Goal: Task Accomplishment & Management: Manage account settings

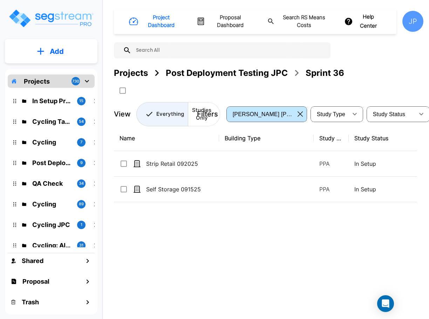
click at [189, 187] on p "Self Storage 091525" at bounding box center [181, 189] width 70 height 8
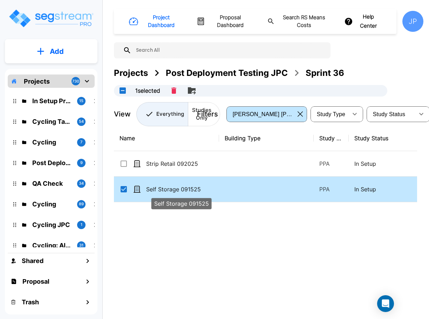
checkbox input "true"
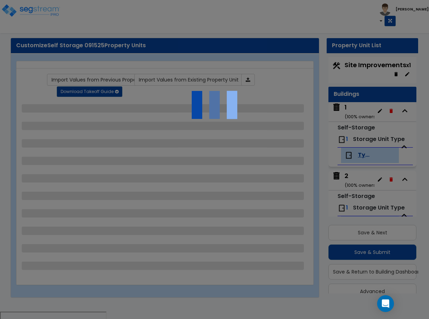
scroll to position [12, 0]
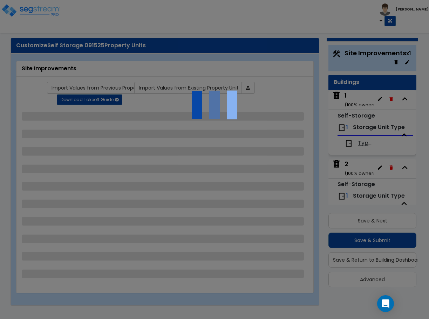
select select "2"
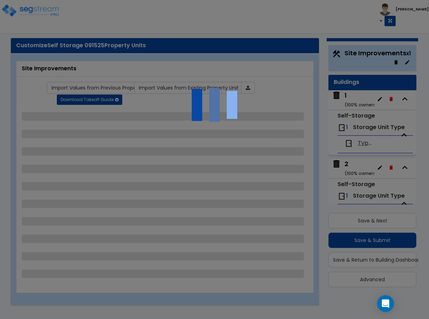
select select "1"
select select "2"
select select "1"
select select "2"
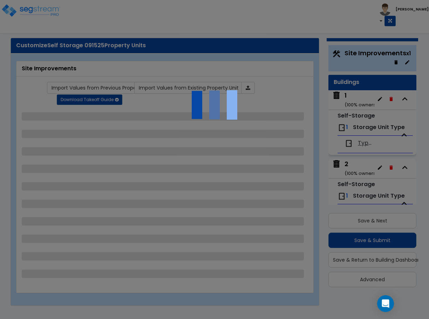
select select "3"
select select "1"
select select "2"
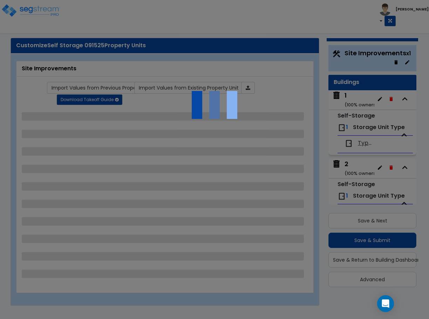
select select "1"
select select "2"
select select "3"
select select "4"
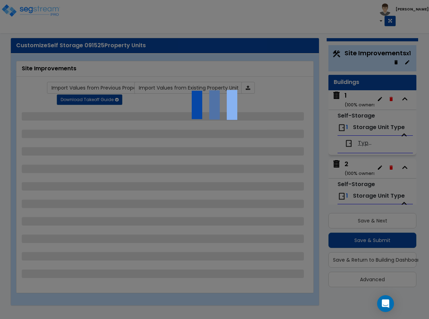
select select "9"
select select "4"
select select "5"
select select "7"
select select "1"
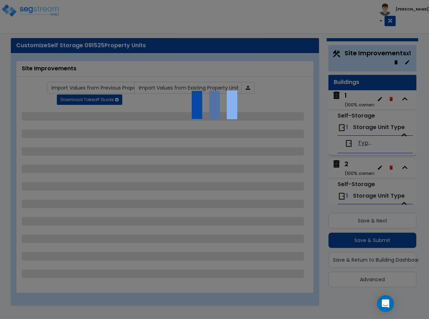
select select "2"
select select "1"
select select "2"
select select "1"
select select "4"
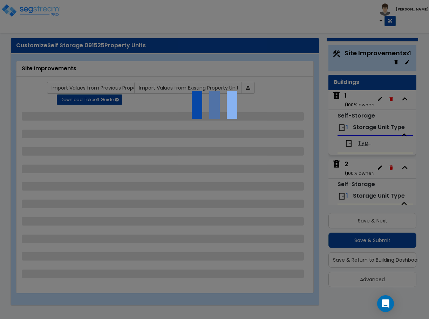
select select "4"
select select "1"
select select "3"
select select "6"
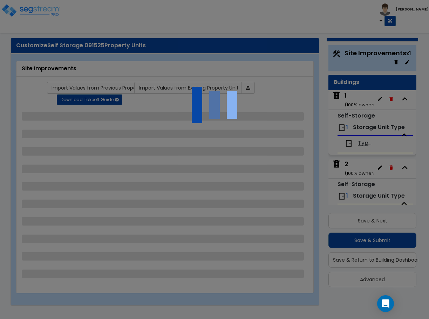
select select "11"
select select "9"
select select "2"
select select "3"
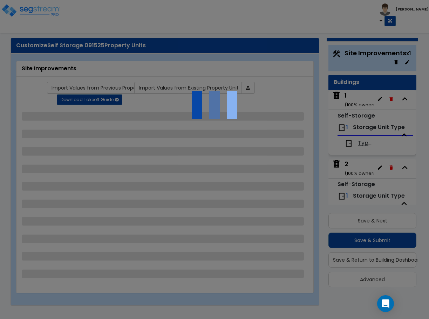
select select "2"
select select "1"
select select "2"
select select "3"
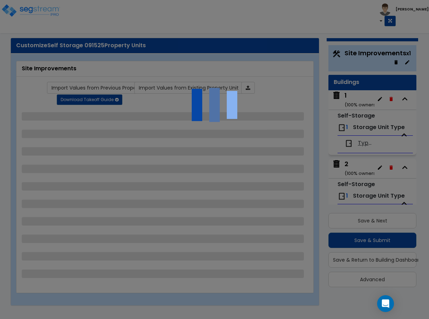
select select "1"
select select "2"
select select "3"
select select "1"
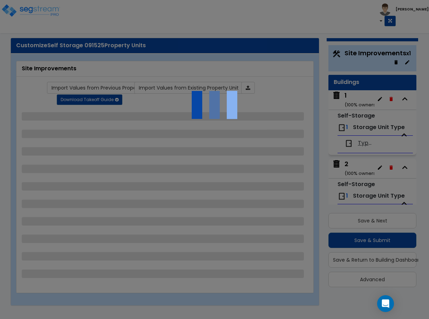
select select "2"
select select "3"
select select "2"
select select "1"
select select "2"
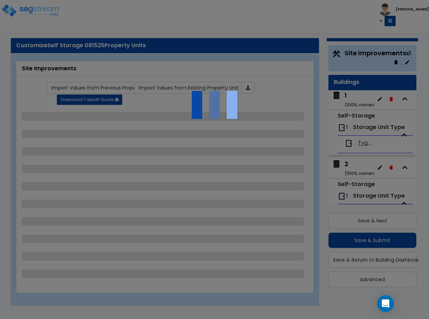
select select "5"
select select "1"
select select "3"
select select "2"
select select "1"
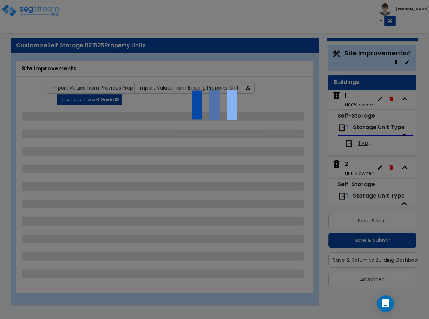
select select "2"
select select "7"
select select "2"
select select "1"
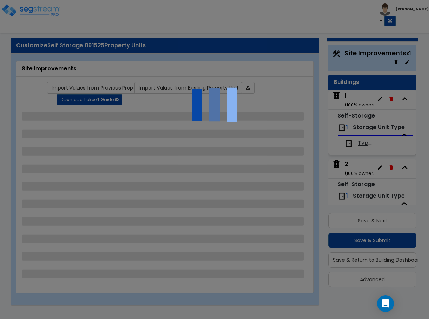
select select "1"
select select "16"
select select "1"
select select "5"
select select "2"
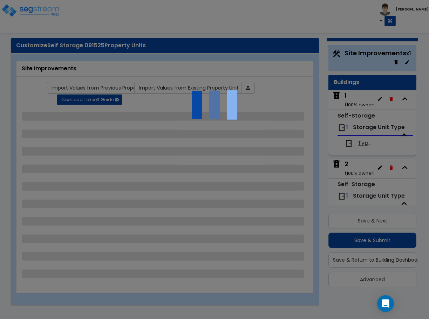
select select "1"
select select "2"
select select "1"
select select "2"
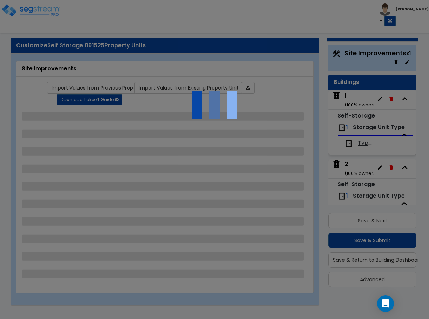
select select "2"
select select "1"
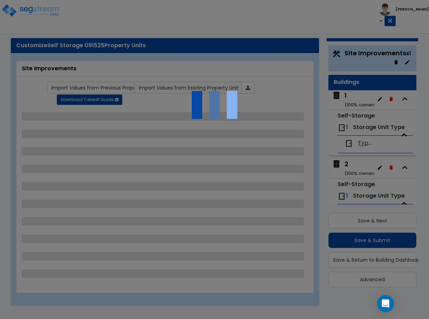
select select "4"
select select "3"
select select "2"
select select "1"
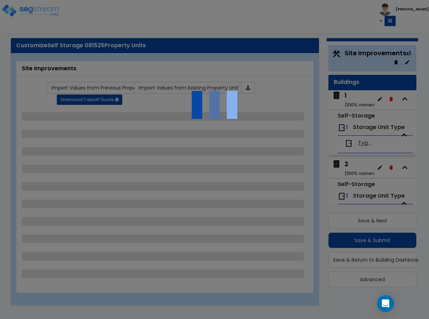
select select "3"
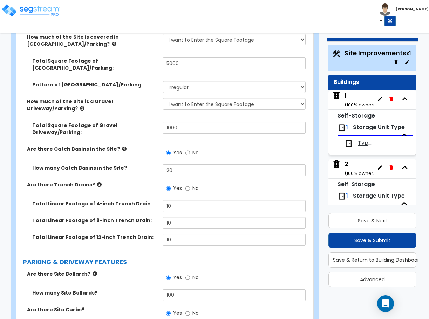
scroll to position [390, 0]
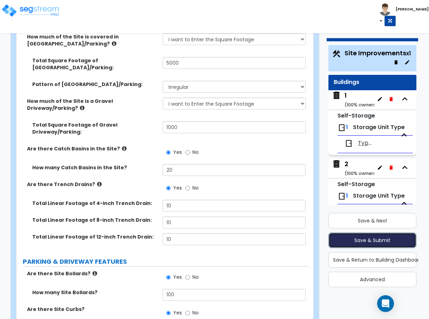
click at [353, 241] on button "Save & Submit" at bounding box center [372, 240] width 88 height 15
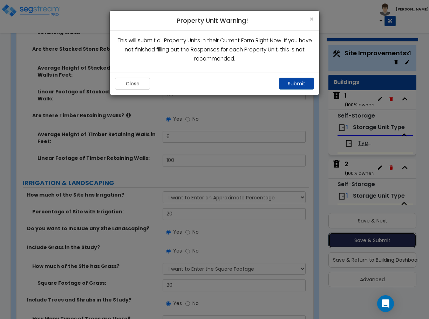
scroll to position [2937, 0]
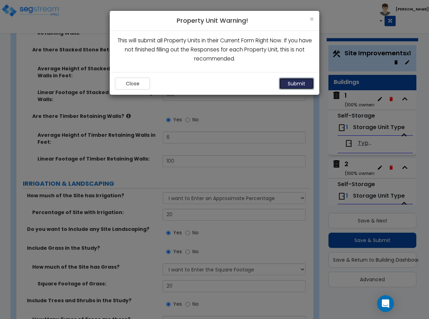
click at [303, 83] on button "Submit" at bounding box center [296, 84] width 35 height 12
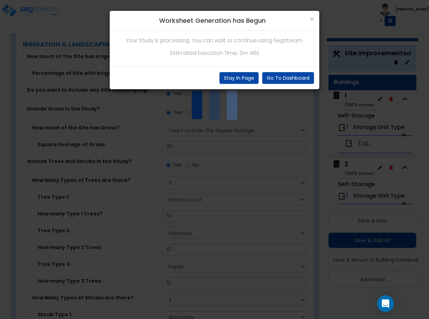
scroll to position [3173, 0]
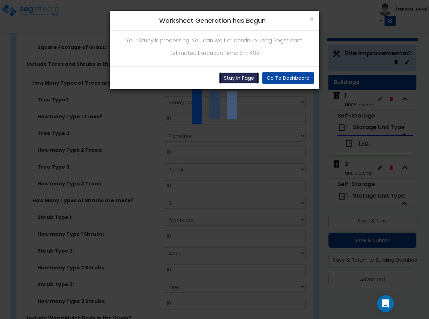
click at [227, 79] on button "Stay In Page" at bounding box center [238, 78] width 39 height 12
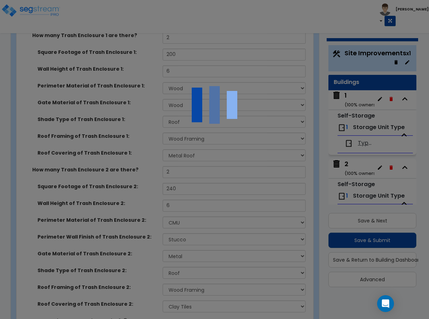
scroll to position [5105, 0]
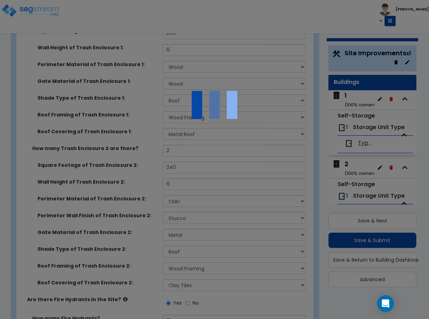
click at [214, 109] on img at bounding box center [214, 105] width 70 height 70
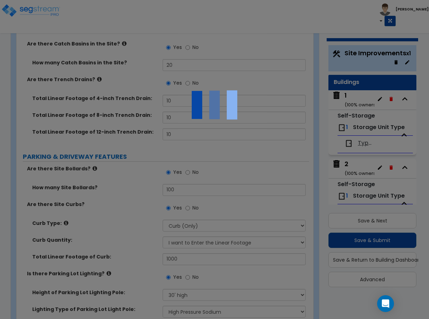
scroll to position [551, 0]
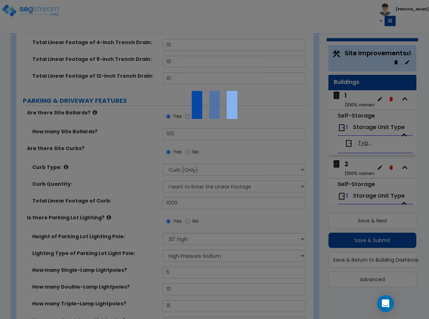
click at [2, 136] on div at bounding box center [214, 159] width 429 height 319
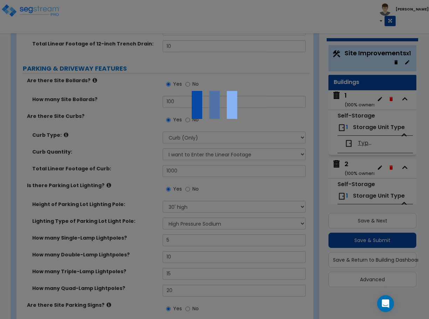
scroll to position [599, 0]
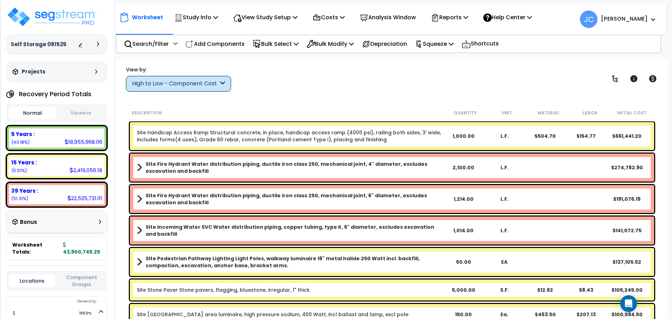
click at [96, 43] on div at bounding box center [90, 44] width 25 height 7
click at [99, 44] on icon at bounding box center [98, 44] width 2 height 4
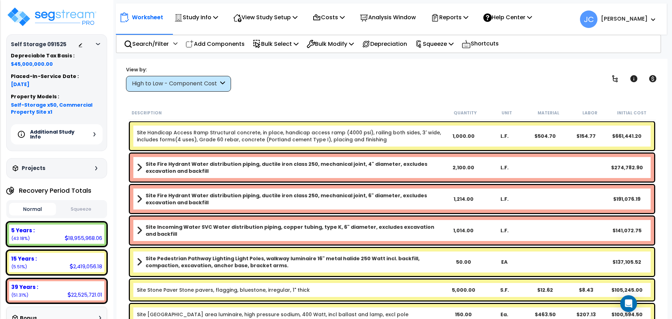
click at [76, 136] on h5 "Additional Study Info" at bounding box center [54, 135] width 49 height 10
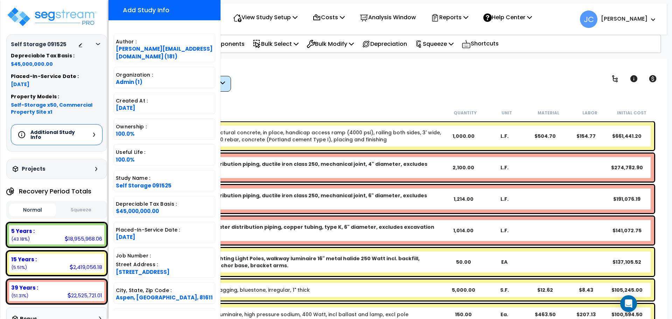
scroll to position [147, 0]
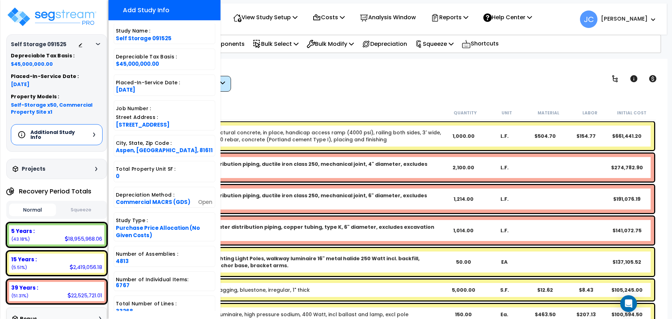
click at [317, 88] on div "View by: High to Low - Component Cost High to Low - Component Cost" at bounding box center [392, 79] width 537 height 26
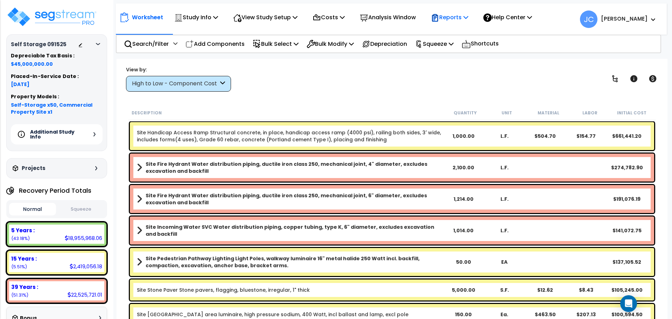
click at [428, 16] on p "Reports" at bounding box center [449, 17] width 37 height 9
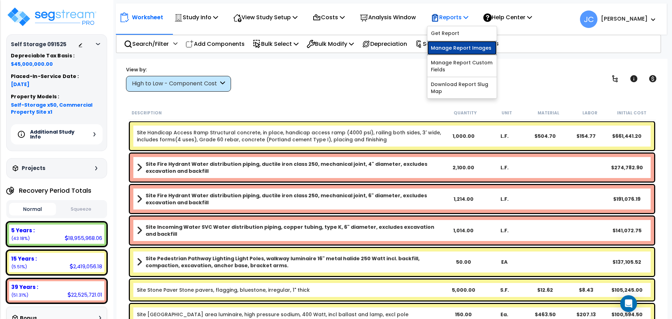
click at [428, 47] on link "Manage Report Images" at bounding box center [462, 48] width 69 height 14
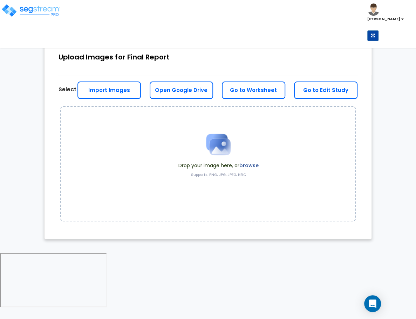
click at [0, 63] on html "Toggle navigation [PERSON_NAME]" at bounding box center [208, 154] width 416 height 309
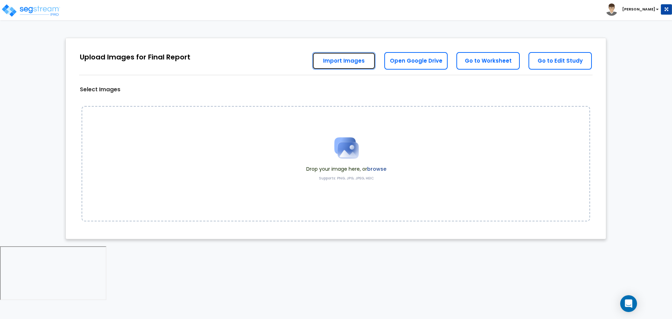
click at [341, 64] on link "Import Images" at bounding box center [343, 61] width 63 height 18
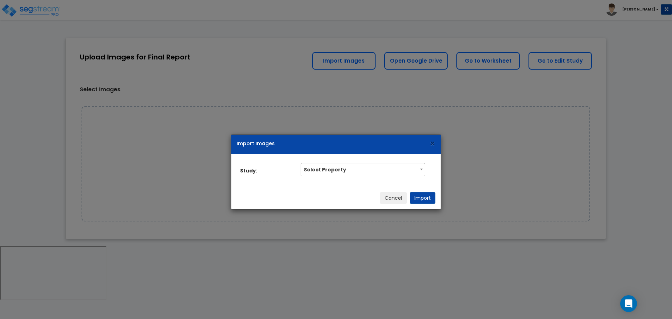
click at [415, 143] on span "×" at bounding box center [433, 144] width 6 height 12
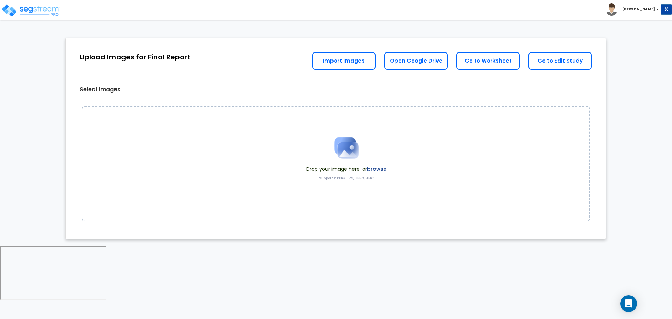
click at [375, 166] on label "browse" at bounding box center [376, 169] width 19 height 7
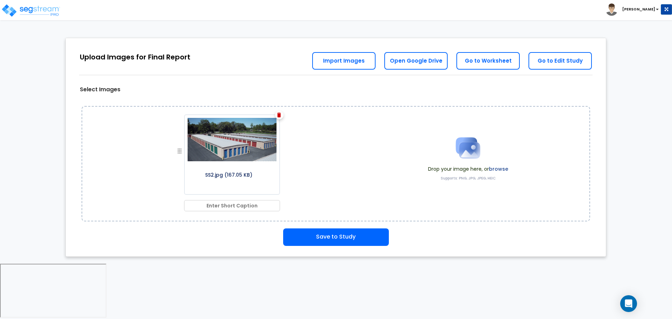
click at [415, 168] on label "browse" at bounding box center [498, 169] width 19 height 7
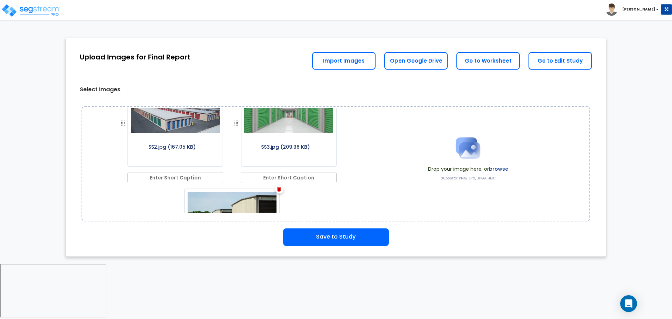
scroll to position [99, 0]
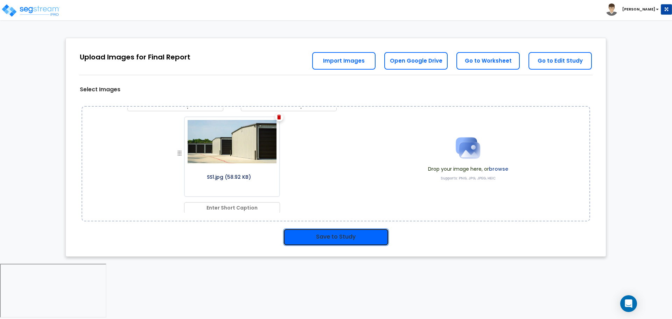
click at [343, 231] on button "Save to Study" at bounding box center [336, 238] width 106 height 18
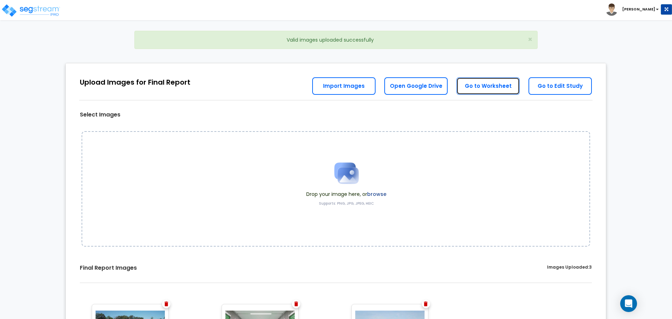
click at [501, 87] on link "Go to Worksheet" at bounding box center [488, 86] width 63 height 18
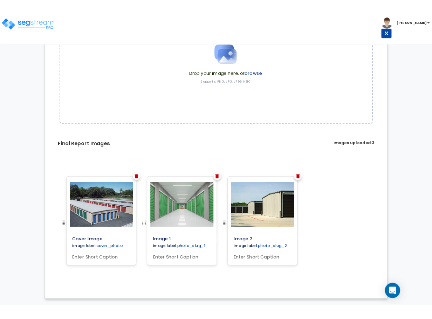
scroll to position [108, 0]
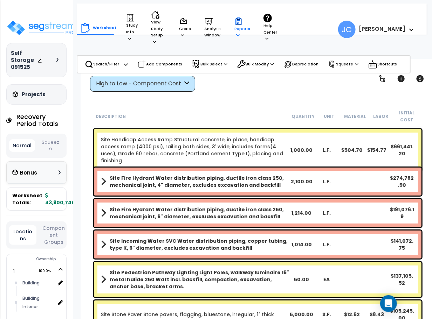
click at [242, 32] on p "Reports" at bounding box center [242, 27] width 16 height 21
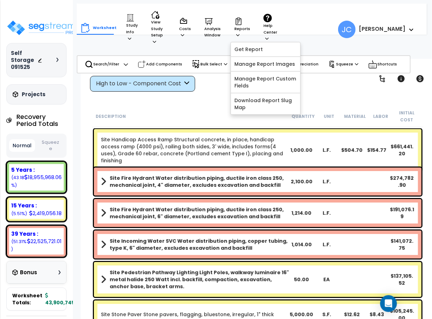
click at [126, 43] on div "Study Name DB Costs Setup Indirect Costs Direct Costs Costs Setup Rapid Takeoff…" at bounding box center [216, 45] width 432 height 28
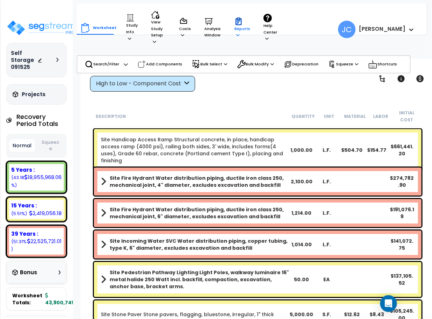
click at [246, 19] on p "Reports" at bounding box center [242, 27] width 16 height 21
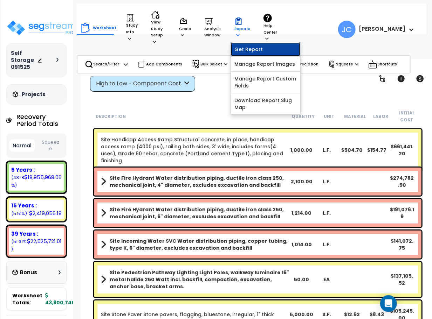
click at [251, 42] on link "Get Report" at bounding box center [265, 49] width 69 height 14
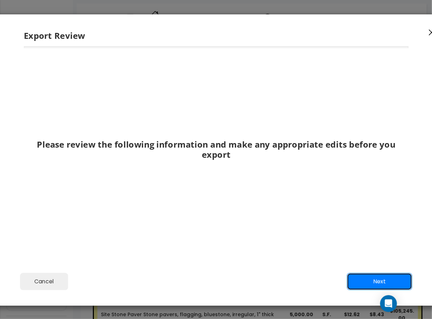
click at [377, 275] on button "Next" at bounding box center [378, 282] width 65 height 18
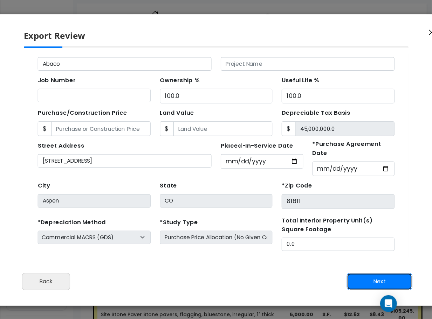
scroll to position [67, 0]
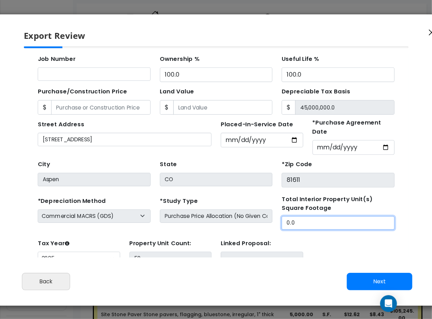
drag, startPoint x: 277, startPoint y: 206, endPoint x: 233, endPoint y: 205, distance: 44.1
click at [233, 205] on div "*Depreciation Method Commercial MACRS (GDS) Residential Rental MACRS (GDS) Comm…" at bounding box center [198, 198] width 333 height 32
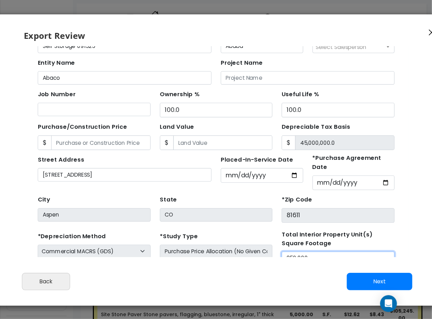
scroll to position [0, 0]
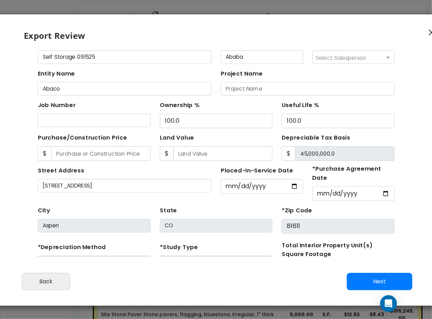
type input "250,000"
click at [92, 140] on input "Purchase/Construction Price" at bounding box center [93, 142] width 90 height 13
type input "4"
type input "4.00"
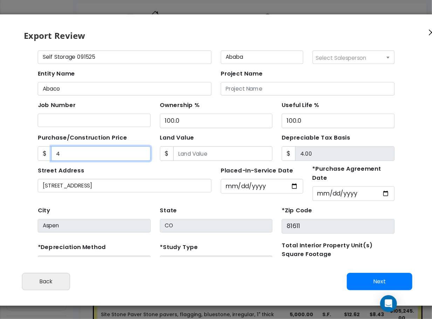
type input "45"
type input "45.00"
type input "450"
type input "450.00"
type input "4500"
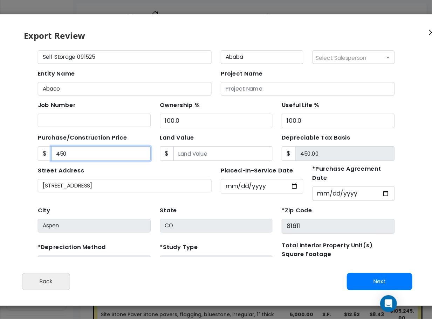
type input "4,500.00"
type input "4,5000"
type input "45,000.00"
type input "45,0000"
type input "450,000.00"
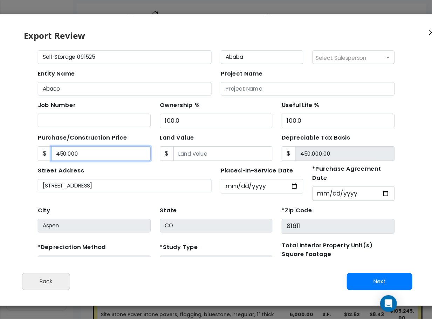
type input "450,0000"
type input "4,500,000.00"
type input "4,500,0000"
type input "45,000,000.00"
type input "45,000,000"
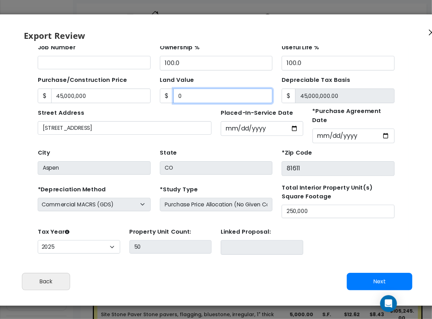
scroll to position [55, 0]
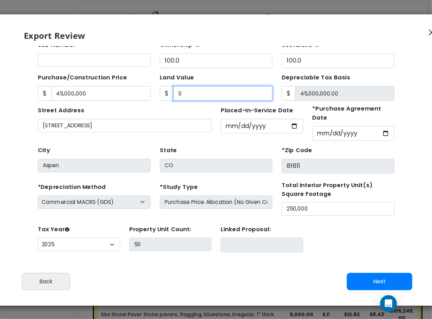
type input "0"
click at [371, 283] on button "Next" at bounding box center [378, 282] width 65 height 18
type input "45000000"
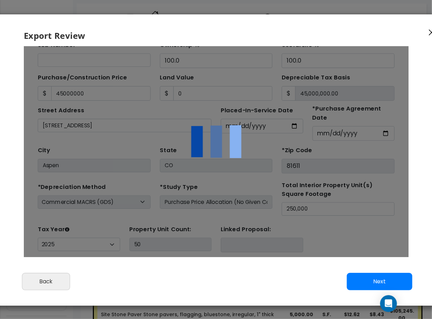
scroll to position [0, 0]
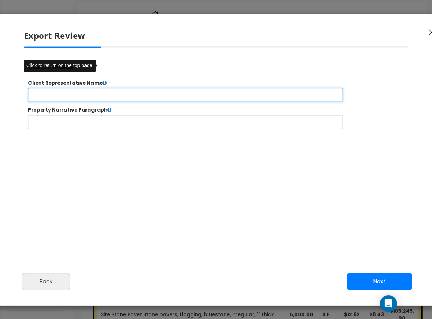
click at [116, 98] on input "text" at bounding box center [207, 100] width 358 height 16
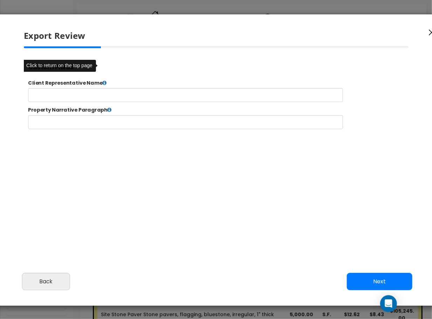
click at [115, 117] on label "Property Narrative Paragraph" at bounding box center [244, 117] width 442 height 8
click at [118, 117] on icon at bounding box center [120, 117] width 5 height 6
click at [120, 118] on icon at bounding box center [120, 117] width 5 height 6
click at [113, 84] on icon at bounding box center [115, 86] width 5 height 6
select select "2025"
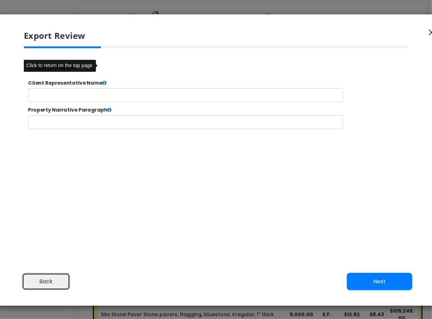
click at [47, 276] on button "Back" at bounding box center [46, 282] width 48 height 18
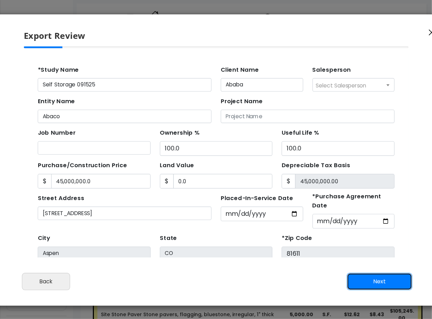
click at [378, 279] on button "Next" at bounding box center [378, 282] width 65 height 18
type input "45000000"
type input "0"
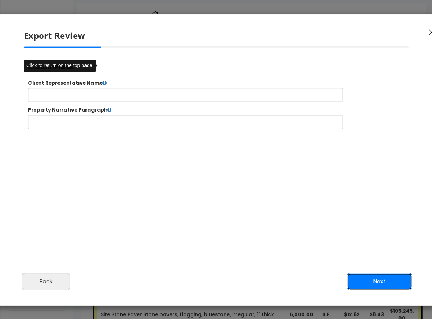
scroll to position [3, 0]
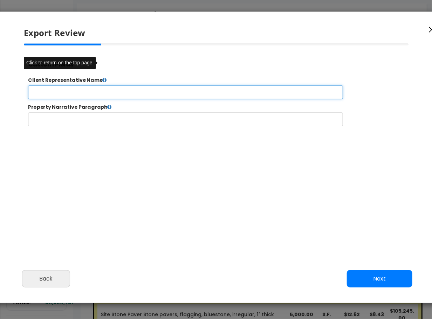
click at [104, 95] on input "text" at bounding box center [207, 97] width 358 height 16
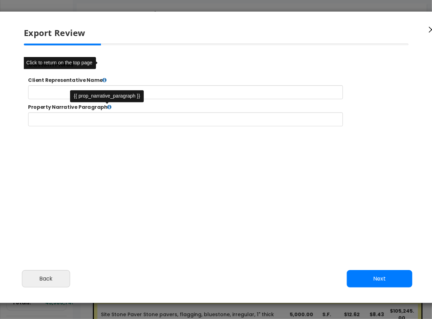
click at [118, 116] on icon at bounding box center [120, 114] width 5 height 6
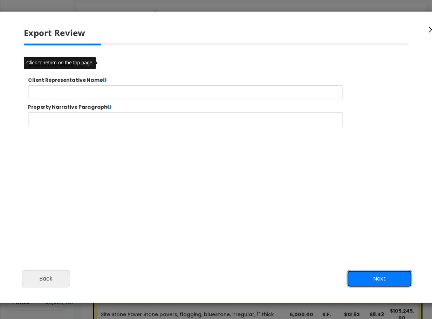
click at [374, 279] on button "Next" at bounding box center [378, 279] width 65 height 18
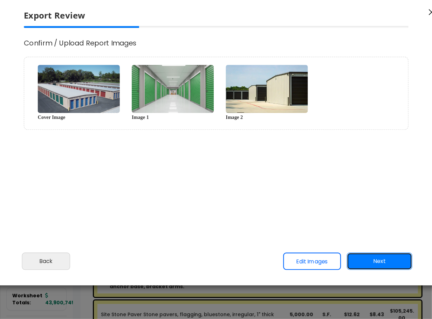
scroll to position [0, 0]
select select "2025"
click at [376, 266] on button "Next" at bounding box center [378, 262] width 65 height 18
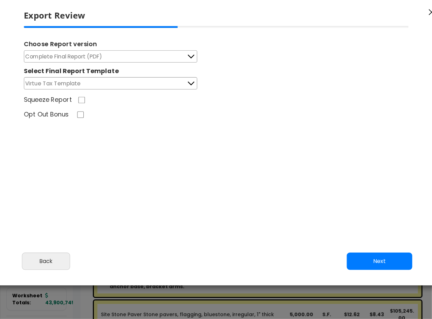
click at [147, 57] on button "Complete Final Report (PDF)" at bounding box center [110, 56] width 173 height 12
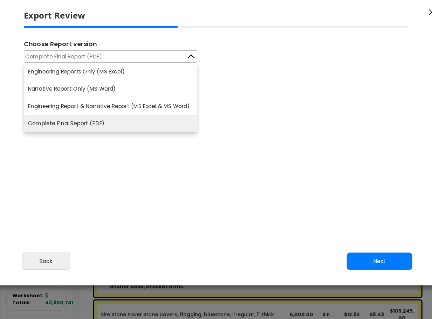
click at [262, 92] on div "Choose Report version Complete Final Report (PDF) Engineering Reports Only (MS …" at bounding box center [216, 74] width 396 height 97
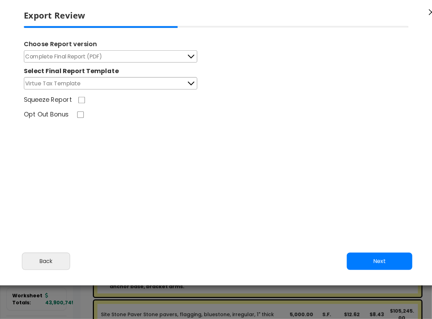
click at [136, 80] on button "Virtue Tax Template" at bounding box center [110, 83] width 173 height 12
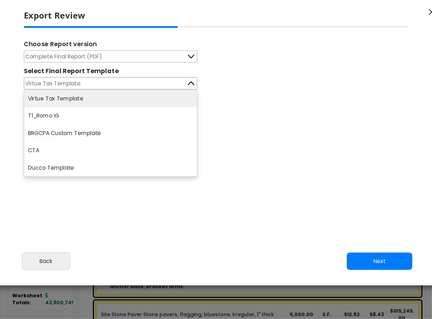
click at [267, 91] on div "Choose Report version Complete Final Report (PDF) Engineering Reports Only (MS …" at bounding box center [216, 74] width 396 height 97
click at [268, 115] on div "Opt Out Bonus" at bounding box center [217, 115] width 396 height 11
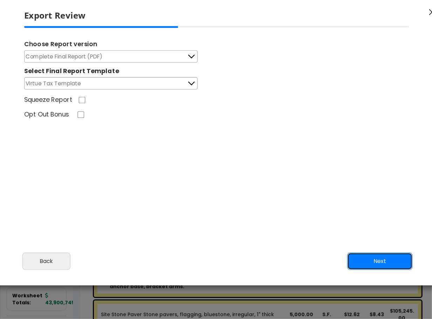
click at [362, 262] on button "Next" at bounding box center [379, 262] width 65 height 18
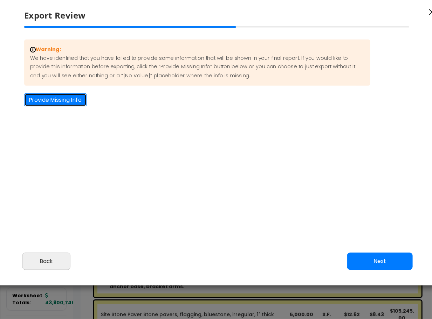
click at [58, 99] on button "Provide Missing Info" at bounding box center [55, 100] width 62 height 13
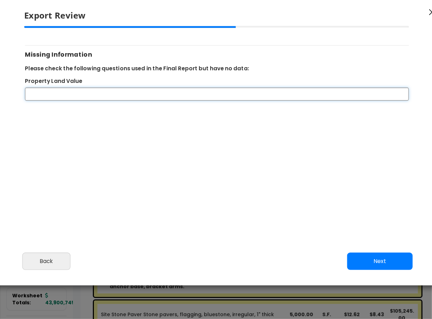
click at [76, 95] on input "Property Land Value" at bounding box center [217, 94] width 384 height 13
type input "0"
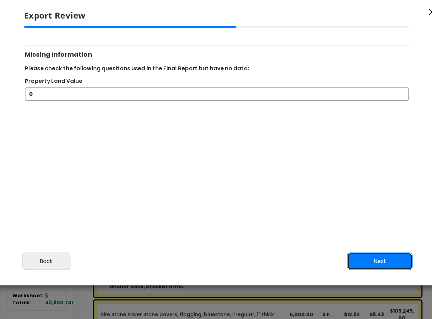
click at [385, 264] on button "Next" at bounding box center [379, 262] width 65 height 18
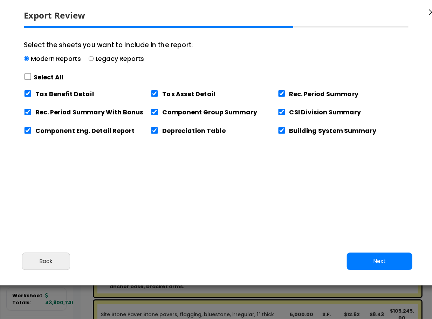
click at [49, 74] on label "Select All" at bounding box center [49, 77] width 30 height 9
click at [25, 79] on input "Select the sheets you want to include in the report: Modern Reports Legacy Repo…" at bounding box center [28, 77] width 8 height 7
checkbox input "true"
click at [388, 263] on button "Next" at bounding box center [379, 262] width 65 height 18
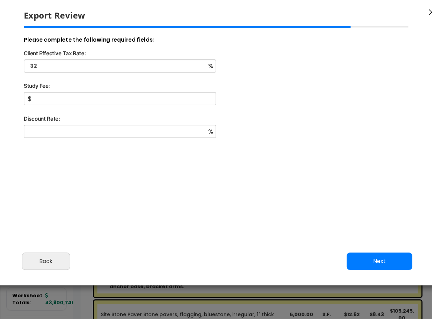
type input "32"
type input "10,000"
type input "9"
click at [365, 261] on button "Next" at bounding box center [379, 262] width 65 height 18
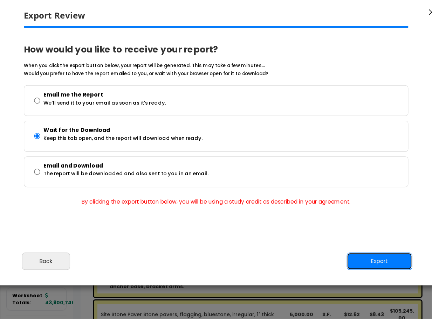
drag, startPoint x: 358, startPoint y: 259, endPoint x: 304, endPoint y: 250, distance: 55.0
click at [358, 259] on button "Export" at bounding box center [379, 262] width 65 height 18
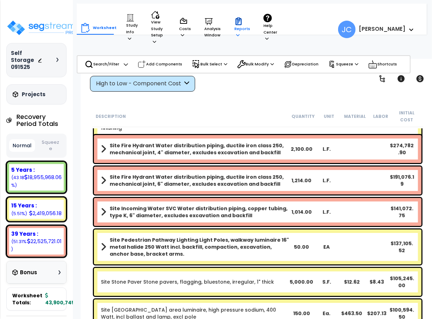
scroll to position [0, 0]
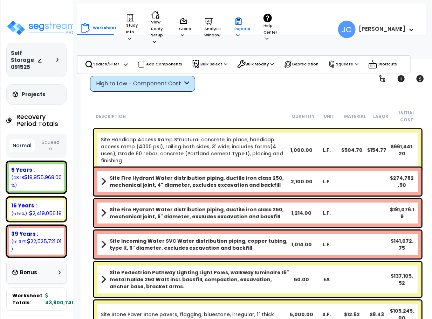
click at [235, 20] on div "Reports Get Report Manage Report Images Manage Report Custom Fields Download Re…" at bounding box center [241, 28] width 23 height 28
click at [240, 27] on p "Reports" at bounding box center [242, 27] width 16 height 21
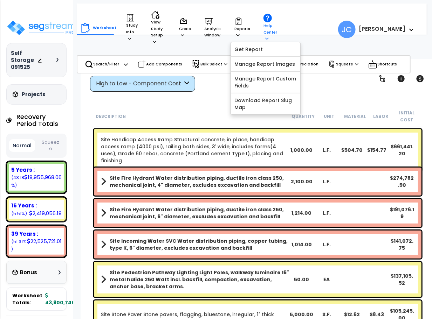
drag, startPoint x: 310, startPoint y: 26, endPoint x: 267, endPoint y: 27, distance: 43.5
click at [310, 26] on div "Worksheet Study Info Study Setup Add Property Unit Template study Clone study JC" at bounding box center [230, 26] width 306 height 45
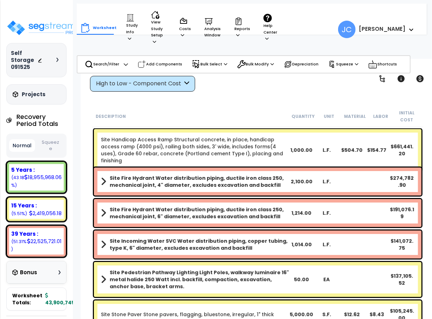
click at [230, 28] on div "Worksheet Study Info Study Setup Add Property Unit Template study Clone study B…" at bounding box center [180, 28] width 201 height 42
click at [237, 27] on p "Reports" at bounding box center [242, 27] width 16 height 21
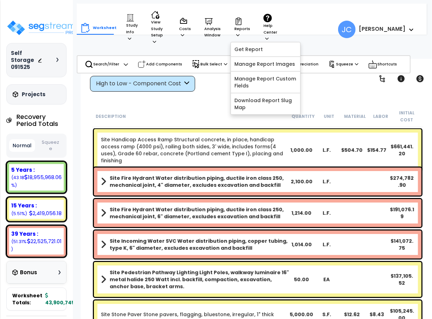
click at [293, 13] on div "Worksheet Study Info Study Setup Add Property Unit Template study Clone study JC" at bounding box center [230, 26] width 306 height 45
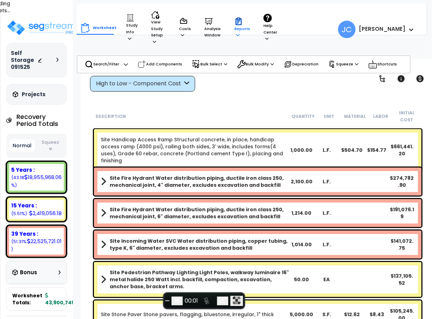
click at [239, 20] on icon at bounding box center [238, 21] width 3 height 3
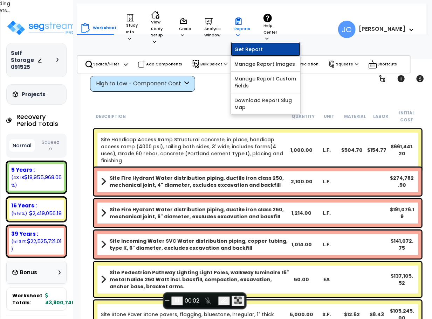
click at [254, 49] on link "Get Report" at bounding box center [265, 49] width 69 height 14
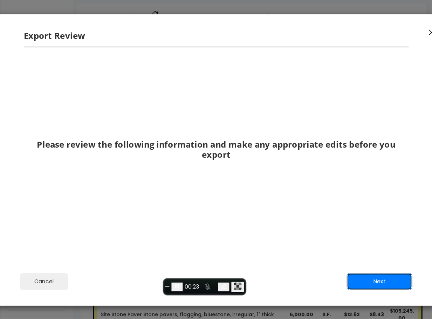
click at [377, 281] on button "Next" at bounding box center [379, 282] width 65 height 18
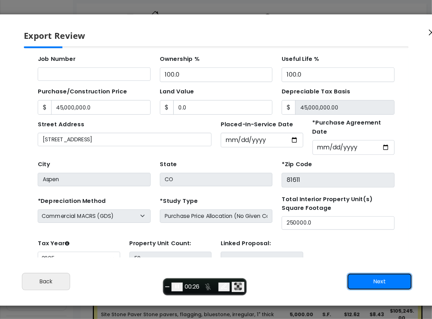
scroll to position [25, 0]
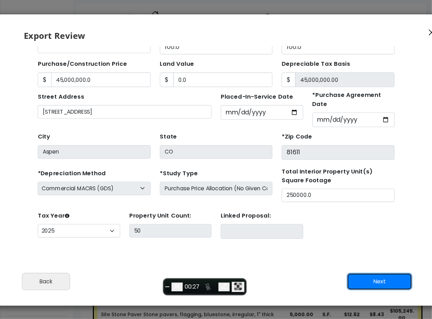
click at [371, 279] on button "Next" at bounding box center [379, 282] width 65 height 18
type input "45000000"
type input "0"
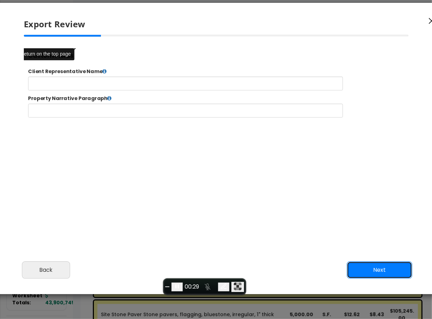
scroll to position [14, 0]
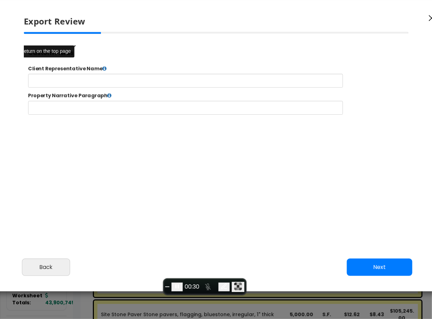
click at [371, 263] on button "Next" at bounding box center [379, 268] width 65 height 18
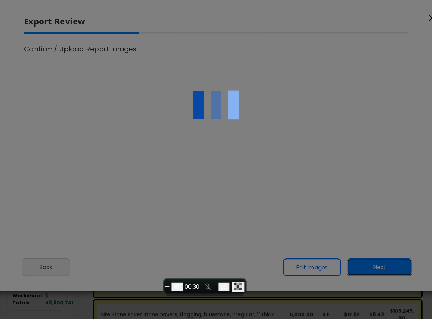
type input "45,000,000.0"
select select "2025"
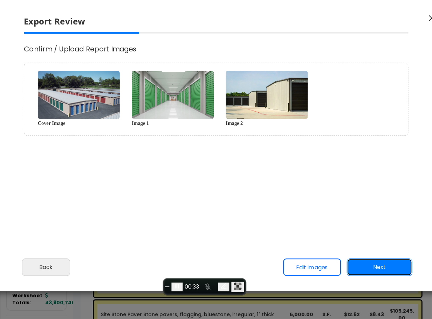
click at [378, 264] on button "Next" at bounding box center [379, 268] width 65 height 18
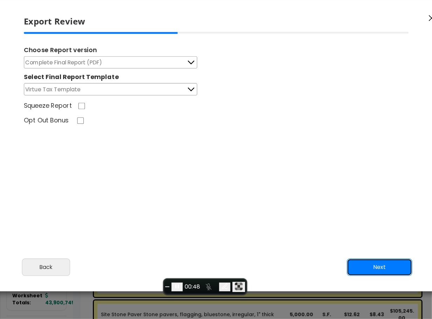
click at [390, 268] on button "Next" at bounding box center [379, 268] width 65 height 18
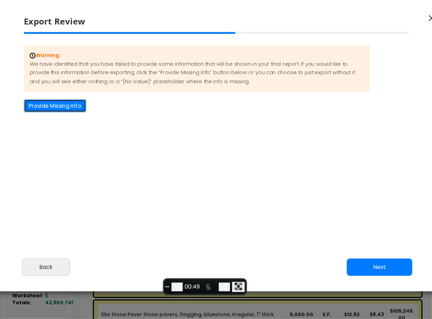
click at [58, 105] on button "Provide Missing Info" at bounding box center [55, 105] width 62 height 13
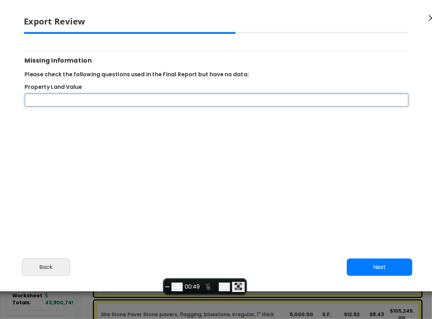
click at [65, 105] on input "Property Land Value" at bounding box center [217, 100] width 384 height 13
type input "0"
click at [361, 264] on button "Next" at bounding box center [379, 268] width 65 height 18
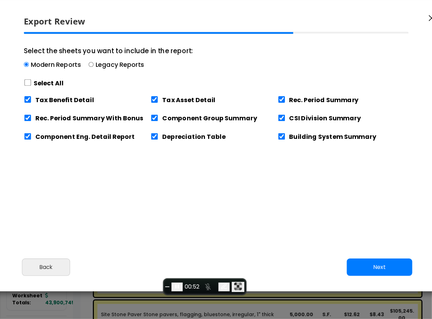
click at [43, 83] on label "Select All" at bounding box center [49, 83] width 30 height 9
click at [32, 83] on input "Select the sheets you want to include in the report: Modern Reports Legacy Repo…" at bounding box center [28, 83] width 8 height 7
checkbox input "true"
click at [368, 272] on button "Next" at bounding box center [379, 268] width 65 height 18
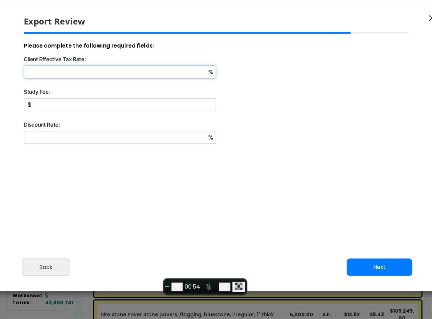
click at [99, 73] on input "Client Effective Tax Rate:" at bounding box center [120, 71] width 192 height 13
type input "32"
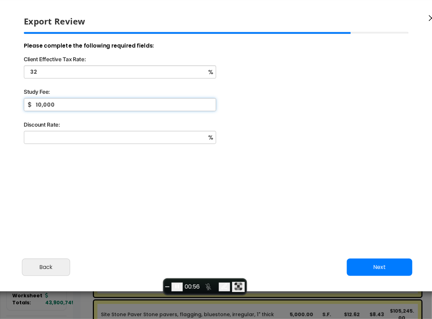
type input "10,000"
type input "9"
click at [400, 270] on button "Next" at bounding box center [379, 268] width 65 height 18
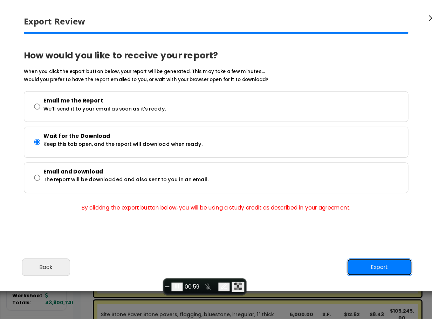
click at [391, 267] on button "Export" at bounding box center [379, 268] width 65 height 18
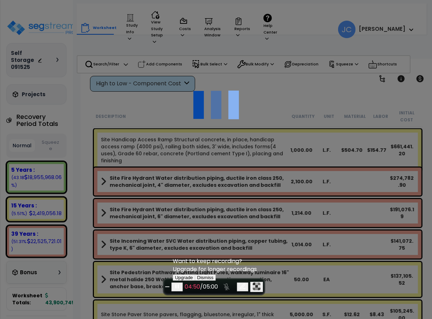
click at [11, 157] on div at bounding box center [216, 159] width 432 height 319
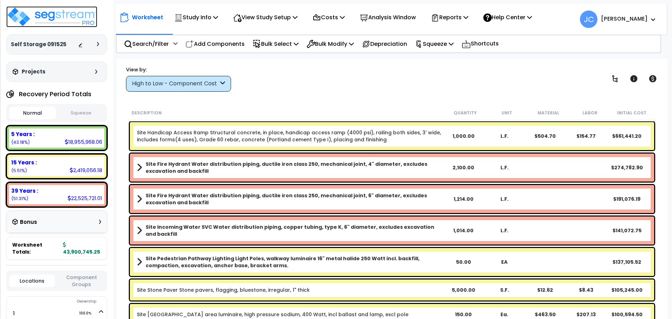
click at [59, 23] on img at bounding box center [51, 16] width 91 height 21
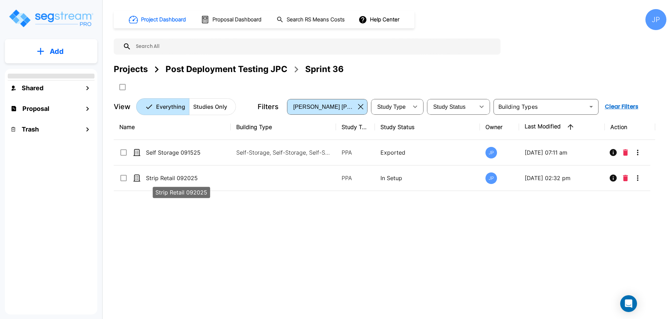
click at [174, 175] on p "Strip Retail 092025" at bounding box center [181, 178] width 70 height 8
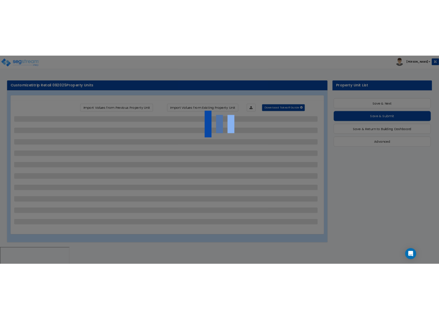
scroll to position [12, 0]
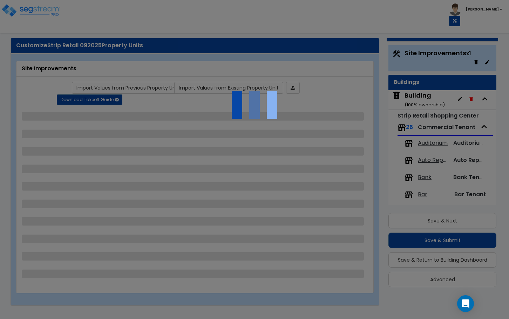
select select "2"
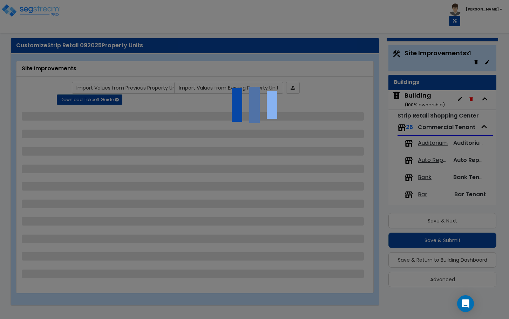
select select "2"
select select "3"
select select "1"
select select "3"
select select "4"
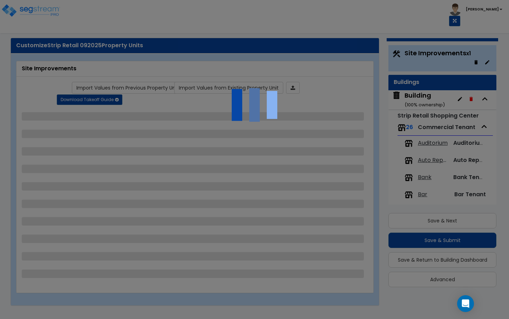
select select "1"
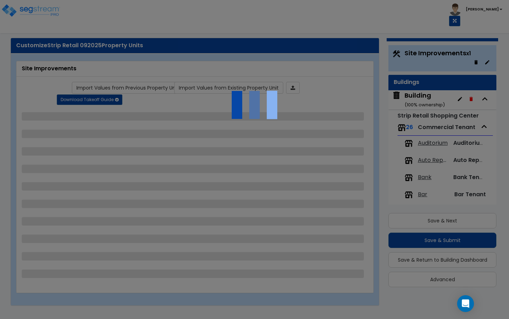
select select "3"
select select "2"
select select "1"
select select "4"
select select "2"
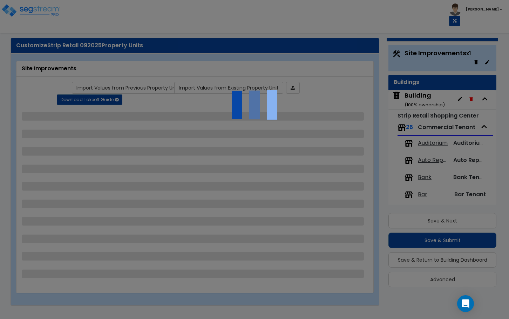
select select "4"
select select "3"
select select "2"
select select "6"
select select "2"
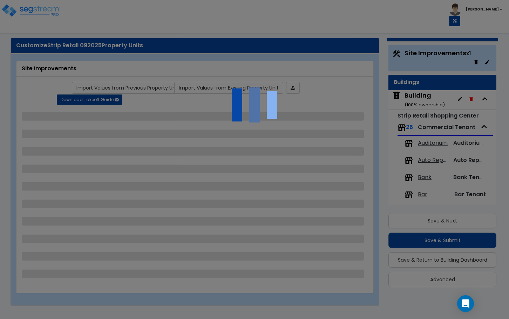
select select "3"
select select "1"
select select "2"
select select "3"
select select "2"
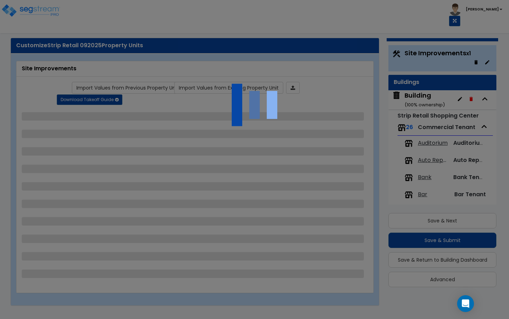
select select "3"
select select "2"
select select "4"
select select "9"
select select "3"
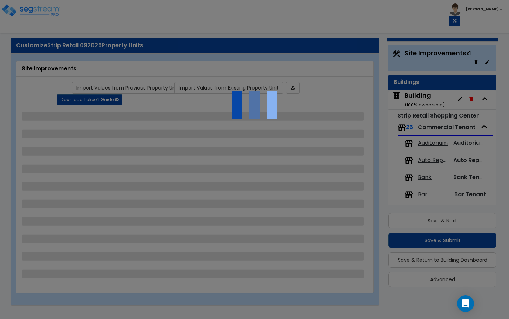
select select "1"
select select "5"
select select "8"
select select "3"
select select "1"
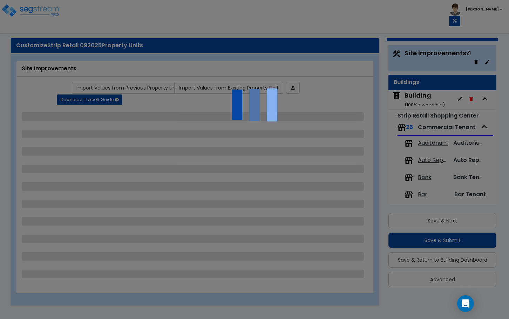
select select "3"
select select "2"
select select "1"
select select "3"
select select "1"
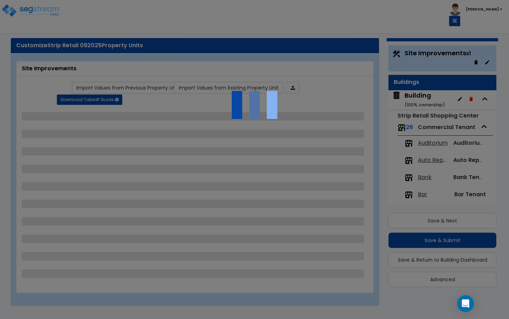
select select "4"
select select "3"
select select "12"
select select "15"
select select "13"
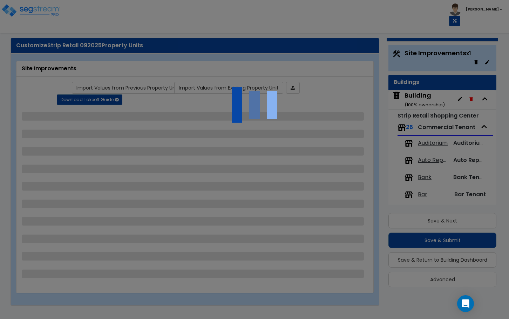
select select "3"
select select "1"
select select "3"
select select "2"
select select "1"
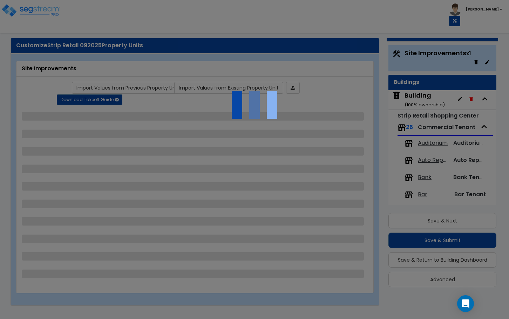
select select "1"
select select "2"
select select "1"
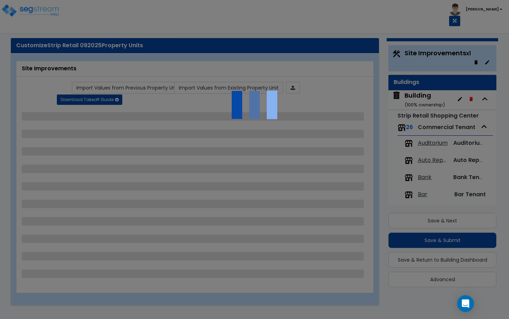
select select "3"
select select "2"
select select "1"
select select "2"
select select "1"
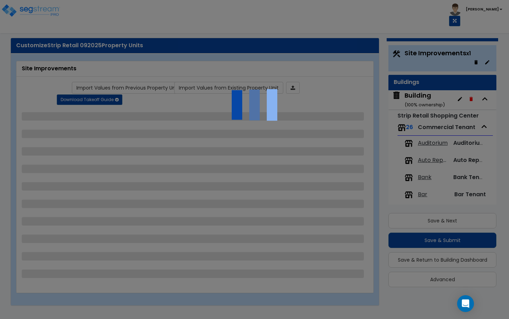
select select "1"
select select "2"
select select "1"
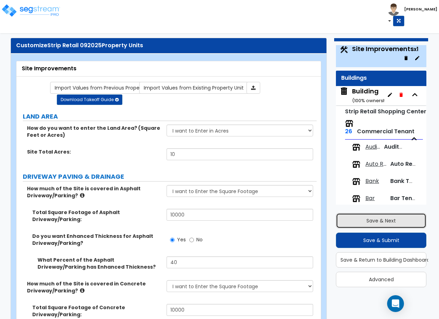
click at [393, 222] on button "Save & Next" at bounding box center [381, 220] width 90 height 15
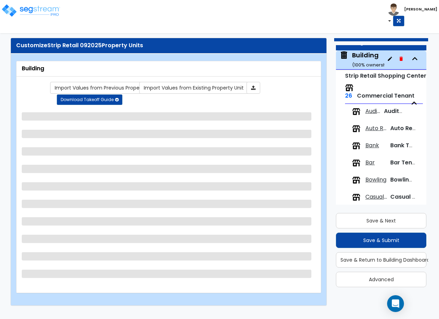
scroll to position [45, 0]
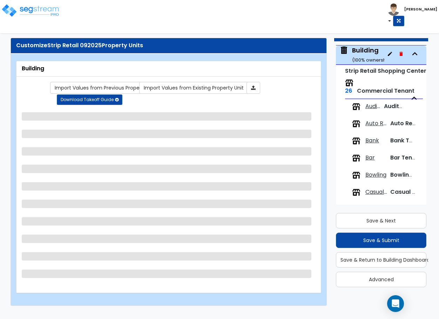
select select "1"
select select "2"
select select "1"
select select "3"
select select "1"
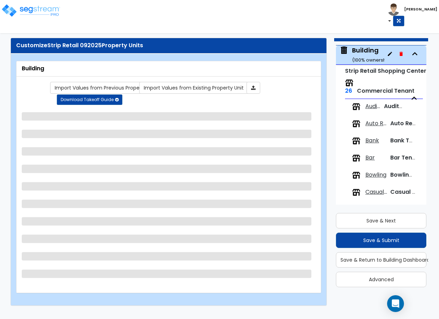
select select "1"
select select "2"
select select "3"
select select "4"
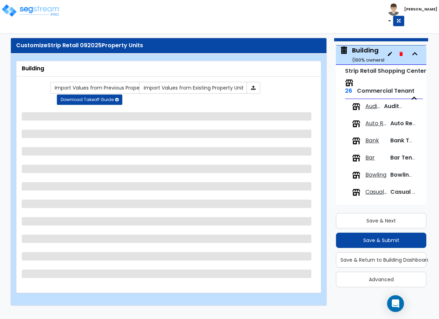
select select "1"
select select "8"
select select "1"
select select "5"
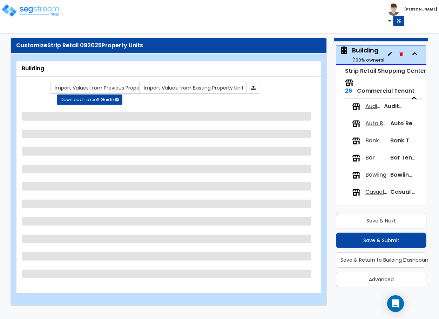
select select "2"
select select "1"
select select "2"
select select "1"
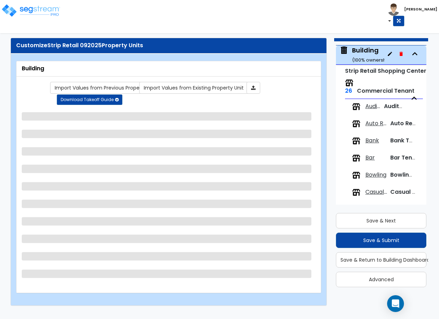
select select "1"
select select "3"
select select "1"
select select "5"
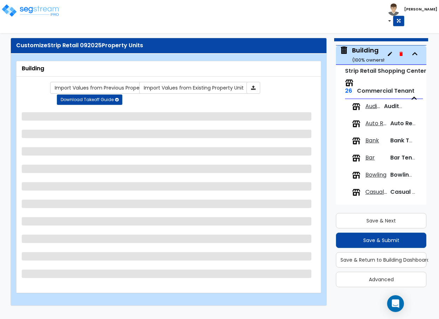
select select "5"
select select "3"
select select "1"
select select "2"
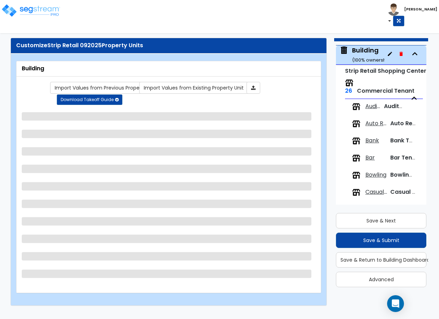
select select "3"
select select "4"
select select "1"
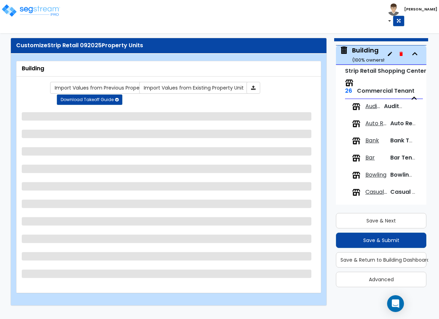
select select "2"
select select "4"
select select "1"
select select "3"
select select "4"
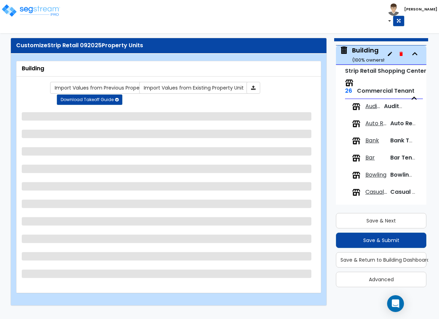
select select "6"
select select "1"
select select "2"
select select "1"
select select "4"
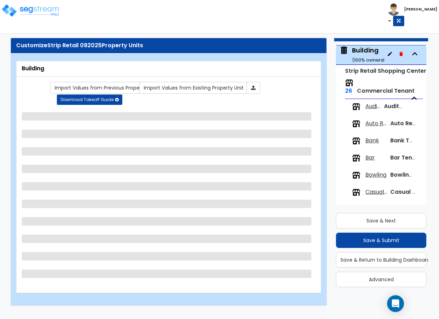
select select "3"
select select "1"
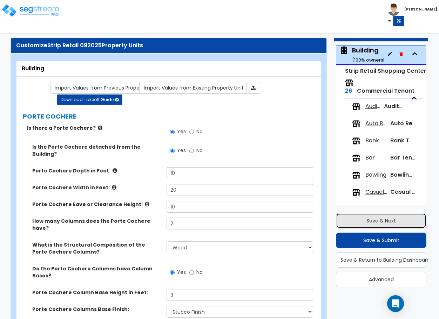
click at [376, 218] on button "Save & Next" at bounding box center [381, 220] width 90 height 15
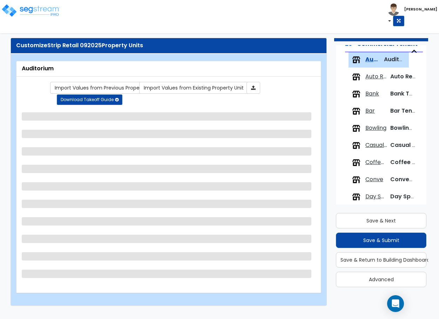
scroll to position [98, 0]
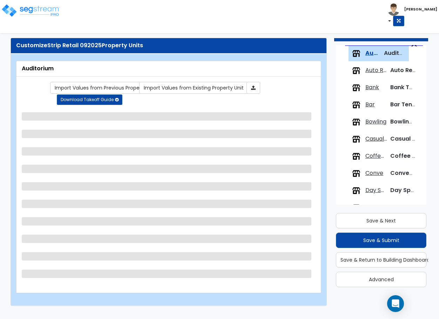
select select "2"
select select "7"
select select "3"
select select "1"
select select "2"
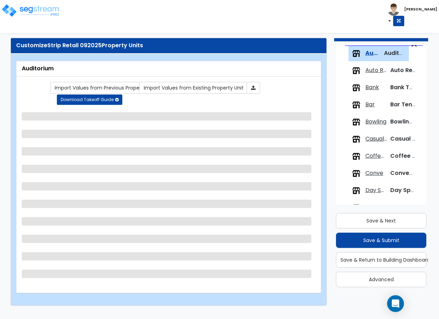
select select "3"
select select "4"
select select "5"
select select "3"
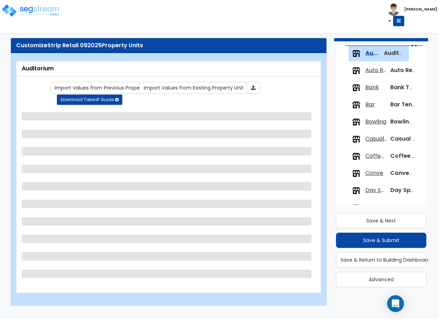
select select "1"
select select "2"
select select "1"
select select "2"
select select "1"
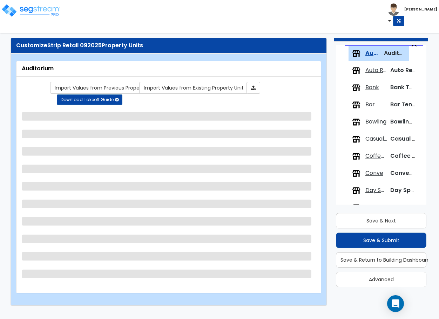
select select "4"
select select "1"
select select "8"
select select "3"
select select "6"
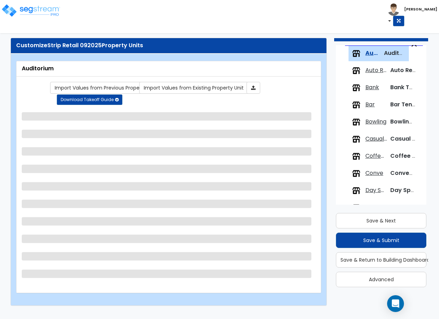
select select "3"
select select "2"
select select "6"
select select "5"
select select "2"
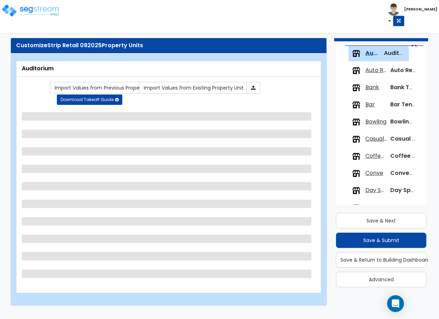
select select "2"
select select "1"
select select "2"
select select "4"
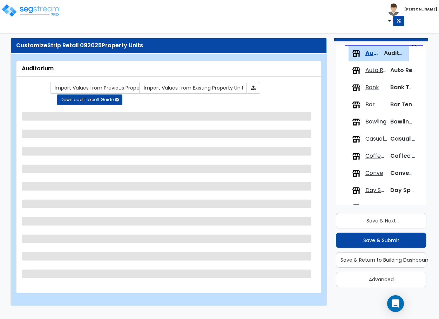
select select "3"
select select "1"
select select "2"
select select "4"
select select "2"
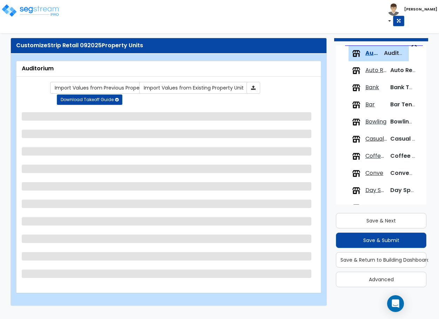
select select "2"
select select "1"
select select "2"
select select "1"
select select "2"
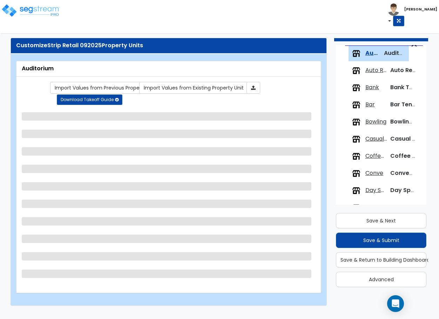
select select "3"
select select "1"
select select "2"
select select "1"
select select "2"
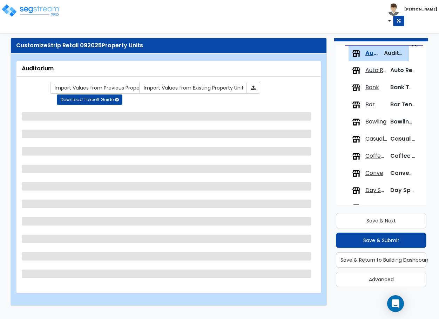
select select "2"
select select "5"
select select "2"
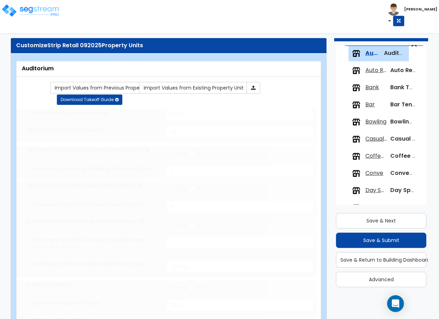
select select "4"
type input "2"
select select "1"
type input "2"
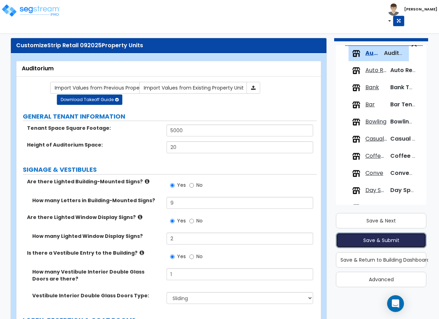
click at [371, 240] on button "Save & Submit" at bounding box center [381, 240] width 90 height 15
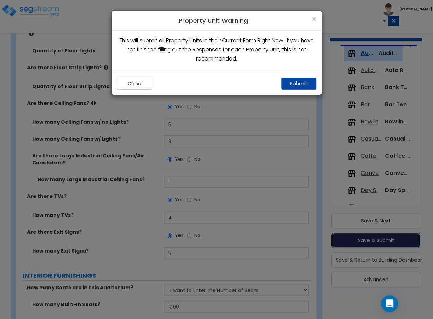
scroll to position [2047, 0]
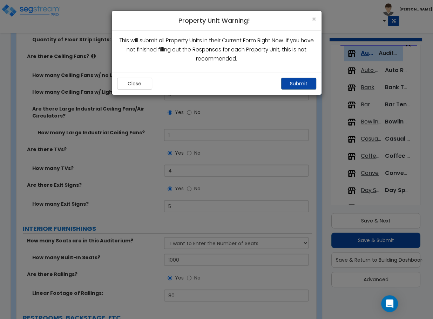
click at [288, 82] on button "Submit" at bounding box center [298, 84] width 35 height 12
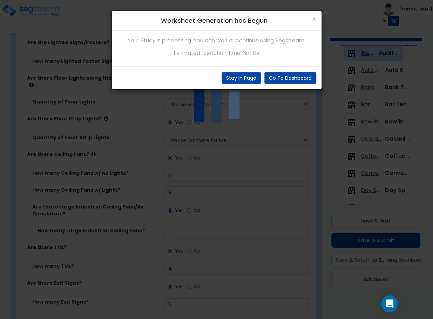
scroll to position [1982, 0]
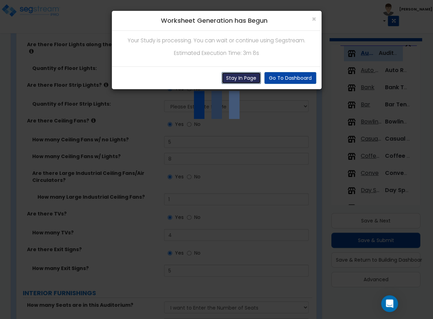
click at [229, 83] on button "Stay In Page" at bounding box center [240, 78] width 39 height 12
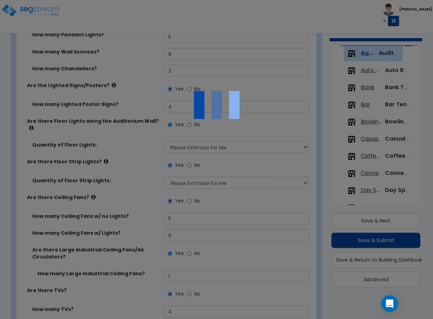
scroll to position [1893, 0]
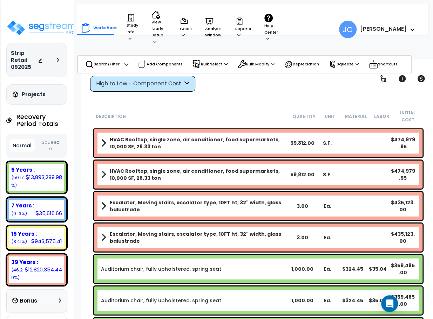
click at [315, 18] on div "Worksheet Study Info Study Setup Add Property Unit Template study Clone study JC" at bounding box center [230, 26] width 306 height 45
click at [296, 21] on div "Worksheet Study Info Study Setup Add Property Unit Template study Clone study JC" at bounding box center [230, 26] width 307 height 45
click at [54, 61] on div at bounding box center [50, 60] width 25 height 7
click at [58, 60] on icon at bounding box center [58, 60] width 2 height 4
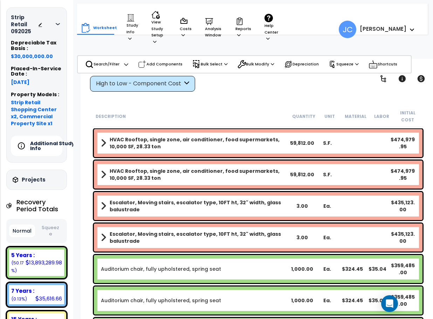
scroll to position [36, 0]
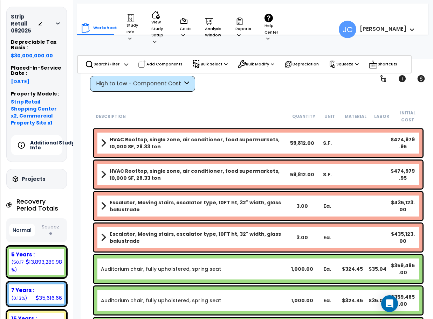
click at [42, 145] on h5 "Additional Study Info" at bounding box center [54, 145] width 49 height 10
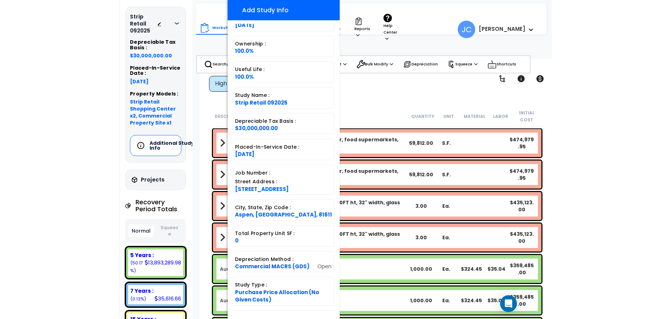
scroll to position [75, 0]
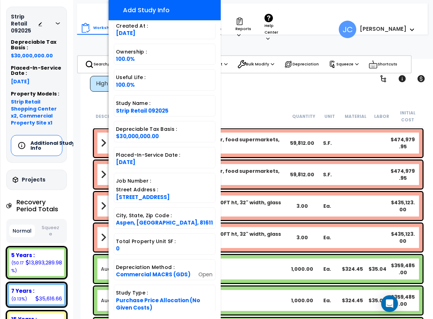
click at [281, 100] on div "Worksheet Study Info Study Setup Add Property Unit Template study Clone study JC" at bounding box center [258, 218] width 355 height 319
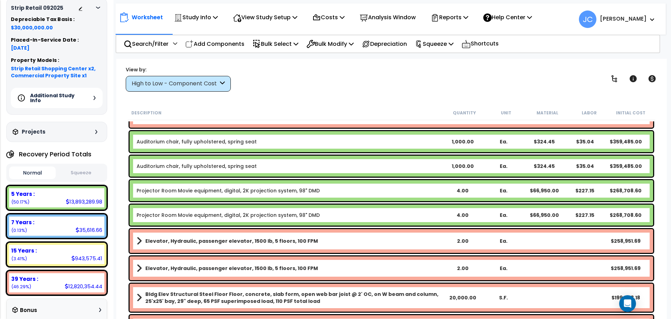
scroll to position [0, 0]
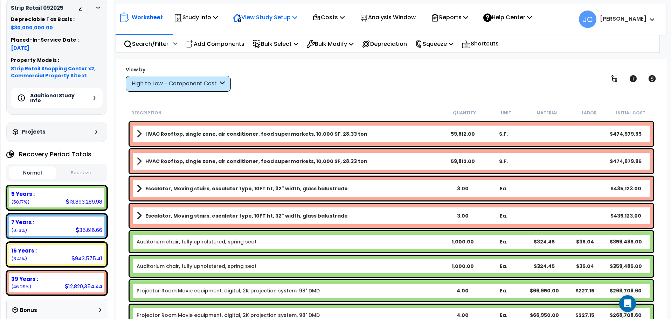
click at [278, 13] on p "View Study Setup" at bounding box center [265, 17] width 64 height 9
click at [432, 18] on icon at bounding box center [435, 18] width 8 height 8
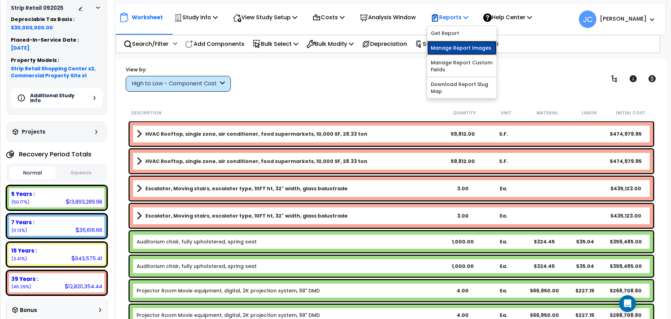
click at [432, 46] on link "Manage Report Images" at bounding box center [461, 48] width 69 height 14
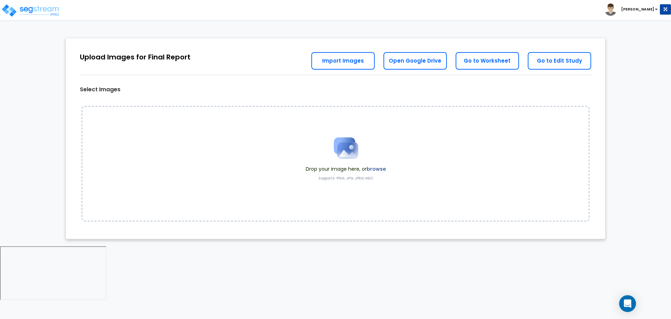
click at [380, 172] on label "browse" at bounding box center [376, 169] width 19 height 7
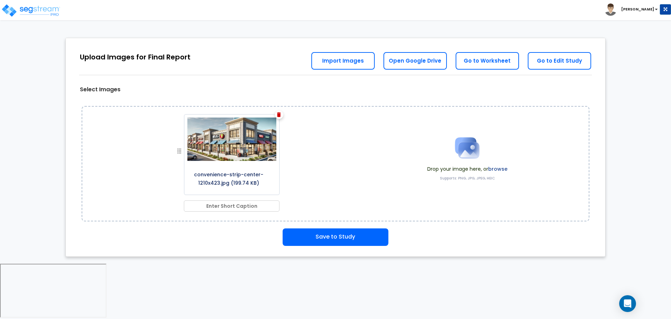
click at [492, 170] on label "browse" at bounding box center [497, 169] width 19 height 7
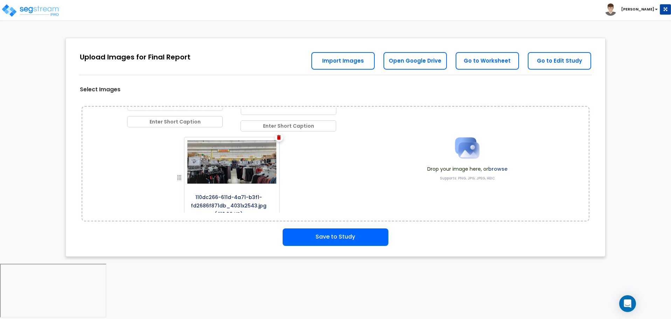
scroll to position [117, 0]
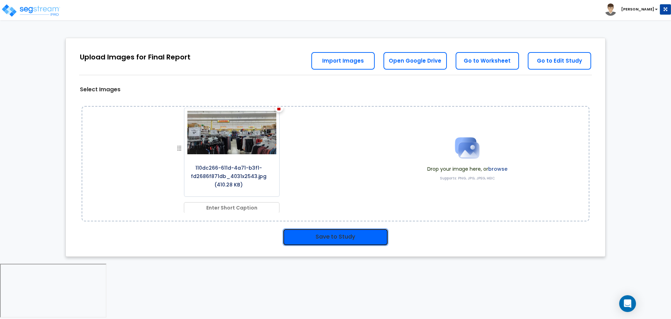
click at [357, 234] on button "Save to Study" at bounding box center [336, 238] width 106 height 18
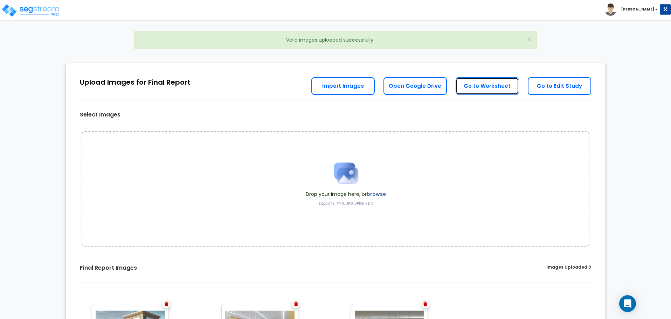
click at [481, 86] on link "Go to Worksheet" at bounding box center [487, 86] width 63 height 18
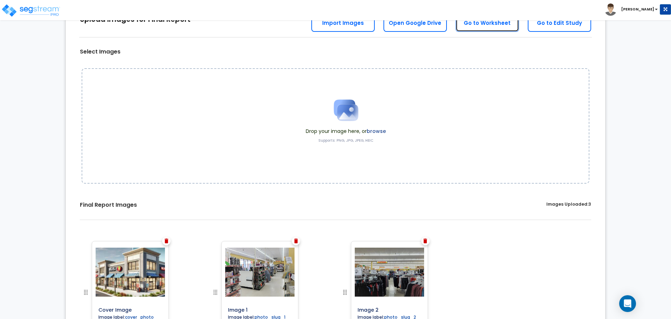
scroll to position [62, 0]
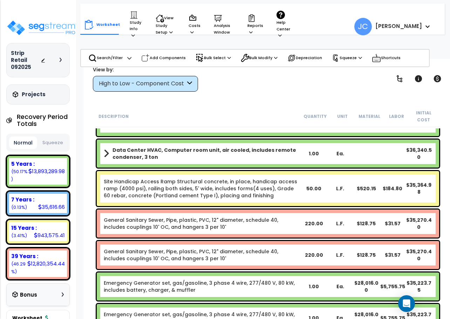
scroll to position [2974, 0]
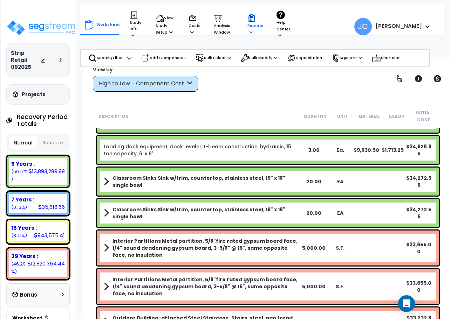
click at [257, 24] on p "Reports" at bounding box center [255, 24] width 16 height 21
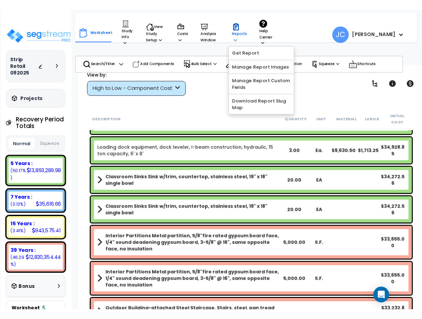
scroll to position [3112, 0]
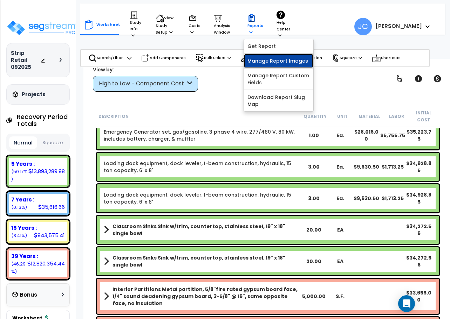
click at [262, 62] on link "Manage Report Images" at bounding box center [278, 61] width 69 height 14
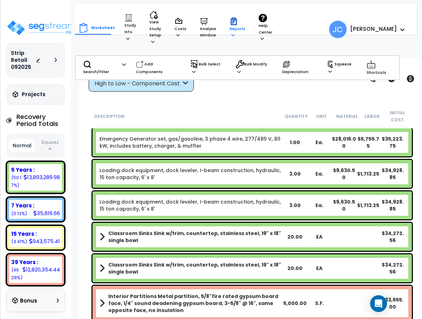
click at [237, 32] on p "Reports" at bounding box center [237, 27] width 16 height 21
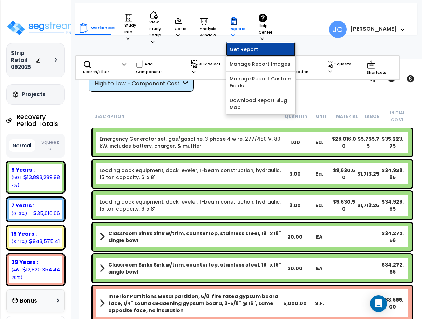
click at [242, 48] on link "Get Report" at bounding box center [260, 49] width 69 height 14
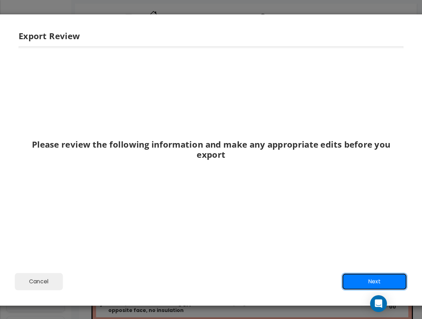
click at [367, 284] on button "Next" at bounding box center [373, 282] width 65 height 18
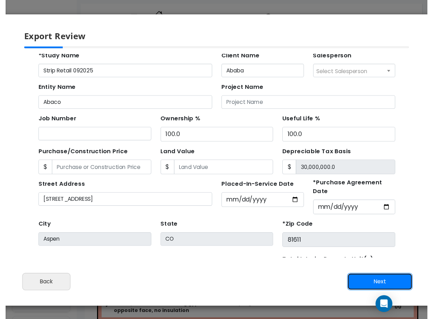
scroll to position [0, 0]
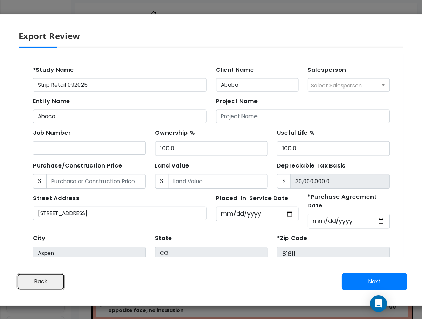
click at [46, 279] on button "Back" at bounding box center [41, 282] width 48 height 18
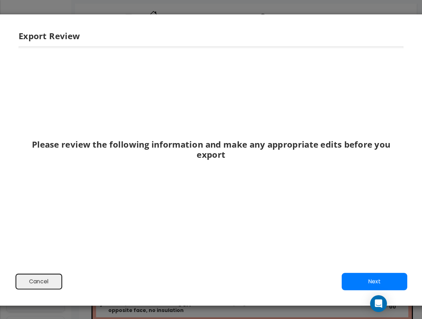
click at [51, 282] on button "Cancel" at bounding box center [39, 282] width 48 height 18
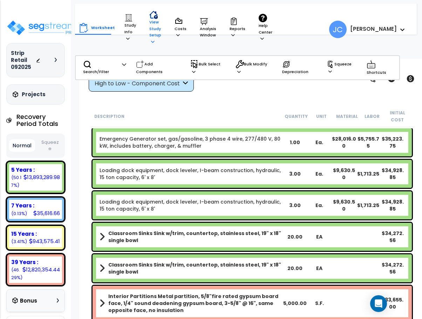
click at [149, 32] on p "View Study Setup" at bounding box center [155, 28] width 12 height 35
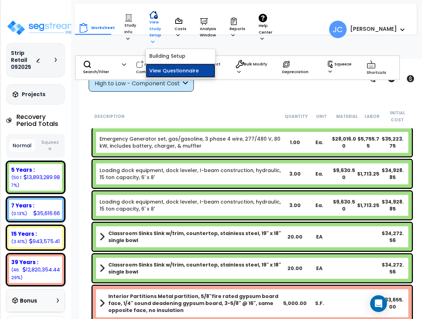
click at [174, 70] on link "View Questionnaire" at bounding box center [180, 71] width 69 height 14
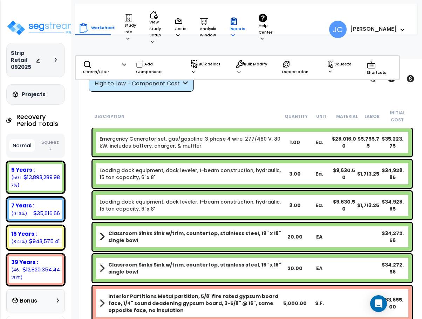
click at [235, 28] on p "Reports" at bounding box center [237, 27] width 16 height 21
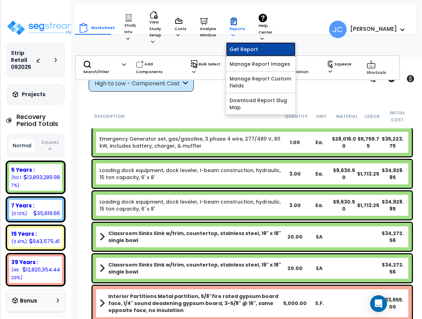
click at [242, 50] on link "Get Report" at bounding box center [260, 49] width 69 height 14
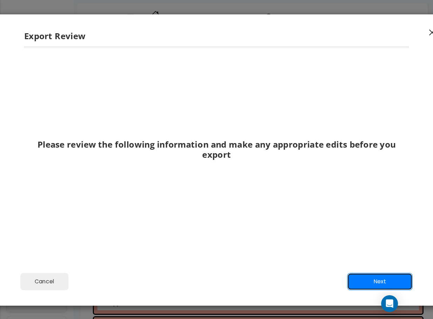
click at [363, 280] on button "Next" at bounding box center [379, 282] width 65 height 18
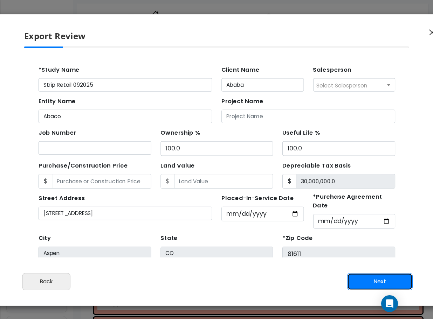
scroll to position [67, 0]
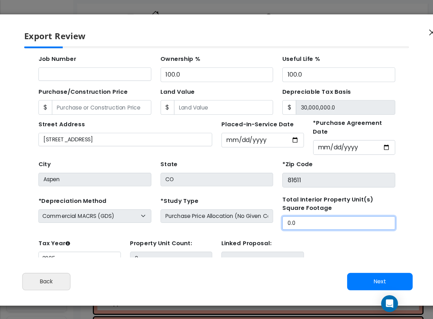
drag, startPoint x: 296, startPoint y: 204, endPoint x: 226, endPoint y: 192, distance: 71.1
click at [226, 193] on div "*Depreciation Method Commercial MACRS (GDS) Residential Rental MACRS (GDS) Comm…" at bounding box center [199, 198] width 333 height 32
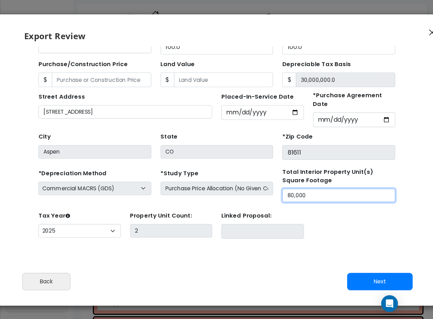
type input "80,000"
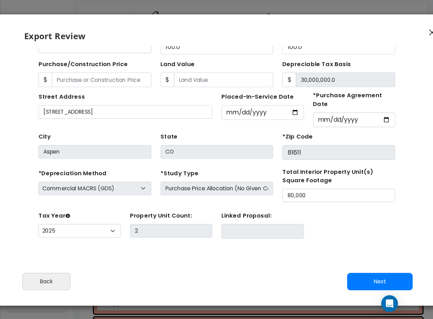
click at [371, 285] on button "Next" at bounding box center [379, 282] width 65 height 18
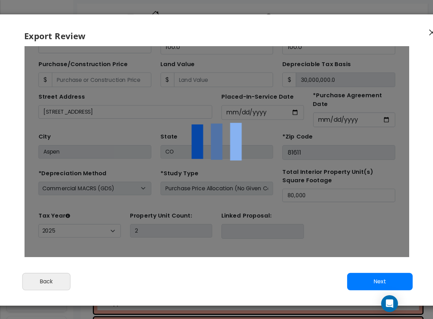
scroll to position [0, 0]
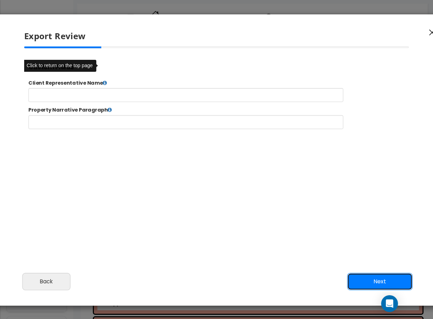
click at [379, 280] on button "Next" at bounding box center [379, 282] width 65 height 18
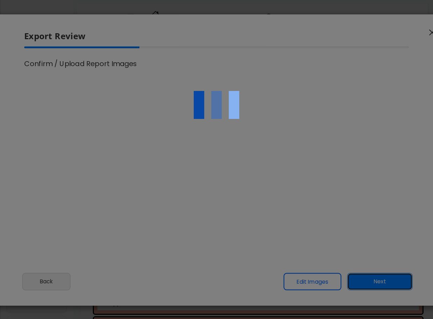
select select "2025"
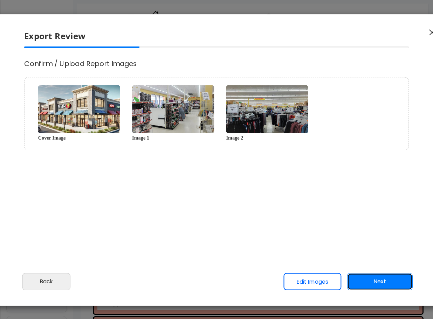
click at [374, 278] on button "Next" at bounding box center [379, 282] width 65 height 18
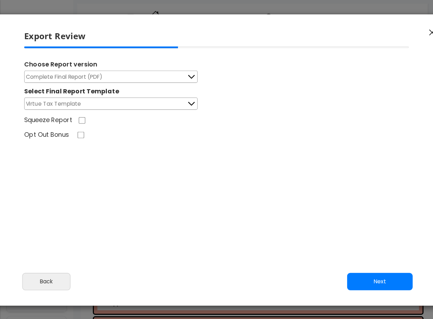
click at [154, 77] on button "Complete Final Report (PDF)" at bounding box center [110, 77] width 173 height 12
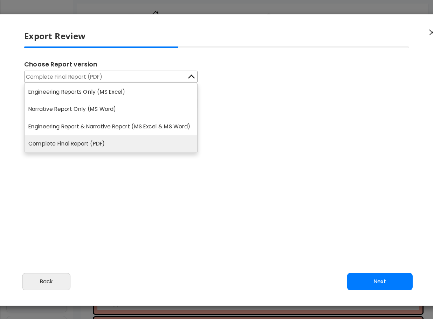
click at [262, 106] on div "Complete Final Report (PDF) Engineering Reports Only (MS Excel) Narrative Repor…" at bounding box center [216, 90] width 385 height 39
click at [265, 139] on div "Opt Out Bonus" at bounding box center [217, 136] width 396 height 11
click at [177, 76] on button "Complete Final Report (PDF)" at bounding box center [110, 77] width 173 height 12
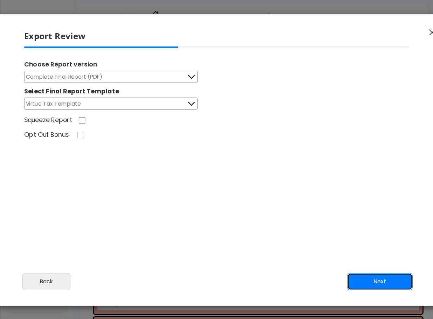
drag, startPoint x: 378, startPoint y: 287, endPoint x: 332, endPoint y: 236, distance: 68.2
click at [378, 287] on button "Next" at bounding box center [379, 282] width 65 height 18
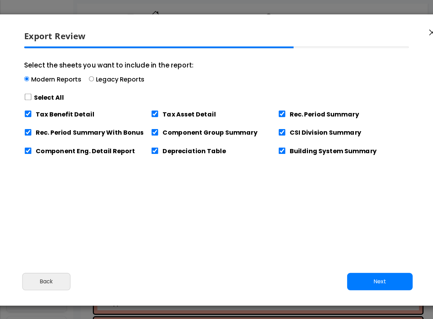
click at [42, 97] on label "Select All" at bounding box center [49, 97] width 30 height 9
click at [32, 97] on input "Select the sheets you want to include in the report: Modern Reports Legacy Repo…" at bounding box center [28, 97] width 8 height 7
checkbox input "true"
click at [373, 277] on button "Next" at bounding box center [379, 282] width 65 height 18
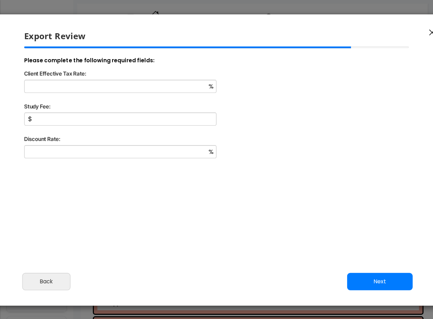
click at [161, 94] on div "%" at bounding box center [217, 91] width 396 height 22
click at [156, 90] on input "Client Effective Tax Rate:" at bounding box center [120, 86] width 192 height 13
type input "32"
type input "10,000"
type input "9"
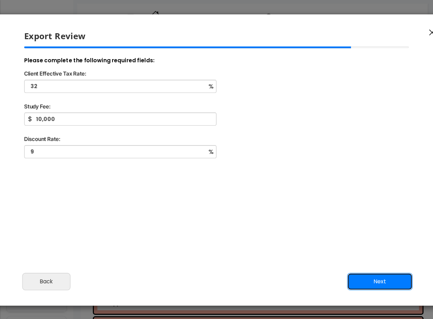
click at [372, 274] on button "Next" at bounding box center [379, 282] width 65 height 18
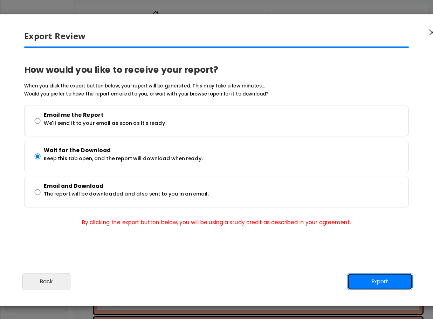
click at [371, 281] on button "Export" at bounding box center [379, 282] width 65 height 18
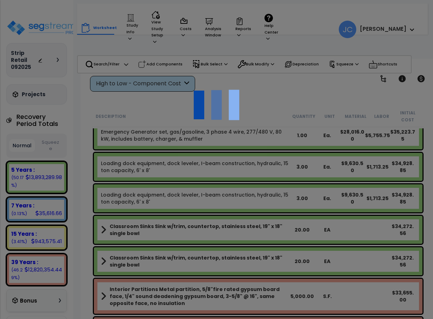
scroll to position [31, 0]
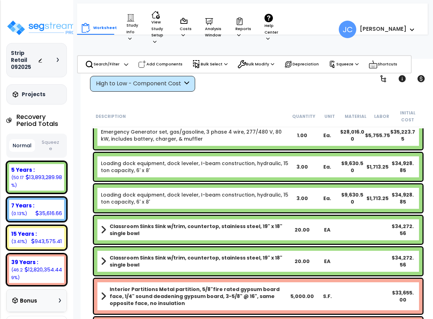
click at [310, 18] on div "Worksheet Study Info Study Setup Add Property Unit Template study Clone study JC" at bounding box center [230, 26] width 307 height 45
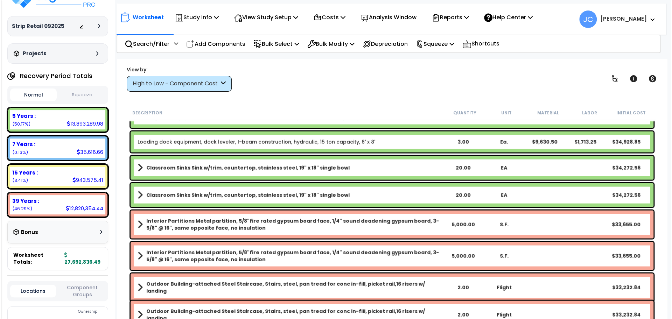
scroll to position [0, 0]
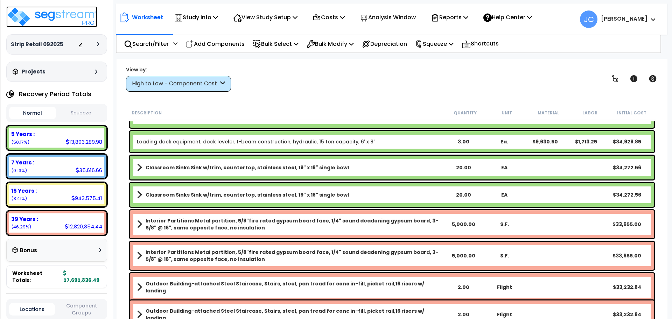
click at [81, 24] on img at bounding box center [51, 16] width 91 height 21
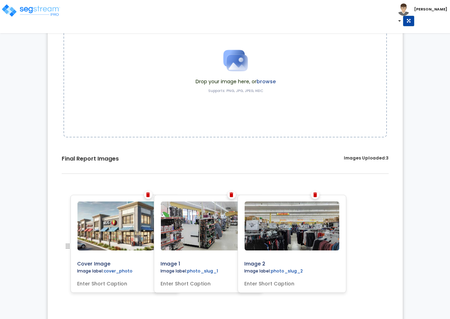
scroll to position [108, 0]
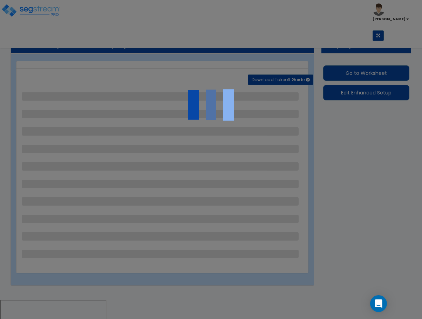
select select "2"
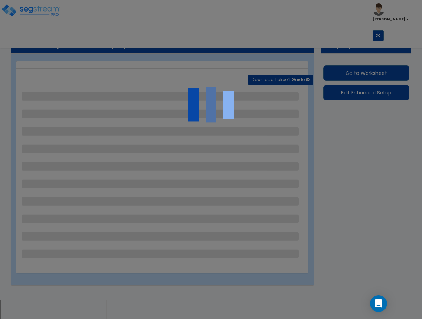
select select "2"
select select "3"
select select "1"
select select "3"
select select "4"
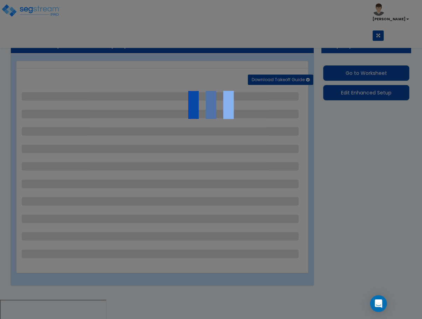
select select "1"
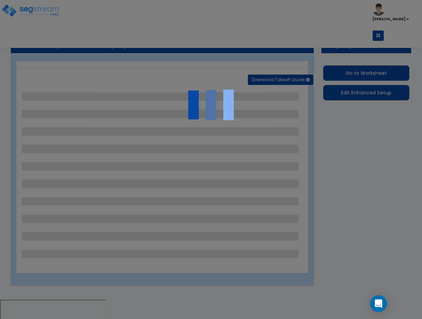
select select "3"
select select "2"
select select "1"
select select "4"
select select "2"
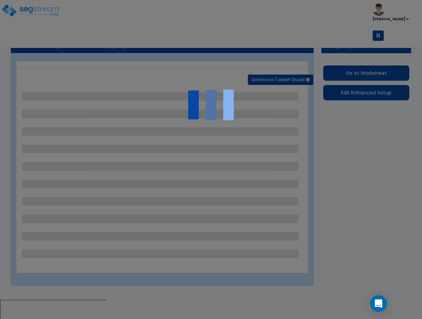
select select "4"
select select "3"
select select "2"
select select "6"
select select "2"
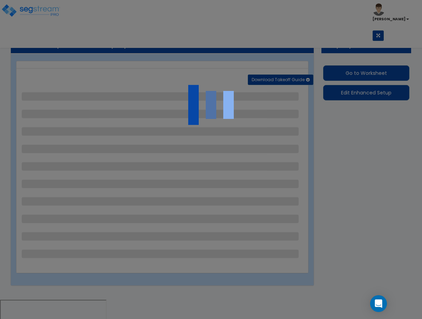
select select "3"
select select "1"
select select "2"
select select "3"
select select "2"
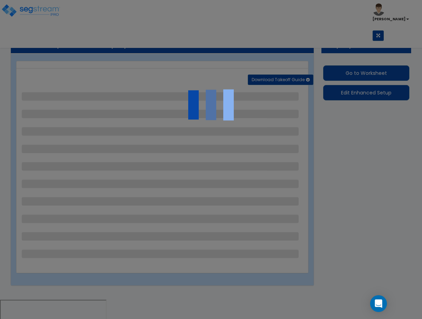
select select "3"
select select "2"
select select "4"
select select "9"
select select "3"
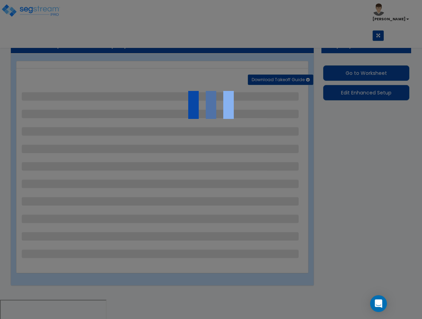
select select "1"
select select "5"
select select "8"
select select "3"
select select "1"
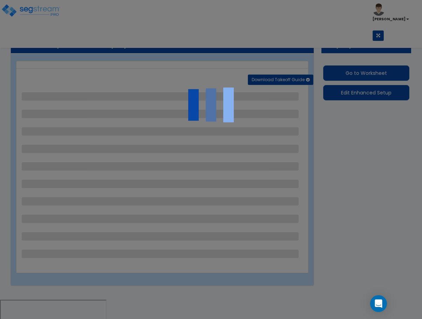
select select "3"
select select "2"
select select "1"
select select "3"
select select "1"
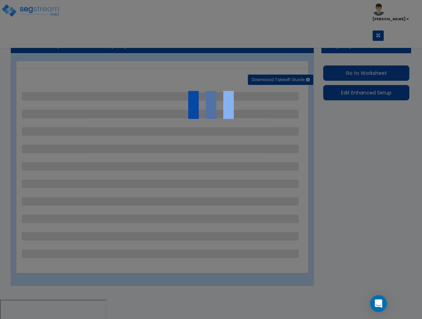
select select "4"
select select "3"
select select "12"
select select "15"
select select "13"
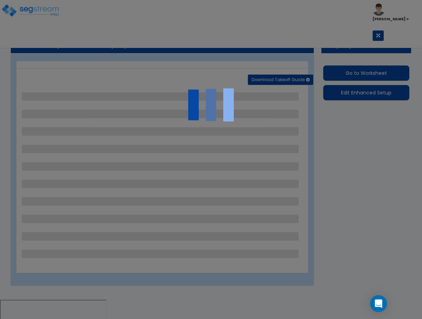
select select "3"
select select "1"
select select "3"
select select "2"
select select "1"
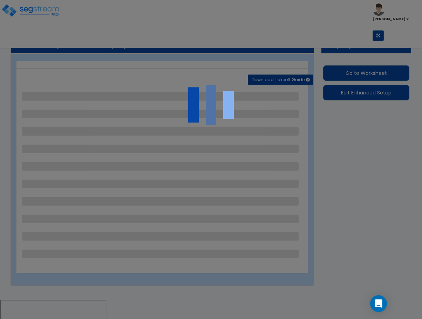
select select "1"
select select "2"
select select "1"
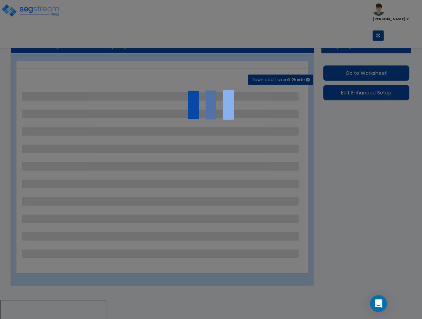
select select "3"
select select "2"
select select "1"
select select "2"
select select "1"
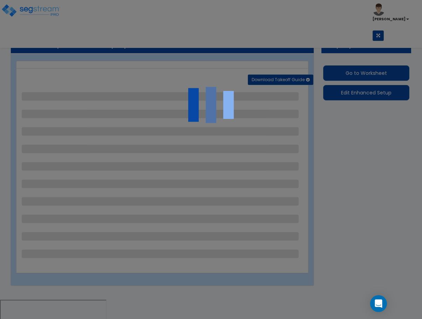
select select "1"
select select "2"
select select "1"
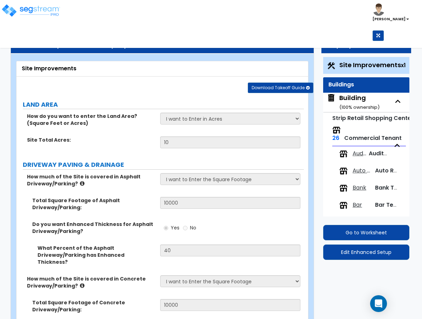
click at [359, 100] on div "Building ( 100 % ownership)" at bounding box center [359, 103] width 40 height 18
select select "1"
select select "2"
select select "1"
select select "3"
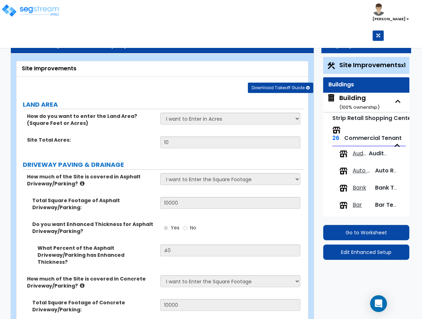
select select "1"
select select "2"
select select "3"
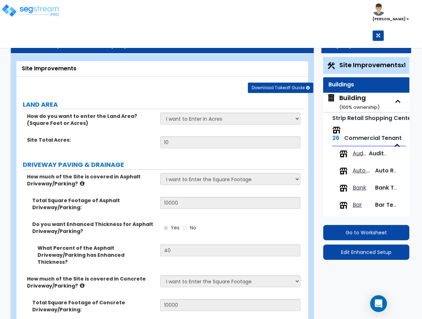
select select "4"
select select "1"
select select "8"
select select "1"
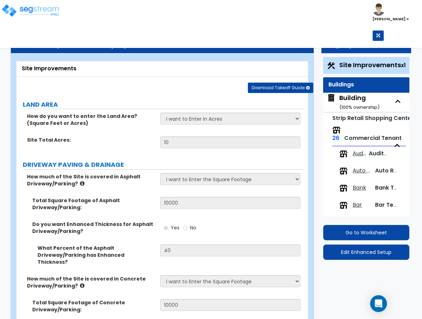
select select "5"
select select "2"
select select "1"
select select "2"
select select "1"
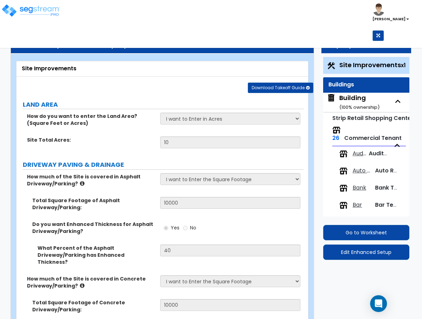
select select "1"
select select "3"
select select "1"
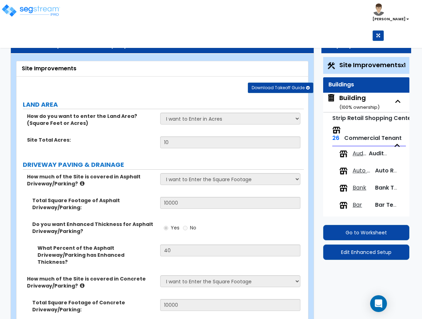
select select "5"
select select "3"
select select "1"
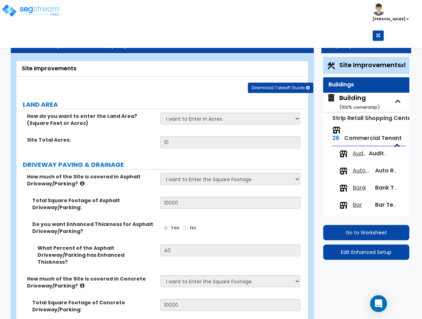
select select "2"
select select "3"
select select "4"
select select "1"
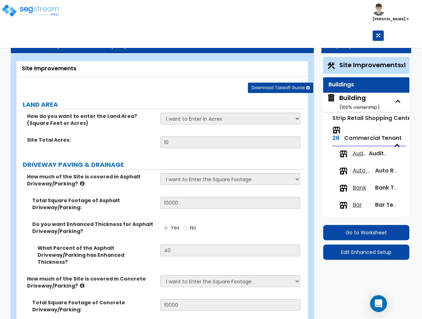
select select "1"
select select "2"
select select "4"
select select "1"
select select "3"
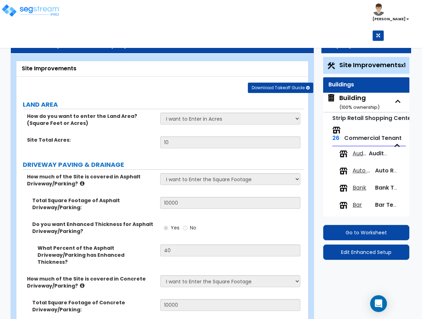
select select "4"
select select "6"
select select "1"
select select "2"
select select "1"
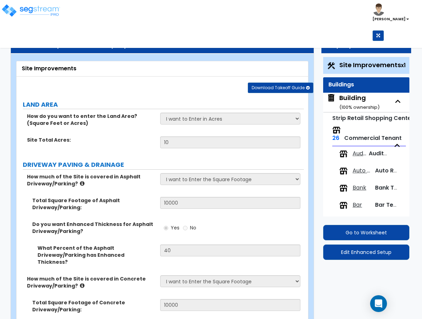
select select "4"
select select "3"
select select "1"
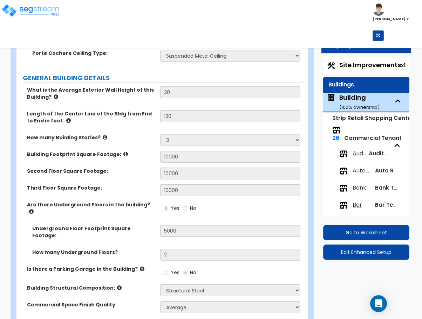
scroll to position [381, 0]
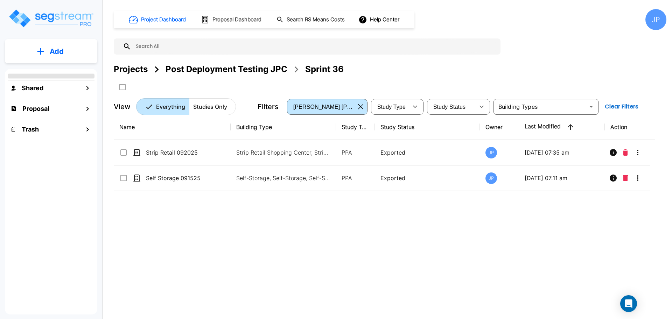
click at [142, 70] on div "Projects" at bounding box center [131, 69] width 34 height 13
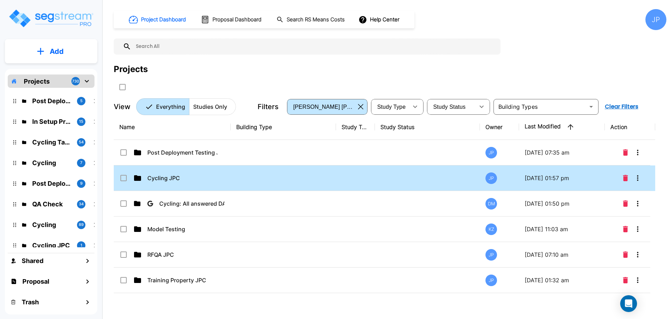
drag, startPoint x: 216, startPoint y: 188, endPoint x: 366, endPoint y: 1, distance: 239.2
click at [216, 188] on td "Cycling JPC" at bounding box center [172, 179] width 117 height 26
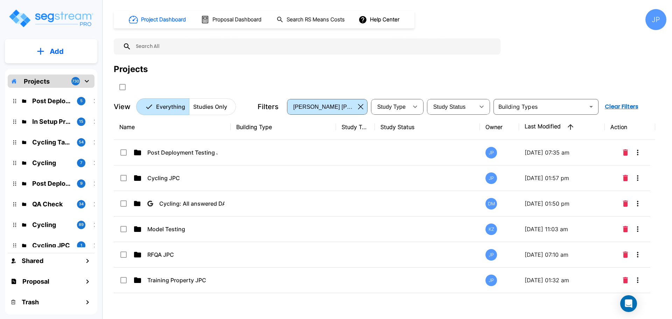
click at [216, 188] on td "Cycling JPC" at bounding box center [172, 179] width 117 height 26
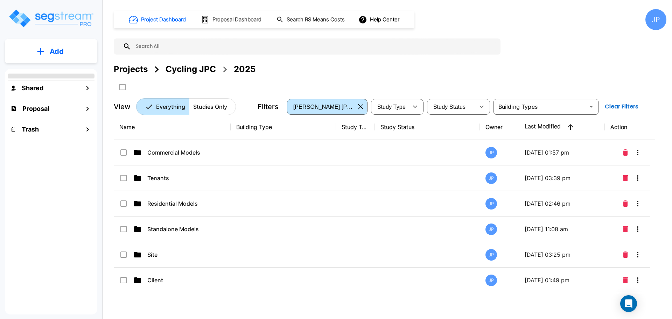
click at [277, 152] on td at bounding box center [283, 153] width 105 height 26
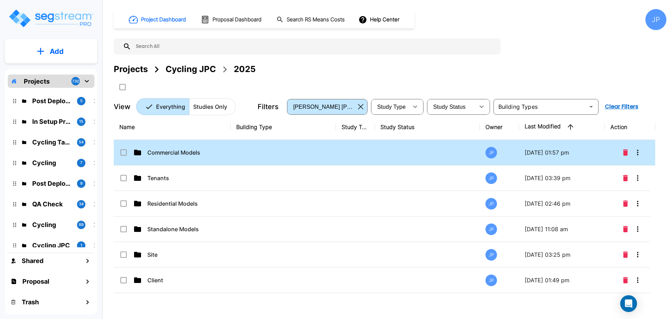
checkbox input "true"
click at [317, 149] on td at bounding box center [283, 153] width 105 height 26
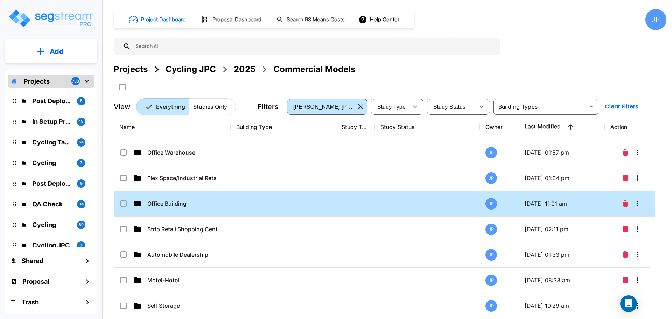
drag, startPoint x: 302, startPoint y: 196, endPoint x: 316, endPoint y: 3, distance: 193.9
click at [302, 196] on td at bounding box center [283, 204] width 105 height 26
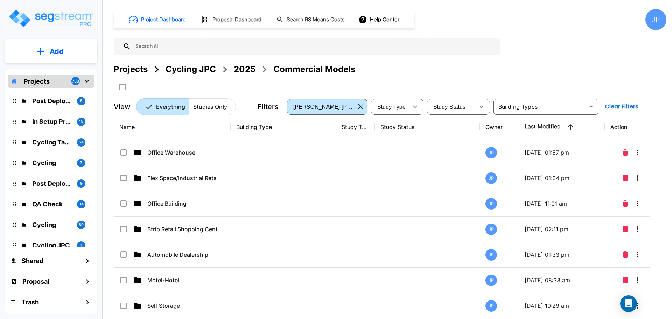
click at [302, 196] on td at bounding box center [283, 204] width 105 height 26
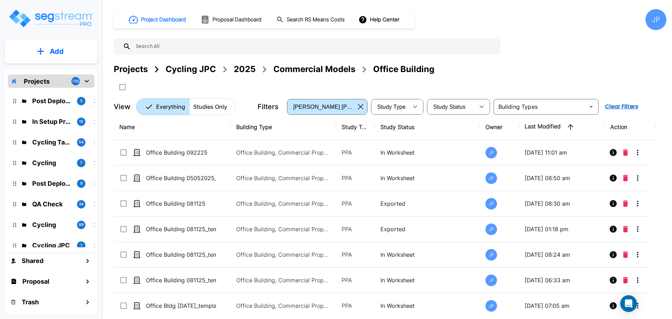
click at [286, 152] on p "Office Building, Commercial Property Site" at bounding box center [283, 153] width 95 height 8
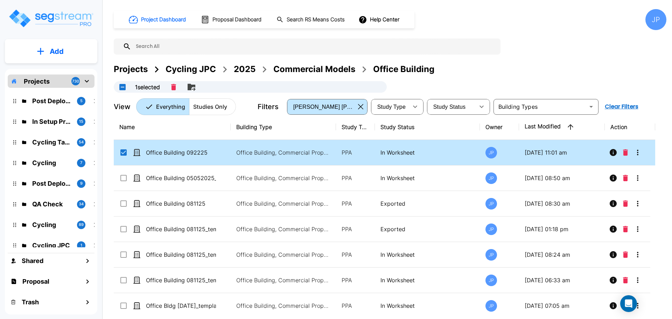
checkbox input "true"
click at [315, 154] on p "Office Building, Commercial Property Site" at bounding box center [283, 153] width 95 height 8
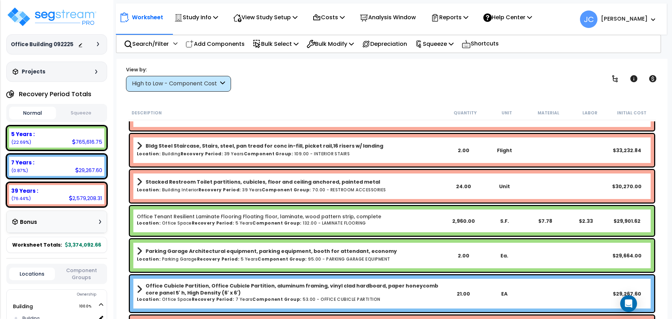
scroll to position [869, 0]
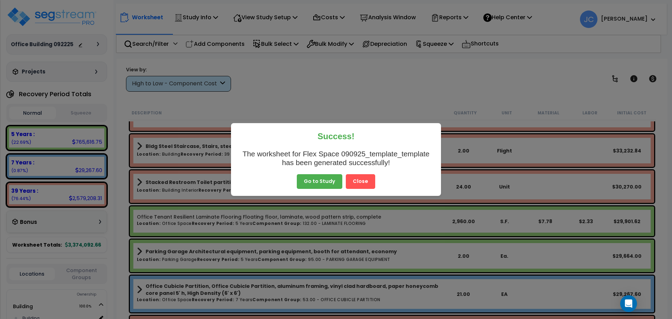
click at [360, 179] on button "Close" at bounding box center [360, 181] width 29 height 15
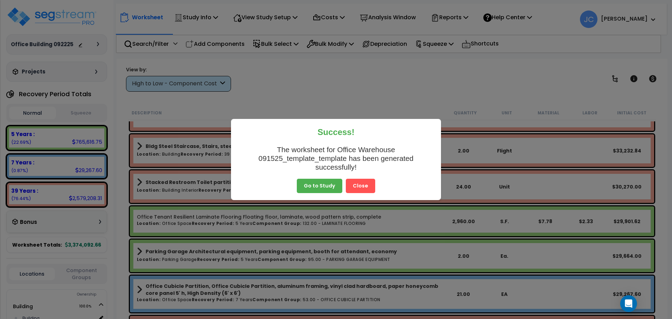
click at [352, 186] on button "Close" at bounding box center [360, 186] width 29 height 15
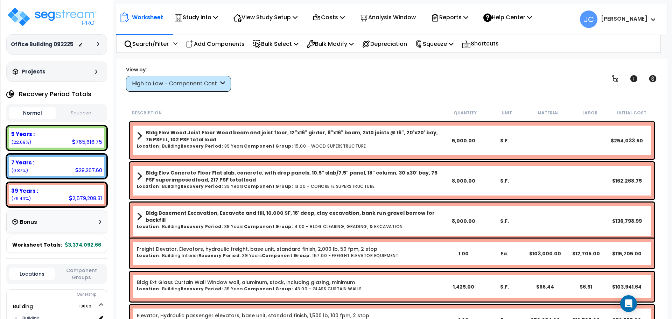
scroll to position [0, 0]
click at [215, 87] on div "High to Low - Component Cost" at bounding box center [175, 84] width 87 height 8
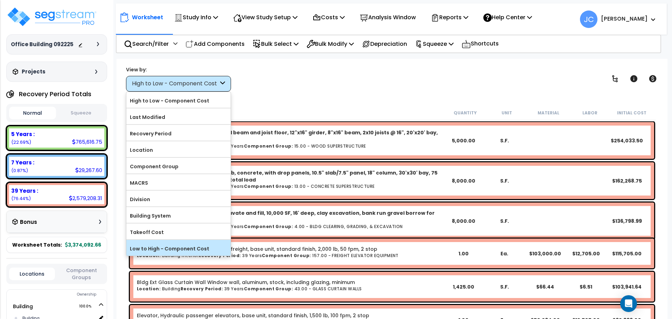
click at [199, 244] on label "Low to High - Component Cost" at bounding box center [178, 249] width 104 height 11
click at [0, 0] on input "Low to High - Component Cost" at bounding box center [0, 0] width 0 height 0
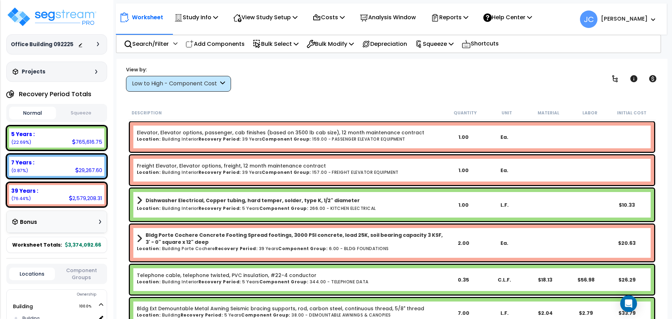
click at [216, 79] on div "Low to High - Component Cost" at bounding box center [178, 84] width 105 height 16
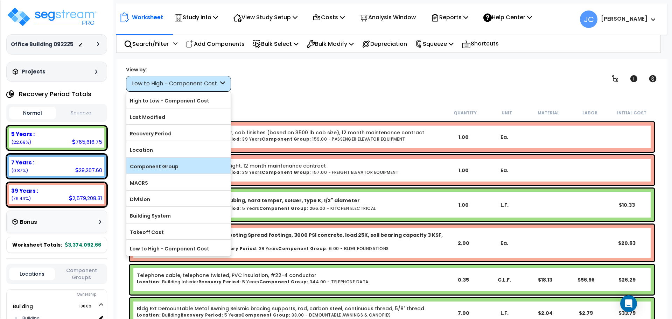
click at [190, 168] on label "Component Group" at bounding box center [178, 166] width 104 height 11
click at [0, 0] on input "Component Group" at bounding box center [0, 0] width 0 height 0
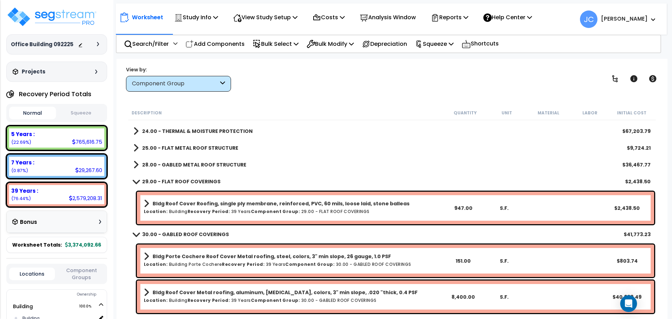
scroll to position [139, 0]
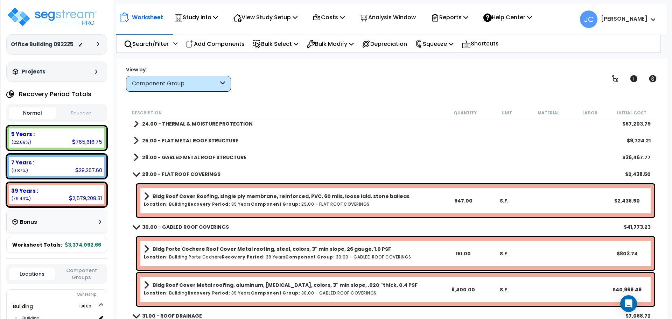
click at [189, 177] on b "29.00 - FLAT ROOF COVERINGS" at bounding box center [181, 174] width 78 height 7
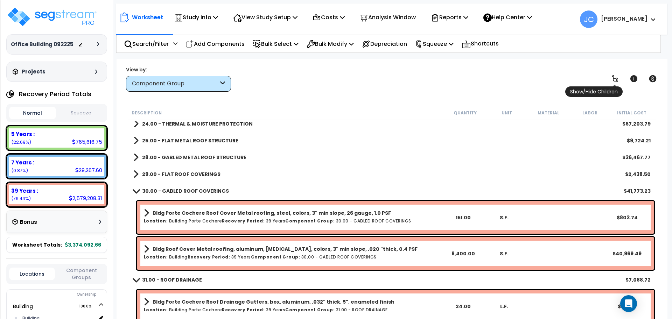
click at [616, 81] on icon at bounding box center [616, 78] width 6 height 7
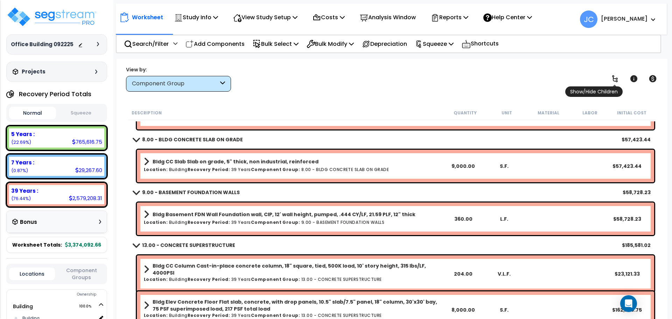
click at [616, 81] on icon at bounding box center [616, 78] width 6 height 7
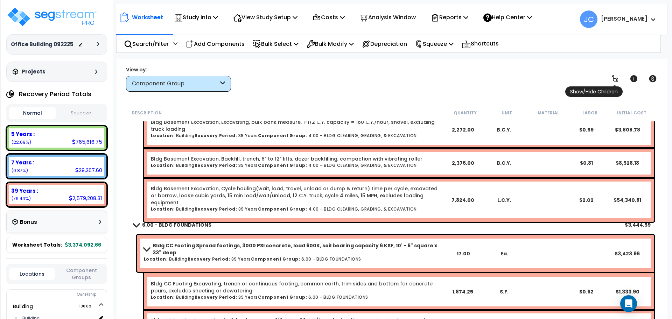
click at [616, 81] on icon at bounding box center [616, 78] width 6 height 7
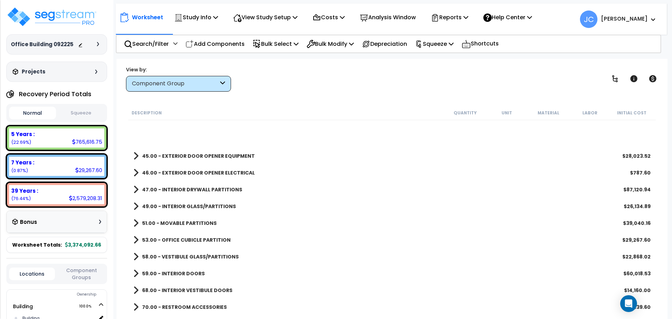
scroll to position [467, 0]
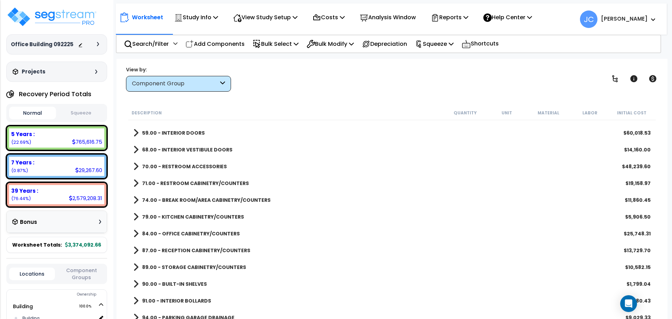
click at [174, 133] on b "59.00 - INTERIOR DOORS" at bounding box center [173, 133] width 63 height 7
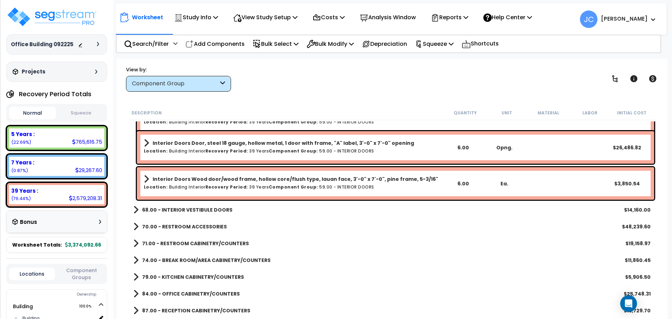
scroll to position [796, 0]
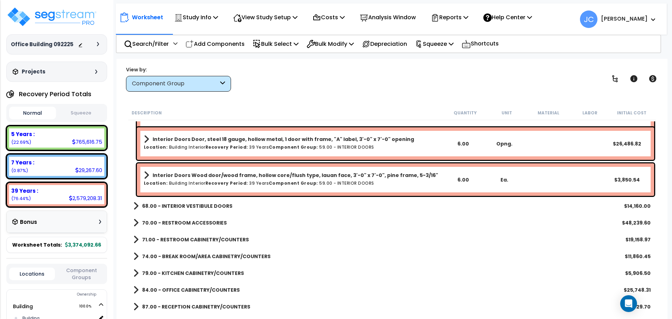
click at [187, 209] on link "68.00 - INTERIOR VESTIBULE DOORS" at bounding box center [182, 206] width 99 height 10
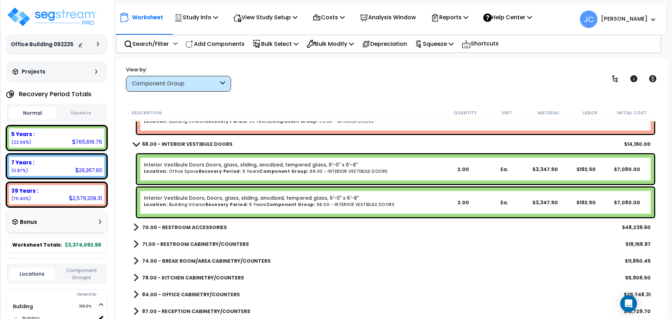
scroll to position [862, 0]
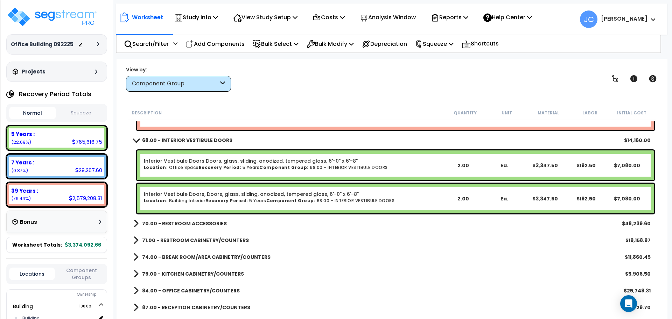
click at [196, 221] on b "70.00 - RESTROOM ACCESSORIES" at bounding box center [184, 223] width 85 height 7
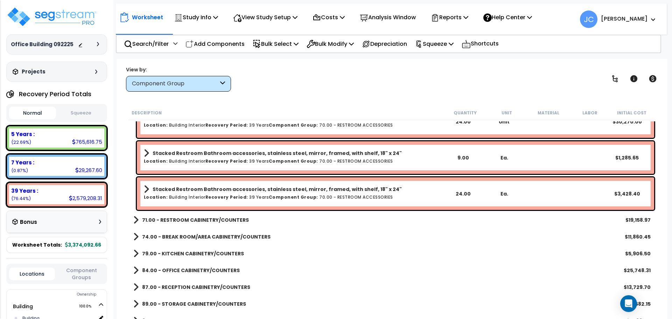
scroll to position [1295, 0]
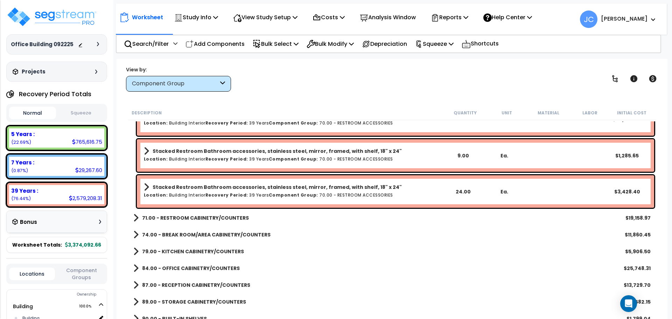
click at [233, 217] on b "71.00 - RESTROOM CABINETRY/COUNTERS" at bounding box center [195, 218] width 107 height 7
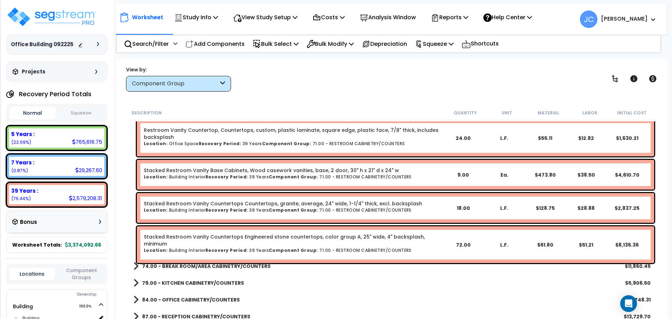
scroll to position [1481, 0]
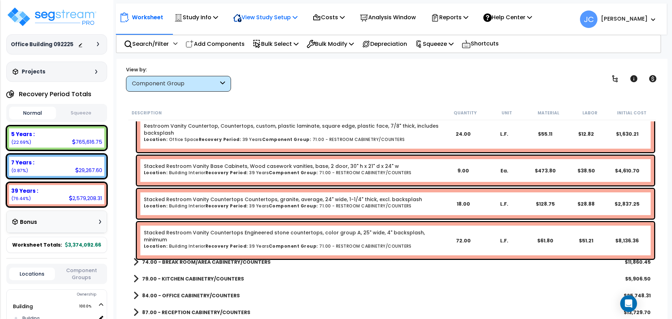
click at [287, 17] on p "View Study Setup" at bounding box center [265, 17] width 64 height 9
click at [283, 49] on link "View Questionnaire" at bounding box center [264, 48] width 69 height 14
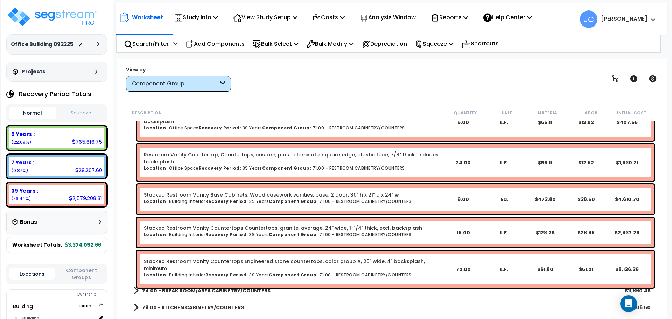
scroll to position [1451, 0]
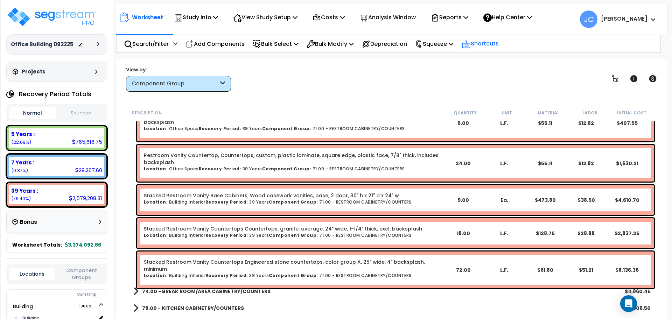
click at [471, 46] on icon at bounding box center [466, 44] width 9 height 10
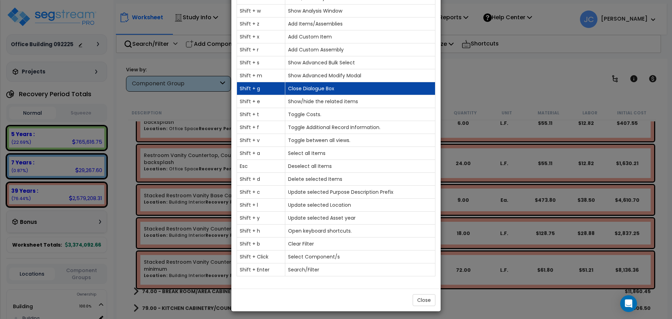
scroll to position [0, 0]
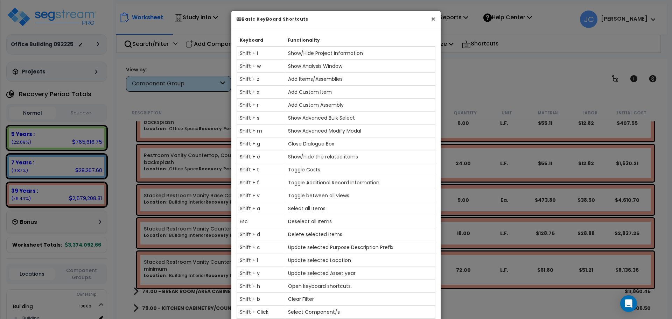
click at [432, 21] on button "×" at bounding box center [433, 18] width 5 height 7
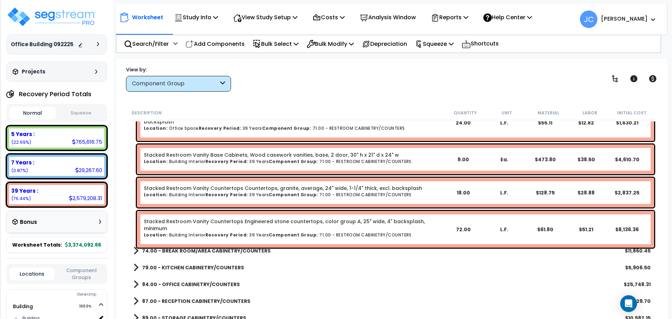
scroll to position [1544, 0]
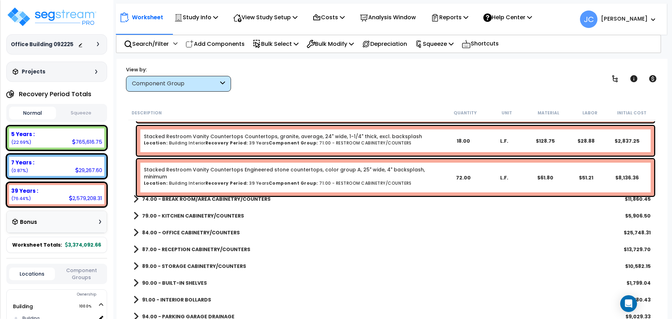
click at [244, 199] on b "74.00 - BREAK ROOM/AREA CABINETRY/COUNTERS" at bounding box center [206, 199] width 129 height 7
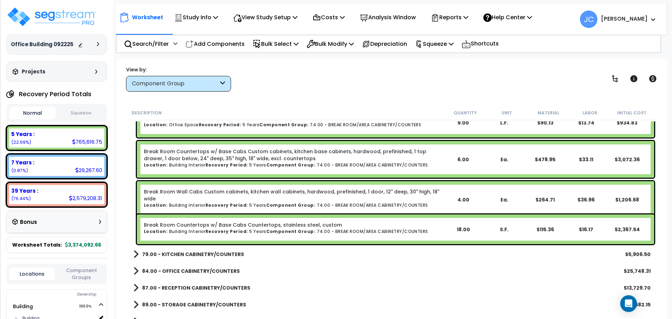
scroll to position [1721, 0]
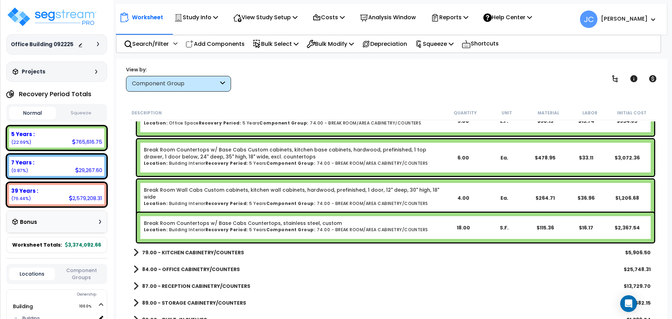
click at [211, 253] on b "79.00 - KITCHEN CABINETRY/COUNTERS" at bounding box center [193, 252] width 102 height 7
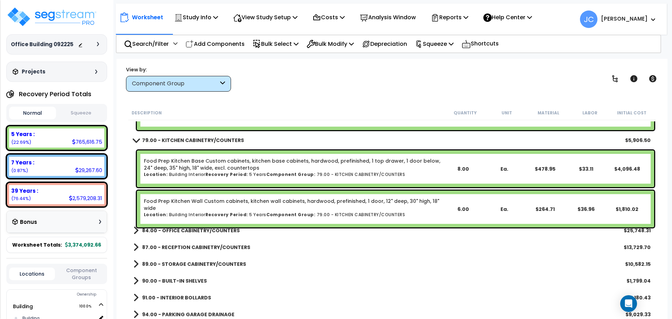
scroll to position [1844, 0]
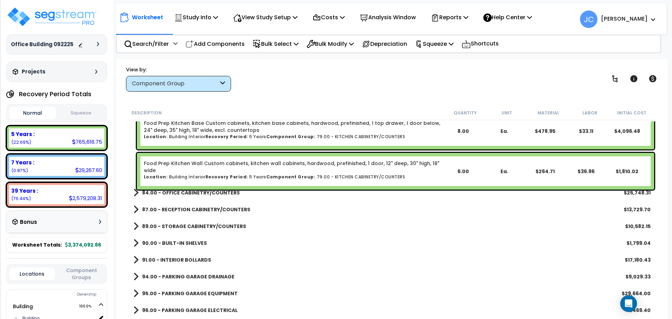
click at [184, 195] on b "84.00 - OFFICE CABINETRY/COUNTERS" at bounding box center [191, 192] width 98 height 7
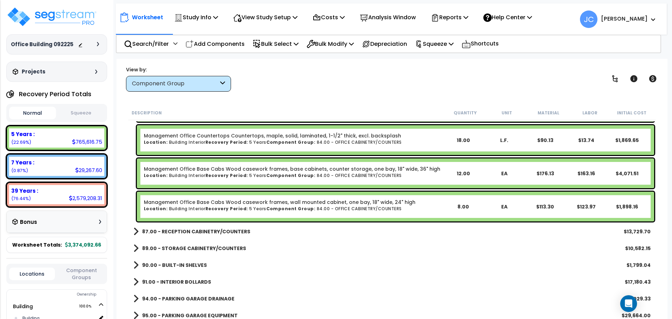
scroll to position [2016, 0]
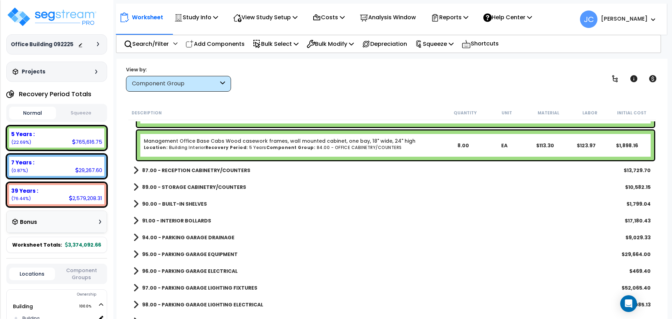
click at [205, 172] on b "87.00 - RECEPTION CABINETRY/COUNTERS" at bounding box center [196, 170] width 108 height 7
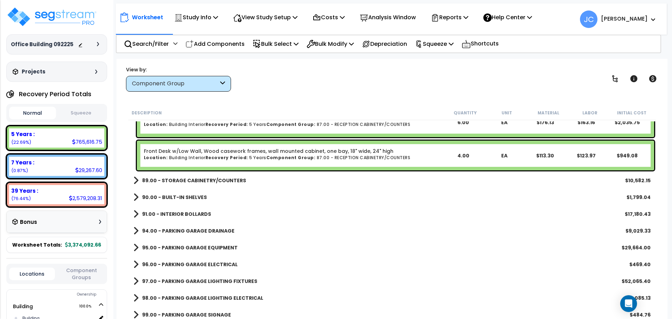
scroll to position [2364, 0]
click at [207, 178] on b "89.00 - STORAGE CABINETRY/COUNTERS" at bounding box center [194, 180] width 104 height 7
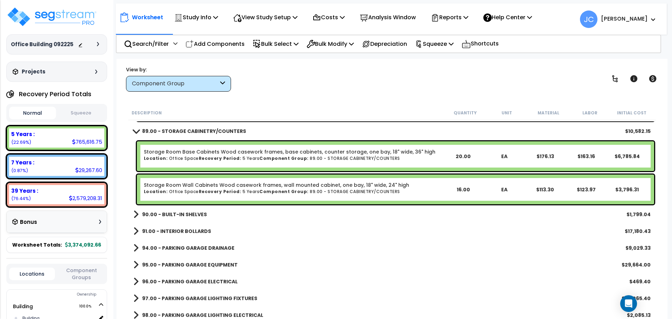
scroll to position [2413, 0]
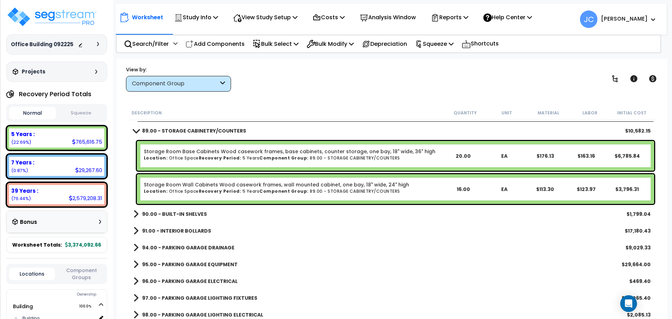
click at [201, 215] on b "90.00 - BUILT-IN SHELVES" at bounding box center [174, 214] width 65 height 7
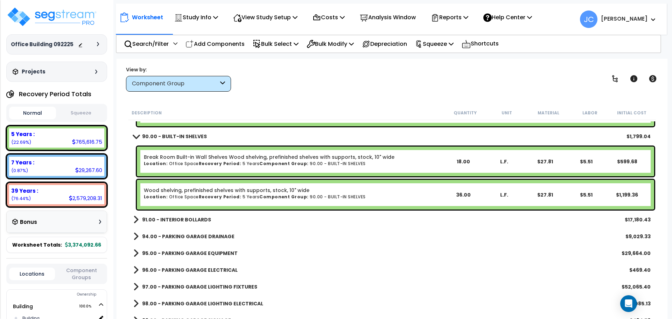
scroll to position [2490, 0]
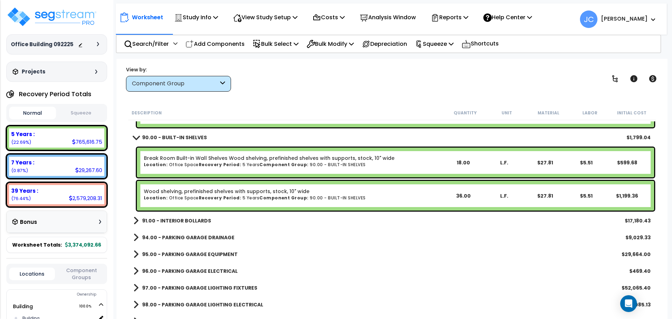
click at [183, 220] on b "91.00 - INTERIOR BOLLARDS" at bounding box center [176, 221] width 69 height 7
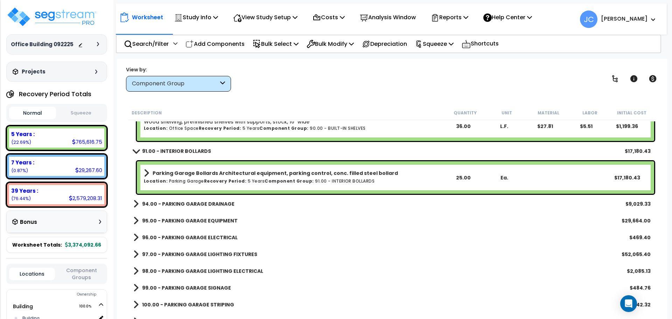
scroll to position [2561, 0]
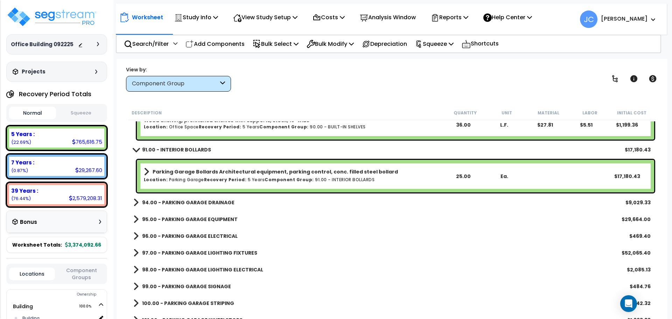
click at [214, 206] on b "94.00 - PARKING GARAGE DRAINAGE" at bounding box center [188, 202] width 92 height 7
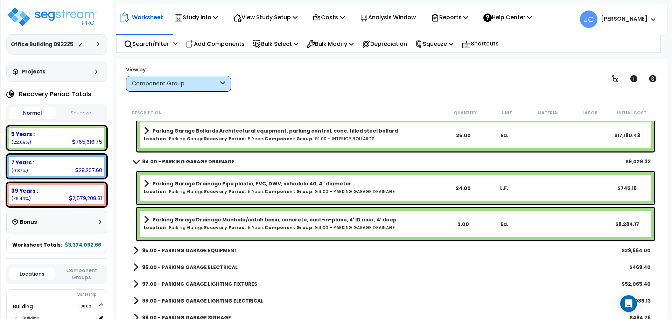
scroll to position [2613, 0]
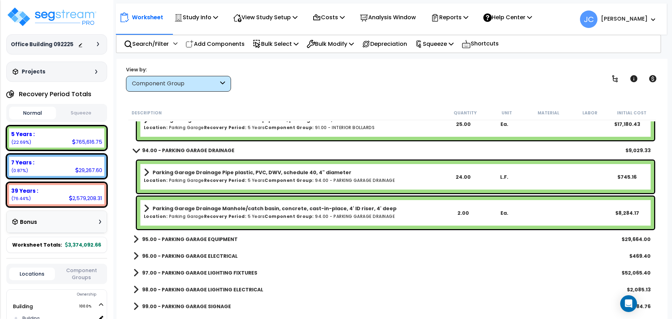
click at [221, 240] on b "95.00 - PARKING GARAGE EQUIPMENT" at bounding box center [190, 239] width 96 height 7
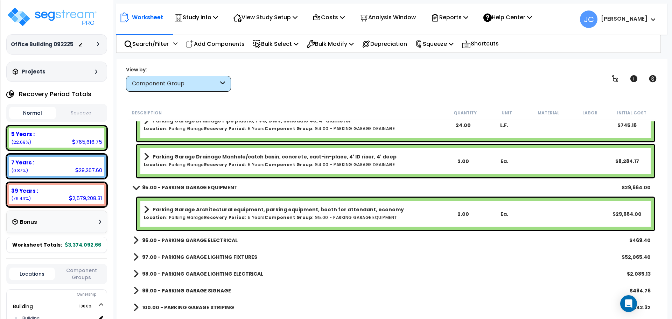
scroll to position [2665, 0]
click at [221, 241] on b "96.00 - PARKING GARAGE ELECTRICAL" at bounding box center [190, 240] width 96 height 7
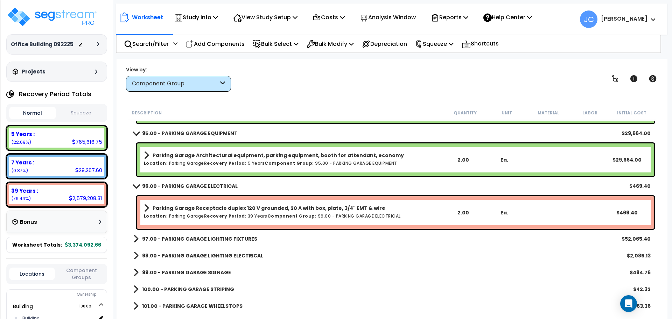
click at [221, 241] on b "97.00 - PARKING GARAGE LIGHTING FIXTURES" at bounding box center [199, 239] width 115 height 7
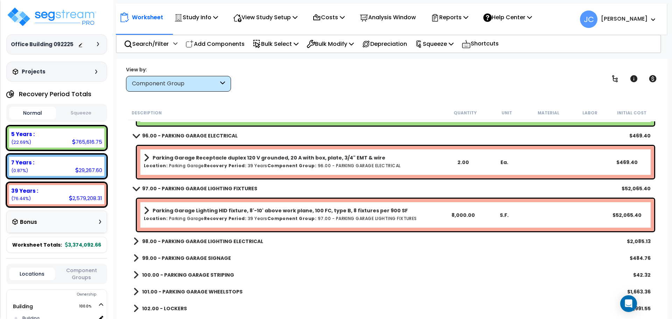
scroll to position [2789, 0]
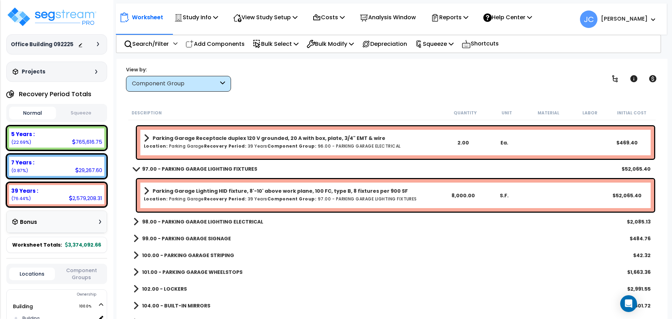
click at [206, 222] on b "98.00 - PARKING GARAGE LIGHTING ELECTRICAL" at bounding box center [202, 222] width 121 height 7
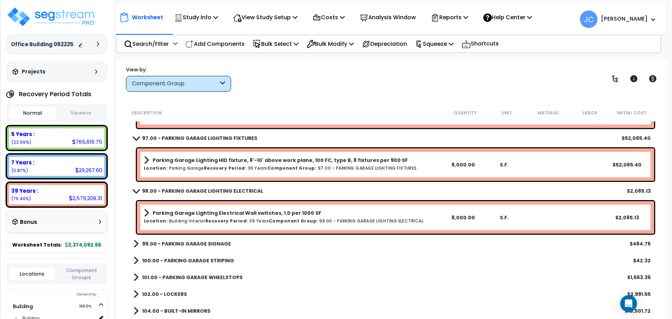
scroll to position [2823, 0]
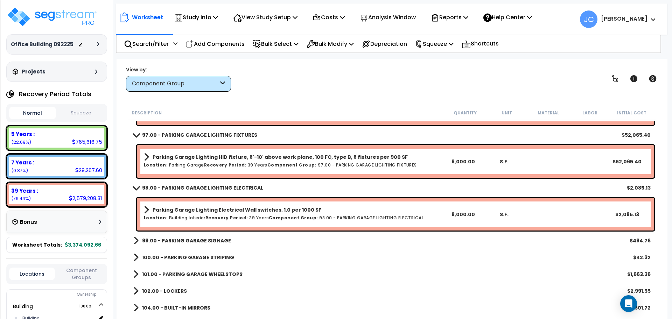
click at [212, 243] on b "99.00 - PARKING GARAGE SIGNAGE" at bounding box center [186, 240] width 89 height 7
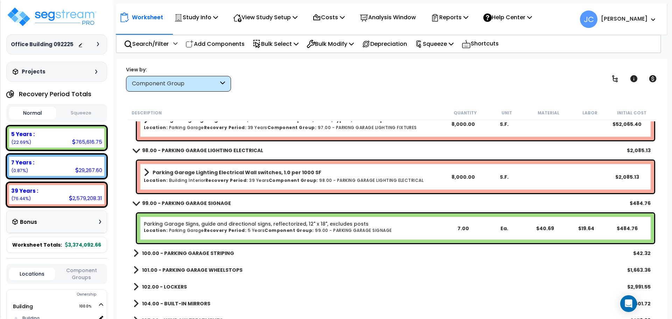
scroll to position [2905, 0]
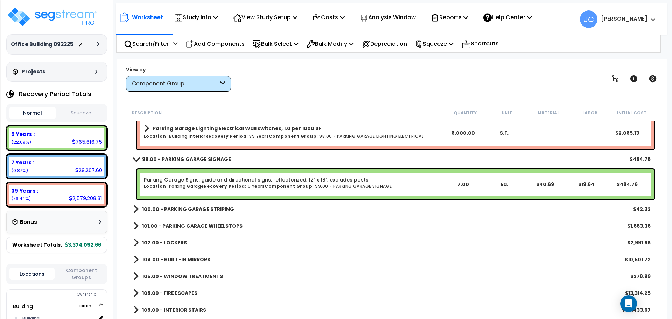
click at [197, 210] on b "100.00 - PARKING GARAGE STRIPING" at bounding box center [188, 209] width 92 height 7
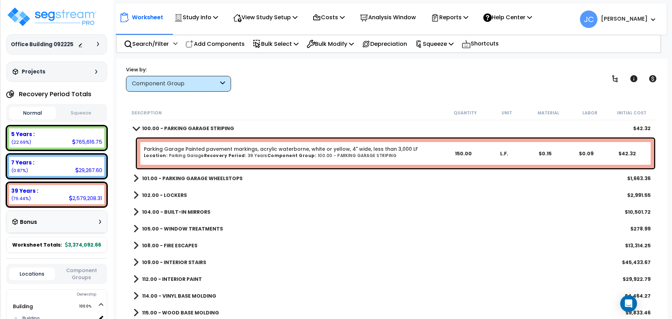
scroll to position [2989, 0]
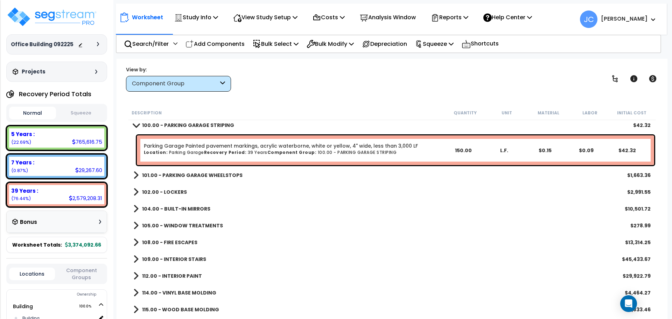
click at [210, 171] on link "101.00 - PARKING GARAGE WHEELSTOPS" at bounding box center [187, 176] width 109 height 10
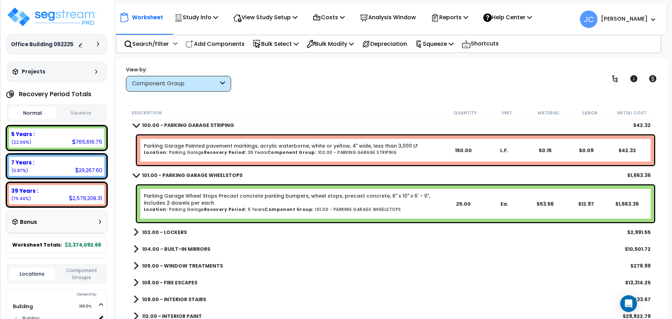
scroll to position [3020, 0]
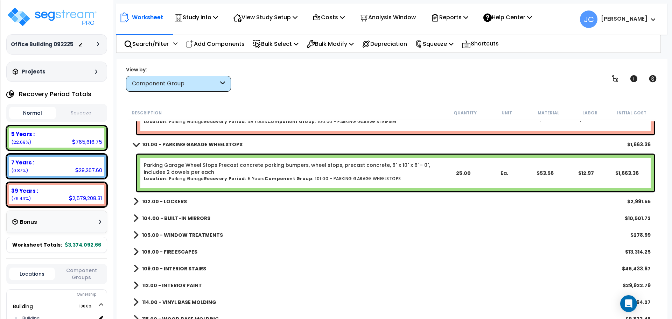
click at [171, 201] on b "102.00 - LOCKERS" at bounding box center [164, 201] width 45 height 7
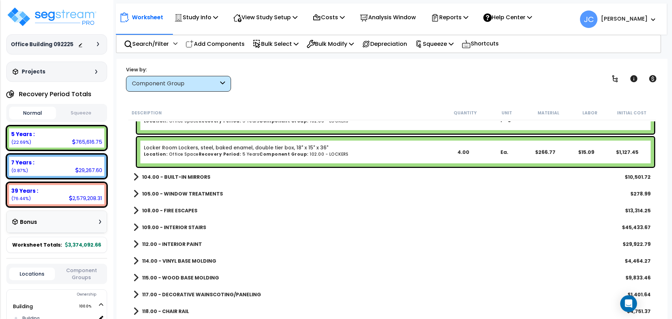
scroll to position [3188, 0]
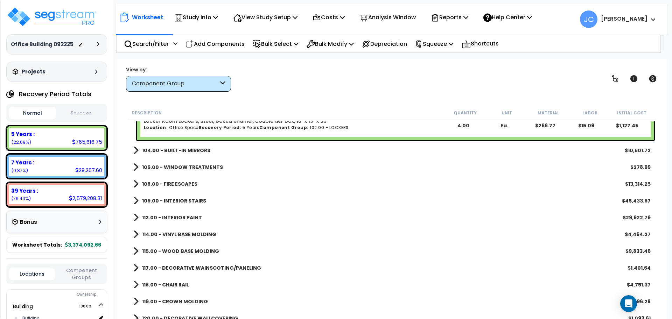
click at [181, 151] on b "104.00 - BUILT-IN MIRRORS" at bounding box center [176, 150] width 68 height 7
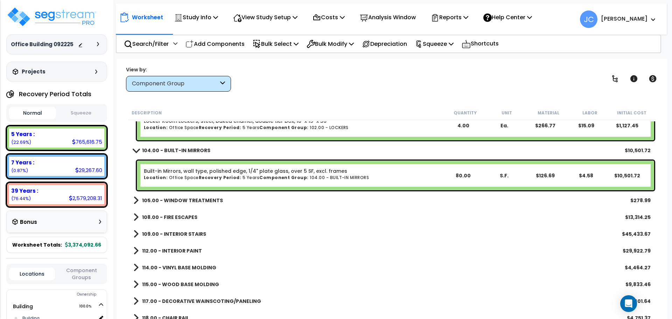
scroll to position [3203, 0]
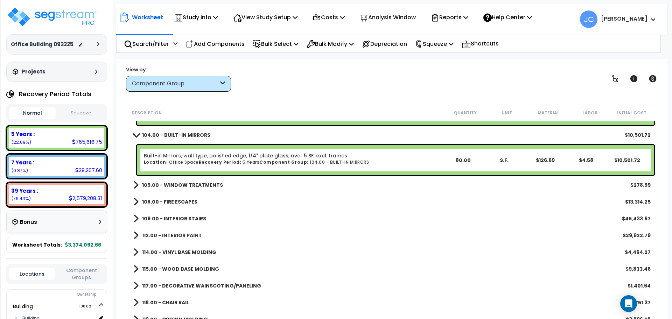
click at [191, 186] on b "105.00 - WINDOW TREATMENTS" at bounding box center [182, 185] width 81 height 7
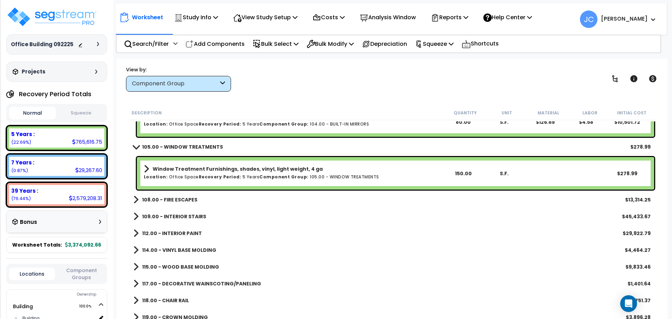
scroll to position [3242, 0]
click at [187, 205] on div "108.00 - FIRE ESCAPES $13,314.25" at bounding box center [392, 199] width 525 height 17
click at [184, 200] on b "108.00 - FIRE ESCAPES" at bounding box center [169, 199] width 55 height 7
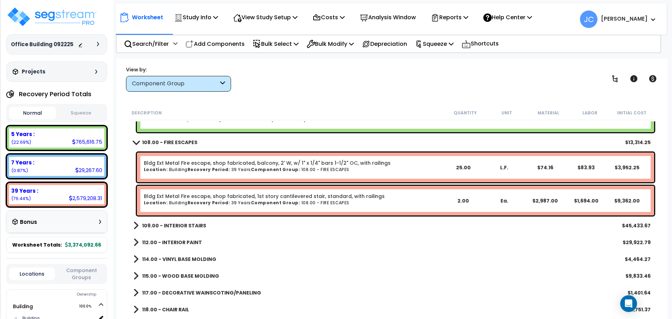
scroll to position [3310, 0]
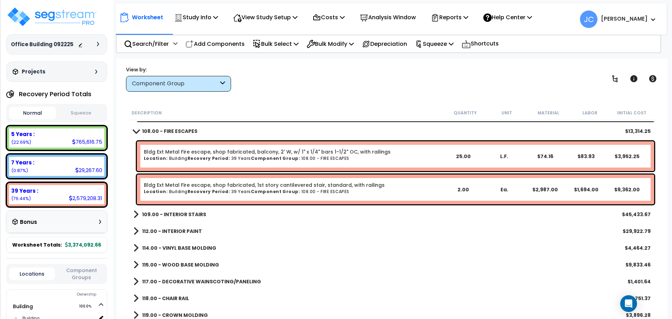
click at [191, 213] on b "109.00 - INTERIOR STAIRS" at bounding box center [174, 214] width 64 height 7
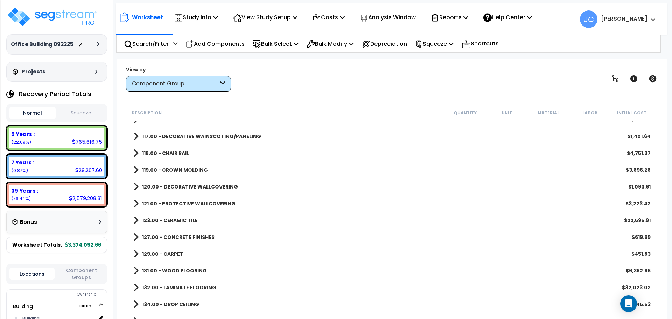
scroll to position [3532, 0]
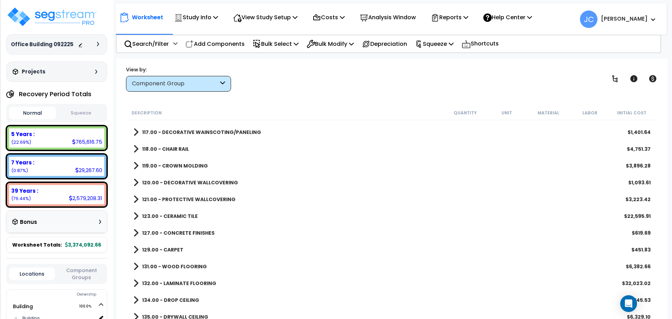
click at [198, 266] on b "131.00 - WOOD FLOORING" at bounding box center [174, 266] width 65 height 7
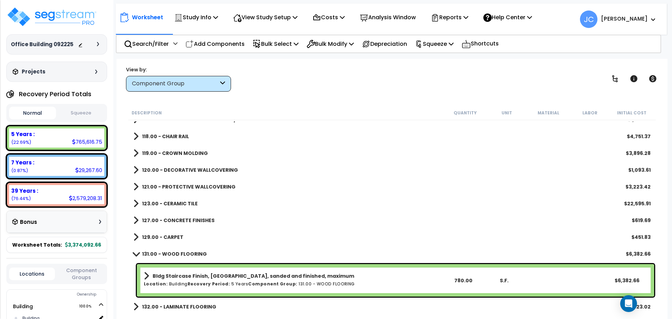
click at [184, 252] on b "131.00 - WOOD FLOORING" at bounding box center [174, 254] width 65 height 7
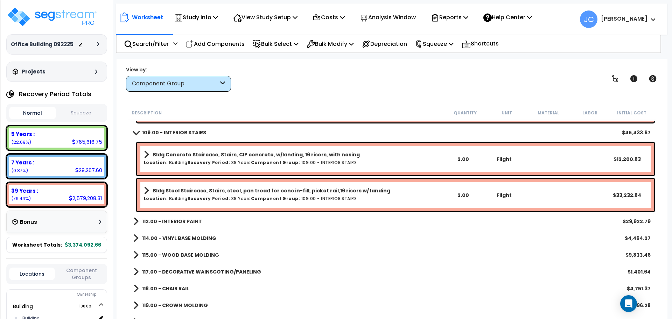
scroll to position [3394, 0]
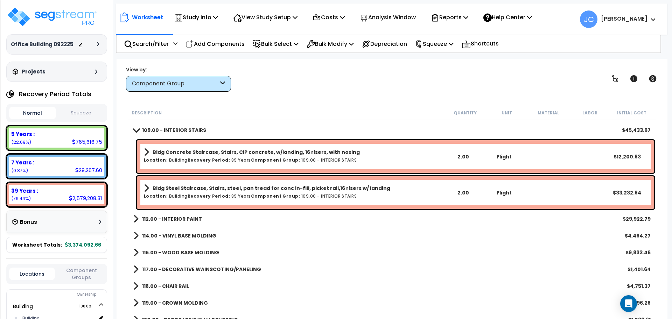
click at [183, 213] on div "112.00 - INTERIOR PAINT $29,922.79" at bounding box center [392, 219] width 525 height 17
click at [186, 216] on b "112.00 - INTERIOR PAINT" at bounding box center [172, 219] width 60 height 7
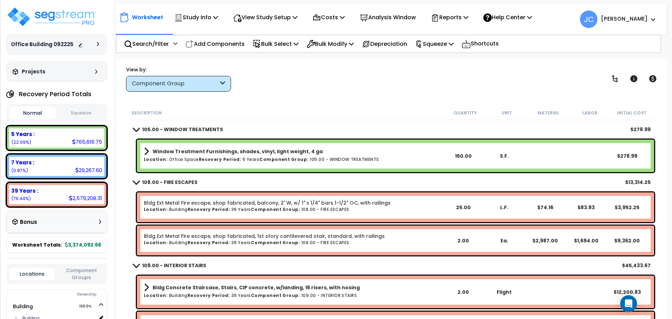
scroll to position [3259, 0]
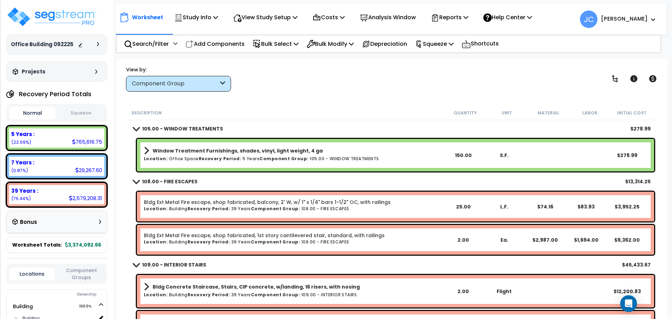
click at [613, 87] on div "View by: Component Group High to Low - Component Cost" at bounding box center [392, 79] width 537 height 26
click at [614, 87] on span "Show/Hide Children" at bounding box center [594, 92] width 57 height 11
click at [615, 82] on icon at bounding box center [615, 79] width 8 height 8
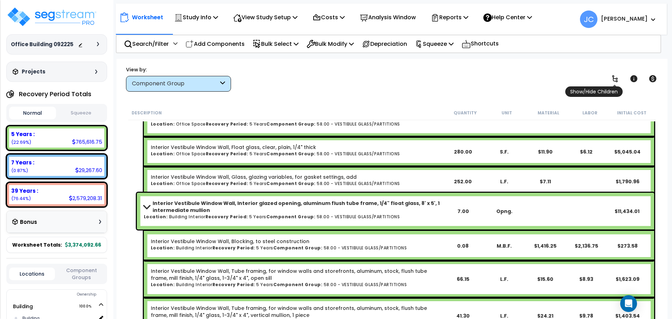
click at [614, 81] on icon at bounding box center [615, 79] width 8 height 8
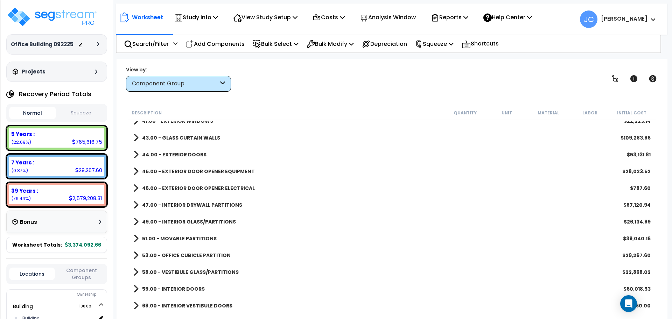
scroll to position [0, 0]
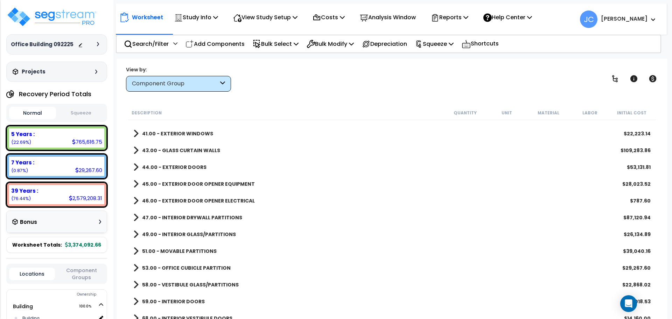
click at [200, 218] on b "47.00 - INTERIOR DRYWALL PARTITIONS" at bounding box center [192, 217] width 100 height 7
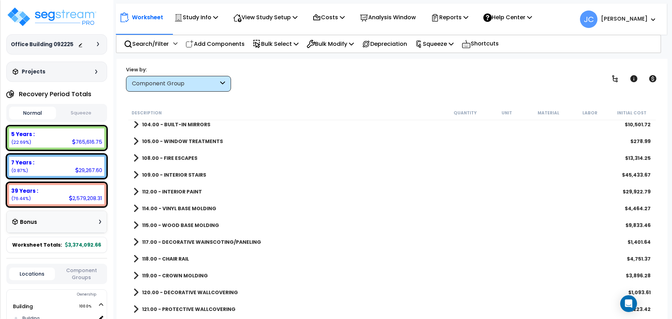
scroll to position [1064, 0]
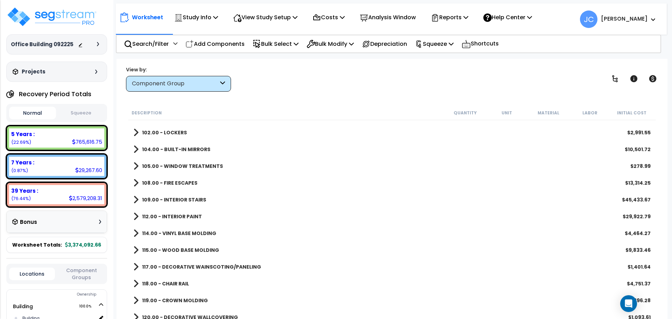
click at [191, 215] on b "112.00 - INTERIOR PAINT" at bounding box center [172, 216] width 60 height 7
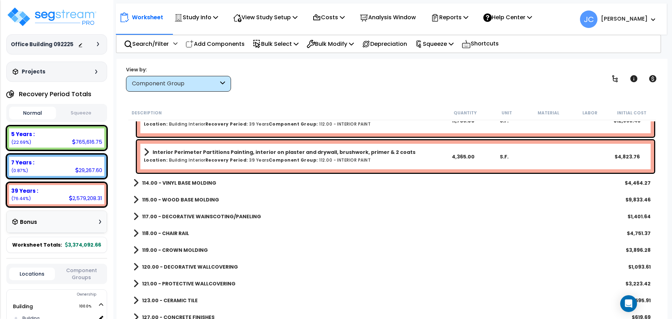
scroll to position [1338, 0]
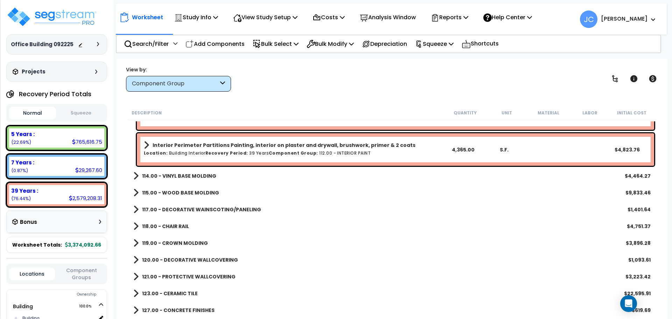
click at [191, 178] on b "114.00 - VINYL BASE MOLDING" at bounding box center [179, 176] width 74 height 7
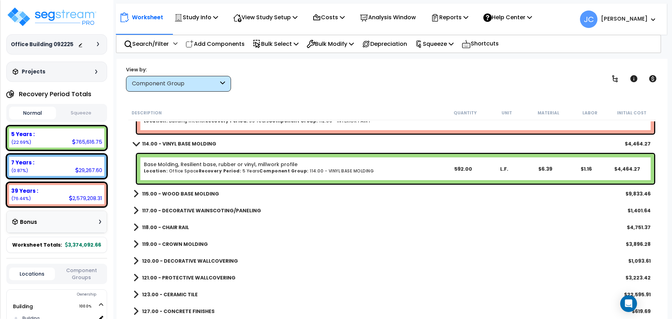
scroll to position [1372, 0]
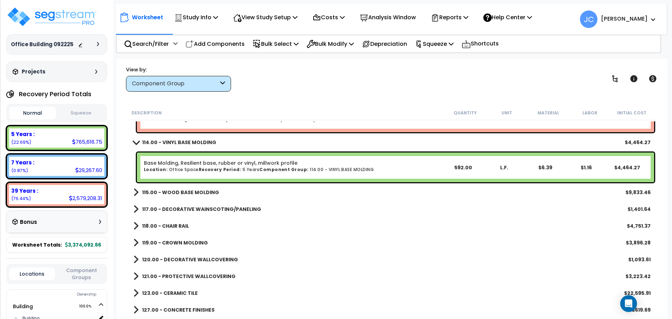
click at [195, 192] on b "115.00 - WOOD BASE MOLDING" at bounding box center [180, 192] width 77 height 7
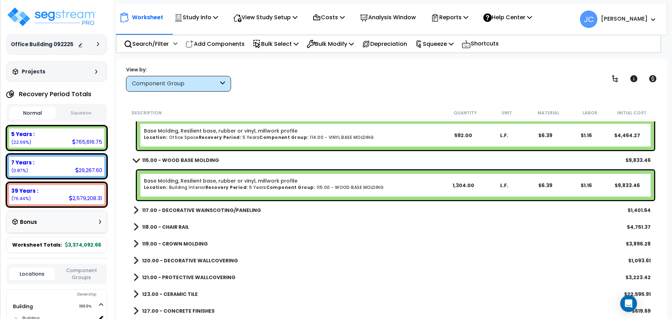
scroll to position [1405, 0]
click at [253, 212] on b "117.00 - DECORATIVE WAINSCOTING/PANELING" at bounding box center [201, 209] width 119 height 7
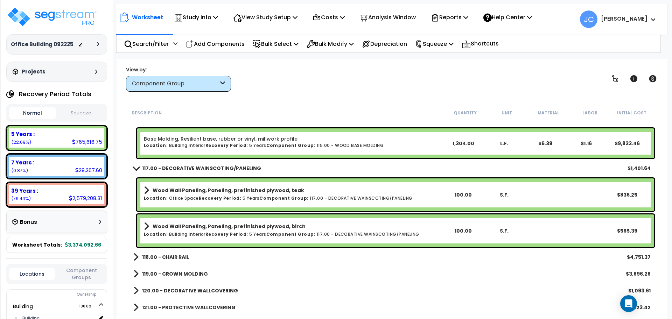
scroll to position [1448, 0]
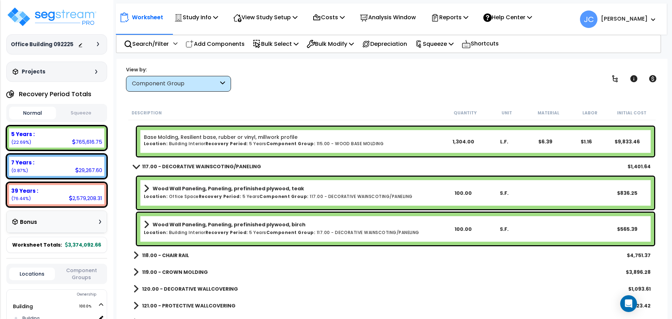
click at [172, 256] on b "118.00 - CHAIR RAIL" at bounding box center [165, 255] width 47 height 7
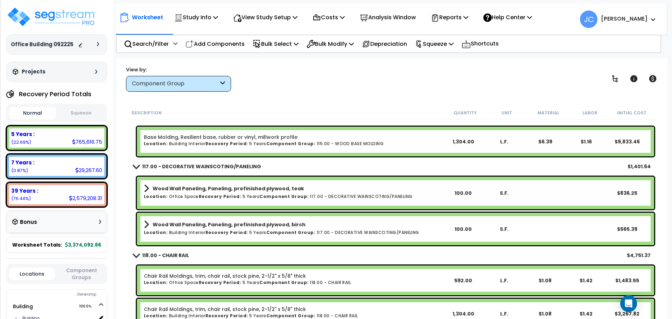
scroll to position [1530, 0]
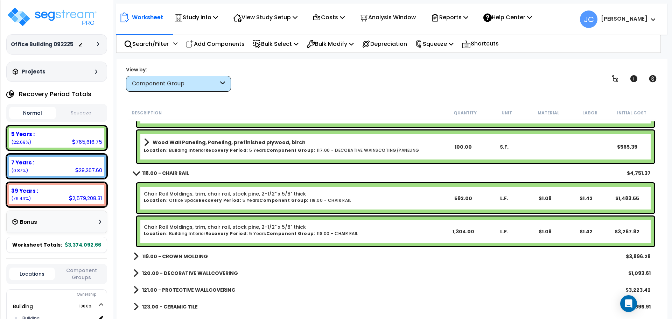
click at [180, 255] on b "119.00 - CROWN MOLDING" at bounding box center [175, 256] width 66 height 7
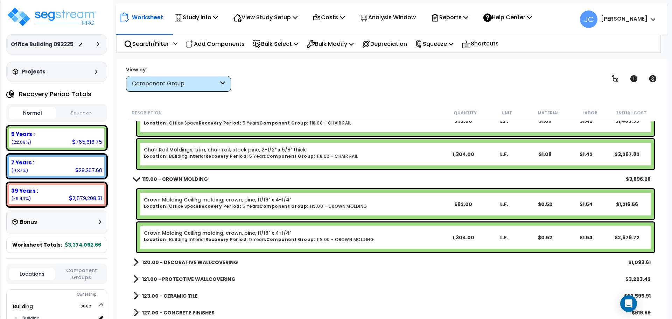
scroll to position [1608, 0]
click at [206, 265] on b "120.00 - DECORATIVE WALLCOVERING" at bounding box center [190, 262] width 96 height 7
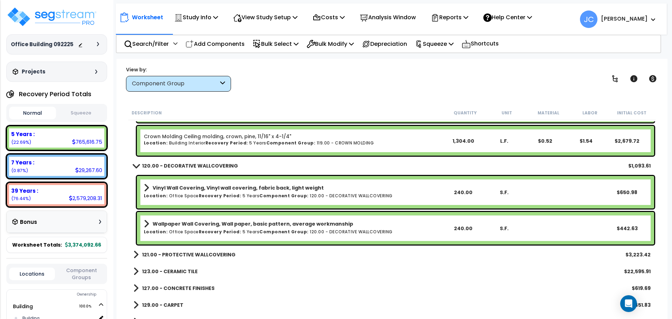
scroll to position [1708, 0]
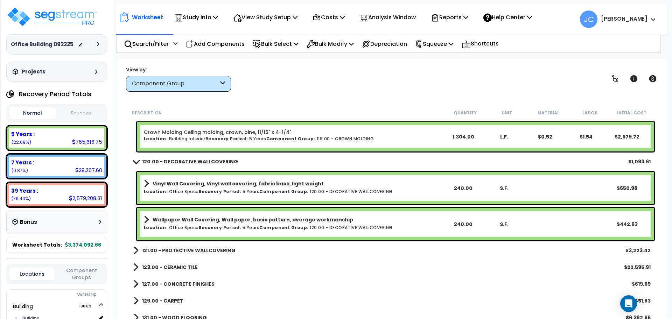
click at [194, 250] on b "121.00 - PROTECTIVE WALLCOVERING" at bounding box center [189, 250] width 94 height 7
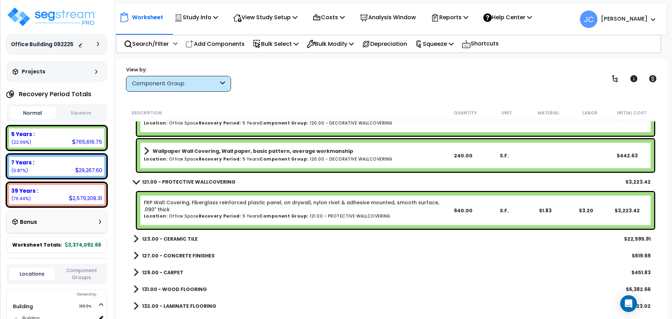
scroll to position [1782, 0]
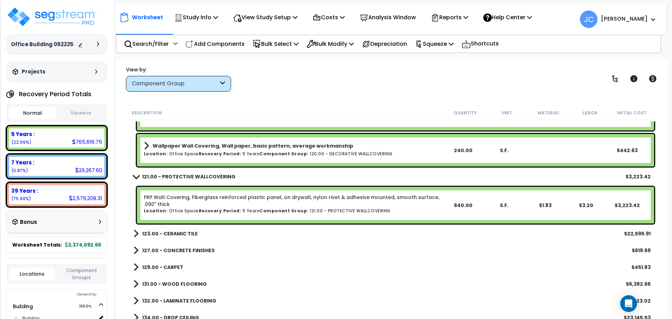
click at [183, 233] on b "123.00 - CERAMIC TILE" at bounding box center [170, 233] width 56 height 7
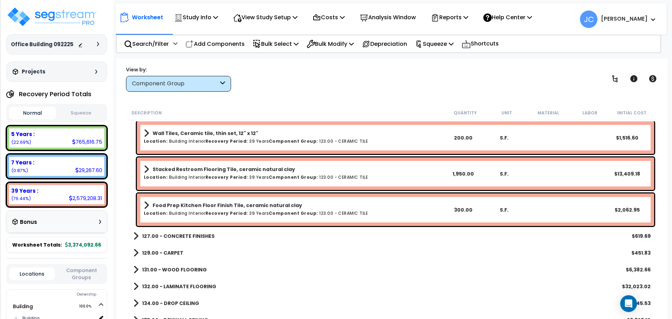
scroll to position [1973, 0]
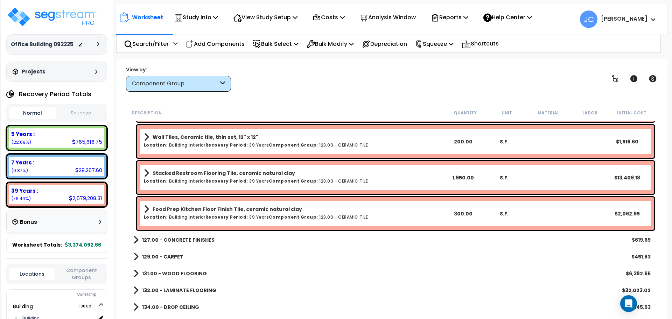
click at [195, 236] on link "127.00 - CONCRETE FINISHES" at bounding box center [173, 240] width 81 height 10
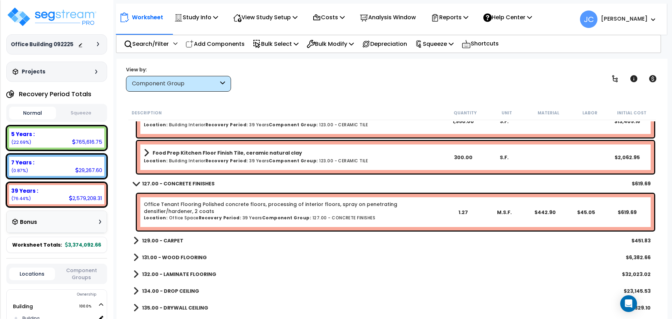
scroll to position [2032, 0]
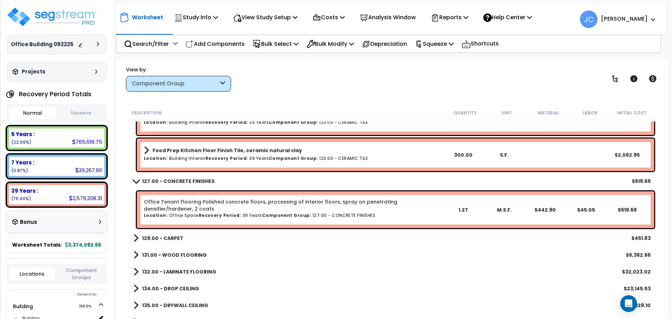
click at [170, 240] on b "129.00 - CARPET" at bounding box center [162, 238] width 41 height 7
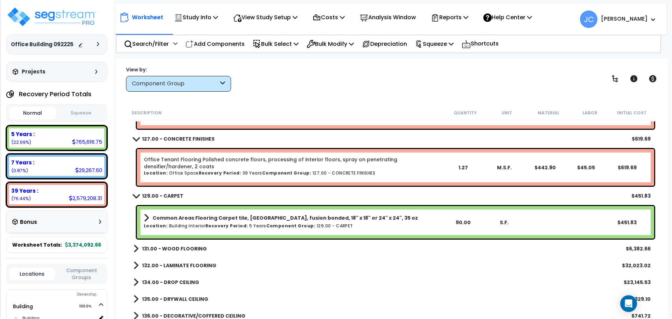
scroll to position [2078, 0]
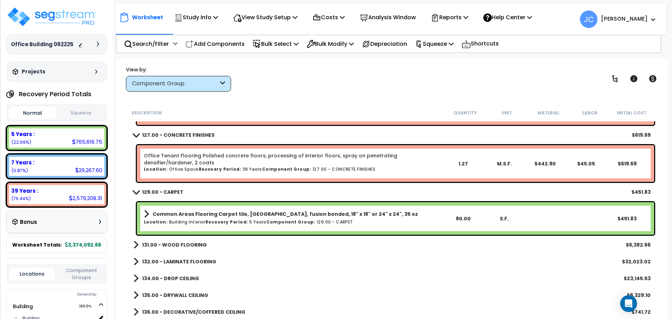
click at [193, 244] on b "131.00 - WOOD FLOORING" at bounding box center [174, 245] width 65 height 7
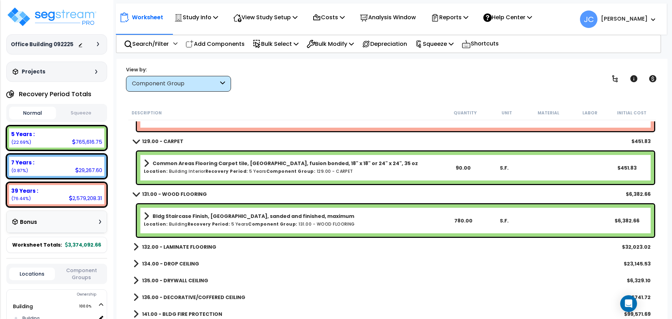
scroll to position [2132, 0]
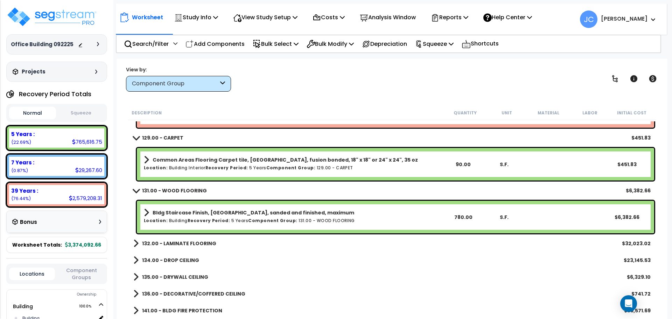
click at [181, 243] on b "132.00 - LAMINATE FLOORING" at bounding box center [179, 243] width 74 height 7
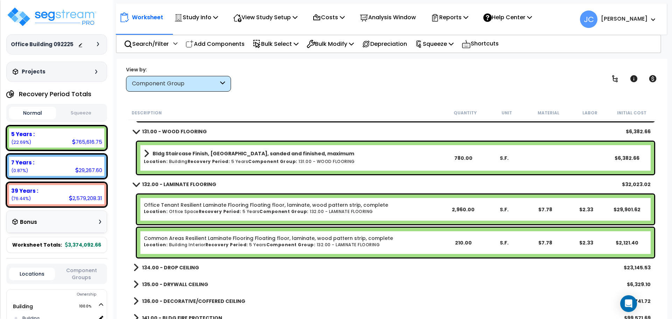
scroll to position [2194, 0]
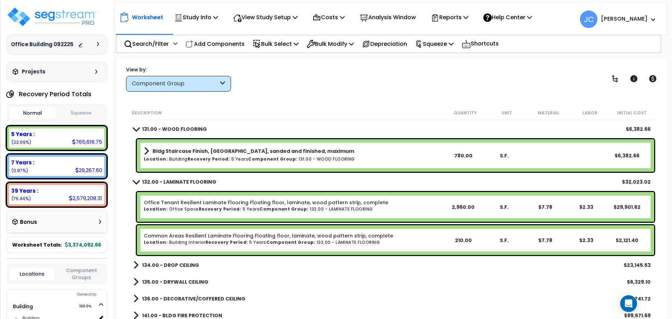
click at [185, 266] on b "134.00 - DROP CEILING" at bounding box center [170, 265] width 57 height 7
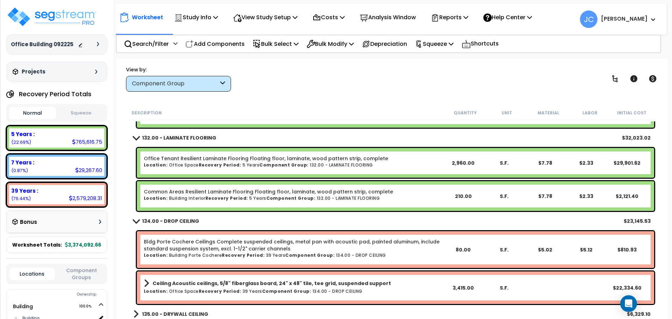
scroll to position [2255, 0]
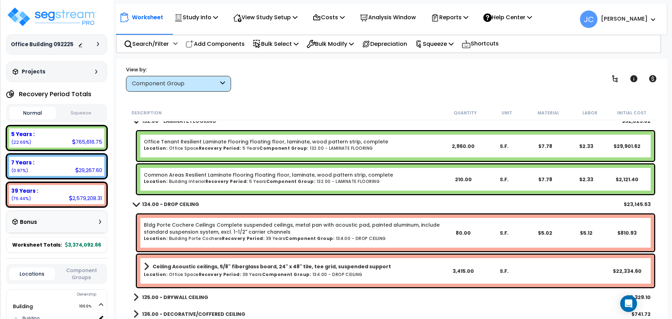
click at [176, 297] on b "135.00 - DRYWALL CEILING" at bounding box center [175, 297] width 66 height 7
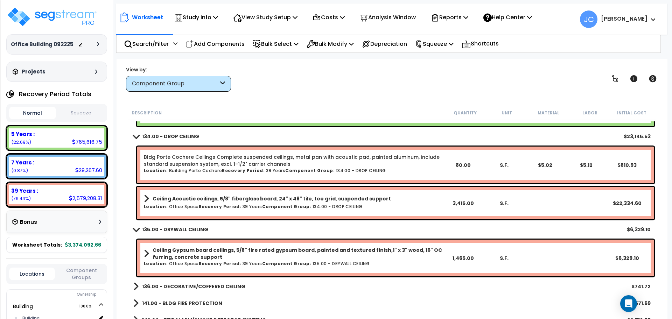
scroll to position [2389, 0]
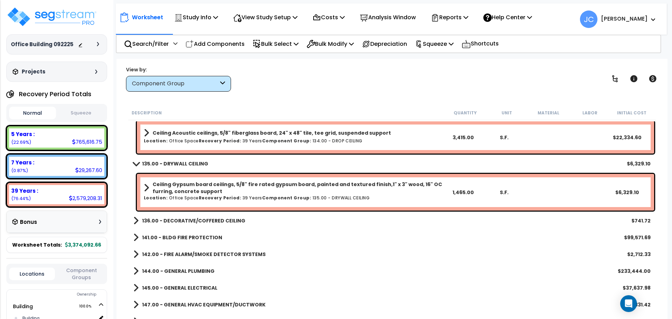
click at [210, 223] on b "136.00 - DECORATIVE/COFFERED CEILING" at bounding box center [193, 221] width 103 height 7
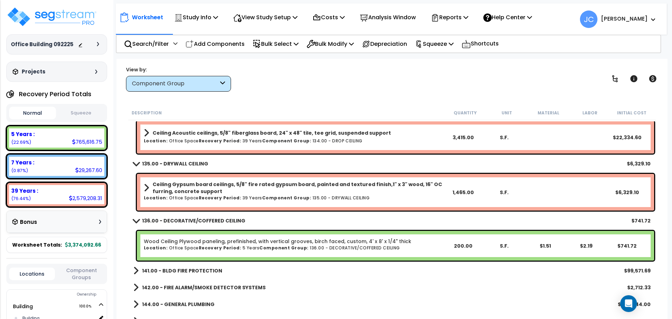
click at [198, 222] on b "136.00 - DECORATIVE/COFFERED CEILING" at bounding box center [193, 221] width 103 height 7
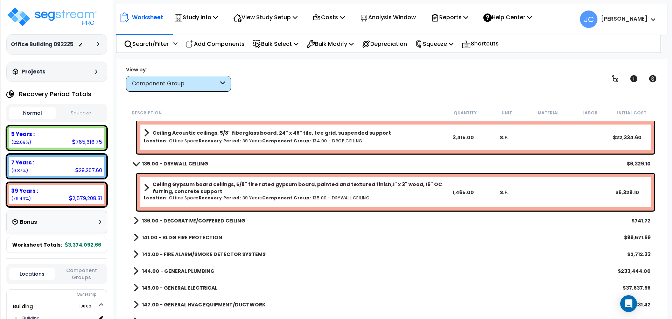
click at [190, 236] on b "141.00 - BLDG FIRE PROTECTION" at bounding box center [182, 237] width 80 height 7
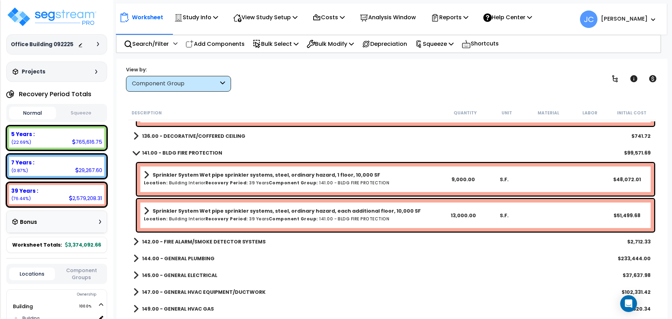
scroll to position [2474, 0]
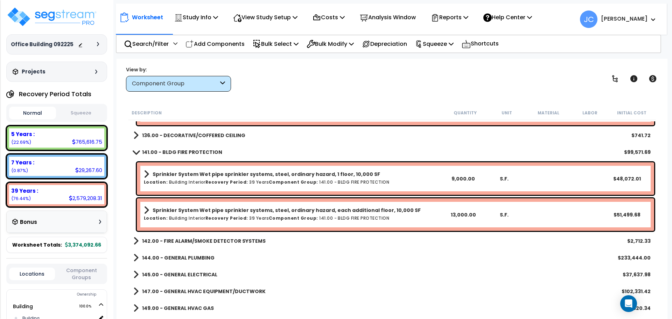
click at [183, 240] on b "142.00 - FIRE ALARM/SMOKE DETECTOR SYSTEMS" at bounding box center [204, 241] width 124 height 7
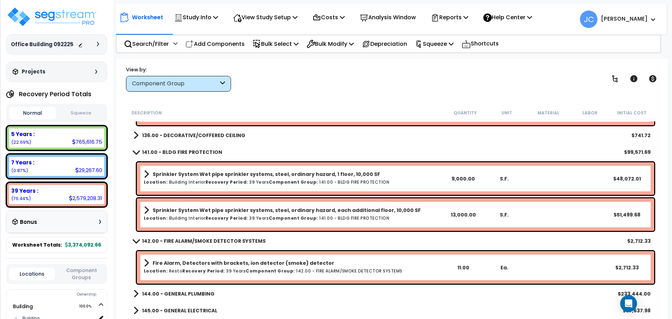
click at [183, 240] on b "142.00 - FIRE ALARM/SMOKE DETECTOR SYSTEMS" at bounding box center [204, 241] width 124 height 7
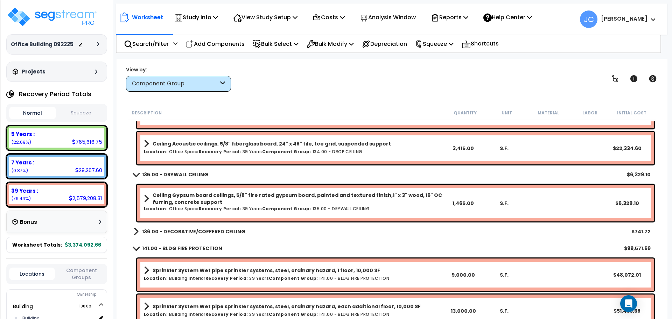
scroll to position [2367, 0]
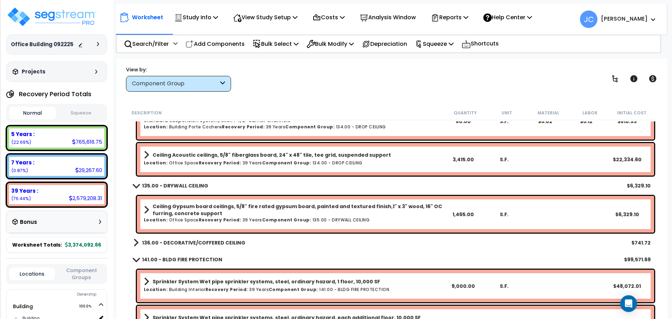
click at [217, 243] on b "136.00 - DECORATIVE/COFFERED CEILING" at bounding box center [193, 243] width 103 height 7
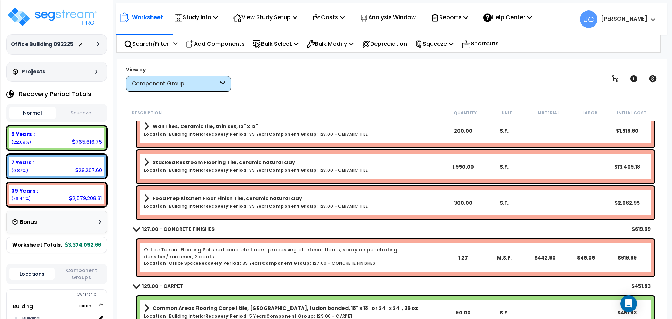
scroll to position [2056, 0]
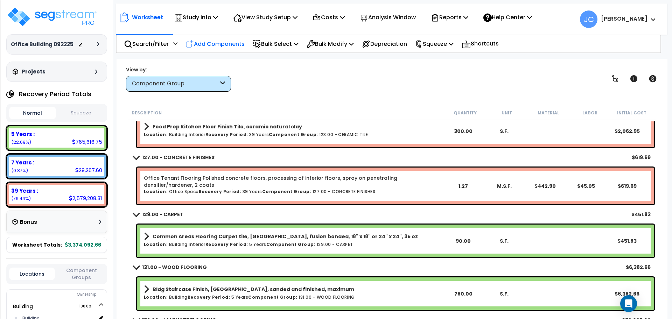
click at [211, 42] on p "Add Components" at bounding box center [215, 43] width 59 height 9
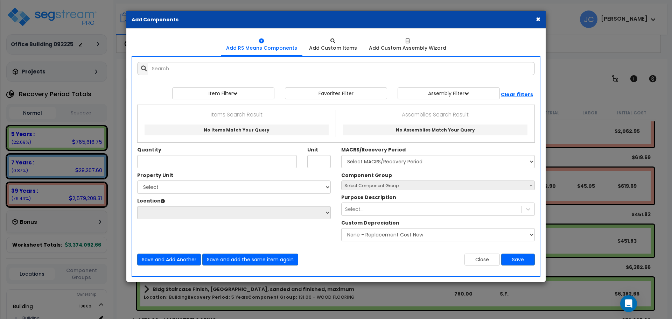
click at [393, 181] on span "Select Component Group" at bounding box center [438, 186] width 193 height 10
click at [380, 187] on span "Select Component Group" at bounding box center [372, 186] width 54 height 6
click at [377, 162] on select "Select MACRS/Recovery Period 5 Years - 57.0 - Distributive Trades & Services 5 …" at bounding box center [438, 161] width 194 height 13
select select "3667"
click at [341, 155] on select "Select MACRS/Recovery Period 5 Years - 57.0 - Distributive Trades & Services 5 …" at bounding box center [438, 161] width 194 height 13
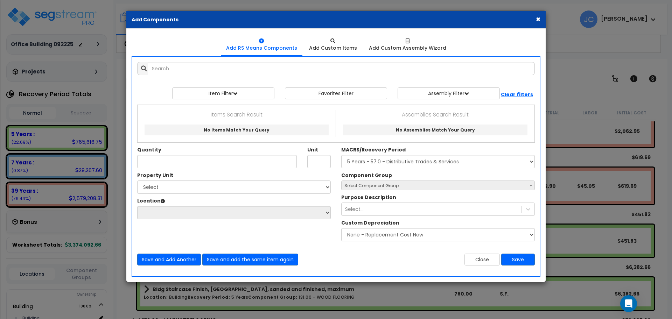
click at [388, 188] on span "Select Component Group" at bounding box center [438, 186] width 193 height 10
click at [383, 185] on span "Select Component Group" at bounding box center [372, 186] width 54 height 6
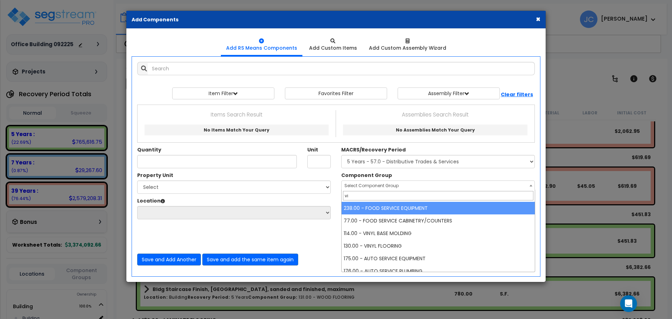
type input "vin"
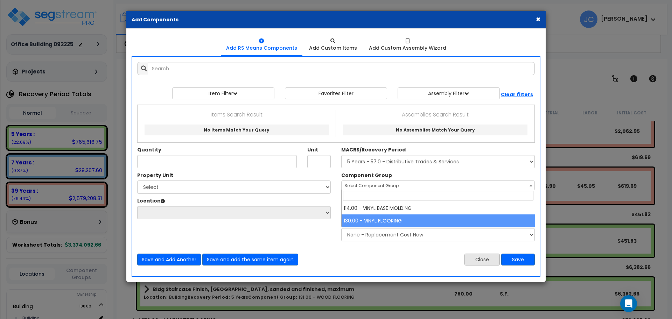
click at [485, 258] on button "Close" at bounding box center [482, 260] width 35 height 12
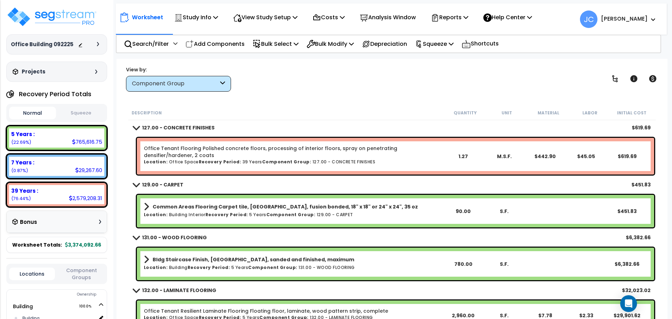
scroll to position [2084, 0]
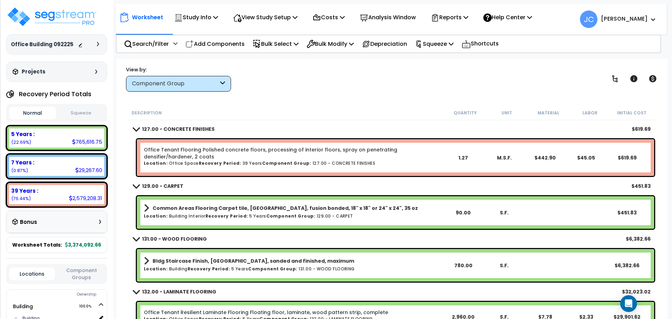
click at [368, 88] on div "View by: Component Group High to Low - Component Cost" at bounding box center [392, 79] width 537 height 26
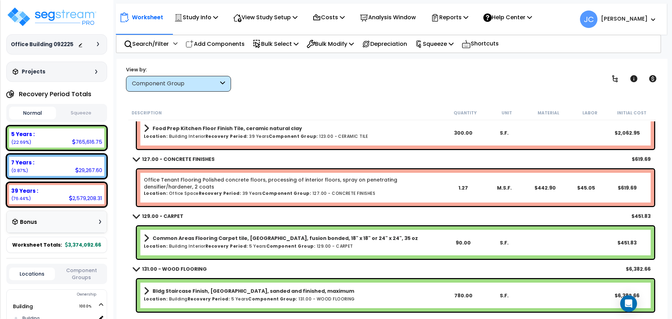
scroll to position [2053, 0]
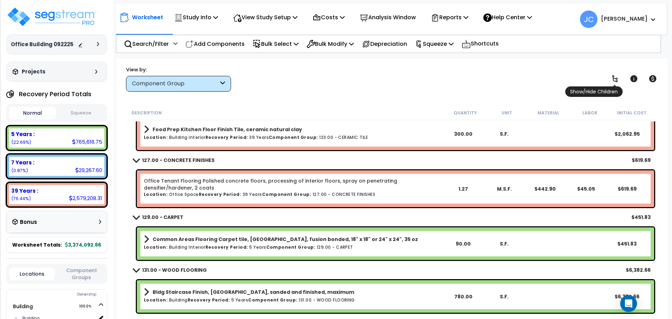
click at [612, 78] on icon at bounding box center [615, 79] width 8 height 8
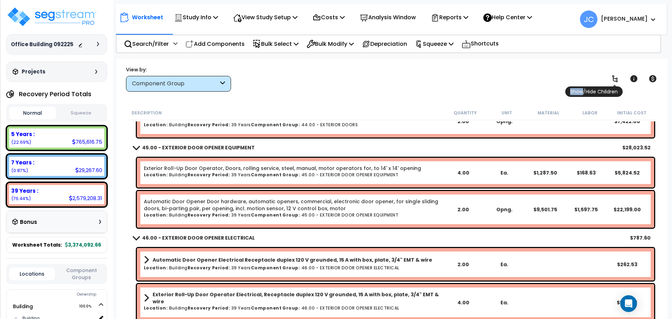
click at [612, 78] on icon at bounding box center [615, 79] width 8 height 8
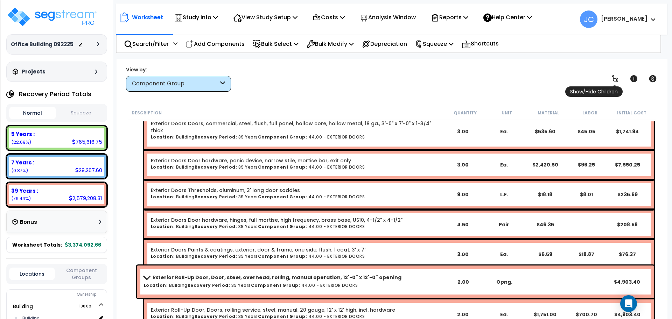
click at [614, 80] on icon at bounding box center [615, 79] width 8 height 8
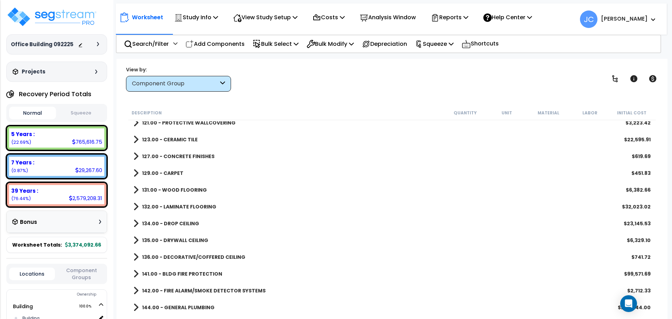
scroll to position [1145, 0]
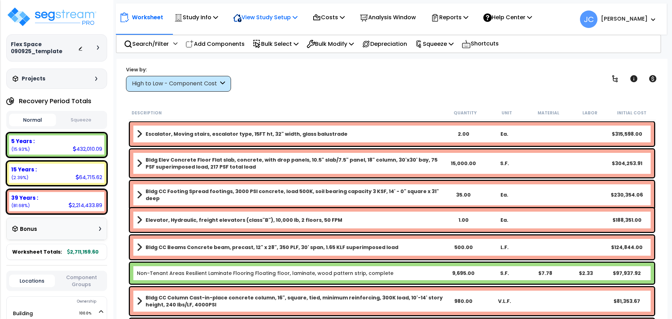
click at [267, 18] on p "View Study Setup" at bounding box center [265, 17] width 64 height 9
click at [199, 21] on p "Study Info" at bounding box center [196, 17] width 44 height 9
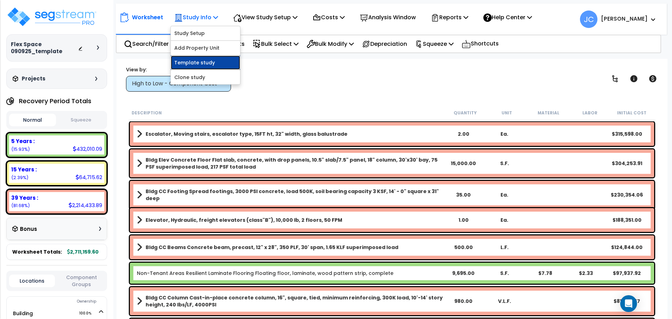
click at [205, 60] on link "Template study" at bounding box center [205, 63] width 69 height 14
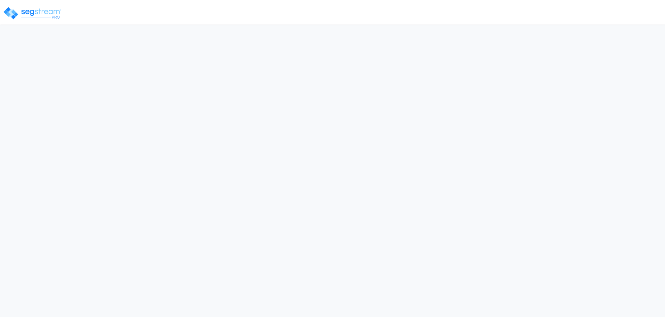
select select "2025"
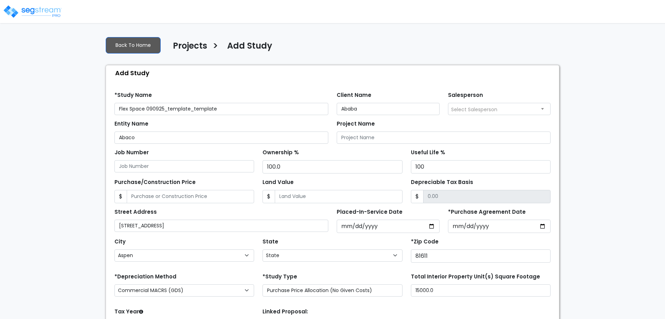
select select "CO"
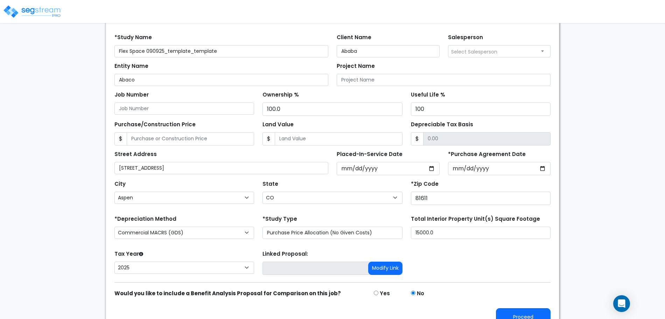
scroll to position [68, 0]
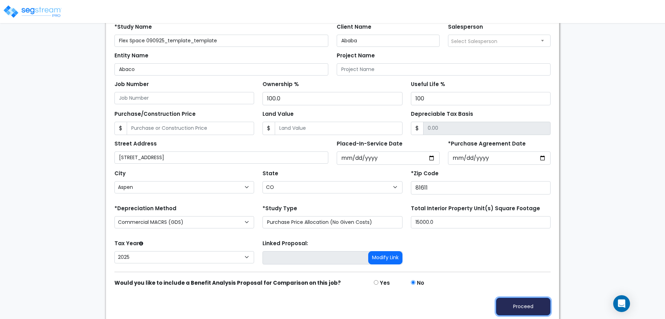
click at [536, 304] on button "Proceed" at bounding box center [523, 307] width 55 height 18
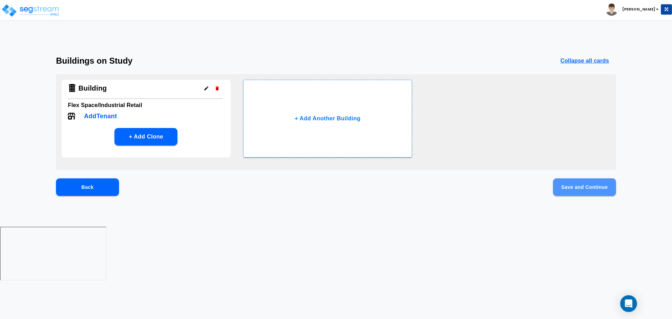
click at [573, 189] on button "Save and Continue" at bounding box center [584, 188] width 63 height 18
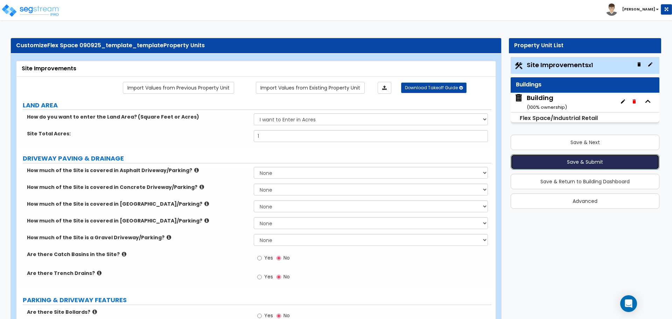
click at [550, 161] on button "Save & Submit" at bounding box center [585, 161] width 149 height 15
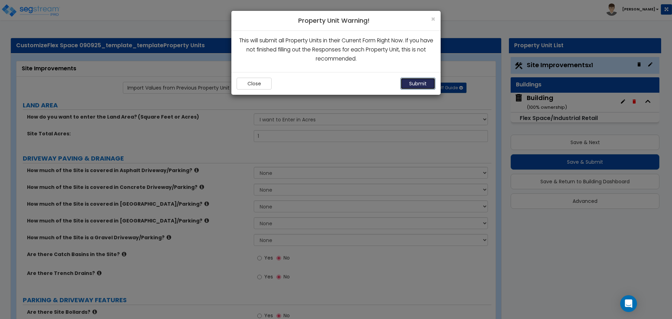
click at [425, 84] on button "Submit" at bounding box center [418, 84] width 35 height 12
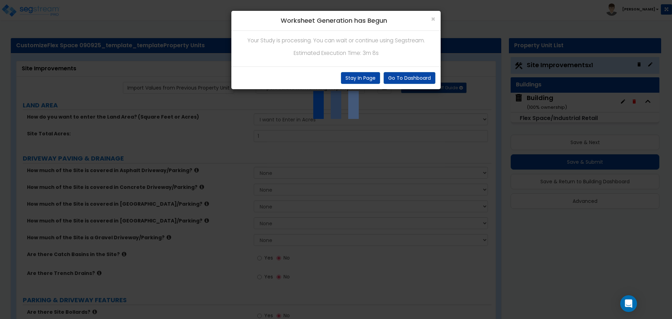
click at [354, 84] on div "Go To Dashboard Stay In Page" at bounding box center [336, 78] width 209 height 23
click at [366, 81] on button "Stay In Page" at bounding box center [360, 78] width 39 height 12
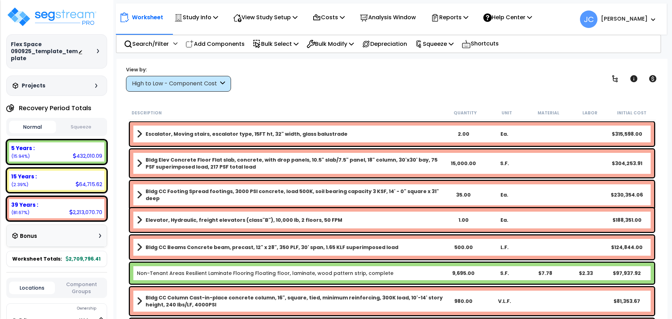
scroll to position [12, 0]
click at [198, 86] on div "High to Low - Component Cost" at bounding box center [175, 84] width 87 height 8
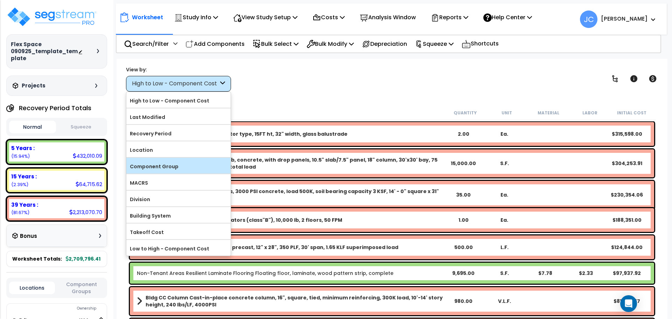
click at [191, 168] on label "Component Group" at bounding box center [178, 166] width 104 height 11
click at [0, 0] on input "Component Group" at bounding box center [0, 0] width 0 height 0
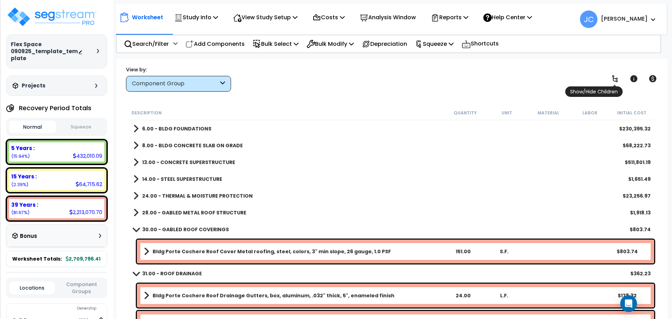
click at [613, 78] on icon at bounding box center [616, 78] width 6 height 7
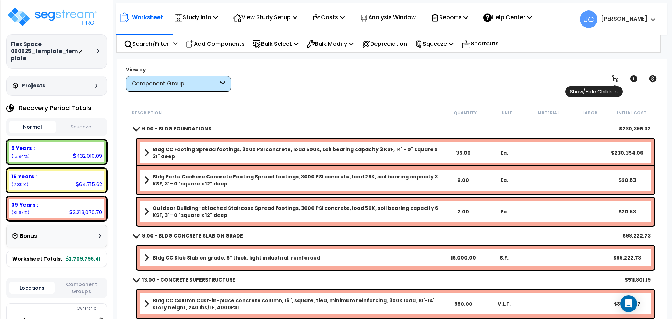
click at [613, 78] on icon at bounding box center [616, 78] width 6 height 7
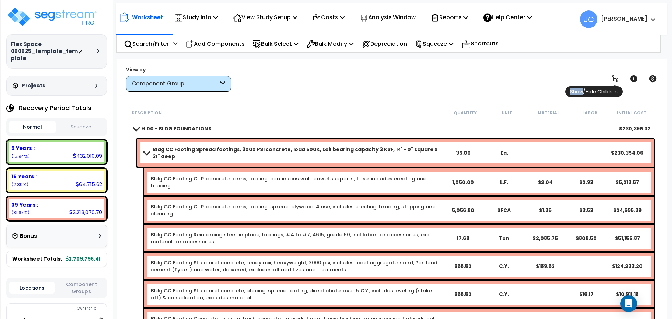
click at [613, 78] on icon at bounding box center [616, 78] width 6 height 7
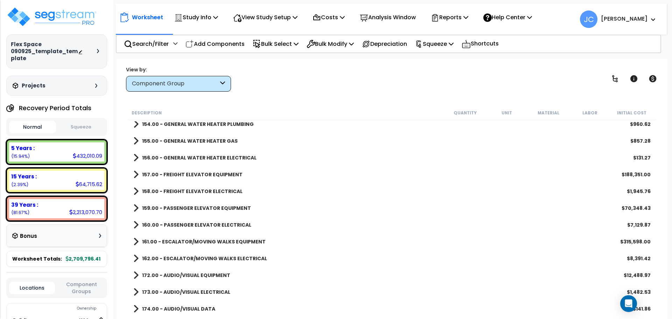
scroll to position [862, 0]
click at [213, 225] on b "160.00 - PASSENGER ELEVATOR ELECTRICAL" at bounding box center [196, 224] width 109 height 7
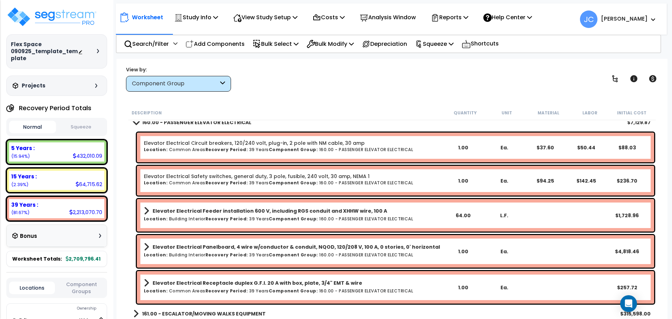
scroll to position [952, 0]
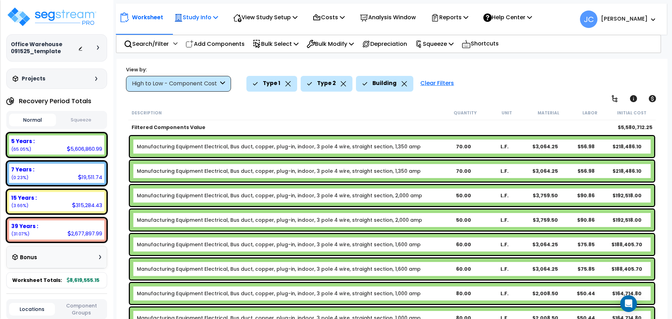
click at [210, 21] on p "Study Info" at bounding box center [196, 17] width 44 height 9
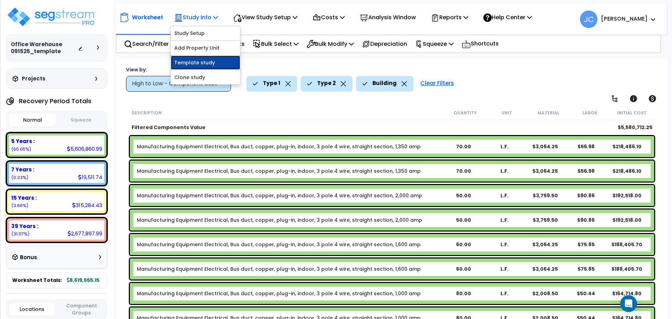
click at [201, 61] on link "Template study" at bounding box center [205, 63] width 69 height 14
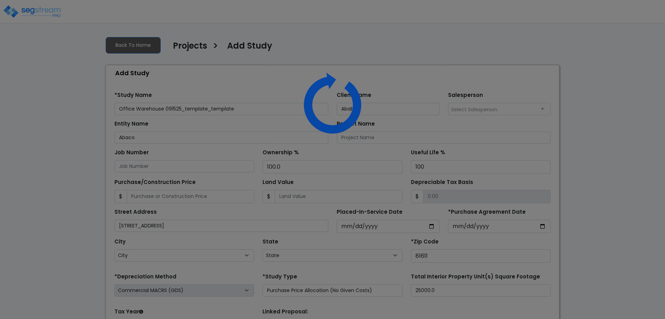
select select "2025"
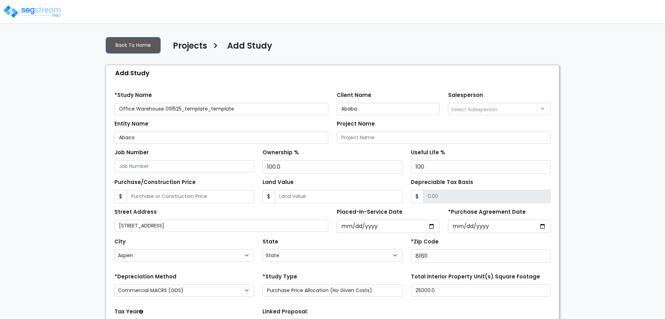
select select "CO"
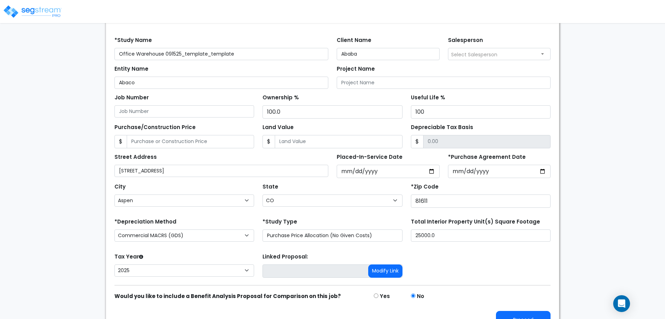
scroll to position [68, 0]
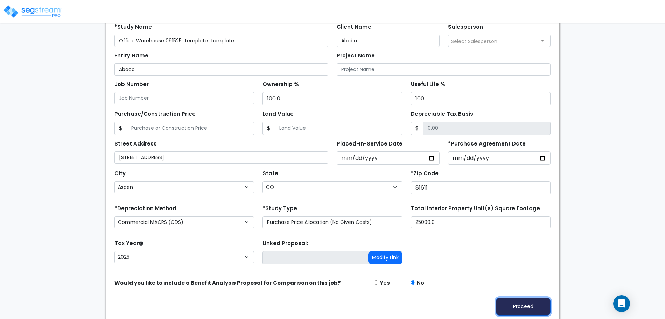
click at [526, 302] on button "Proceed" at bounding box center [523, 307] width 55 height 18
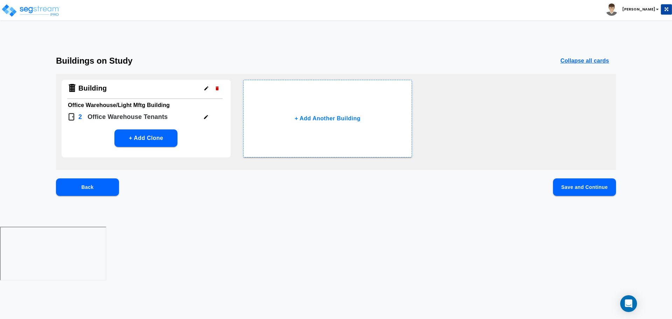
click at [578, 181] on button "Save and Continue" at bounding box center [584, 188] width 63 height 18
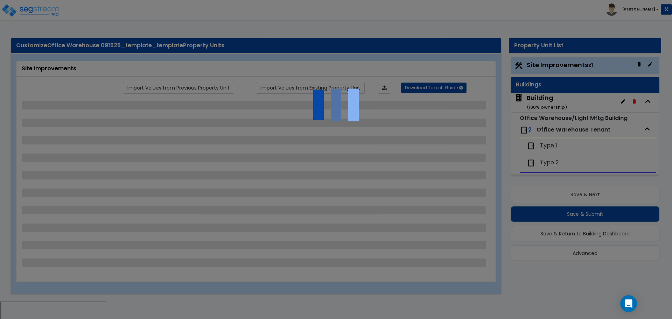
select select "2"
select select "3"
select select "1"
select select "2"
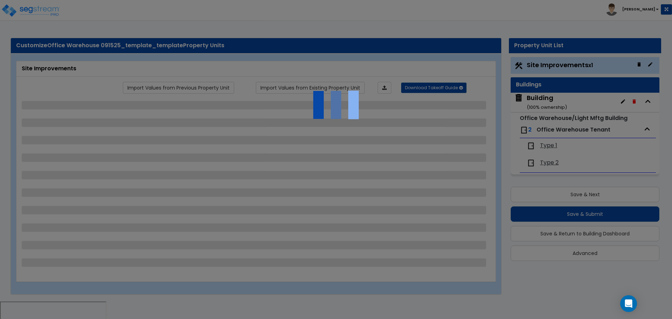
select select "3"
select select "1"
select select "2"
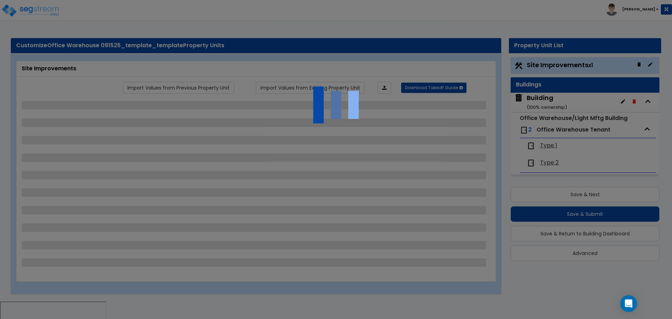
select select "1"
select select "2"
select select "1"
select select "2"
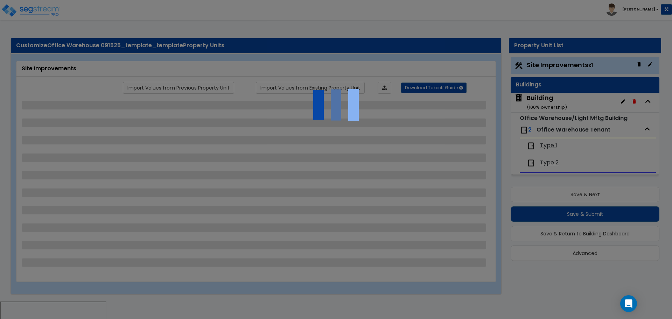
select select "2"
select select "1"
select select "4"
select select "1"
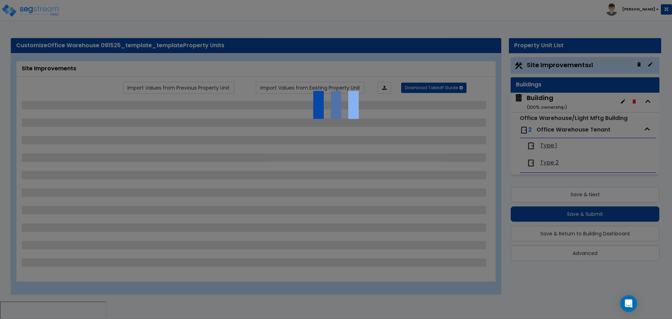
select select "1"
select select "2"
select select "6"
select select "11"
select select "2"
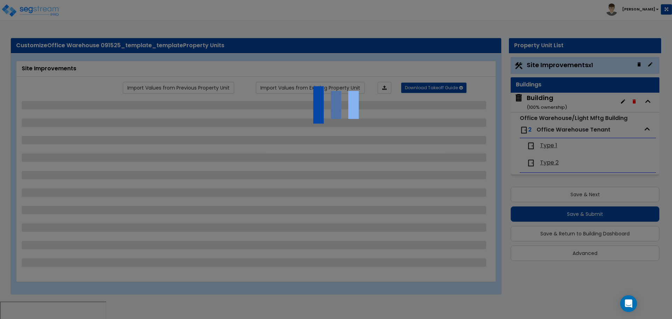
select select "2"
select select "3"
select select "2"
select select "1"
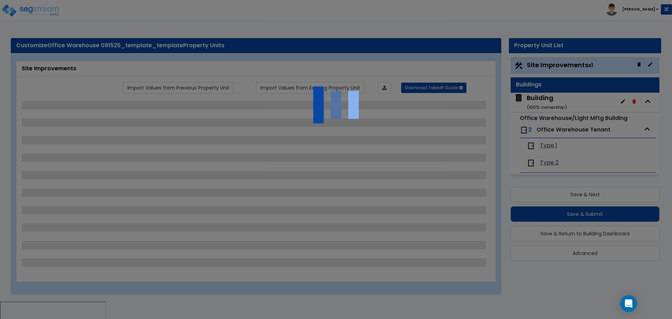
select select "2"
select select "7"
select select "2"
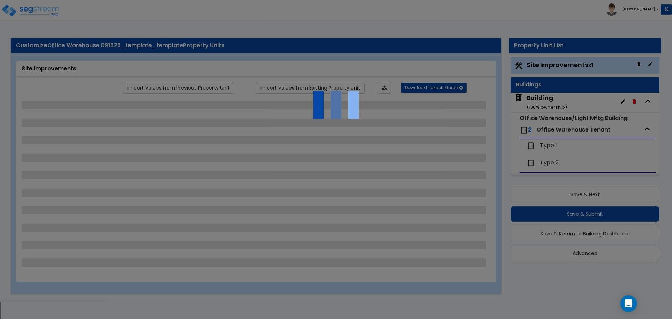
select select "3"
select select "1"
select select "16"
select select "1"
select select "5"
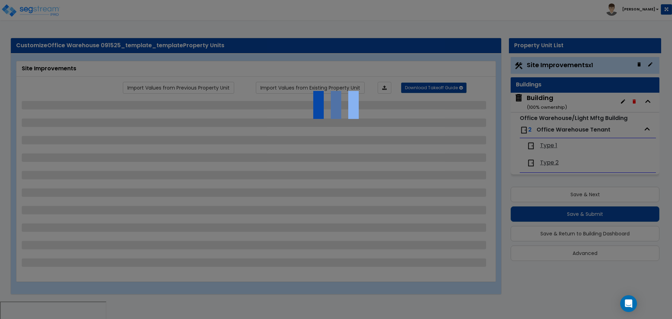
select select "4"
select select "1"
select select "2"
select select "1"
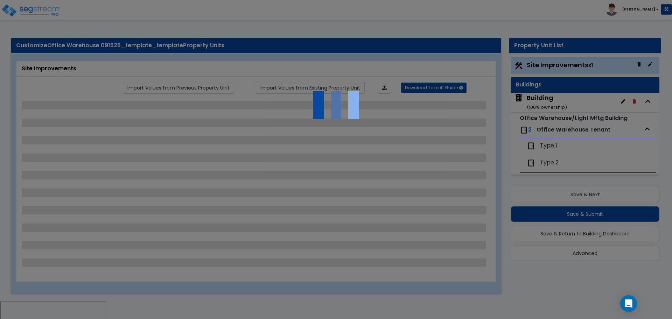
select select "2"
select select "4"
select select "3"
select select "2"
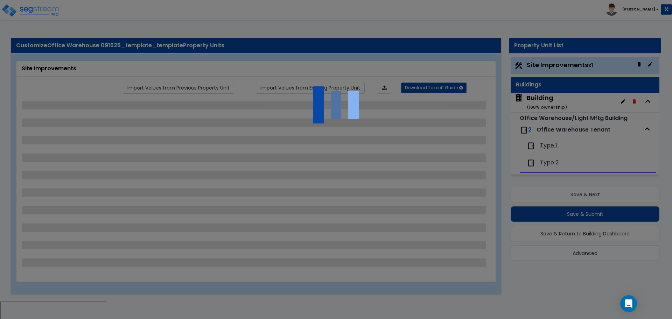
select select "1"
select select "2"
select select "1"
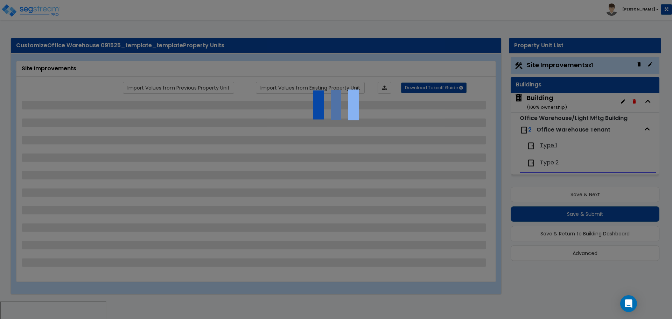
select select "2"
select select "1"
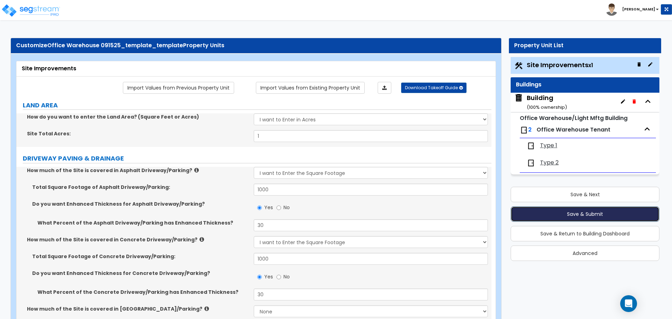
click at [538, 215] on button "Save & Submit" at bounding box center [585, 214] width 149 height 15
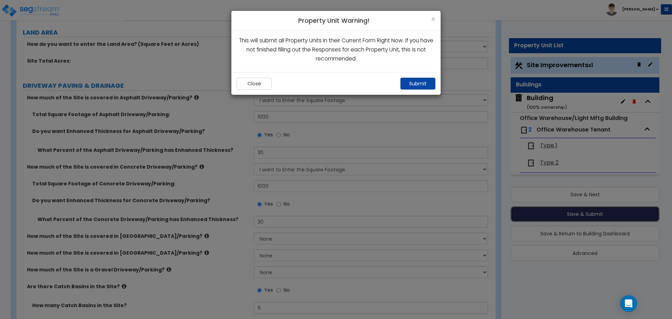
scroll to position [32, 0]
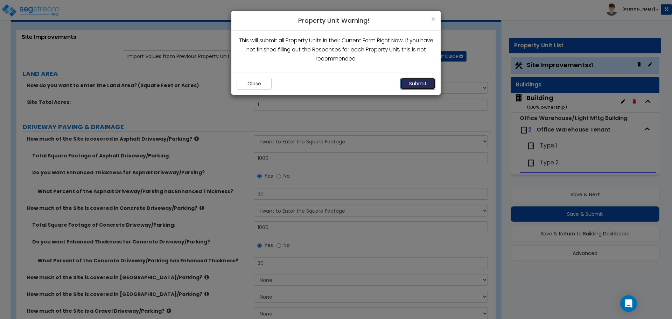
click at [414, 80] on button "Submit" at bounding box center [418, 84] width 35 height 12
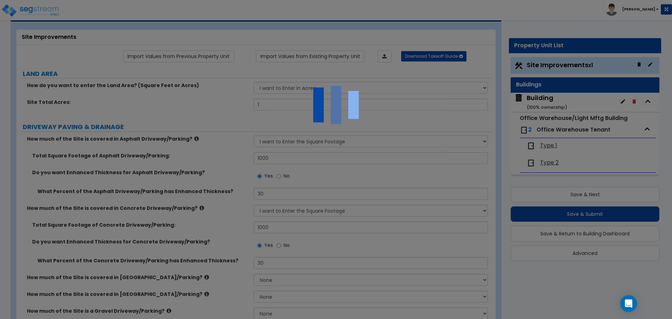
scroll to position [0, 0]
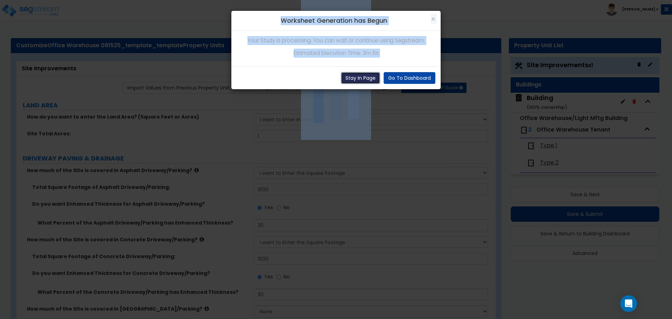
click at [368, 75] on button "Stay In Page" at bounding box center [360, 78] width 39 height 12
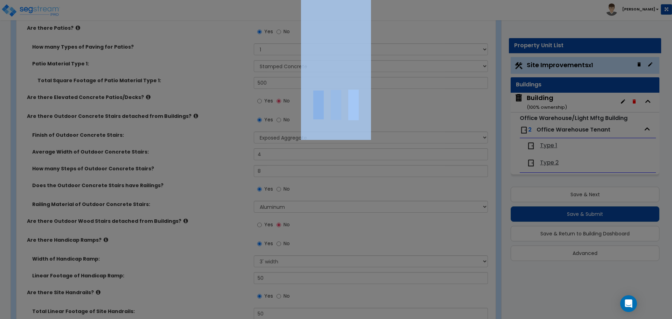
scroll to position [1201, 0]
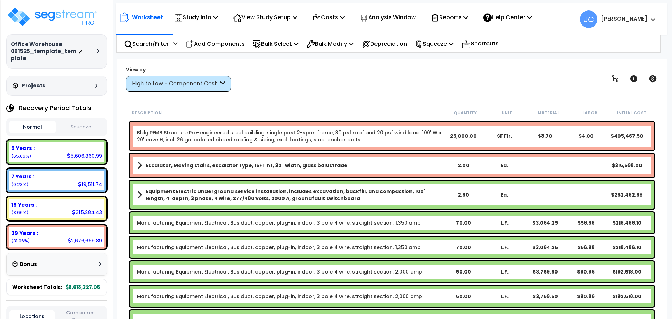
click at [199, 80] on div "High to Low - Component Cost" at bounding box center [175, 84] width 87 height 8
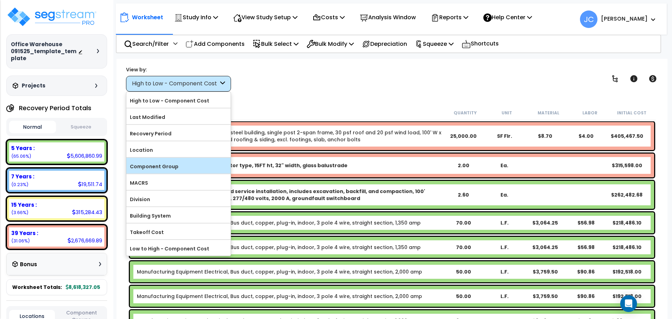
click at [177, 170] on label "Component Group" at bounding box center [178, 166] width 104 height 11
click at [0, 0] on input "Component Group" at bounding box center [0, 0] width 0 height 0
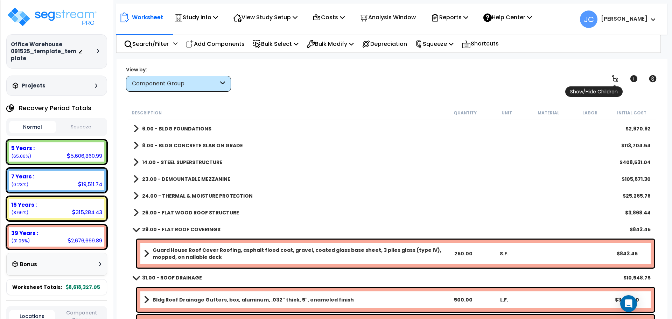
click at [612, 72] on link at bounding box center [615, 78] width 15 height 15
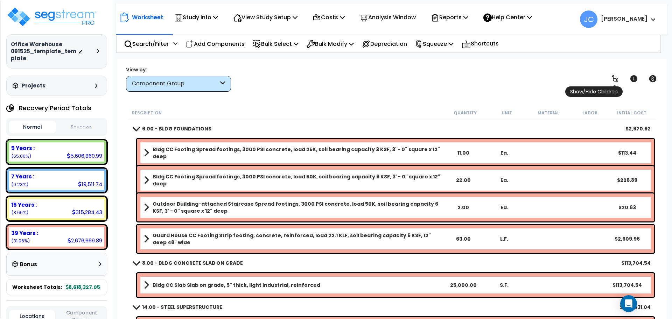
click at [612, 75] on icon at bounding box center [615, 79] width 8 height 8
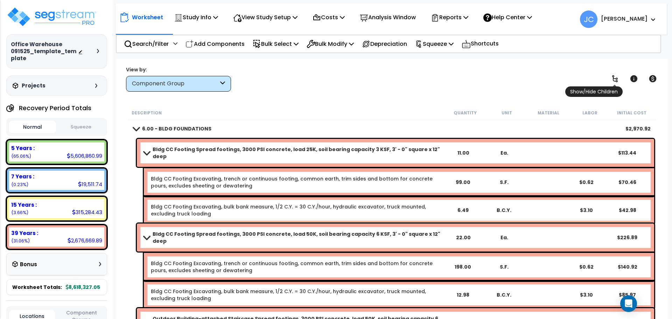
click at [614, 75] on icon at bounding box center [615, 79] width 8 height 8
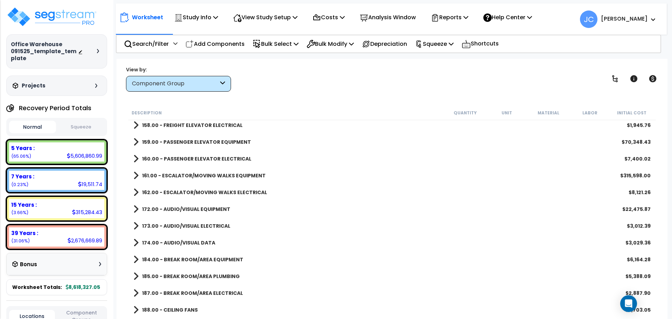
scroll to position [1215, 0]
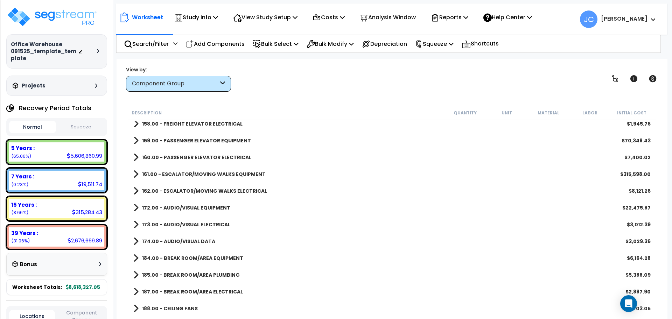
click at [188, 157] on b "160.00 - PASSENGER ELEVATOR ELECTRICAL" at bounding box center [196, 157] width 109 height 7
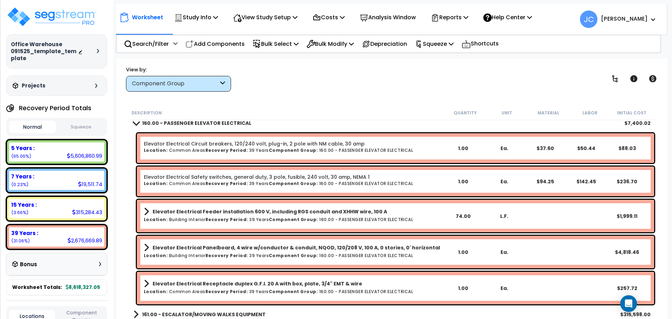
scroll to position [1249, 0]
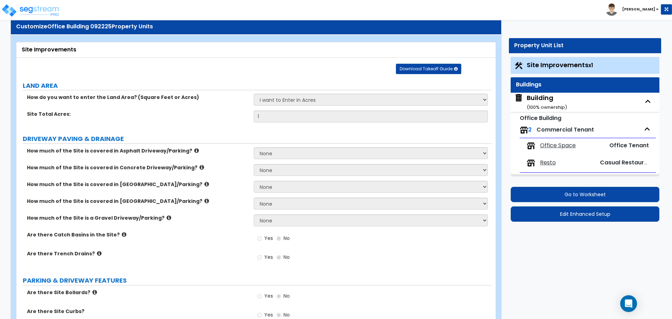
scroll to position [28, 0]
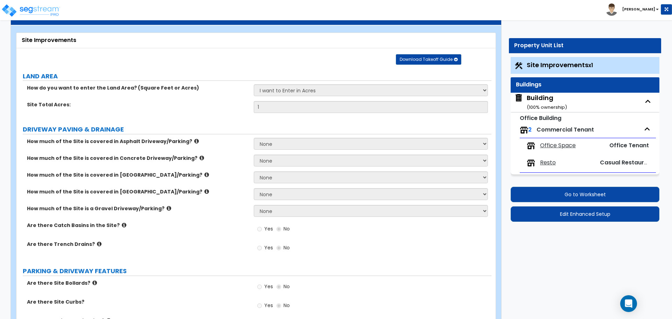
click at [524, 96] on span "Building ( 100 % ownership)" at bounding box center [541, 103] width 53 height 18
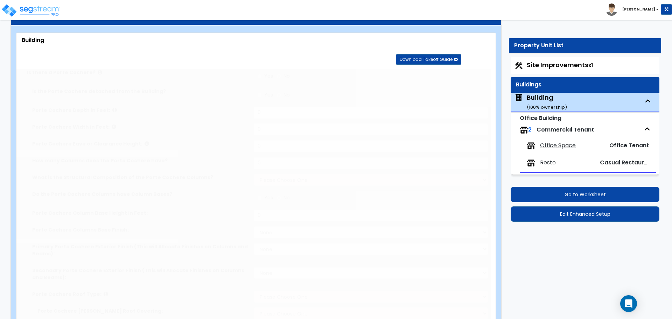
scroll to position [0, 0]
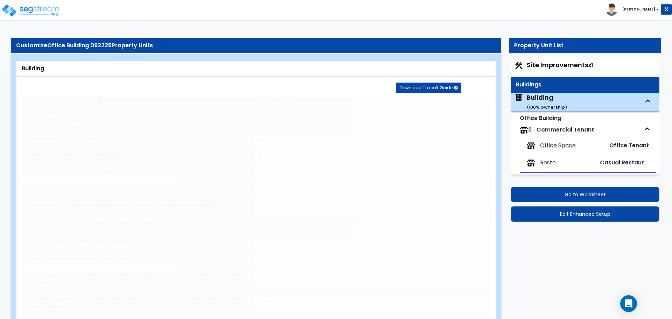
radio input "true"
type input "10"
type input "2"
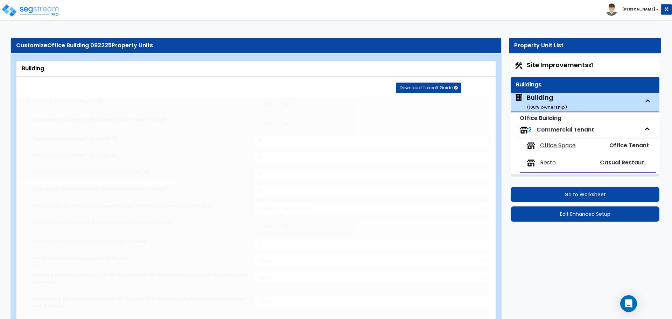
select select "2"
radio input "true"
type input "2"
select select "5"
select select "2"
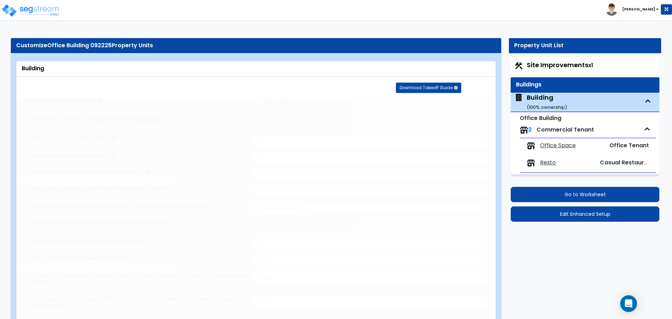
select select "5"
select select "1"
select select "4"
select select "2"
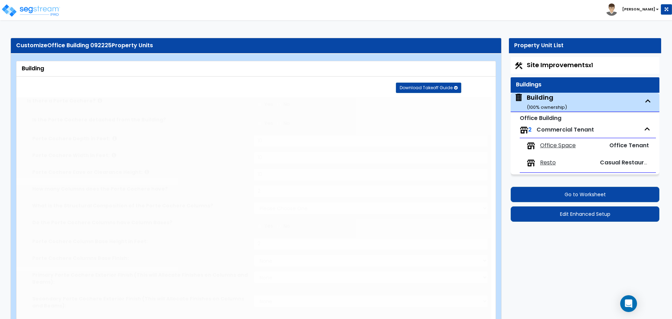
type input "25"
type input "100"
type input "2"
select select "1"
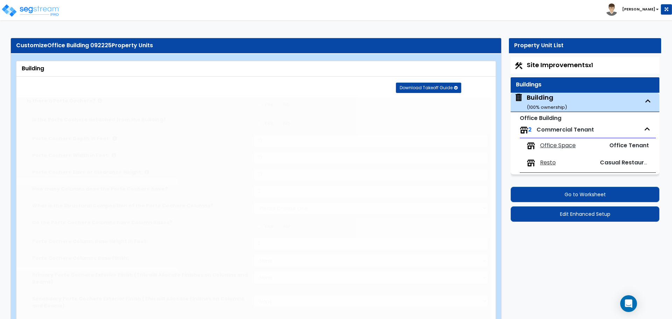
type input "9000"
type input "1"
type input "5000"
type input "1"
radio input "true"
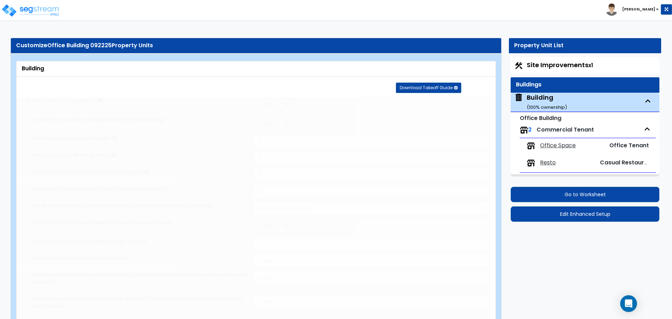
type input "8000"
type input "12"
type input "1"
radio input "true"
type input "1"
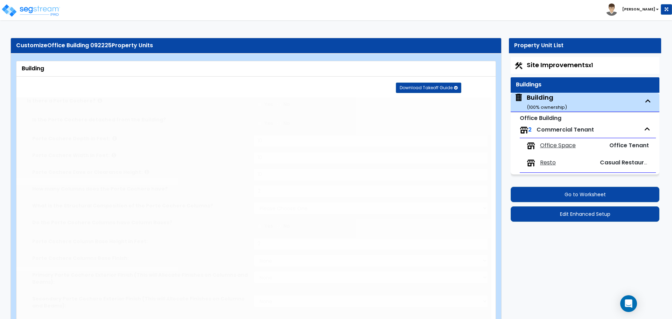
select select "1"
type input "25"
radio input "true"
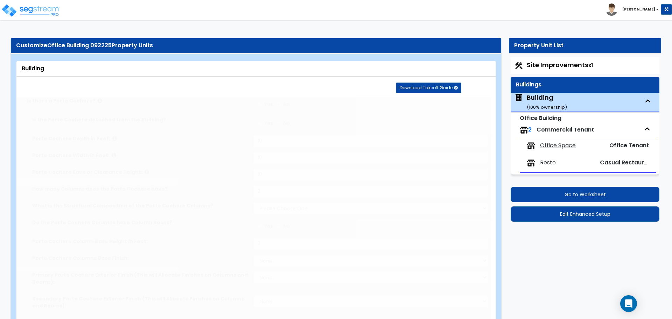
select select "2"
select select "6"
select select "1"
select select "3"
select select "13"
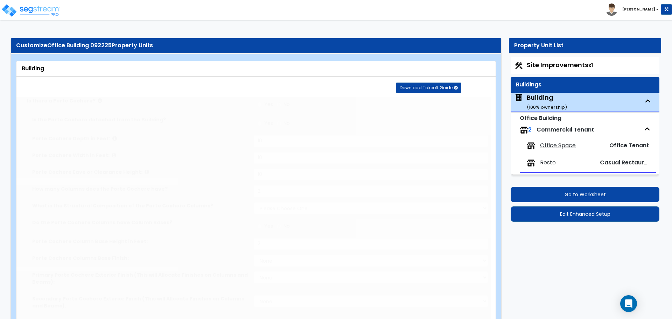
type input "20"
select select "11"
type input "40"
select select "7"
select select "3"
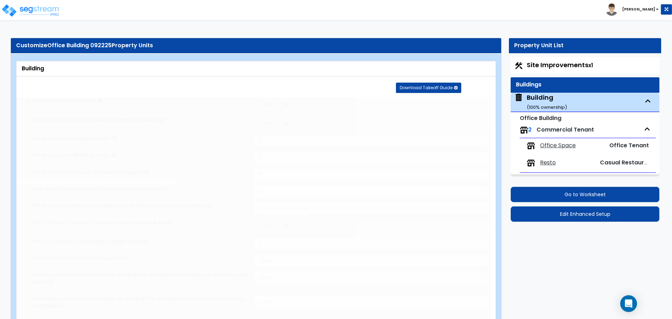
select select "1"
select select "4"
select select "1"
select select "2"
radio input "true"
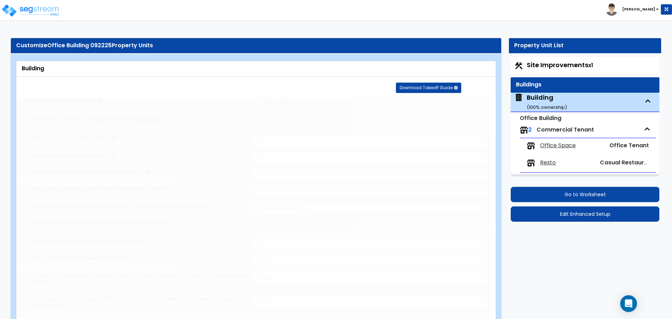
select select "3"
type input "10"
radio input "true"
select select "3"
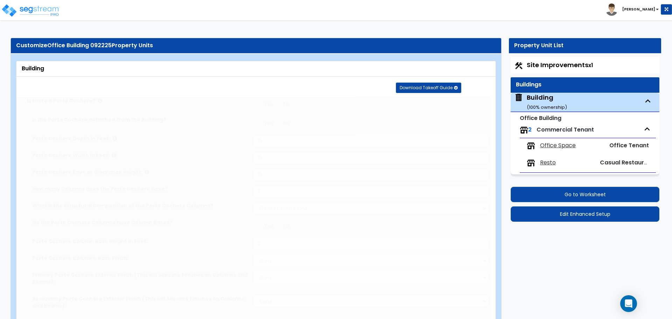
type input "100"
radio input "true"
type input "200"
radio input "true"
select select "2"
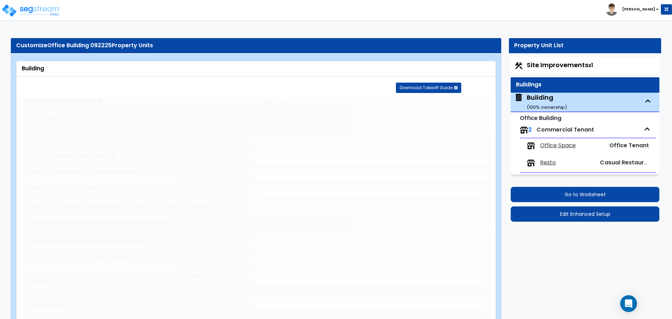
type input "2"
radio input "true"
type input "1"
type input "2"
type input "3"
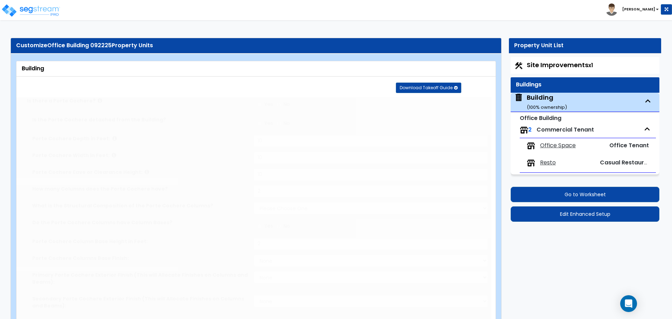
type input "6"
type input "8"
type input "4"
type input "10"
type input "9"
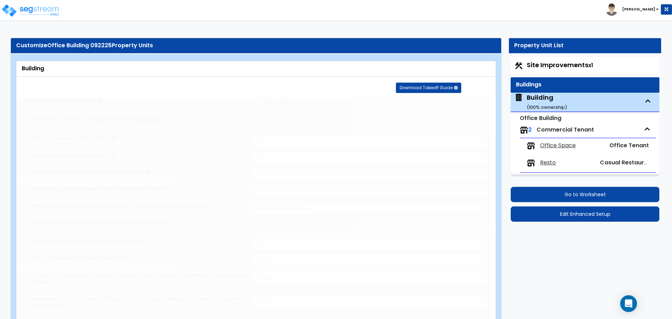
type input "5"
radio input "true"
type input "2"
select select "2"
select select "4"
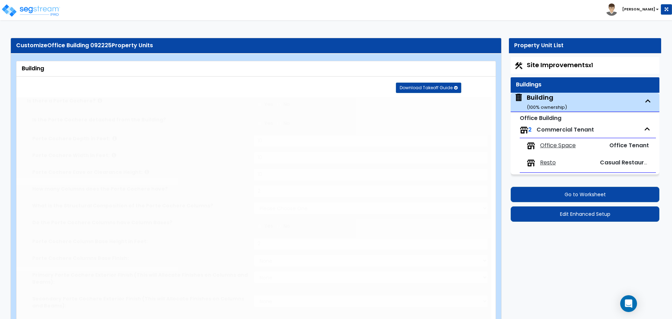
select select "1"
type input "4"
select select "2"
type input "5"
select select "3"
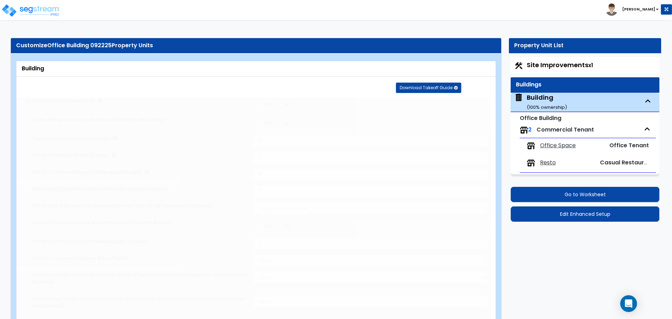
type input "6"
select select "5"
type input "8"
radio input "true"
type input "2"
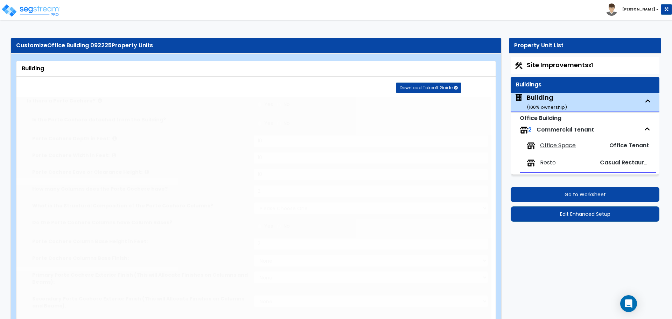
type input "2"
radio input "true"
type input "3"
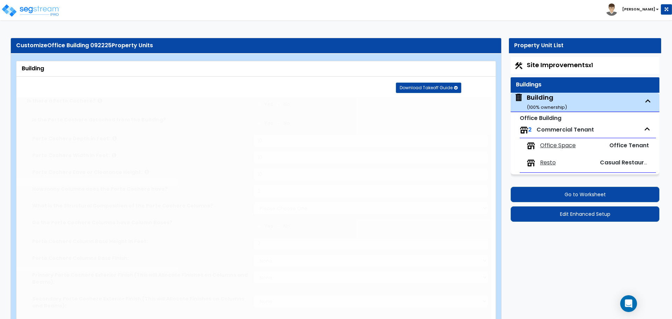
radio input "true"
select select "2"
select select "3"
type input "2"
select select "4"
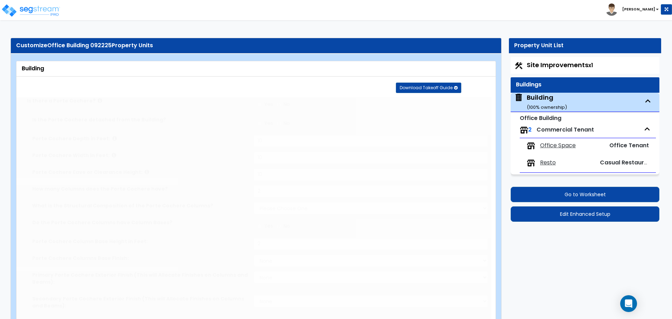
type input "2"
select select "2"
radio input "true"
select select "2"
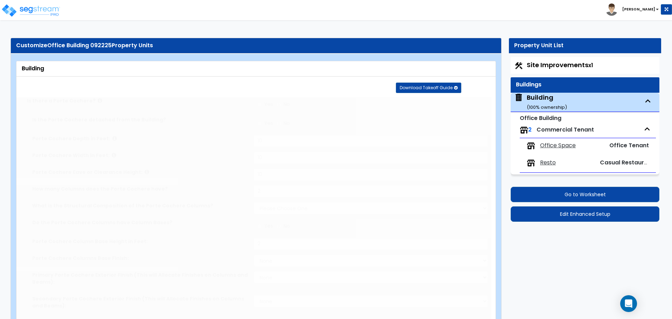
radio input "true"
type input "300"
radio input "true"
select select "2"
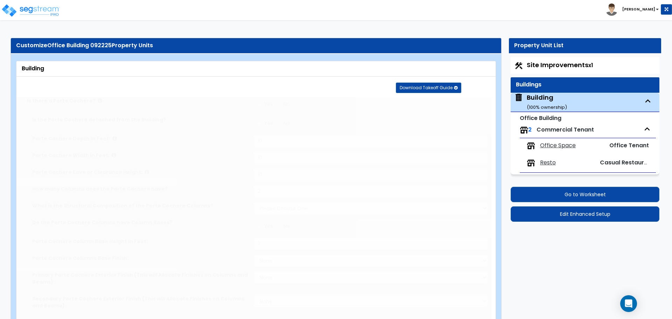
type input "9"
type input "12"
type input "6"
radio input "true"
type input "1000"
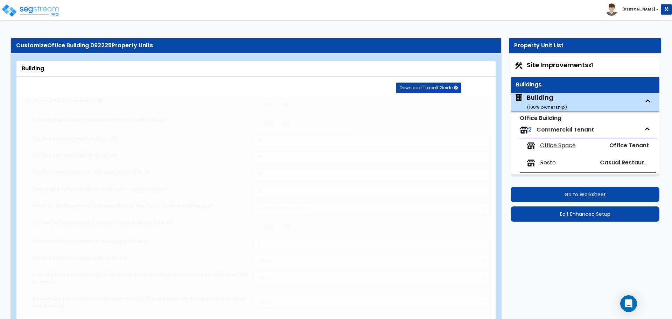
type input "12"
type input "9"
type input "2"
radio input "true"
type input "1"
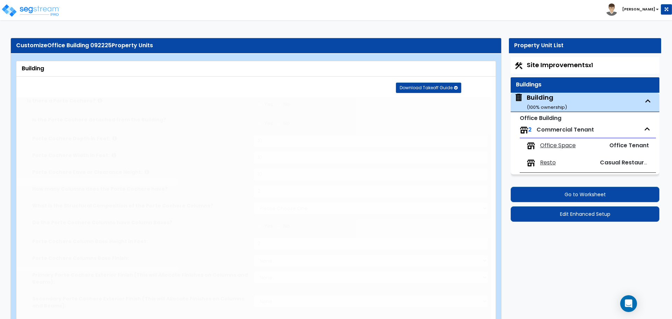
radio input "true"
type input "1"
radio input "true"
select select "2"
radio input "true"
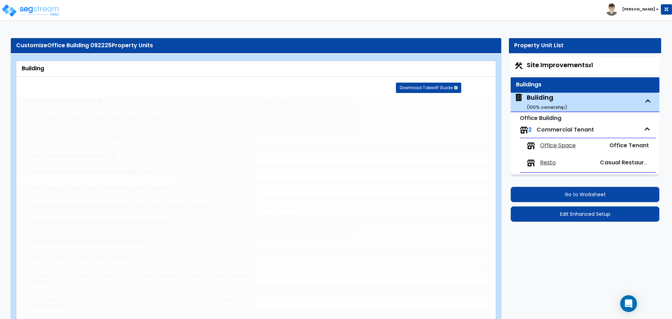
radio input "true"
type input "300"
select select "1"
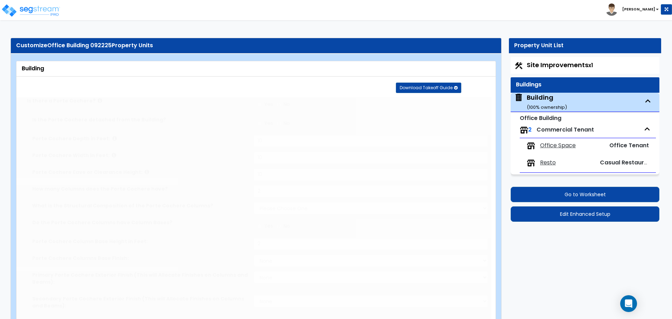
select select "2"
type input "6"
select select "2"
type input "7"
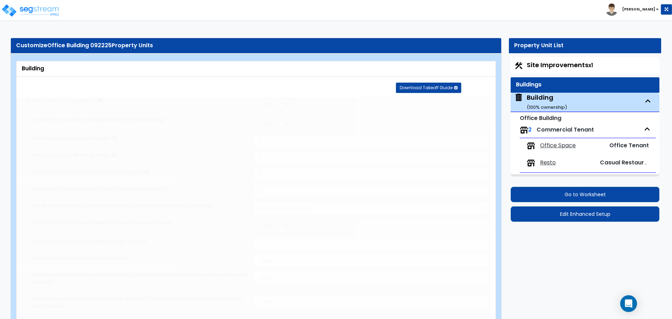
radio input "true"
type input "2"
radio input "true"
select select "2"
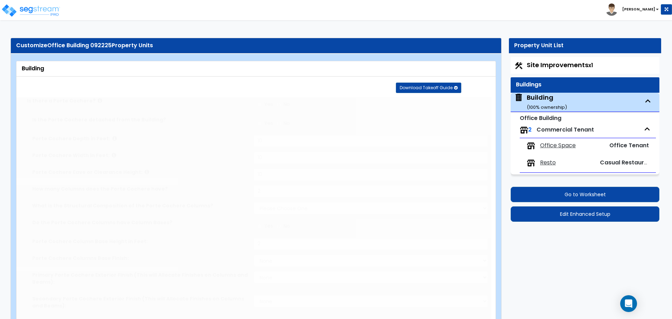
select select "2"
select select "1"
type input "70"
select select "2"
radio input "true"
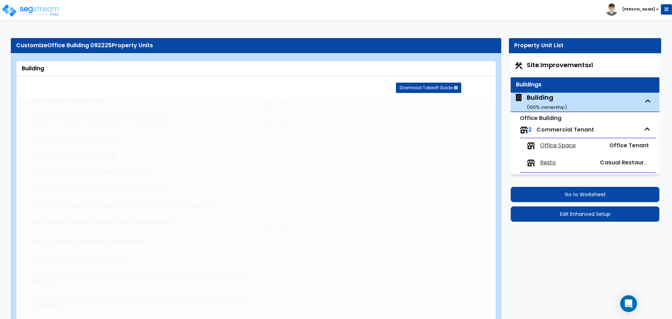
radio input "true"
type input "200"
radio input "true"
select select "1"
type input "100"
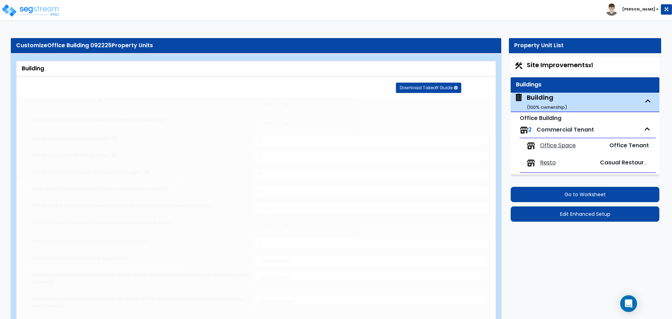
radio input "true"
select select "2"
radio input "true"
select select "2"
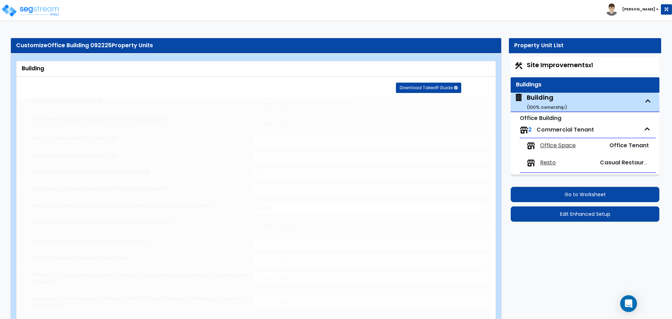
select select "3"
type input "70"
select select "8"
select select "2"
select select "9"
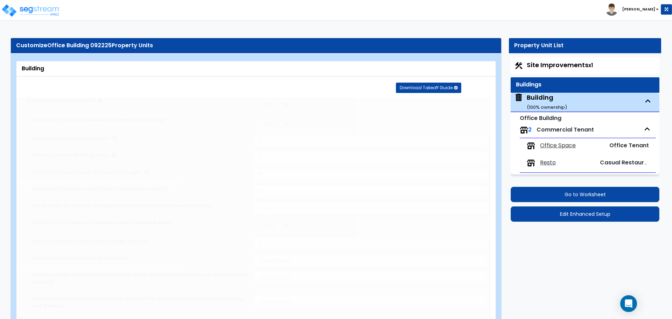
type input "70"
select select "4"
select select "2"
type input "70"
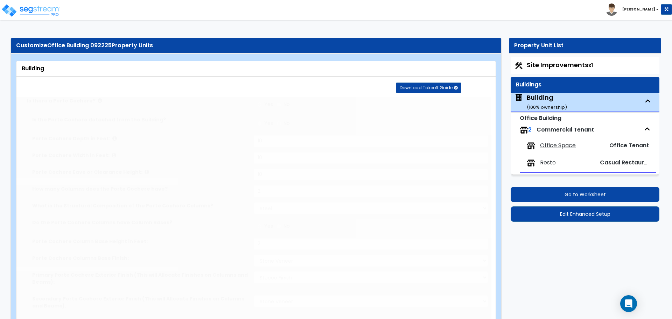
select select "5"
radio input "true"
type input "60"
type input "3"
type input "8"
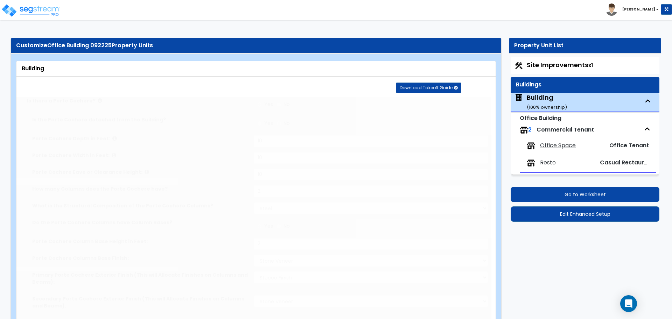
type input "1"
radio input "true"
type input "5"
type input "2"
radio input "true"
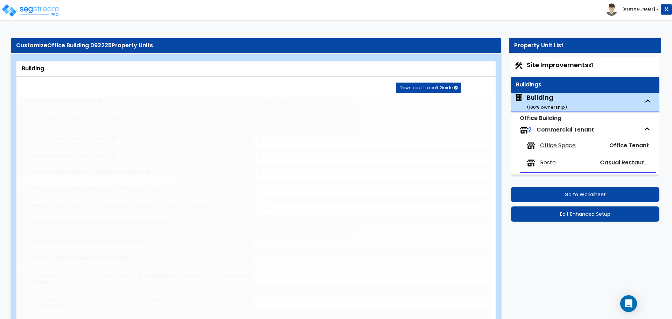
type input "2"
radio input "true"
type input "500"
type input "2"
type input "12"
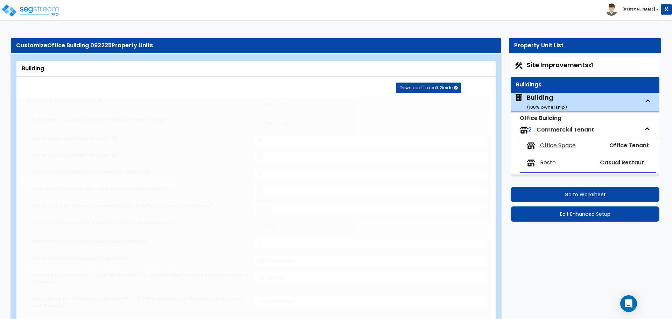
type input "18"
select select "7"
radio input "true"
type input "1"
type input "200"
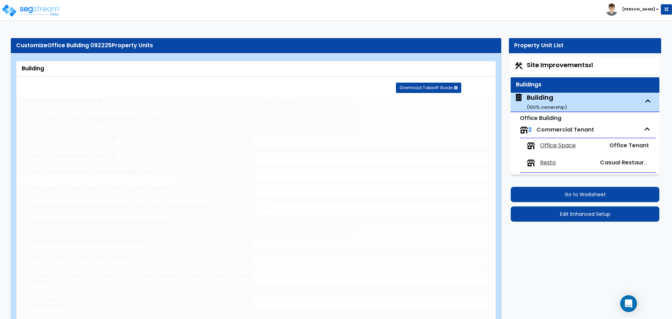
select select "8"
type input "9"
type input "6"
type input "1"
select select "1"
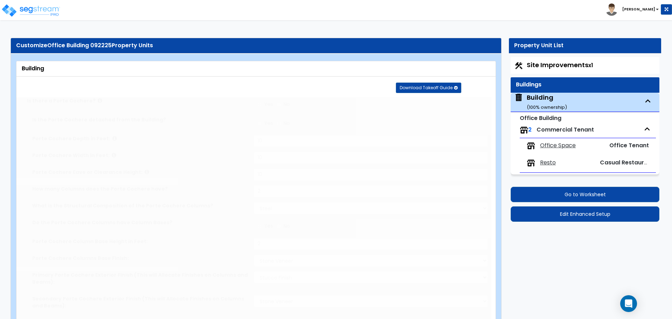
select select "1"
type input "1"
radio input "true"
type input "1"
radio input "true"
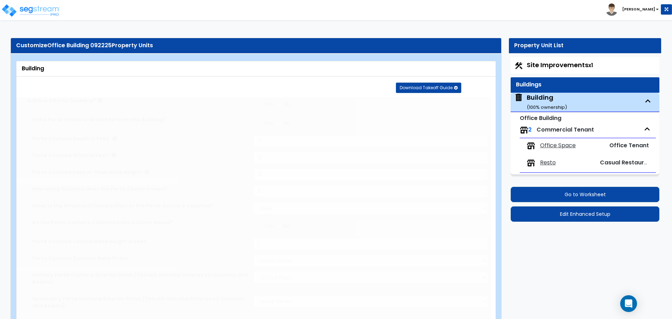
type input "1"
radio input "true"
type input "1"
radio input "true"
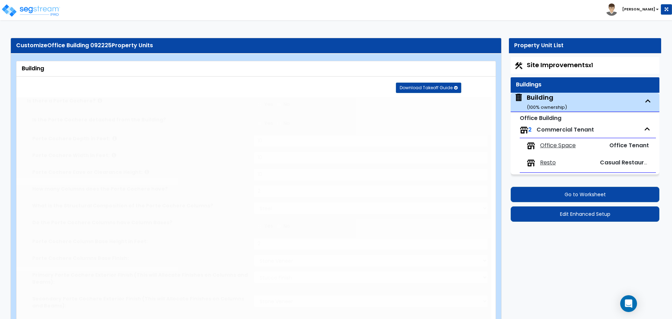
radio input "true"
type input "3"
select select "2"
radio input "true"
type input "3"
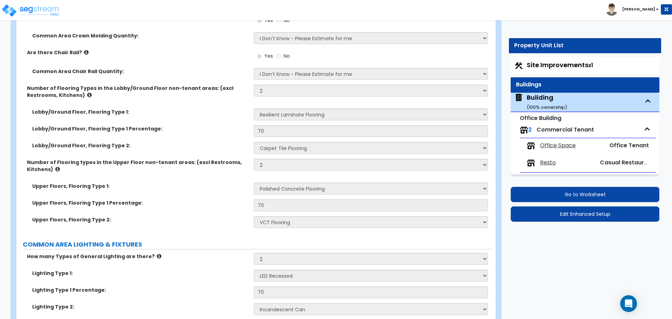
scroll to position [3307, 0]
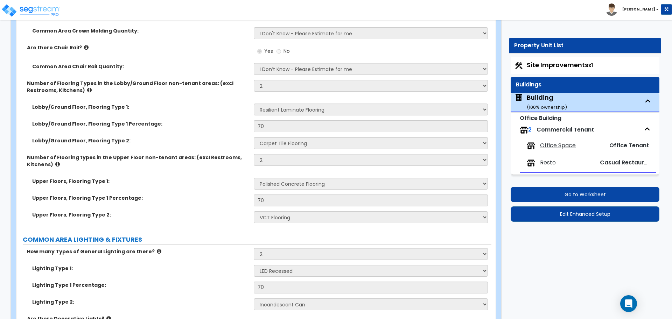
click at [547, 162] on span "Resto" at bounding box center [548, 163] width 16 height 8
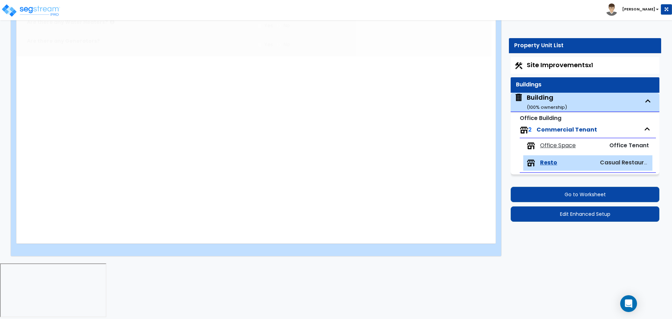
scroll to position [0, 0]
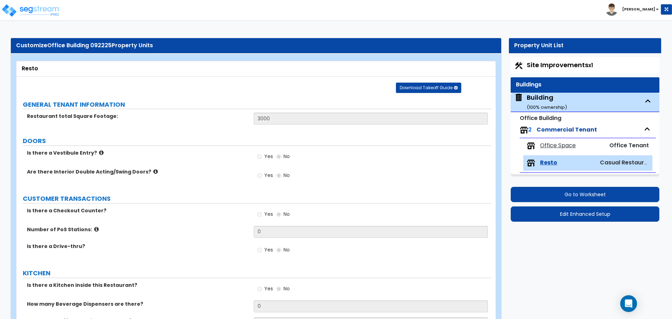
click at [555, 145] on span "Office Space" at bounding box center [558, 146] width 36 height 8
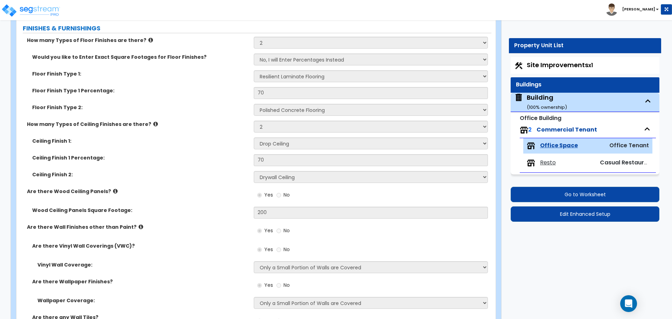
scroll to position [594, 0]
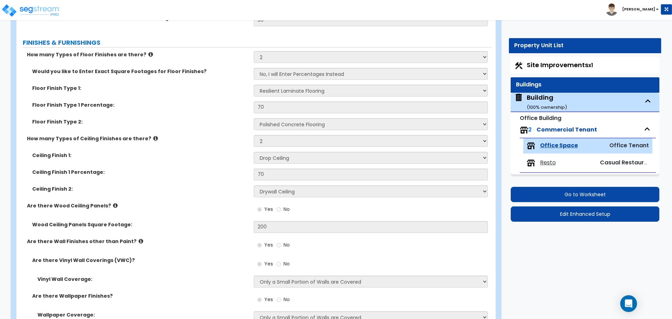
click at [543, 96] on div "Building ( 100 % ownership)" at bounding box center [547, 102] width 40 height 18
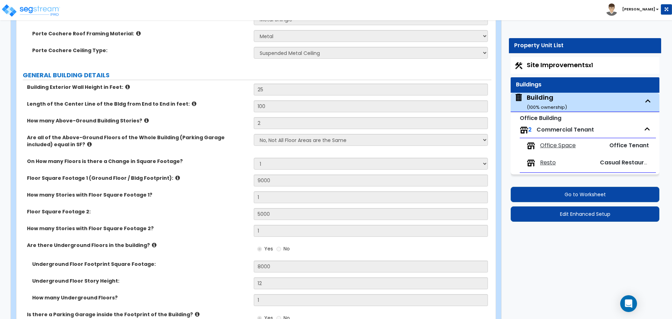
scroll to position [342, 0]
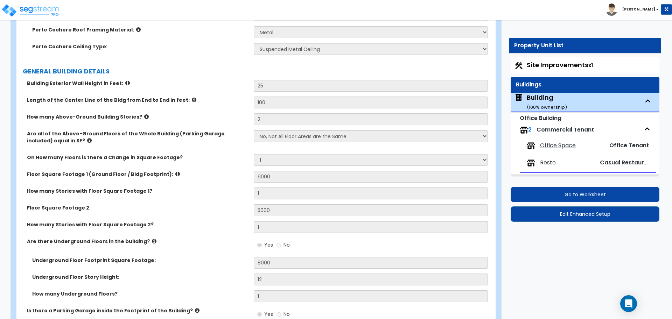
click at [546, 163] on span "Resto" at bounding box center [548, 163] width 16 height 8
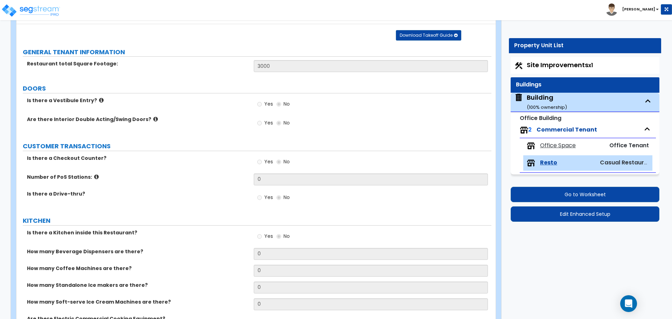
scroll to position [53, 0]
click at [552, 140] on div "Office Space Office Tenant" at bounding box center [588, 145] width 129 height 15
click at [544, 142] on span "Office Space" at bounding box center [558, 146] width 36 height 8
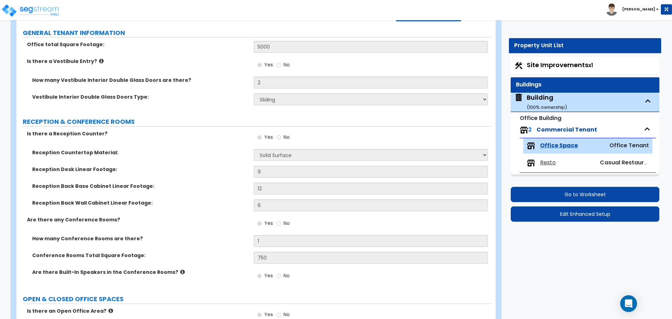
scroll to position [76, 0]
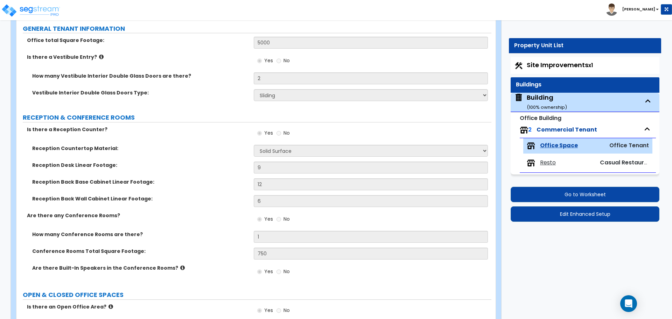
click at [540, 94] on div "Building ( 100 % ownership)" at bounding box center [547, 102] width 40 height 18
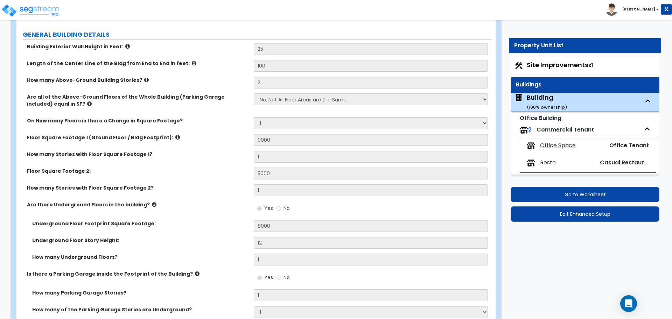
scroll to position [380, 0]
click at [553, 145] on span "Office Space" at bounding box center [558, 146] width 36 height 8
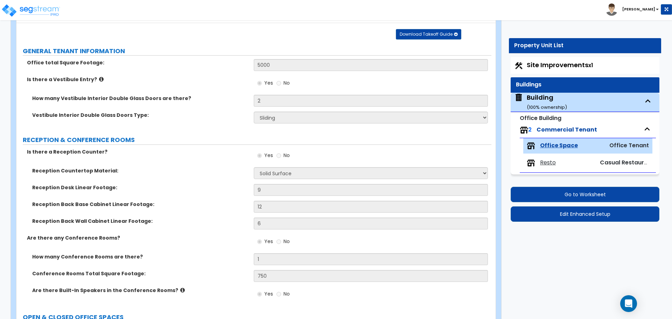
scroll to position [55, 0]
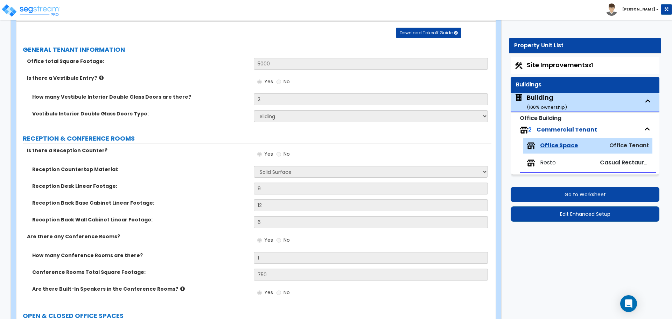
click at [540, 164] on div "Resto" at bounding box center [560, 163] width 67 height 8
click at [549, 158] on div "Resto Casual Restaurant Tenant" at bounding box center [588, 163] width 129 height 15
click at [548, 163] on span "Resto" at bounding box center [548, 163] width 16 height 8
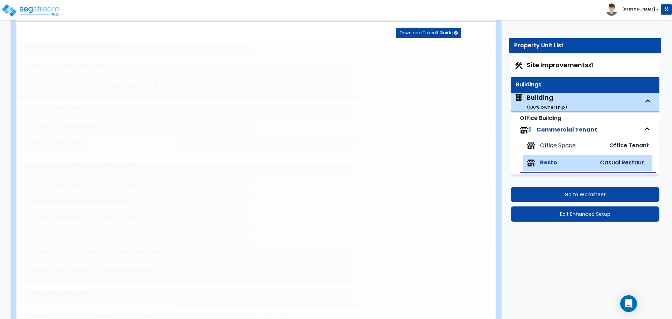
scroll to position [0, 0]
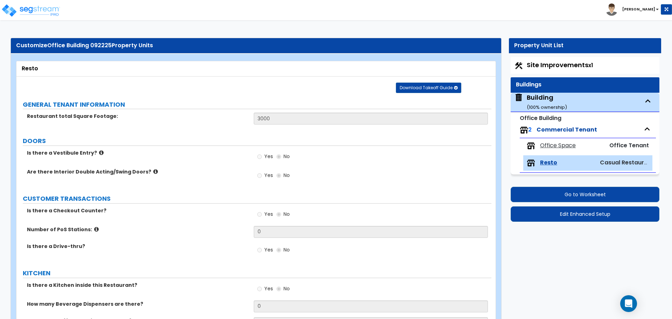
click at [538, 101] on div "Building ( 100 % ownership)" at bounding box center [547, 102] width 40 height 18
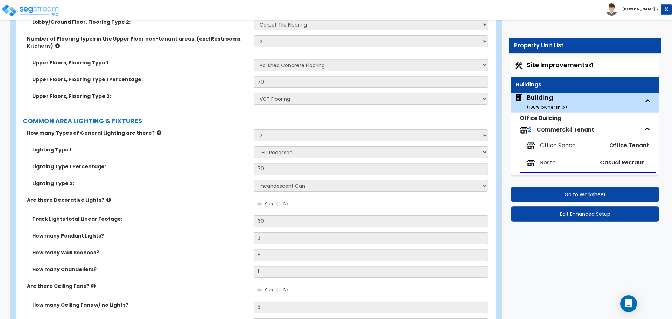
scroll to position [3438, 0]
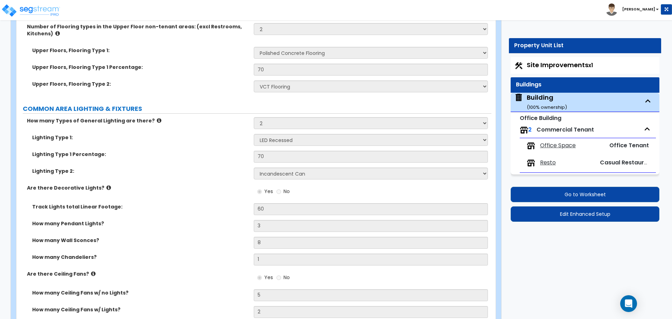
click at [559, 145] on span "Office Space" at bounding box center [558, 146] width 36 height 8
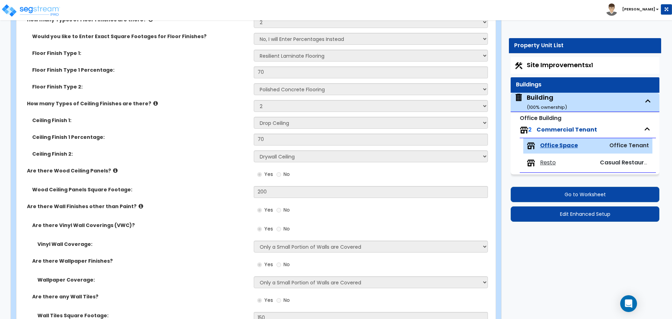
scroll to position [599, 0]
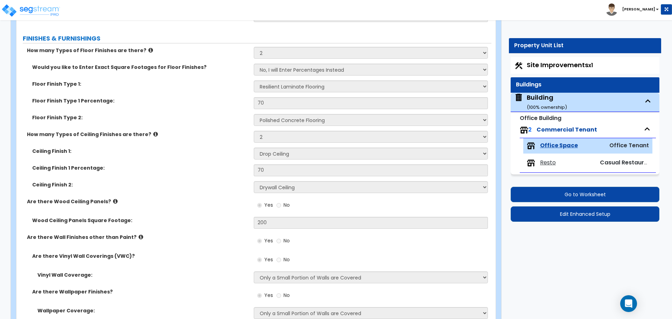
click at [546, 105] on small "( 100 % ownership)" at bounding box center [547, 107] width 40 height 7
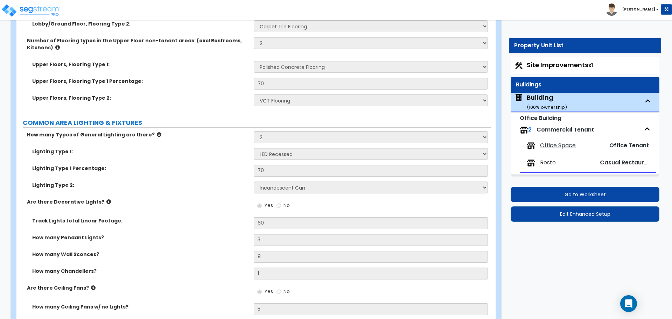
scroll to position [3425, 0]
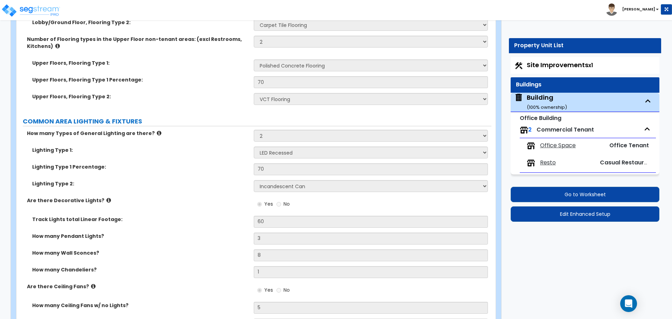
click at [339, 56] on div "Number of Flooring types in the Upper Floor non-tenant areas: (excl Restrooms, …" at bounding box center [253, 48] width 475 height 24
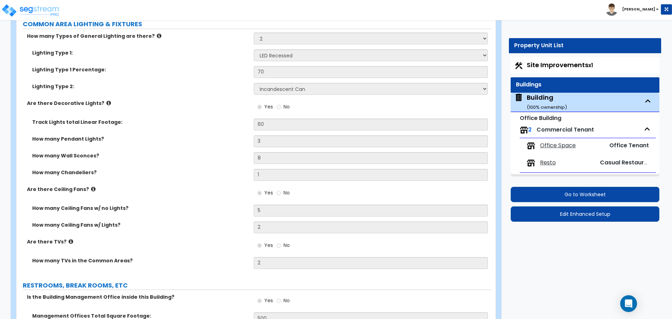
scroll to position [3518, 0]
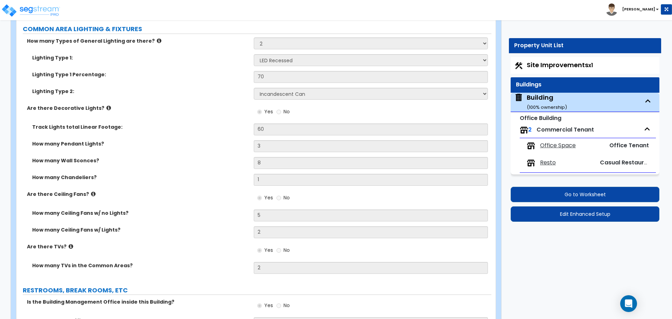
click at [546, 163] on span "Resto" at bounding box center [548, 163] width 16 height 8
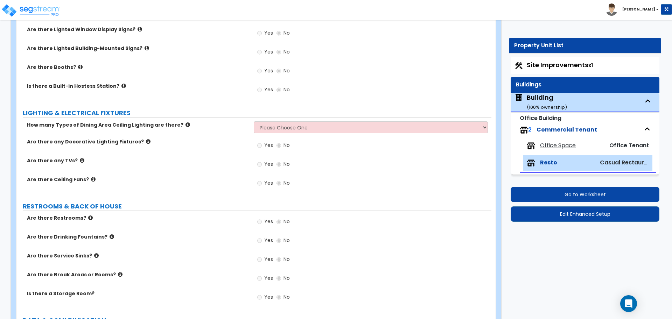
scroll to position [597, 0]
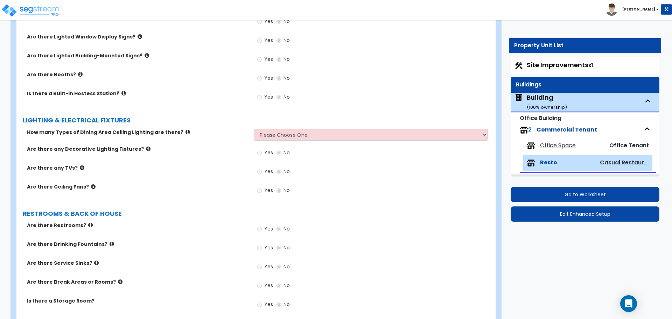
click at [534, 97] on div "Building ( 100 % ownership)" at bounding box center [547, 102] width 40 height 18
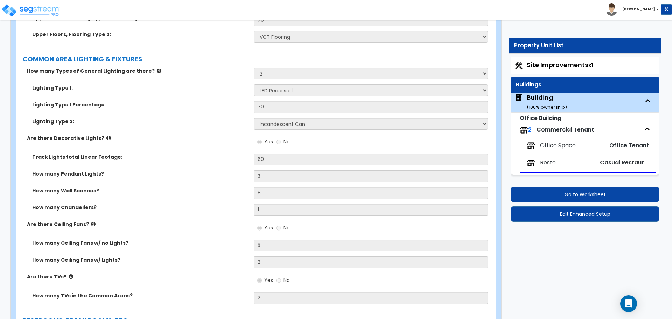
scroll to position [3508, 0]
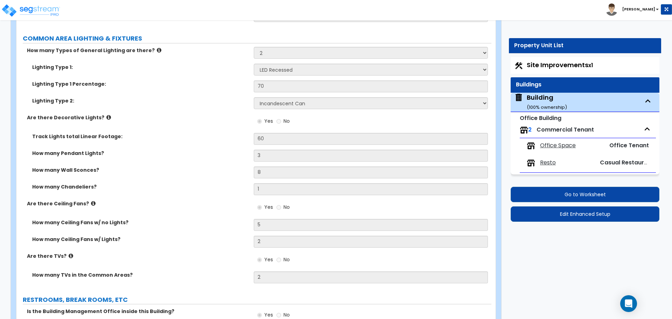
click at [551, 146] on span "Office Space" at bounding box center [558, 146] width 36 height 8
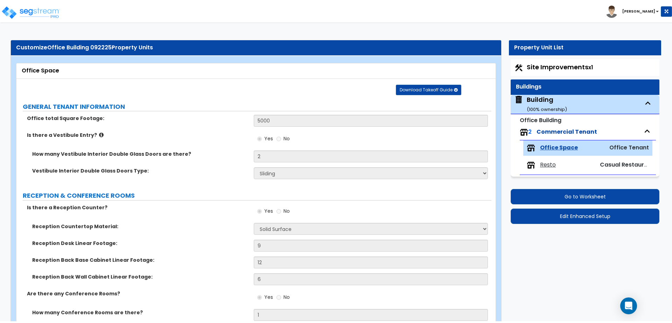
scroll to position [1577, 0]
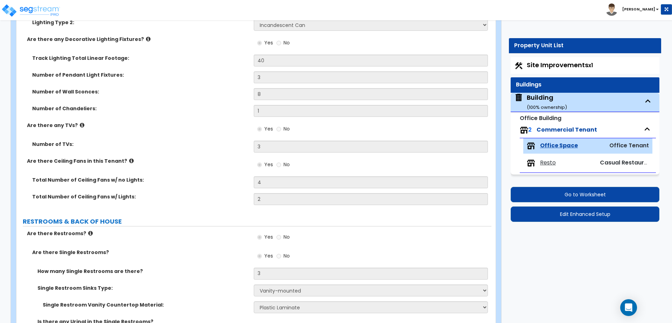
click at [545, 105] on small "( 100 % ownership)" at bounding box center [547, 107] width 40 height 7
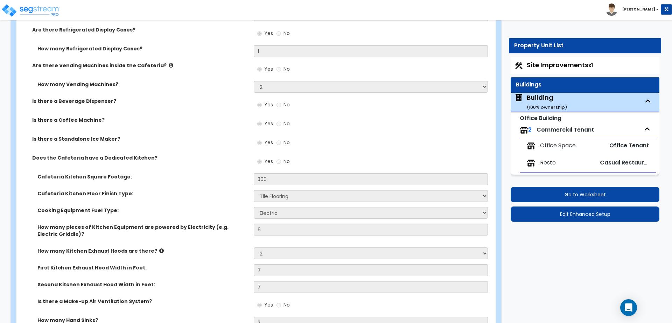
scroll to position [2609, 0]
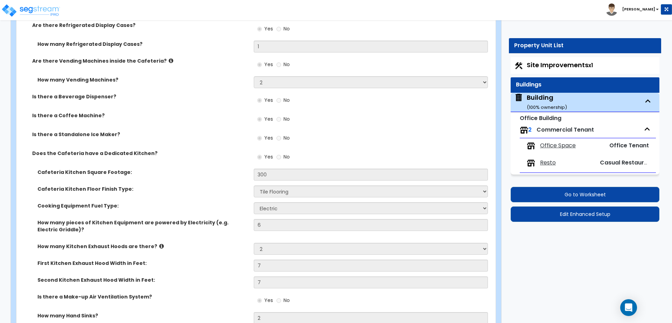
click at [557, 146] on span "Office Space" at bounding box center [558, 146] width 36 height 8
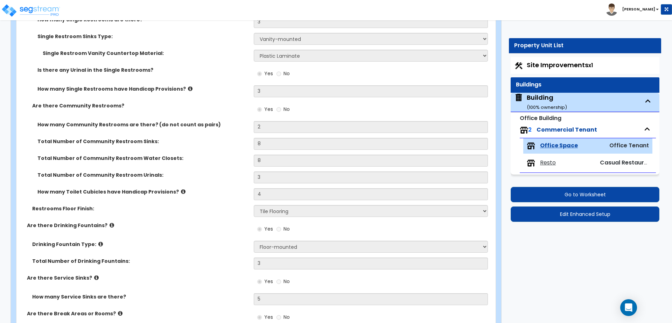
scroll to position [1830, 0]
click at [537, 96] on div "Building ( 100 % ownership)" at bounding box center [547, 102] width 40 height 18
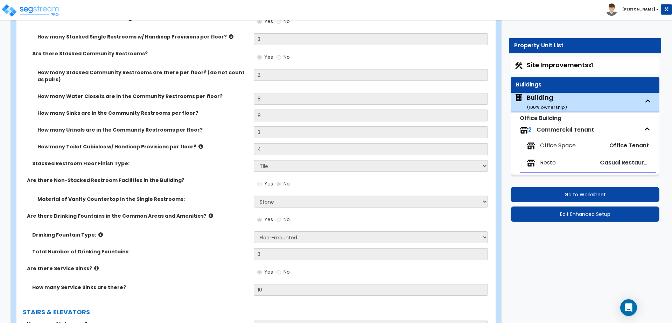
scroll to position [973, 0]
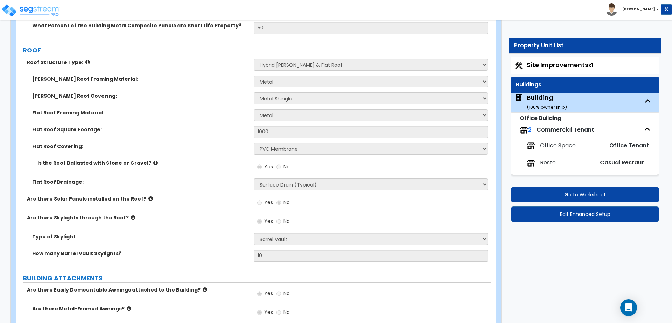
click at [557, 143] on span "Office Space" at bounding box center [558, 146] width 36 height 8
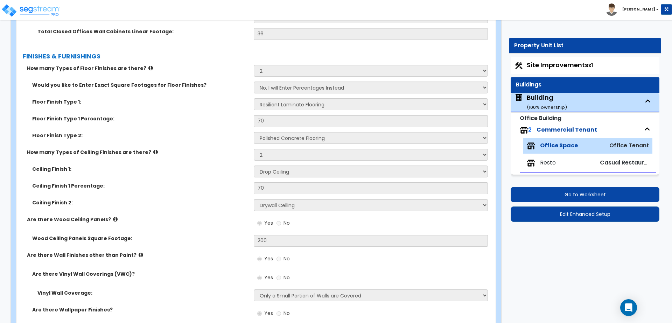
scroll to position [591, 0]
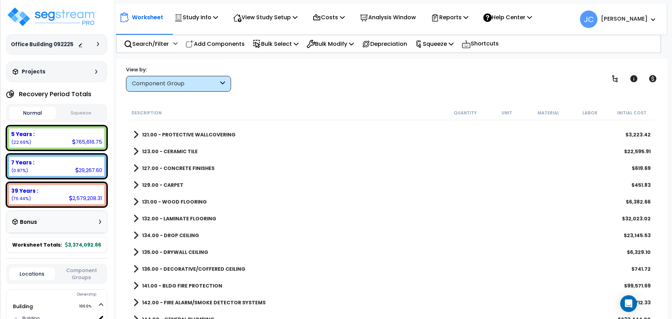
scroll to position [1150, 0]
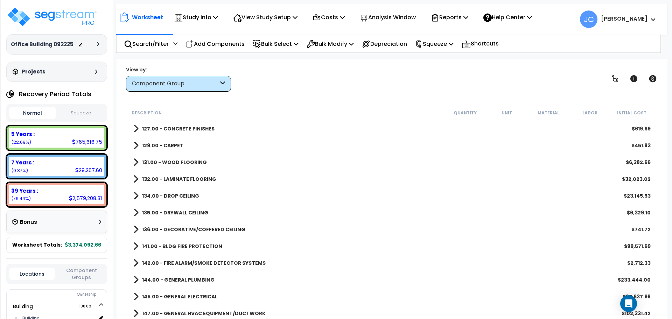
click at [178, 160] on b "131.00 - WOOD FLOORING" at bounding box center [174, 162] width 65 height 7
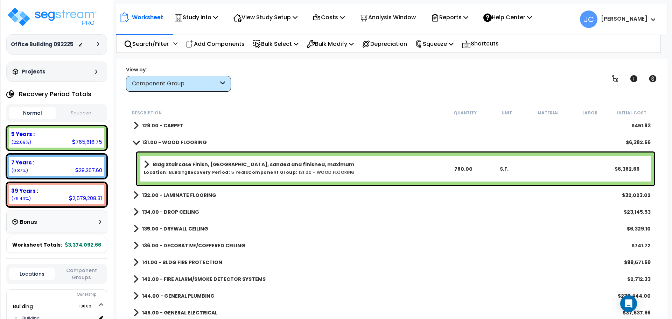
click at [196, 191] on link "132.00 - LAMINATE FLOORING" at bounding box center [174, 196] width 83 height 10
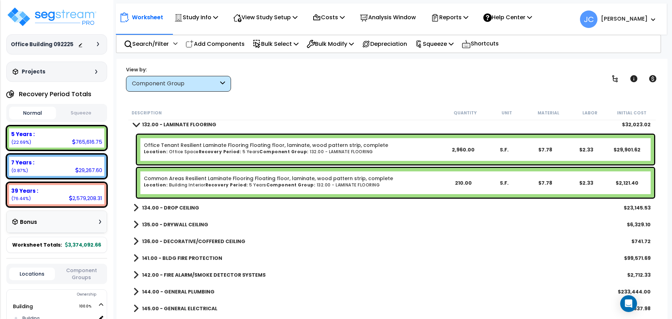
scroll to position [1270, 0]
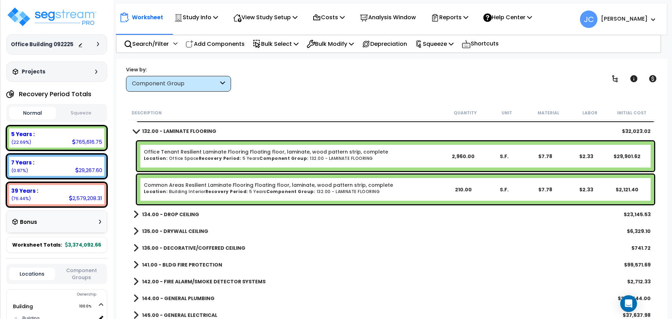
click at [181, 215] on b "134.00 - DROP CEILING" at bounding box center [170, 214] width 57 height 7
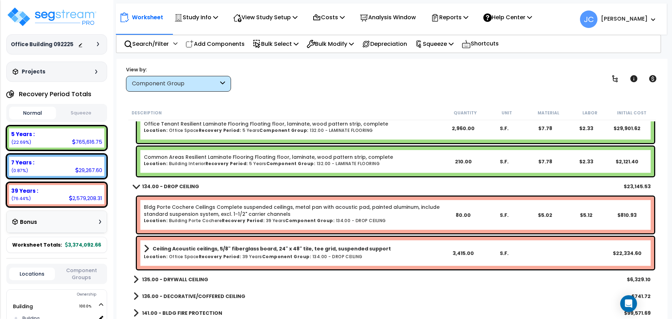
scroll to position [1299, 0]
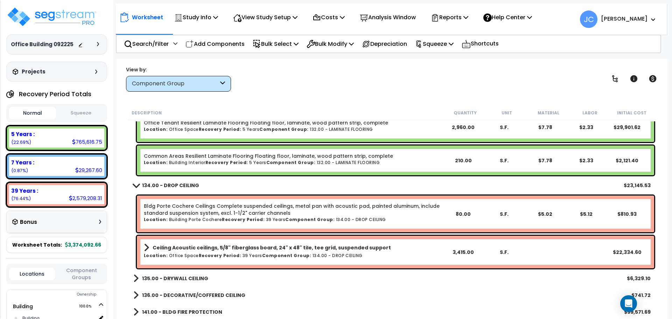
click at [186, 275] on link "135.00 - DRYWALL CEILING" at bounding box center [170, 279] width 75 height 10
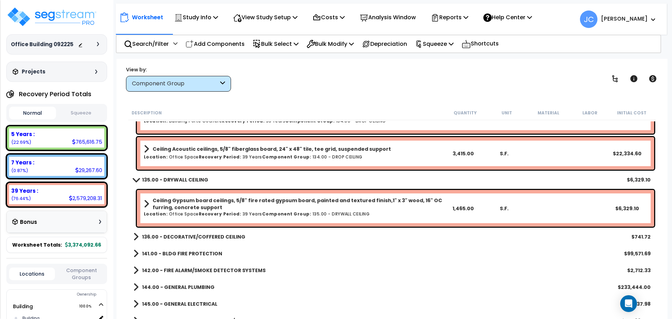
scroll to position [1398, 0]
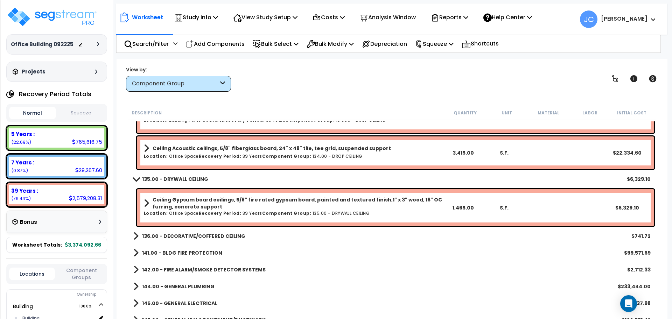
click at [221, 240] on b "136.00 - DECORATIVE/COFFERED CEILING" at bounding box center [193, 236] width 103 height 7
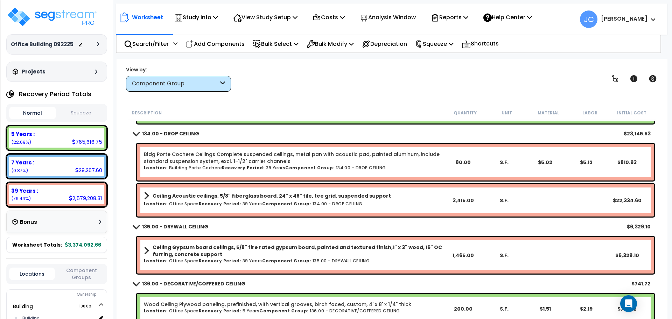
scroll to position [1353, 0]
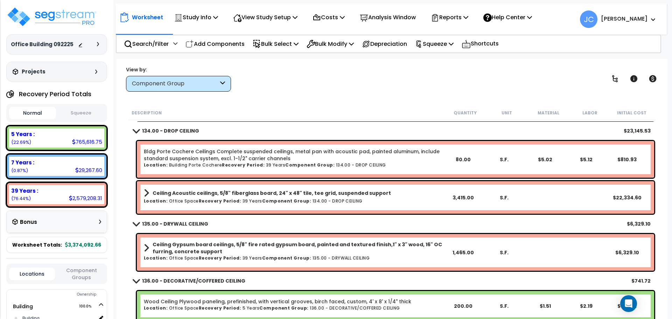
click at [333, 81] on div "View by: Component Group High to Low - Component Cost" at bounding box center [392, 79] width 537 height 26
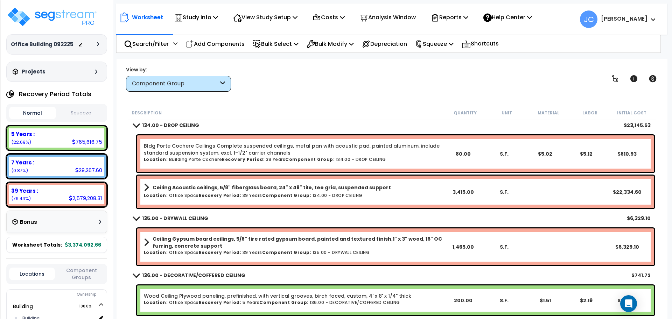
scroll to position [1356, 0]
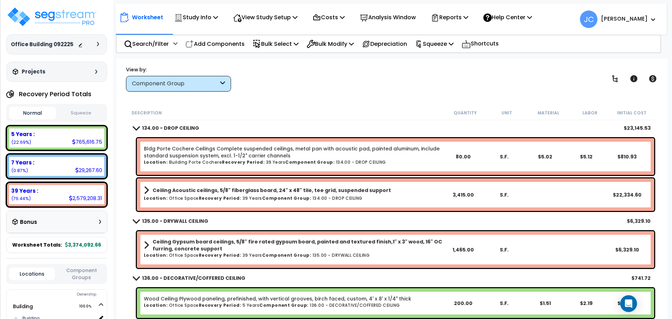
click at [93, 44] on div at bounding box center [90, 44] width 25 height 7
click at [96, 44] on div at bounding box center [90, 44] width 25 height 7
click at [97, 44] on icon at bounding box center [98, 44] width 2 height 4
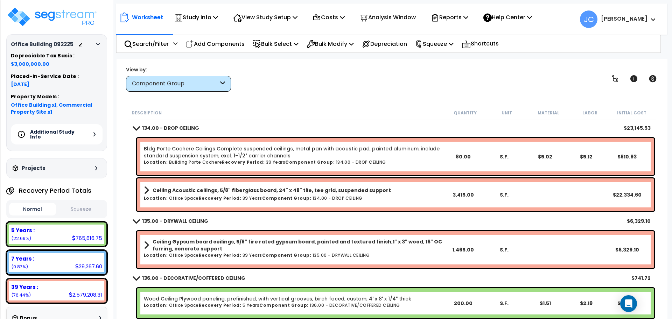
click at [97, 44] on icon at bounding box center [98, 44] width 4 height 2
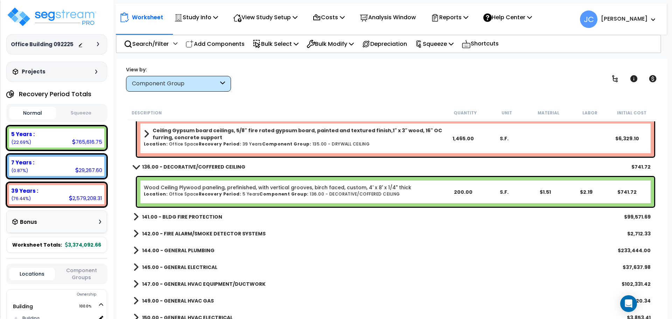
scroll to position [1472, 0]
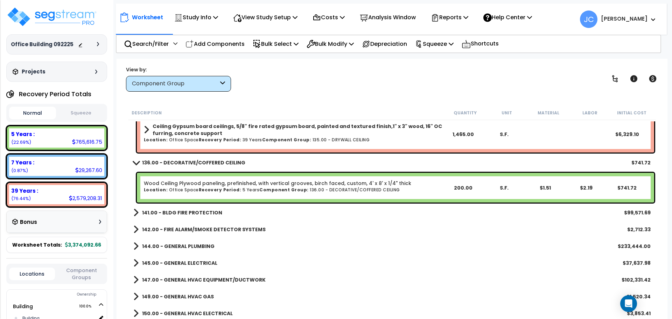
click at [187, 213] on b "141.00 - BLDG FIRE PROTECTION" at bounding box center [182, 212] width 80 height 7
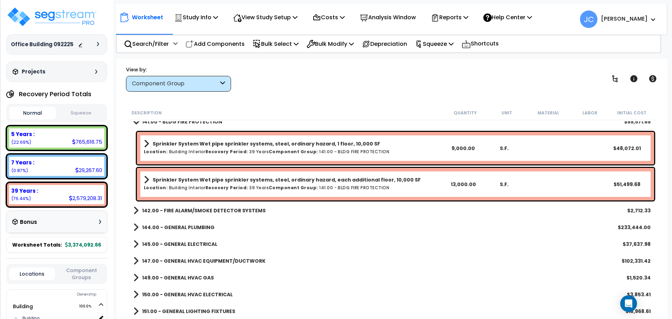
scroll to position [1568, 0]
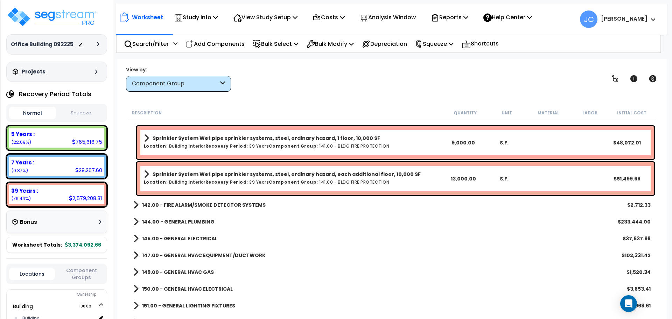
click at [255, 207] on b "142.00 - FIRE ALARM/SMOKE DETECTOR SYSTEMS" at bounding box center [204, 205] width 124 height 7
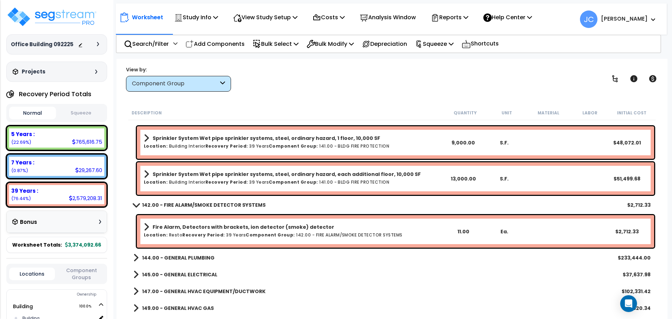
click at [185, 256] on b "144.00 - GENERAL PLUMBING" at bounding box center [178, 258] width 73 height 7
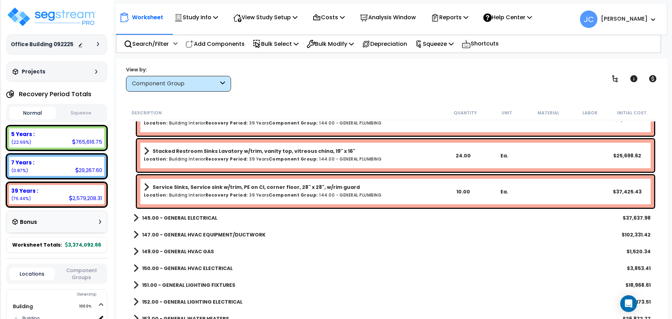
scroll to position [2584, 0]
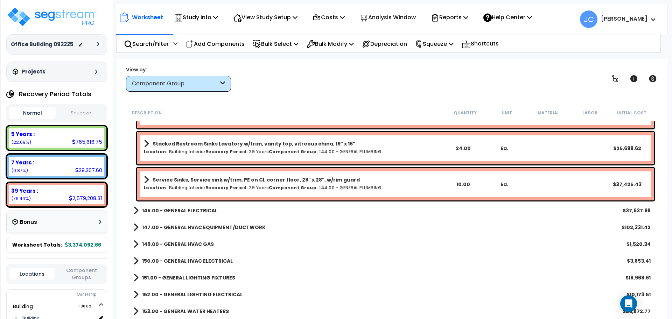
click at [189, 208] on b "145.00 - GENERAL ELECTRICAL" at bounding box center [179, 210] width 75 height 7
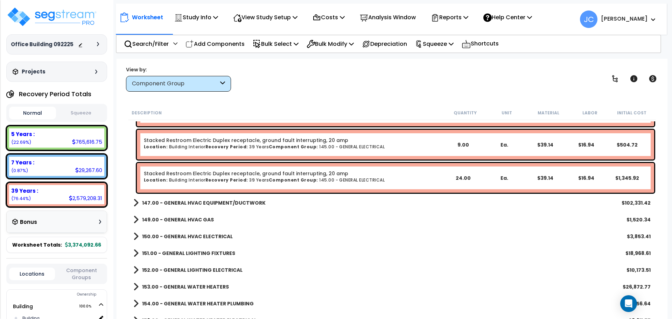
scroll to position [3320, 0]
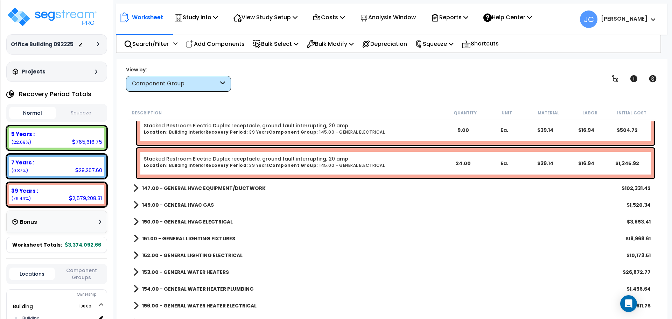
click at [184, 188] on b "147.00 - GENERAL HVAC EQUIPMENT/DUCTWORK" at bounding box center [204, 188] width 124 height 7
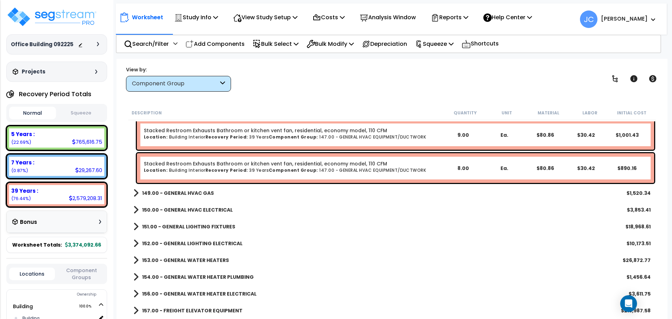
scroll to position [3749, 0]
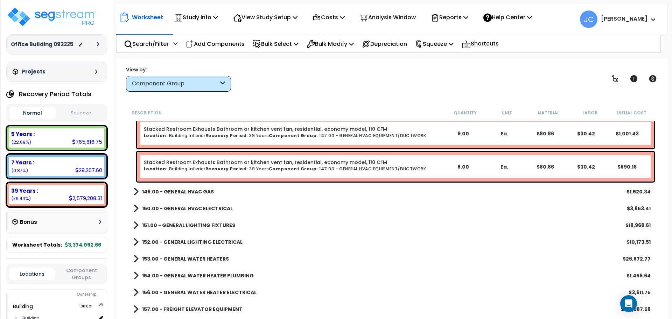
click at [184, 191] on b "149.00 - GENERAL HVAC GAS" at bounding box center [178, 191] width 72 height 7
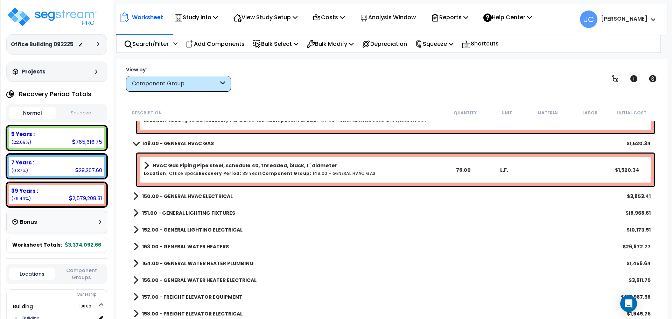
scroll to position [3798, 0]
click at [181, 198] on b "150.00 - GENERAL HVAC ELECTRICAL" at bounding box center [187, 195] width 91 height 7
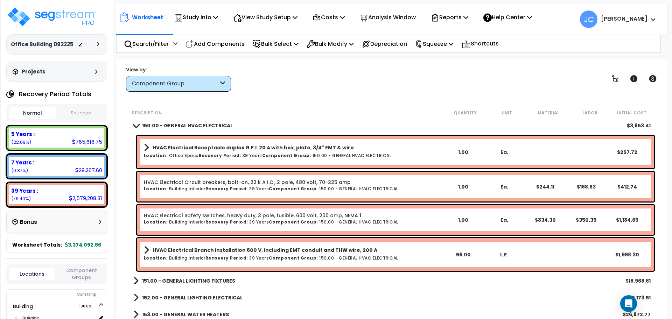
scroll to position [3871, 0]
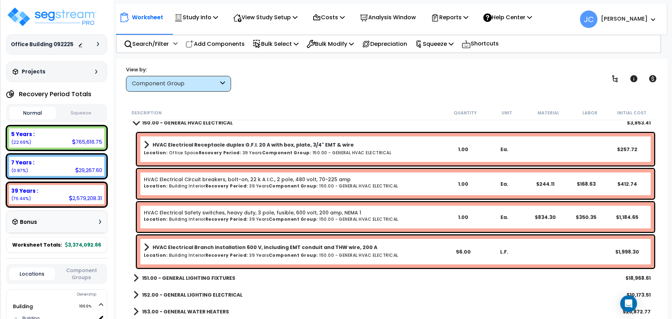
click at [208, 281] on b "151.00 - GENERAL LIGHTING FIXTURES" at bounding box center [188, 278] width 93 height 7
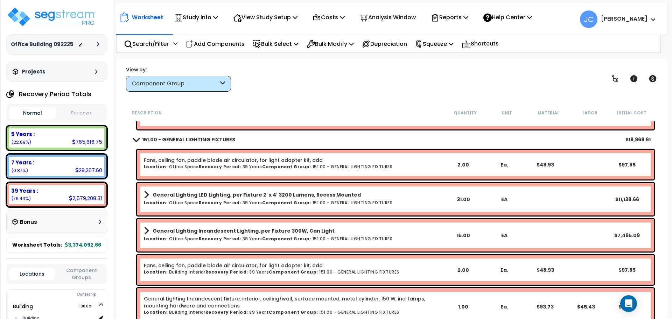
scroll to position [4019, 0]
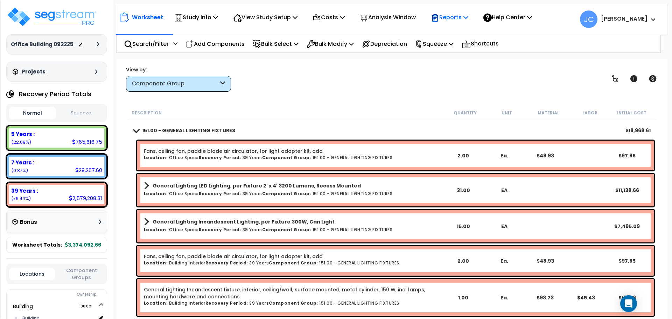
click at [453, 21] on p "Reports" at bounding box center [449, 17] width 37 height 9
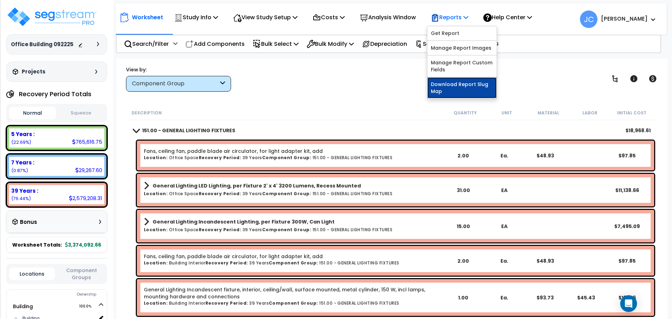
click at [453, 86] on link "Download Report Slug Map" at bounding box center [462, 87] width 69 height 21
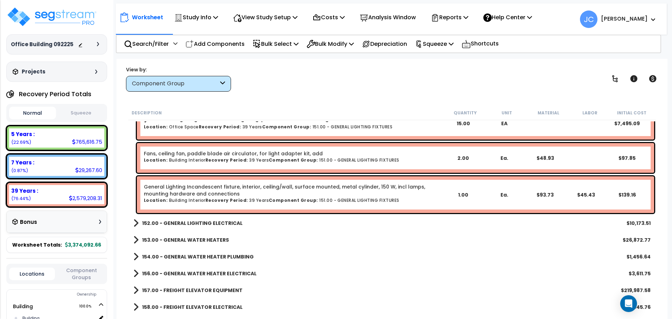
scroll to position [4121, 0]
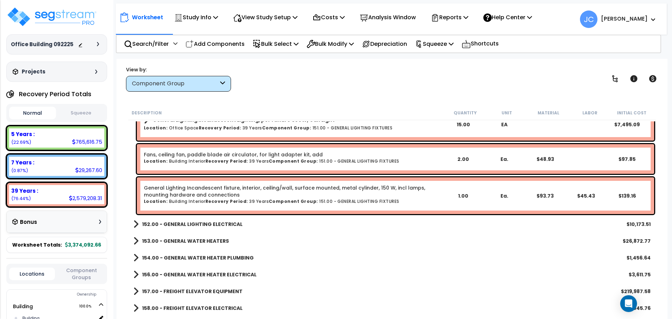
click at [202, 224] on b "152.00 - GENERAL LIGHTING ELECTRICAL" at bounding box center [192, 224] width 101 height 7
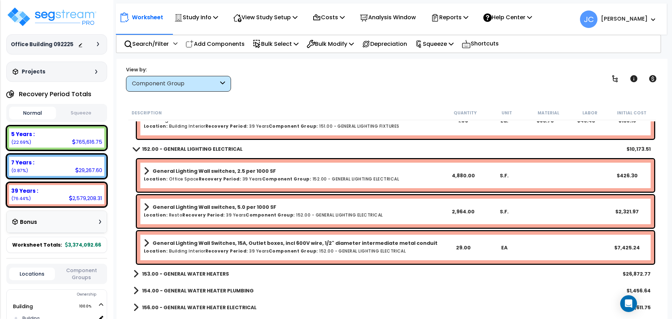
scroll to position [4195, 0]
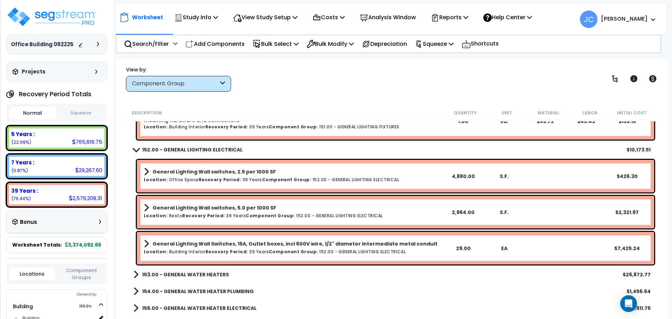
click at [209, 150] on b "152.00 - GENERAL LIGHTING ELECTRICAL" at bounding box center [192, 149] width 101 height 7
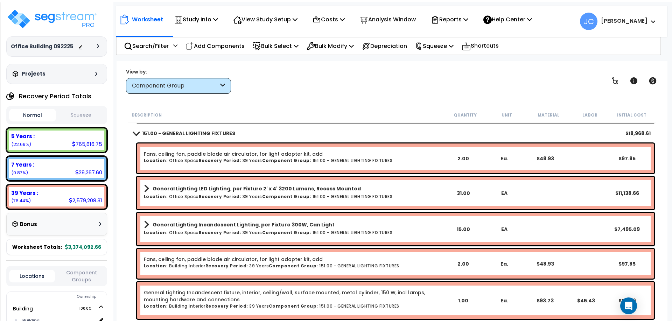
scroll to position [4025, 0]
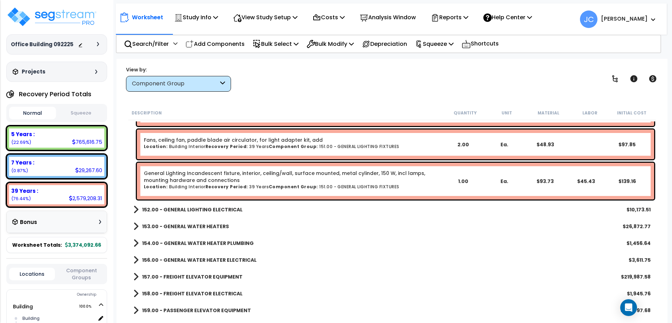
click at [216, 211] on b "152.00 - GENERAL LIGHTING ELECTRICAL" at bounding box center [192, 209] width 101 height 7
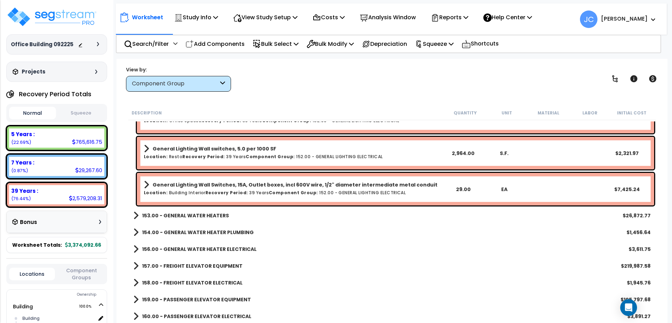
scroll to position [4248, 0]
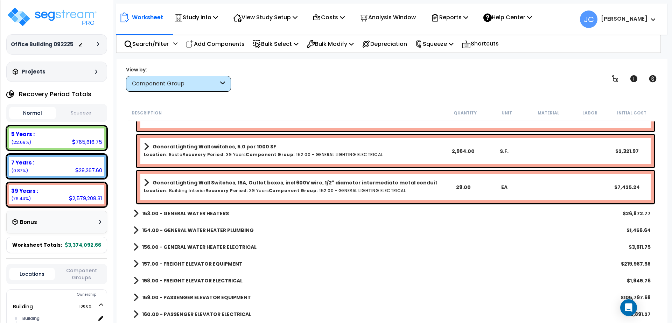
click at [221, 211] on b "153.00 - GENERAL WATER HEATERS" at bounding box center [185, 213] width 87 height 7
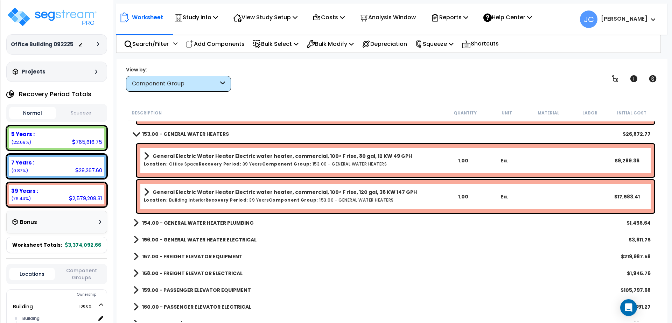
scroll to position [4341, 0]
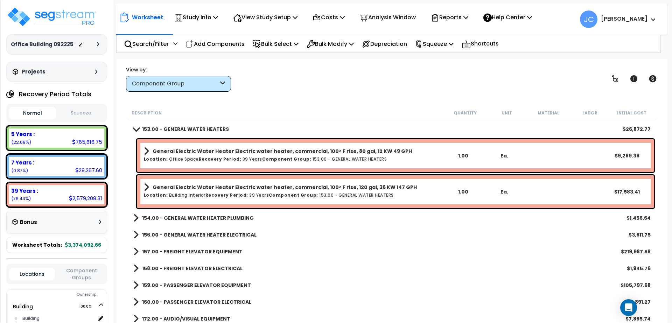
click at [226, 220] on b "154.00 - GENERAL WATER HEATER PLUMBING" at bounding box center [198, 218] width 112 height 7
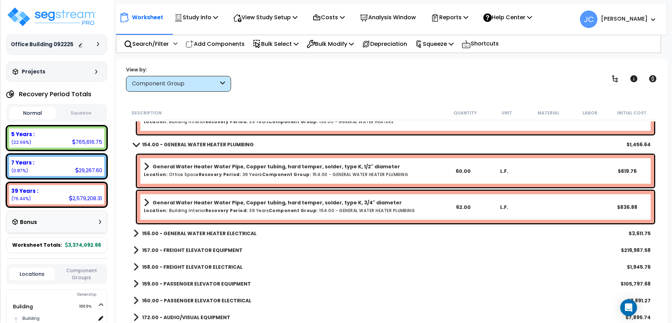
scroll to position [4426, 0]
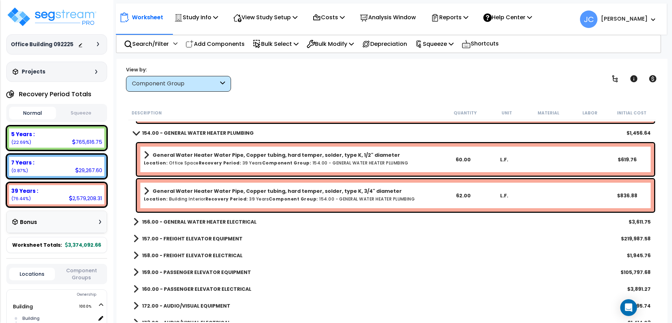
click at [220, 222] on b "156.00 - GENERAL WATER HEATER ELECTRICAL" at bounding box center [199, 222] width 115 height 7
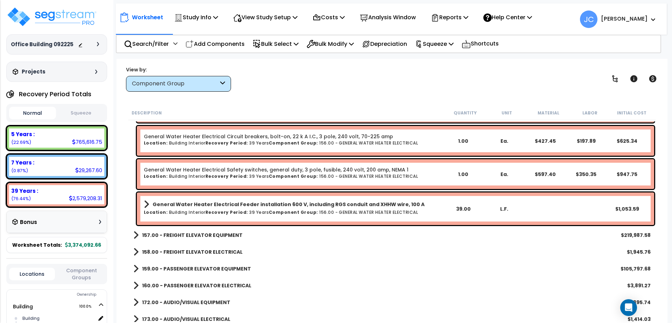
scroll to position [4707, 0]
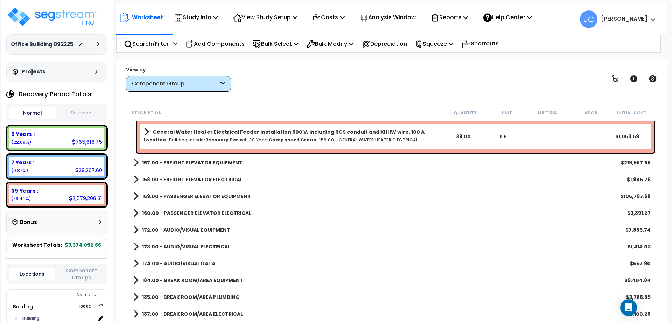
click at [206, 164] on b "157.00 - FREIGHT ELEVATOR EQUIPMENT" at bounding box center [192, 162] width 101 height 7
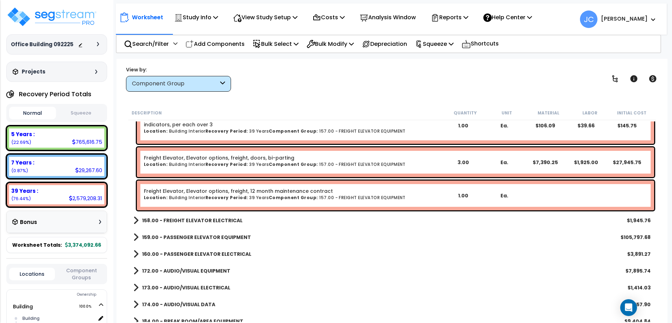
scroll to position [4974, 0]
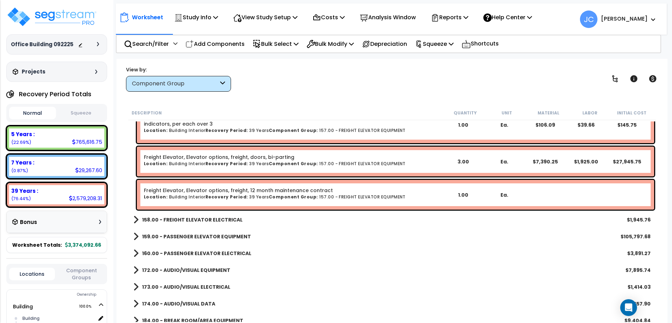
click at [223, 221] on b "158.00 - FREIGHT ELEVATOR ELECTRICAL" at bounding box center [192, 219] width 101 height 7
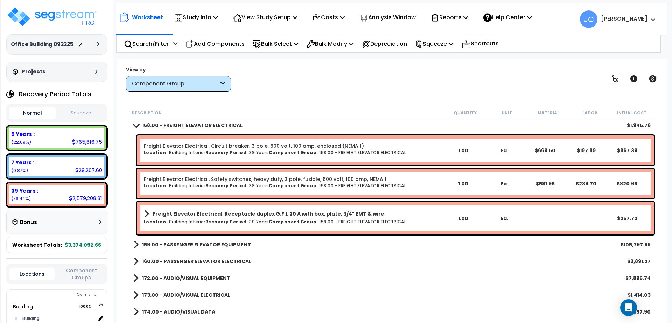
scroll to position [5064, 0]
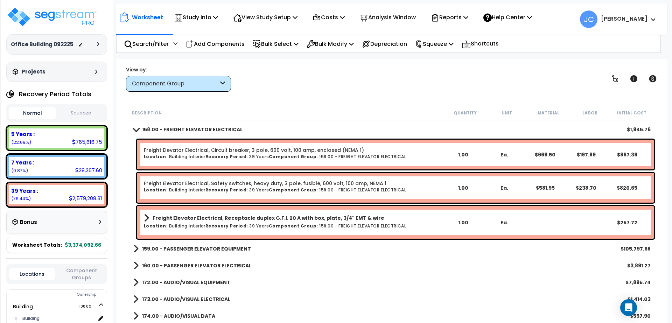
click at [217, 249] on b "159.00 - PASSENGER ELEVATOR EQUIPMENT" at bounding box center [196, 249] width 109 height 7
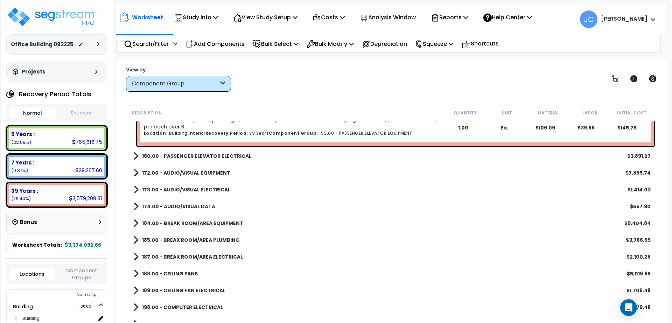
scroll to position [5429, 0]
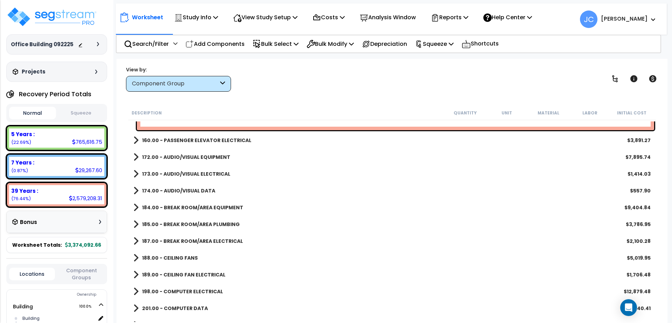
click at [229, 140] on b "160.00 - PASSENGER ELEVATOR ELECTRICAL" at bounding box center [196, 140] width 109 height 7
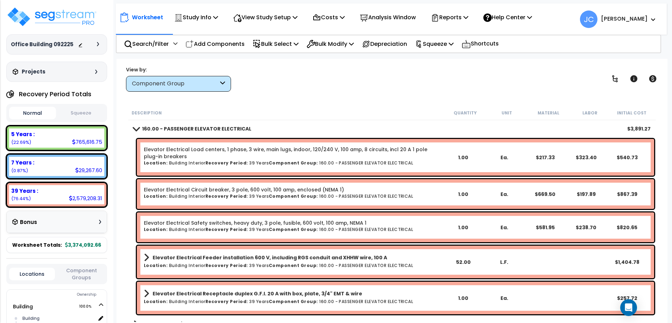
scroll to position [5442, 0]
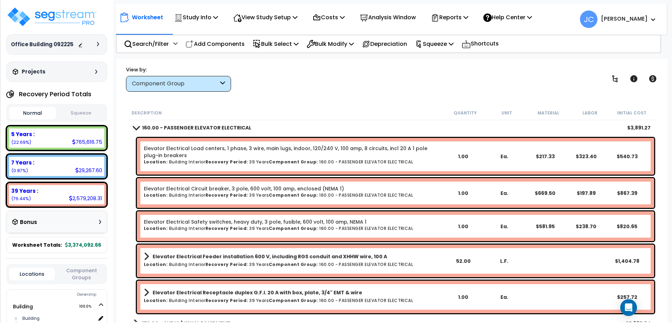
click at [351, 84] on div "View by: Component Group High to Low - Component Cost" at bounding box center [392, 79] width 537 height 26
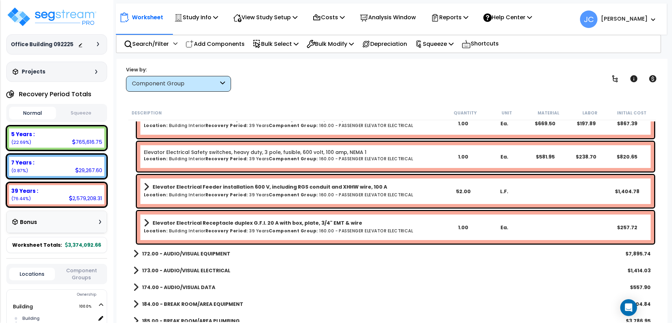
click at [201, 252] on b "172.00 - AUDIO/VISUAL EQUIPMENT" at bounding box center [186, 253] width 88 height 7
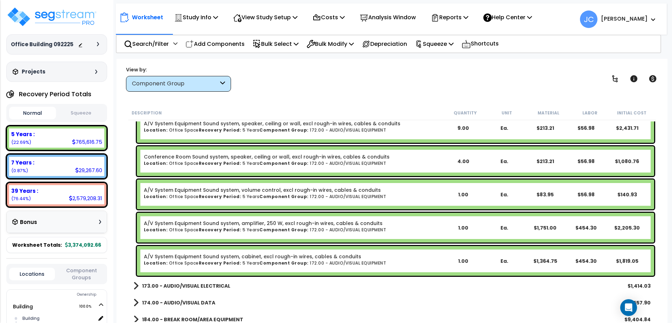
scroll to position [5699, 0]
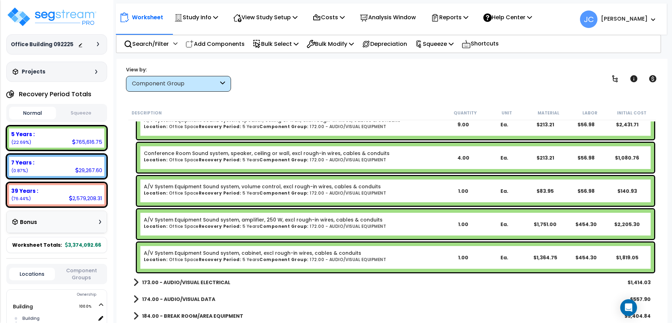
click at [220, 285] on b "173.00 - AUDIO/VISUAL ELECTRICAL" at bounding box center [186, 282] width 88 height 7
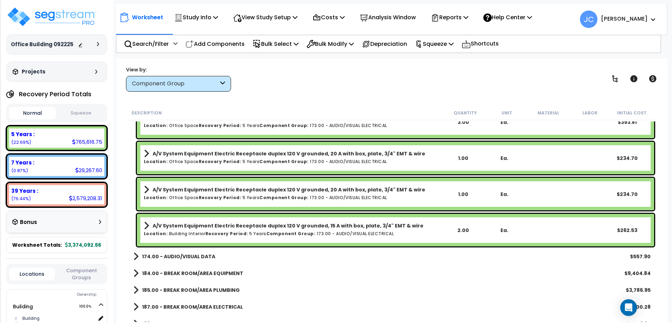
scroll to position [5927, 0]
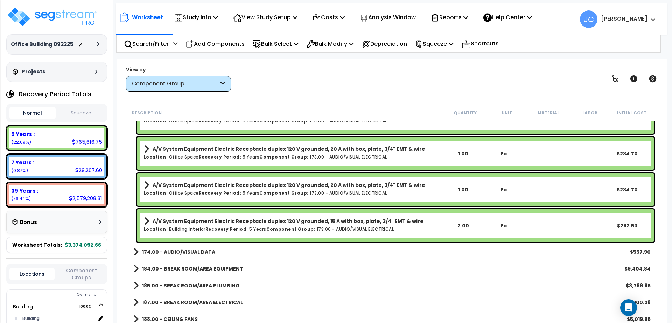
click at [189, 251] on b "174.00 - AUDIO/VISUAL DATA" at bounding box center [178, 252] width 73 height 7
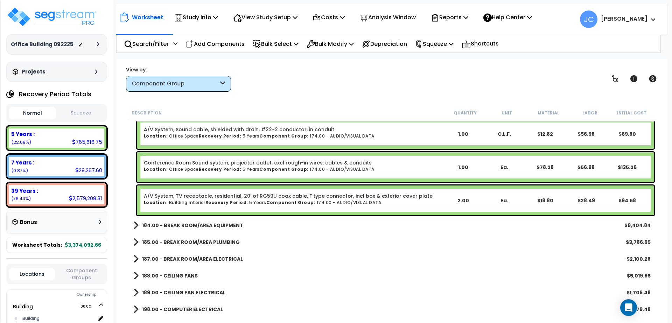
scroll to position [6170, 0]
click at [191, 226] on b "184.00 - BREAK ROOM/AREA EQUIPMENT" at bounding box center [192, 225] width 101 height 7
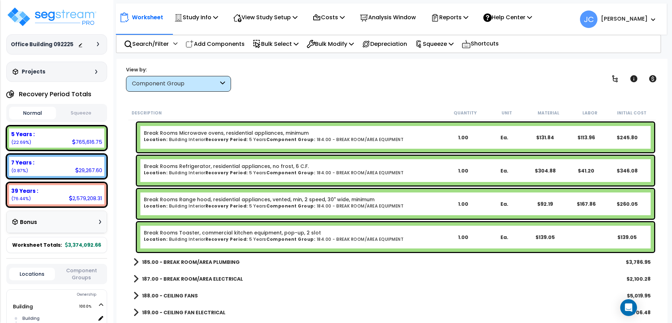
scroll to position [6505, 0]
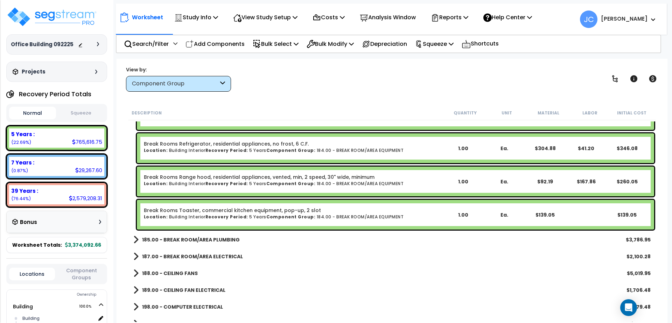
click at [217, 237] on b "185.00 - BREAK ROOM/AREA PLUMBING" at bounding box center [191, 239] width 98 height 7
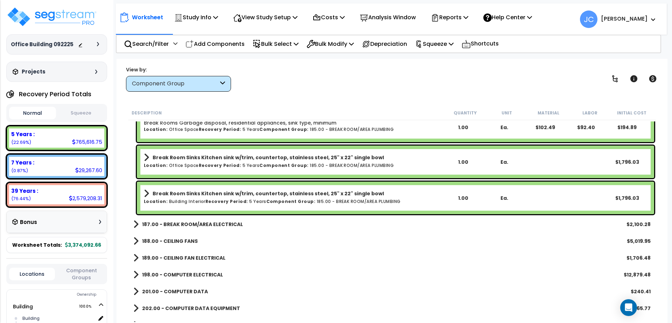
scroll to position [6656, 0]
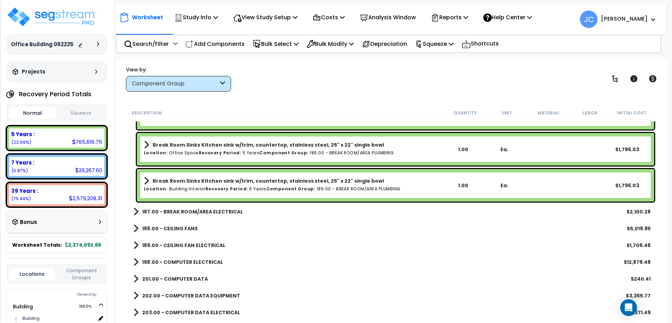
click at [205, 208] on b "187.00 - BREAK ROOM/AREA ELECTRICAL" at bounding box center [192, 211] width 101 height 7
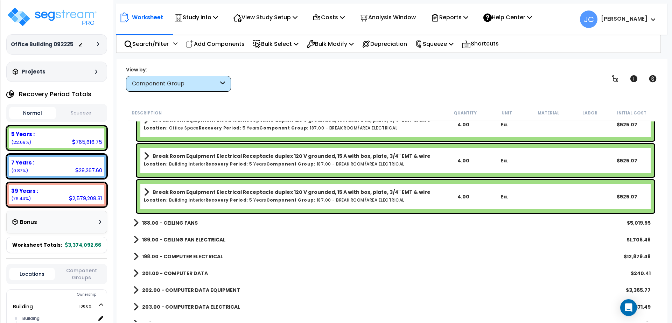
scroll to position [6808, 0]
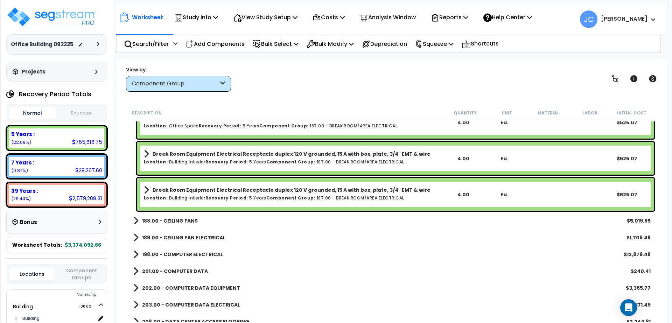
click at [180, 224] on b "188.00 - CEILING FANS" at bounding box center [170, 221] width 56 height 7
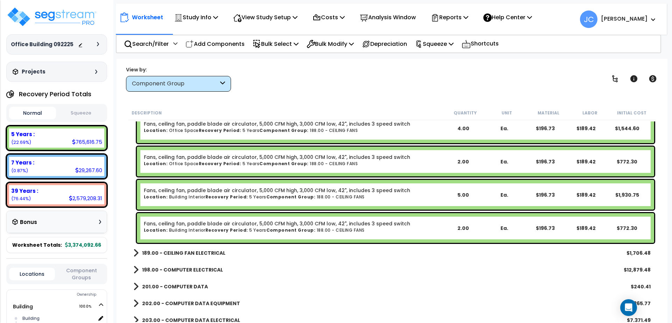
scroll to position [6940, 0]
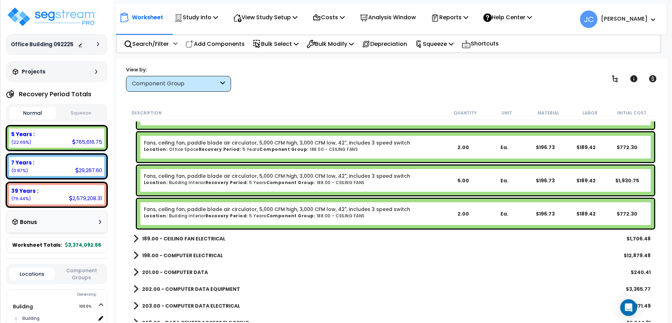
click at [180, 235] on b "189.00 - CEILING FAN ELECTRICAL" at bounding box center [183, 238] width 83 height 7
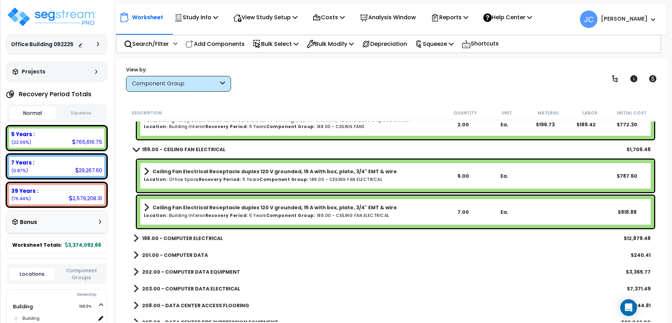
scroll to position [7053, 0]
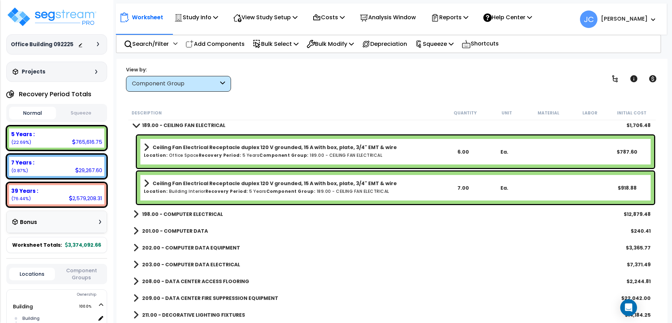
click at [177, 213] on b "198.00 - COMPUTER ELECTRICAL" at bounding box center [182, 214] width 81 height 7
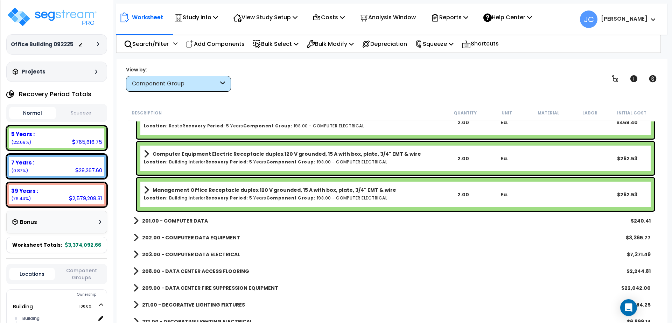
scroll to position [7283, 0]
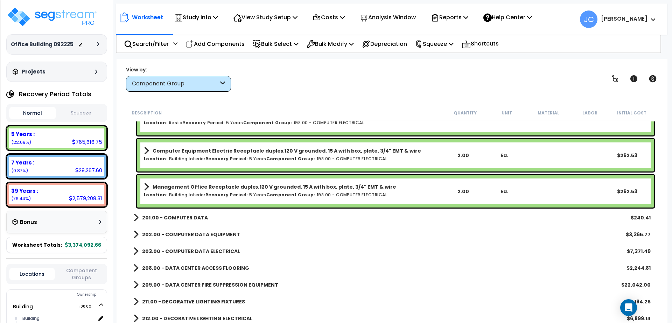
click at [185, 215] on b "201.00 - COMPUTER DATA" at bounding box center [175, 217] width 66 height 7
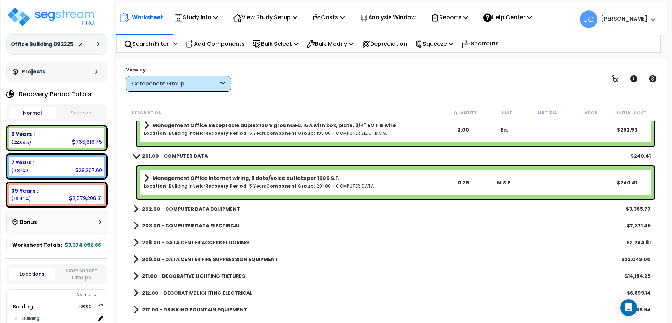
scroll to position [7346, 0]
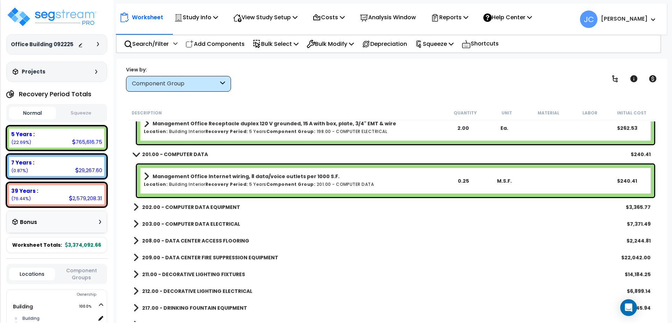
click at [196, 208] on b "202.00 - COMPUTER DATA EQUIPMENT" at bounding box center [191, 207] width 98 height 7
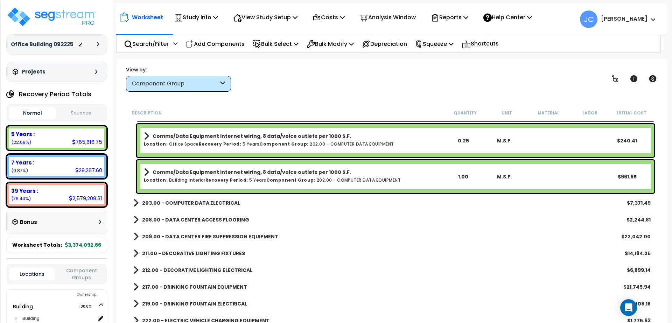
scroll to position [7520, 0]
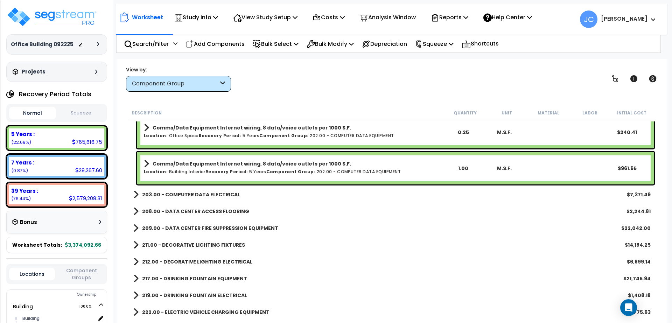
click at [188, 192] on b "203.00 - COMPUTER DATA ELECTRICAL" at bounding box center [191, 194] width 98 height 7
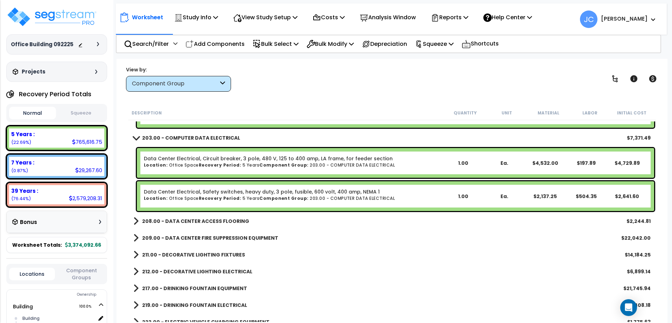
scroll to position [7577, 0]
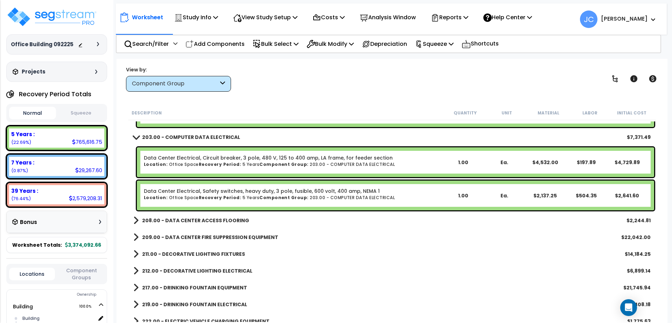
click at [185, 220] on b "208.00 - DATA CENTER ACCESS FLOORING" at bounding box center [195, 220] width 107 height 7
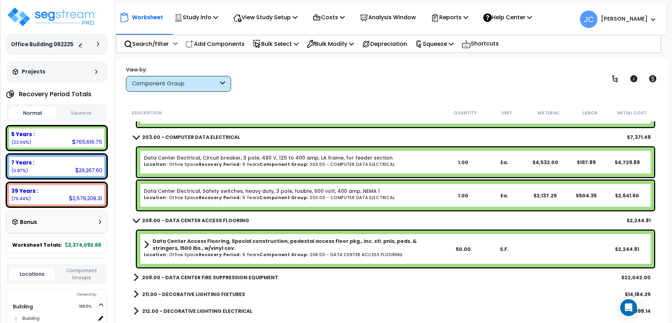
click at [214, 279] on b "209.00 - DATA CENTER FIRE SUPPRESSION EQUIPMENT" at bounding box center [210, 277] width 136 height 7
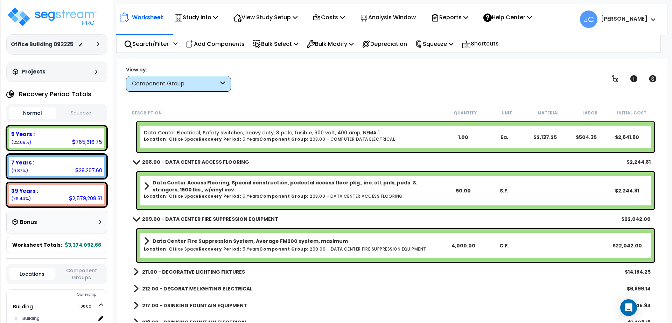
click at [203, 268] on link "211.00 - DECORATIVE LIGHTING FIXTURES" at bounding box center [189, 272] width 112 height 10
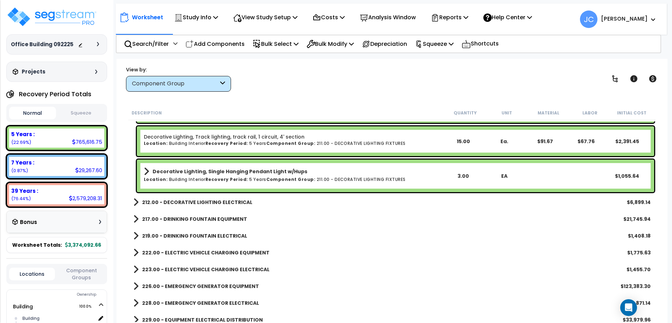
scroll to position [8082, 0]
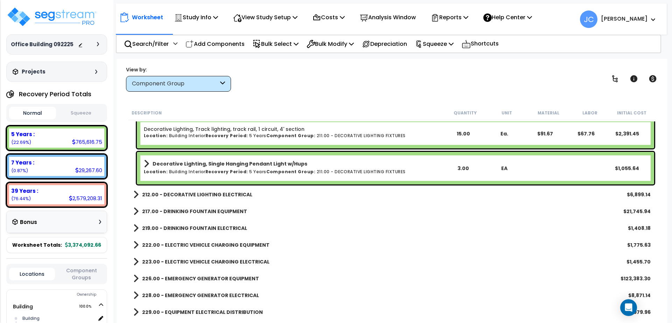
click at [225, 192] on b "212.00 - DECORATIVE LIGHTING ELECTRICAL" at bounding box center [197, 194] width 110 height 7
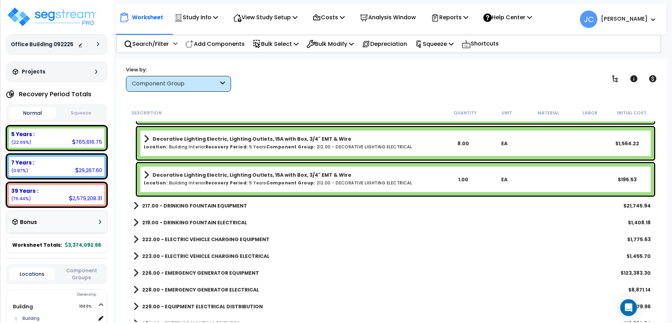
scroll to position [8377, 0]
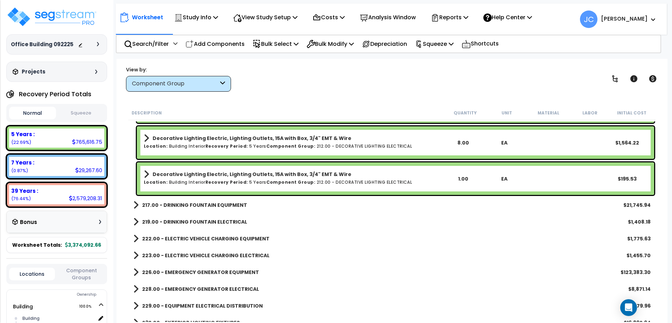
click at [202, 206] on b "217.00 - DRINKING FOUNTAIN EQUIPMENT" at bounding box center [194, 205] width 105 height 7
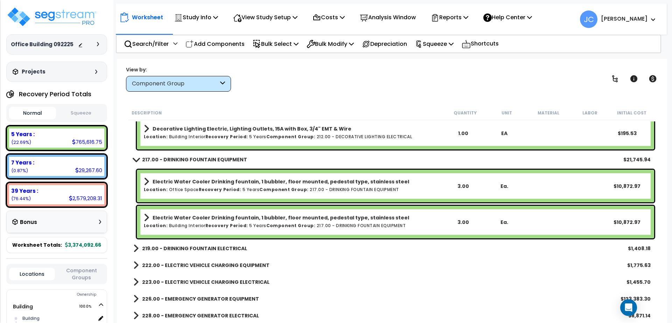
scroll to position [8433, 0]
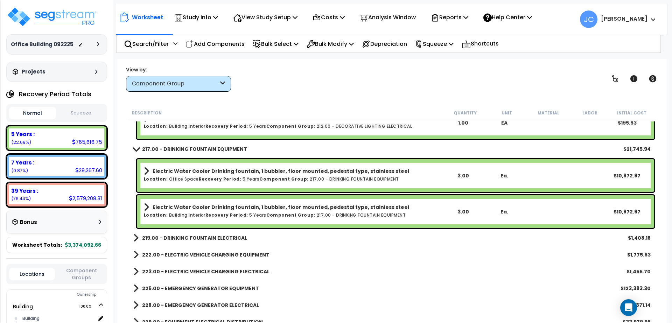
click at [199, 240] on b "219.00 - DRINKING FOUNTAIN ELECTRICAL" at bounding box center [194, 238] width 105 height 7
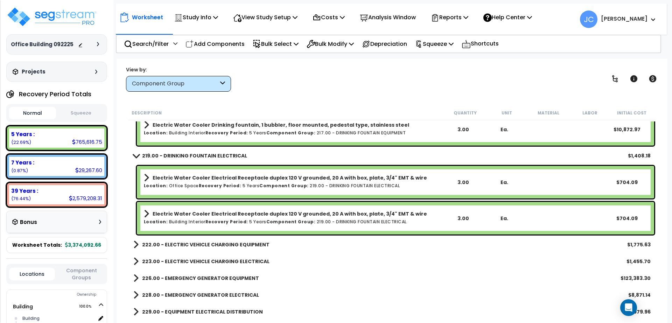
click at [189, 244] on b "222.00 - ELECTRIC VEHICLE CHARGING EQUIPMENT" at bounding box center [205, 244] width 127 height 7
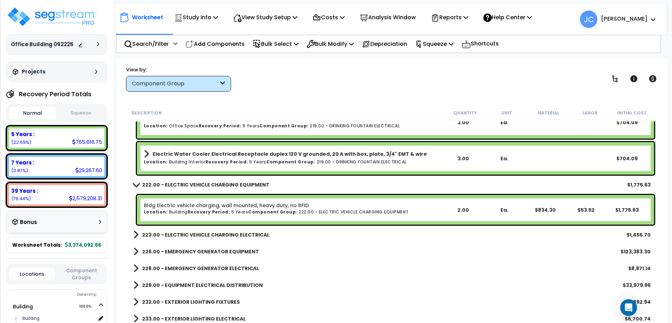
scroll to position [8578, 0]
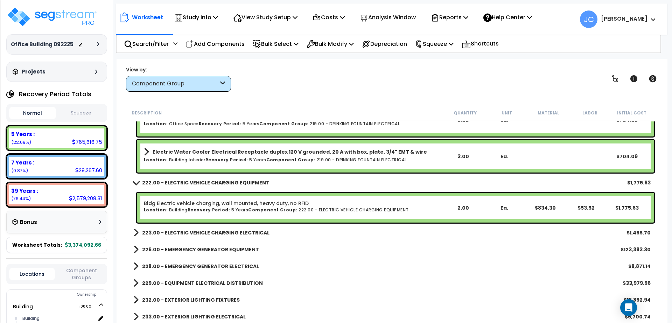
click at [182, 231] on b "223.00 - ELECTRIC VEHICLE CHARGING ELECTRICAL" at bounding box center [205, 232] width 127 height 7
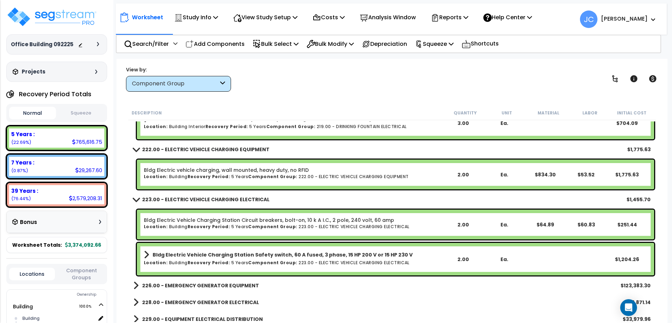
scroll to position [8634, 0]
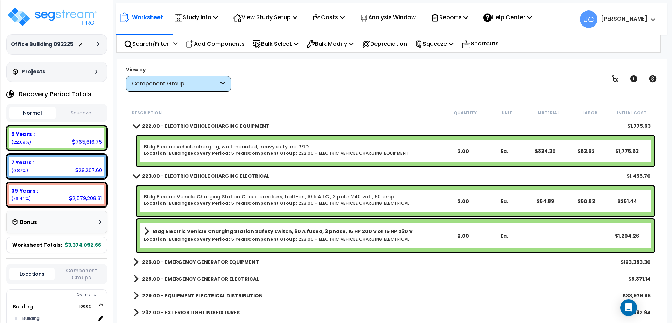
click at [184, 262] on b "226.00 - EMERGENCY GENERATOR EQUIPMENT" at bounding box center [200, 262] width 117 height 7
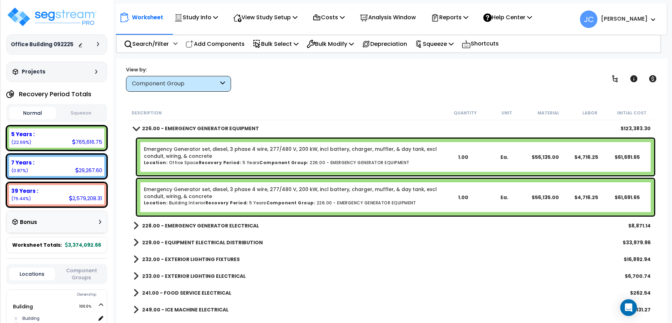
scroll to position [8778, 0]
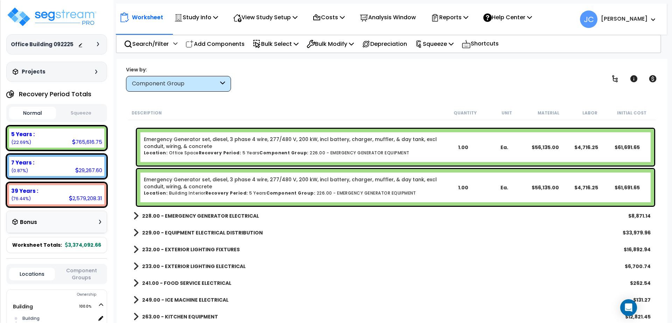
click at [212, 215] on b "228.00 - EMERGENCY GENERATOR ELECTRICAL" at bounding box center [200, 216] width 117 height 7
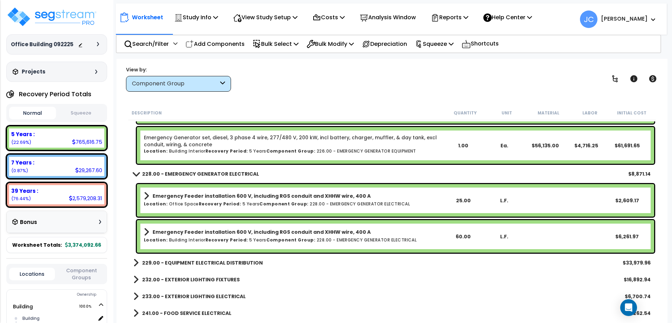
scroll to position [8826, 0]
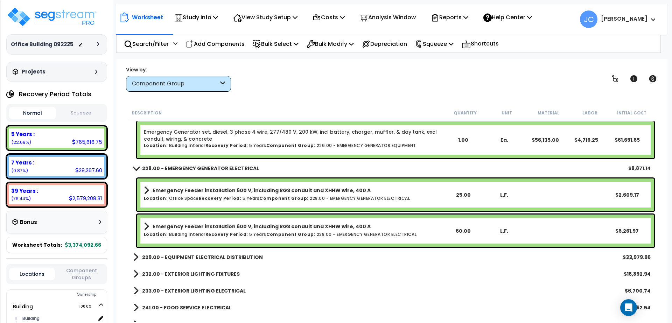
click at [199, 255] on b "229.00 - EQUIPMENT ELECTRICAL DISTRIBUTION" at bounding box center [202, 257] width 121 height 7
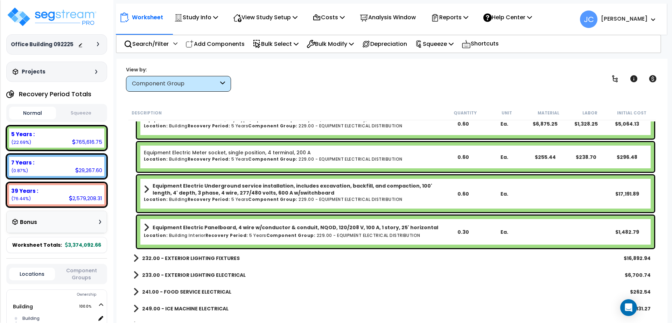
scroll to position [9251, 0]
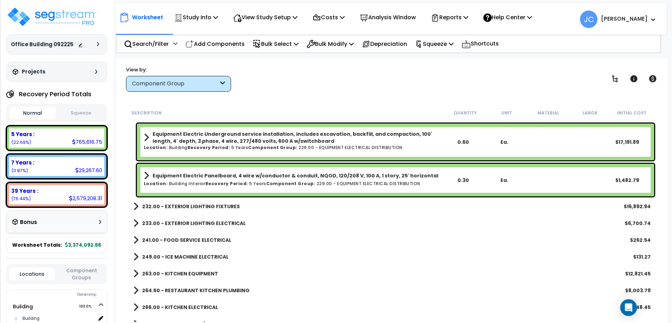
click at [194, 202] on link "232.00 - EXTERIOR LIGHTING FIXTURES" at bounding box center [186, 207] width 106 height 10
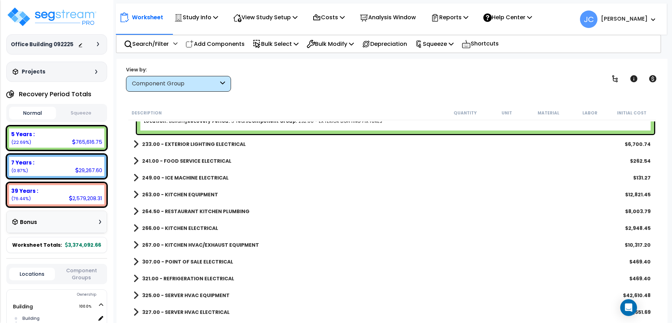
scroll to position [9627, 0]
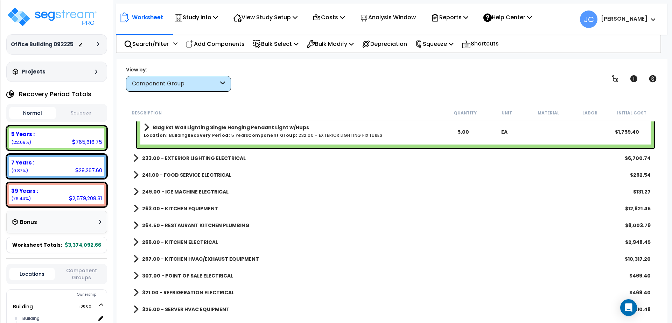
click at [219, 161] on link "233.00 - EXTERIOR LIGHTING ELECTRICAL" at bounding box center [189, 158] width 112 height 10
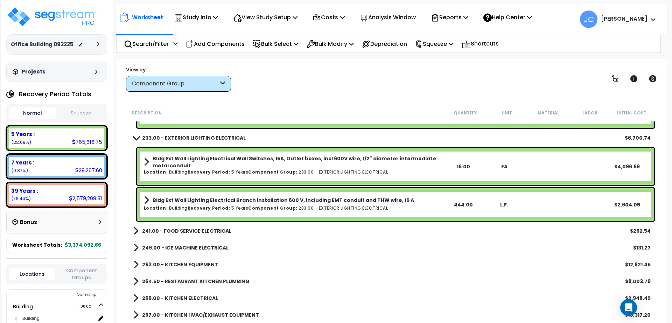
scroll to position [9648, 0]
click at [192, 228] on b "241.00 - FOOD SERVICE ELECTRICAL" at bounding box center [186, 230] width 89 height 7
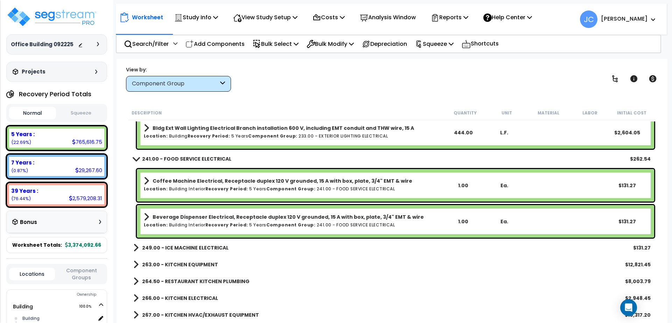
scroll to position [9734, 0]
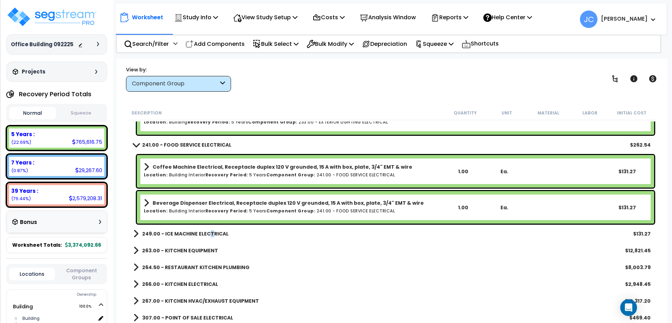
click at [209, 233] on b "249.00 - ICE MACHINE ELECTRICAL" at bounding box center [185, 233] width 87 height 7
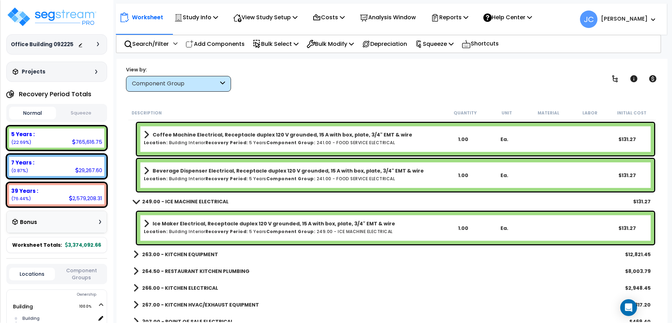
scroll to position [9768, 0]
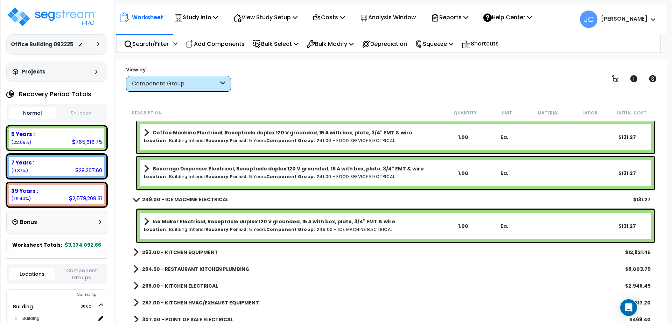
click at [194, 253] on b "263.00 - KITCHEN EQUIPMENT" at bounding box center [180, 252] width 76 height 7
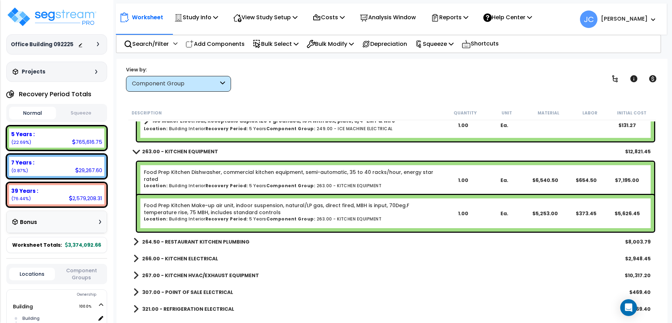
scroll to position [9868, 0]
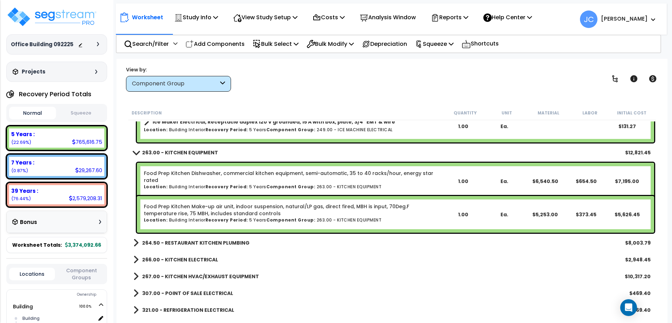
click at [217, 241] on b "264.50 - RESTAURANT KITCHEN PLUMBING" at bounding box center [196, 243] width 108 height 7
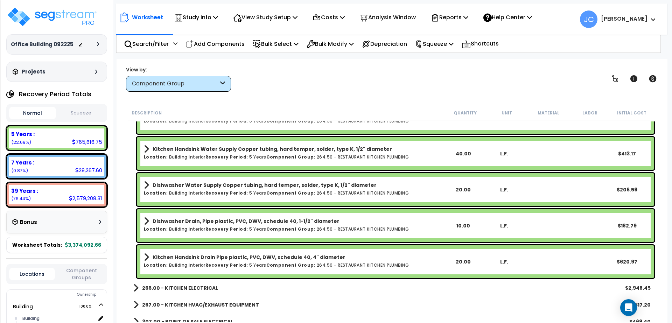
scroll to position [10070, 0]
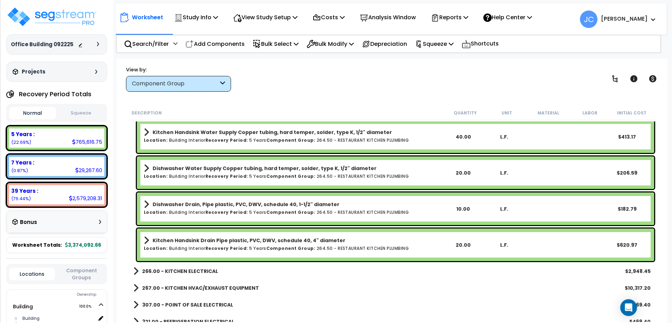
click at [202, 271] on b "266.00 - KITCHEN ELECTRICAL" at bounding box center [180, 271] width 76 height 7
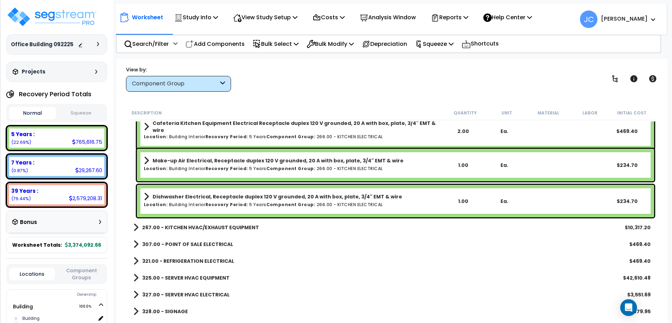
scroll to position [10327, 0]
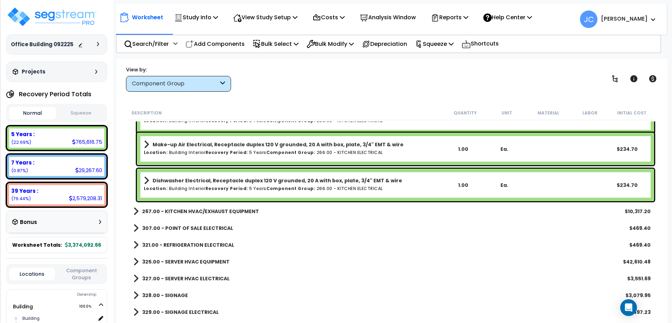
click at [221, 212] on b "267.00 - KITCHEN HVAC/EXHAUST EQUIPMENT" at bounding box center [200, 211] width 117 height 7
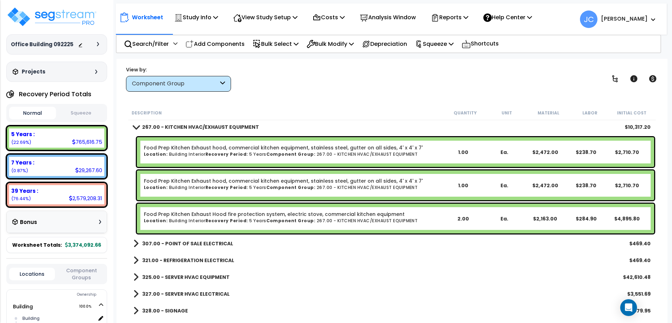
scroll to position [10408, 0]
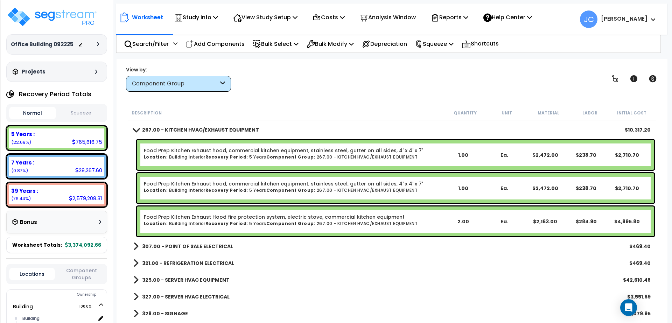
click at [198, 245] on b "307.00 - POINT OF SALE ELECTRICAL" at bounding box center [187, 246] width 91 height 7
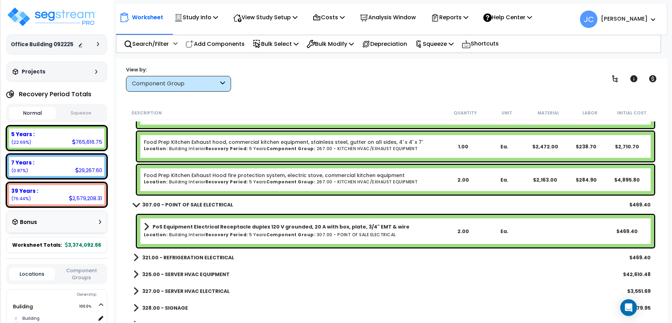
scroll to position [10450, 0]
click at [185, 250] on div "321.00 - REFRIGERATION ELECTRICAL $469.40" at bounding box center [392, 257] width 525 height 17
click at [183, 254] on b "321.00 - REFRIGERATION ELECTRICAL" at bounding box center [188, 257] width 92 height 7
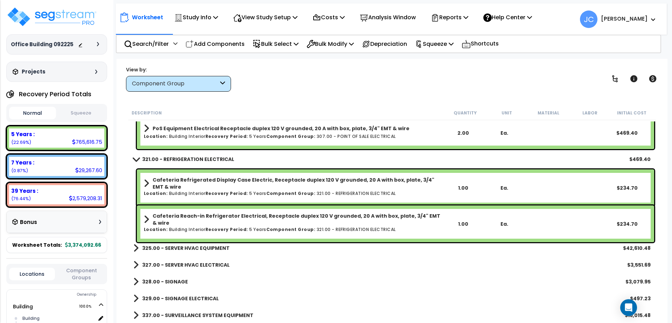
scroll to position [10550, 0]
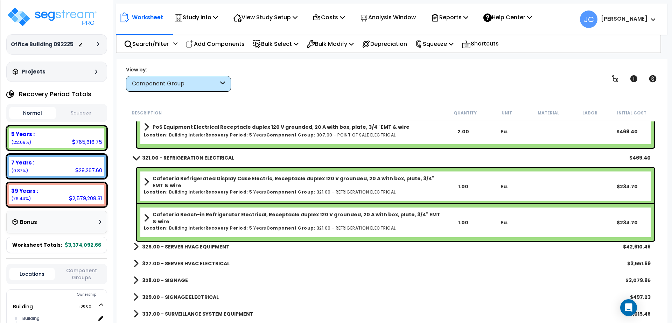
click at [203, 242] on link "325.00 - SERVER HVAC EQUIPMENT" at bounding box center [181, 247] width 96 height 10
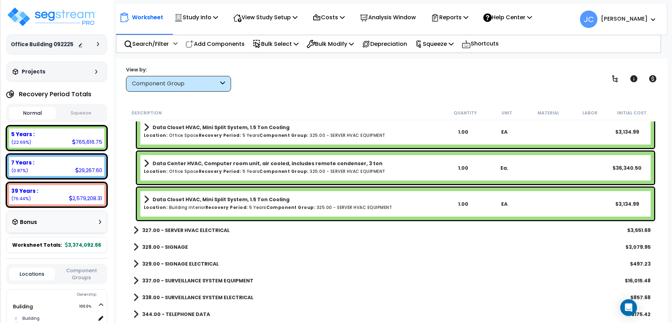
scroll to position [10693, 0]
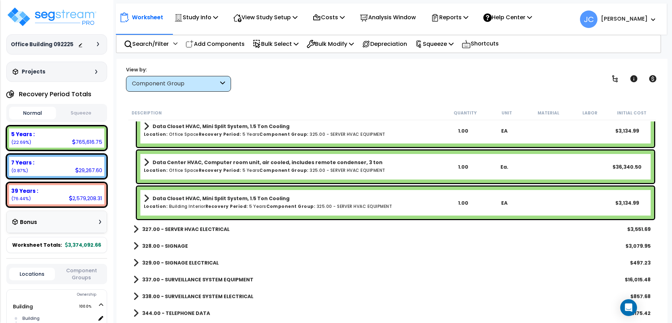
click at [214, 229] on b "327.00 - SERVER HVAC ELECTRICAL" at bounding box center [186, 229] width 88 height 7
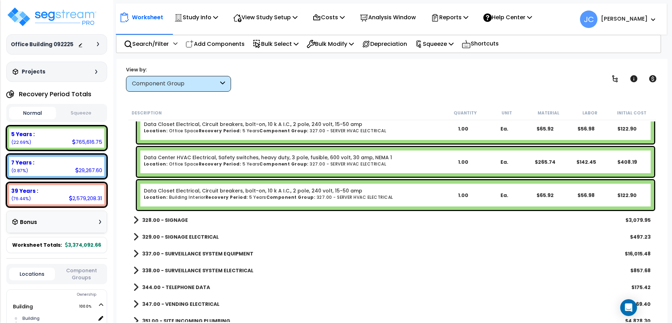
scroll to position [10852, 0]
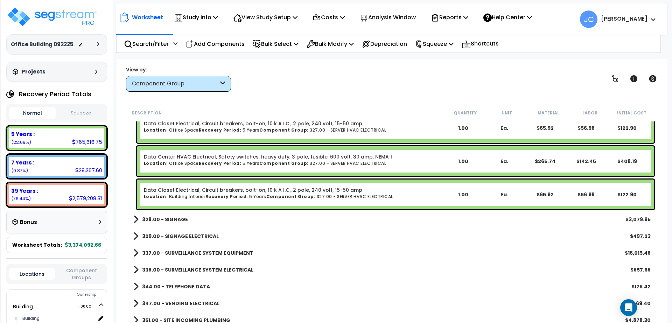
click at [160, 223] on link "328.00 - SIGNAGE" at bounding box center [160, 220] width 55 height 10
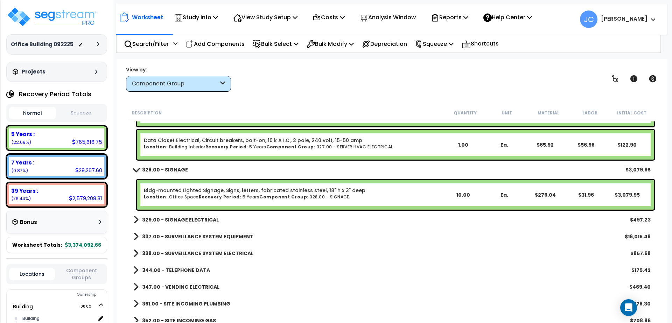
scroll to position [10903, 0]
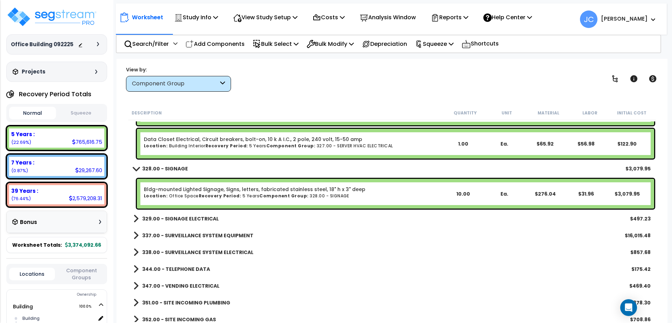
click at [168, 217] on b "329.00 - SIGNAGE ELECTRICAL" at bounding box center [180, 218] width 77 height 7
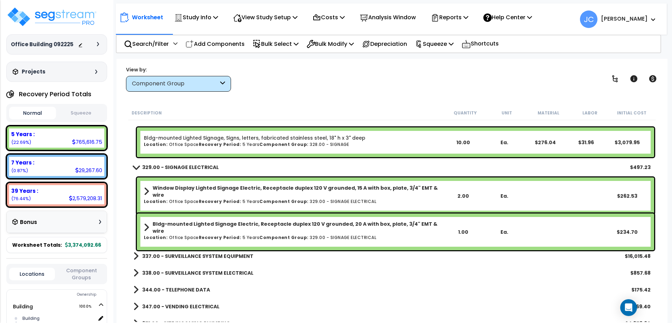
scroll to position [10969, 0]
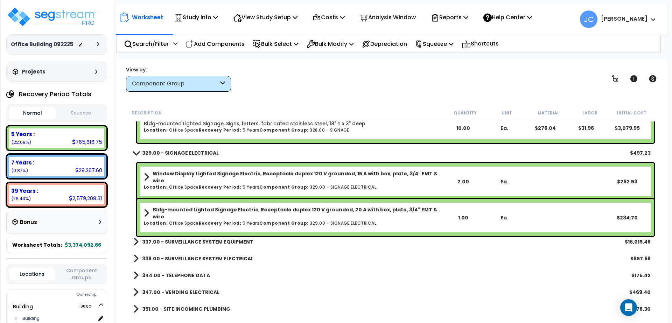
click at [200, 243] on b "337.00 - SURVEILLANCE SYSTEM EQUIPMENT" at bounding box center [197, 242] width 111 height 7
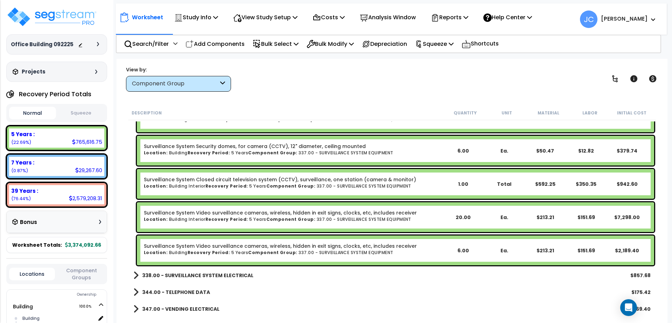
scroll to position [11229, 0]
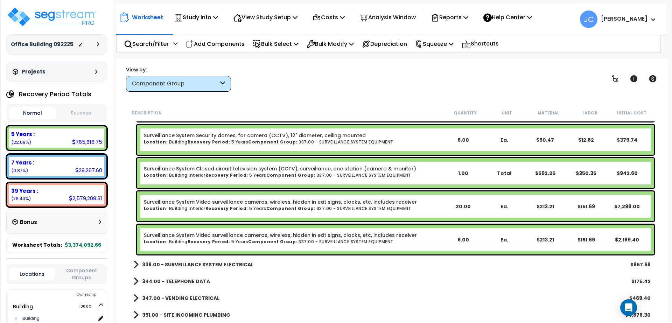
click at [181, 265] on b "338.00 - SURVEILLANCE SYSTEM ELECTRICAL" at bounding box center [197, 264] width 111 height 7
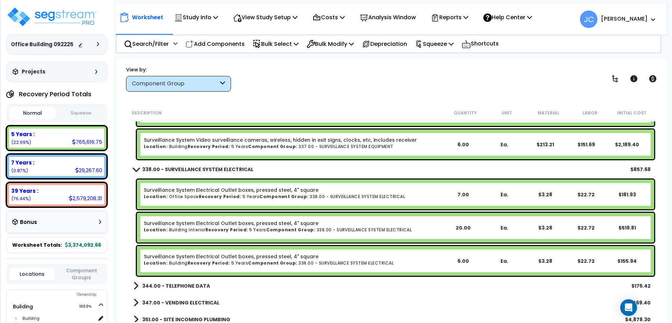
scroll to position [11326, 0]
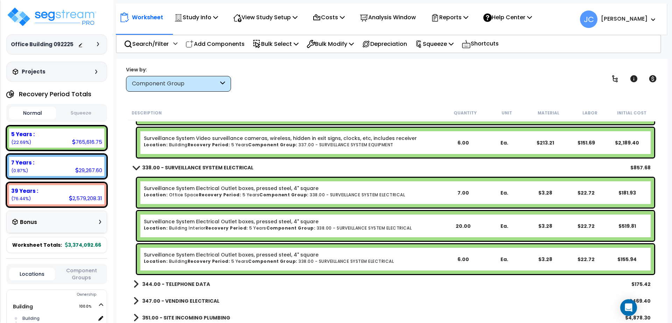
click at [176, 286] on b "344.00 - TELEPHONE DATA" at bounding box center [176, 284] width 68 height 7
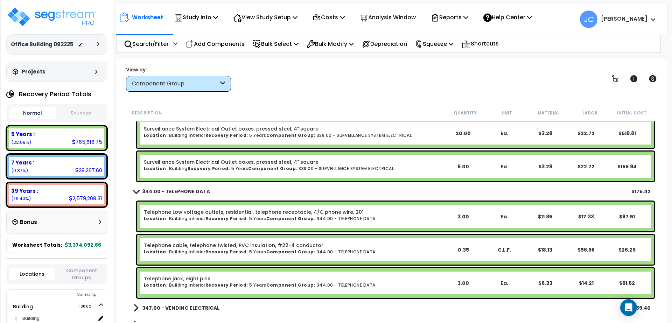
scroll to position [11433, 0]
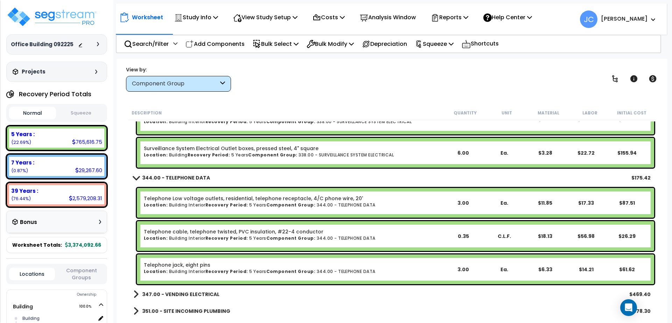
click at [169, 292] on b "347.00 - VENDING ELECTRICAL" at bounding box center [180, 294] width 77 height 7
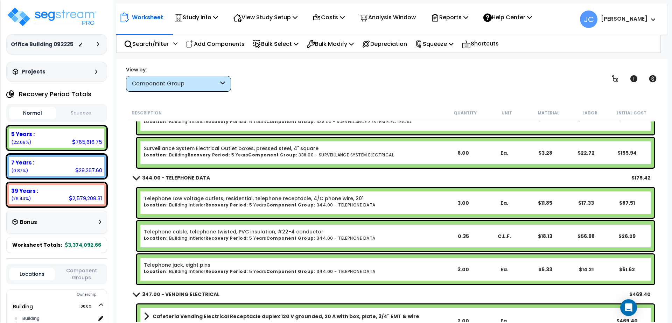
scroll to position [11483, 0]
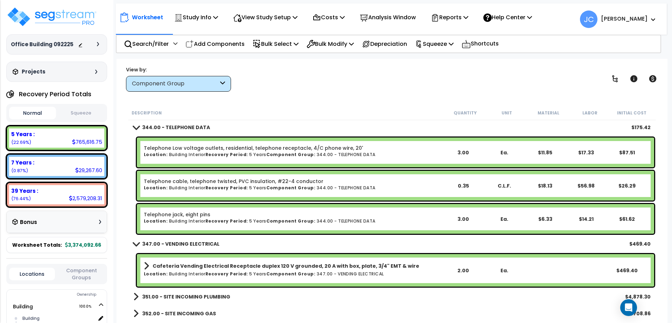
click at [170, 294] on b "351.00 - SITE INCOMING PLUMBING" at bounding box center [186, 297] width 88 height 7
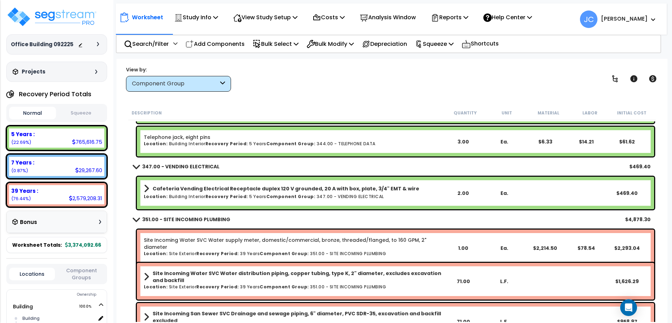
scroll to position [11597, 0]
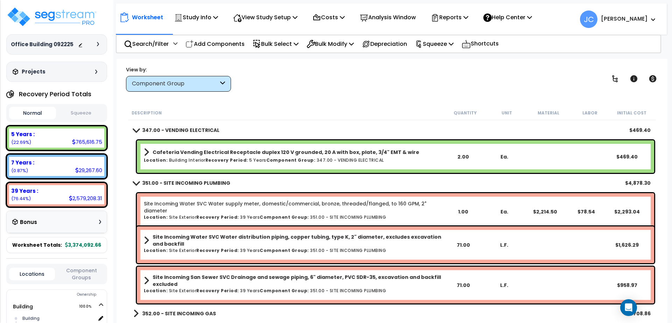
click at [174, 317] on link "352.00 - SITE INCOMING GAS" at bounding box center [174, 314] width 83 height 10
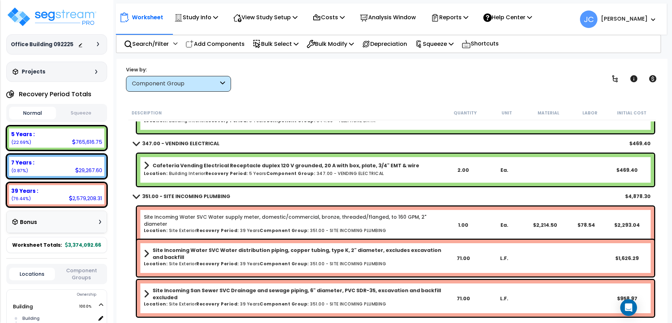
scroll to position [11633, 0]
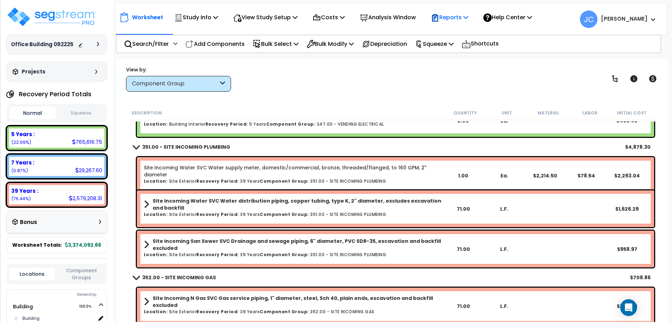
click at [457, 22] on div "Reports" at bounding box center [449, 17] width 37 height 16
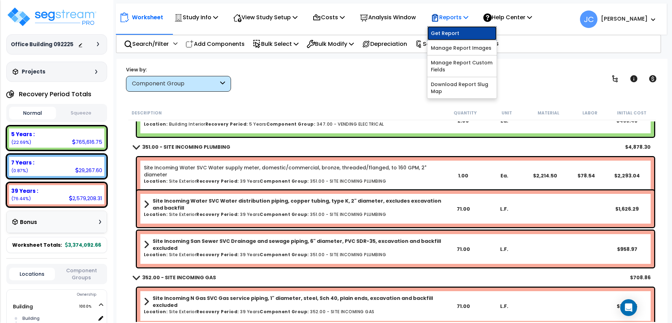
click at [455, 33] on link "Get Report" at bounding box center [462, 33] width 69 height 14
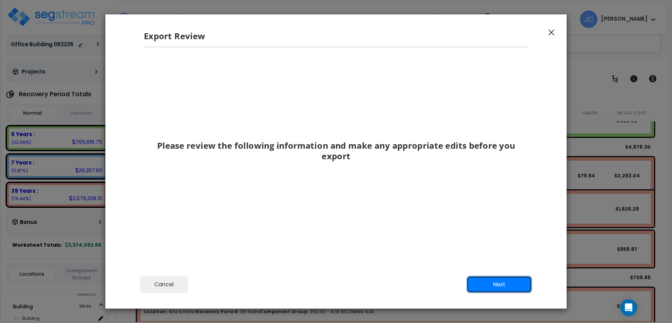
click at [513, 282] on button "Next" at bounding box center [499, 285] width 65 height 18
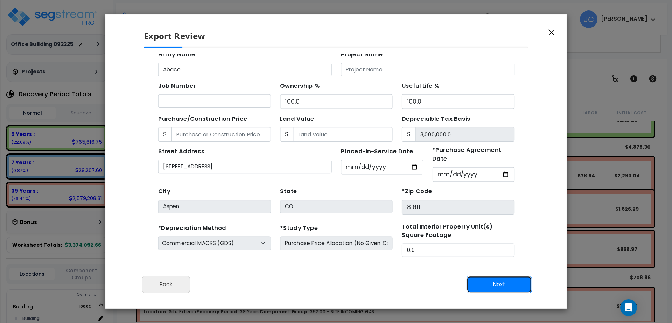
scroll to position [67, 0]
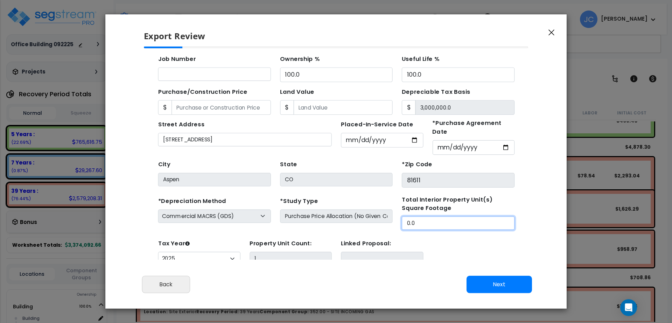
drag, startPoint x: 406, startPoint y: 203, endPoint x: 390, endPoint y: 208, distance: 17.2
click at [380, 204] on input "0.0" at bounding box center [429, 208] width 103 height 12
drag, startPoint x: 390, startPoint y: 208, endPoint x: 363, endPoint y: 208, distance: 27.3
click at [363, 208] on div "*Depreciation Method Commercial MACRS (GDS) Residential Rental MACRS (GDS) Comm…" at bounding box center [318, 198] width 333 height 32
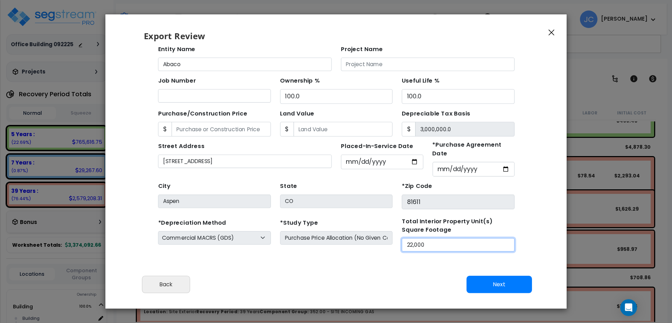
scroll to position [27, 0]
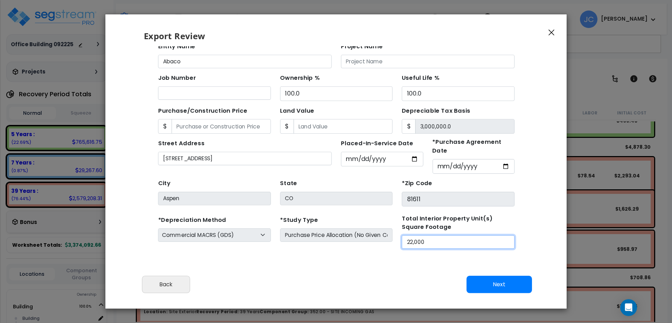
type input "22,000"
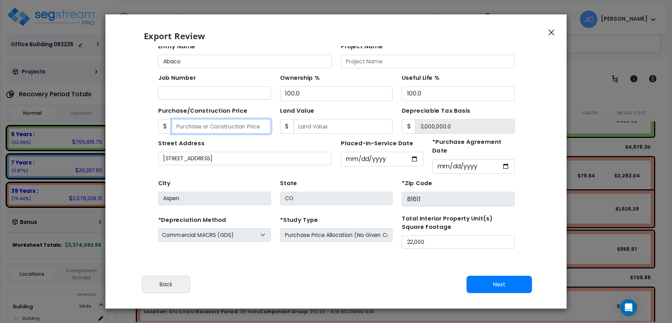
click at [227, 120] on input "Purchase/Construction Price" at bounding box center [214, 117] width 90 height 13
type input "3"
type input "3.00"
type input "30"
type input "30.00"
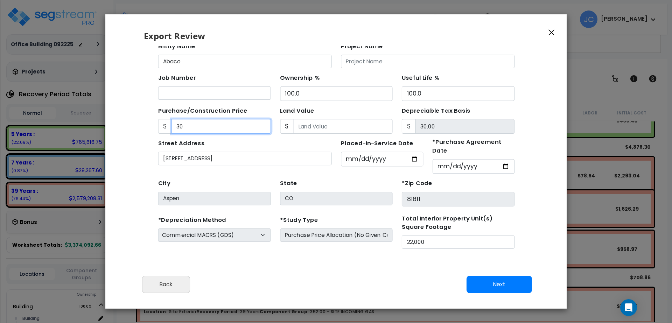
type input "300"
type input "300.00"
type input "3000"
type input "3,000.00"
type input "3,0000"
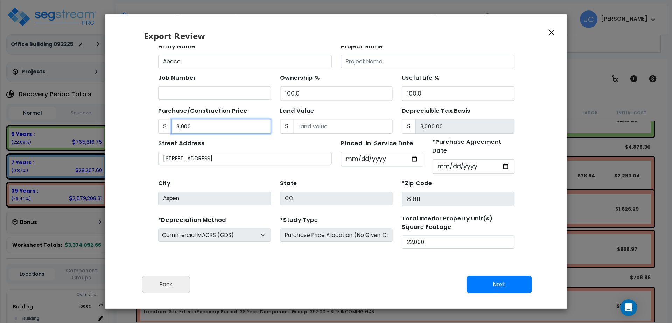
type input "30,000.00"
type input "30,0000"
type input "300,000.00"
type input "300,0000"
type input "3,000,000.00"
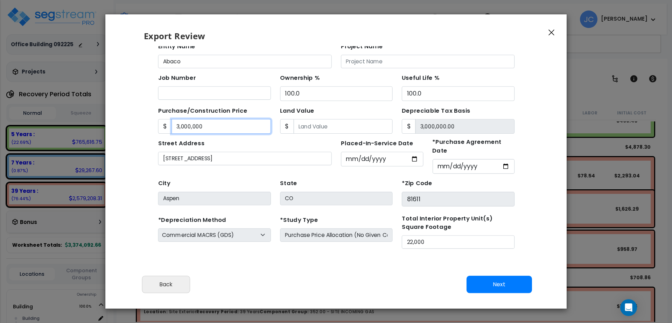
type input "3,000,000"
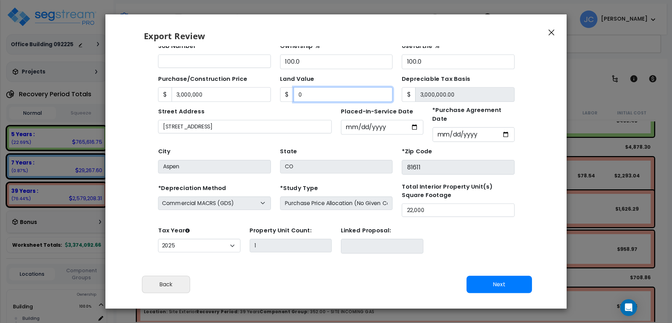
scroll to position [57, 0]
type input "0"
click at [494, 287] on button "Next" at bounding box center [499, 285] width 65 height 18
type input "3000000"
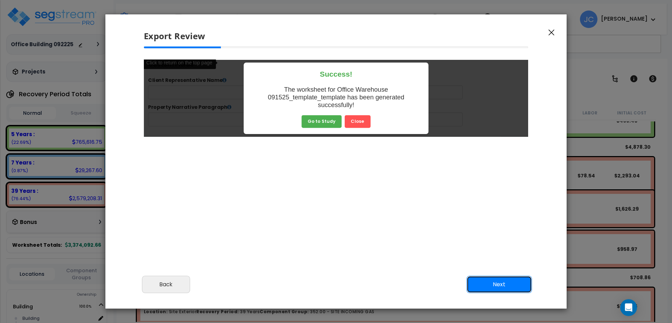
scroll to position [0, 0]
click at [389, 132] on button "Close" at bounding box center [386, 130] width 29 height 15
click at [493, 285] on button "Next" at bounding box center [499, 285] width 65 height 18
click at [0, 0] on img at bounding box center [0, 0] width 0 height 0
click at [0, 0] on div at bounding box center [0, 0] width 0 height 0
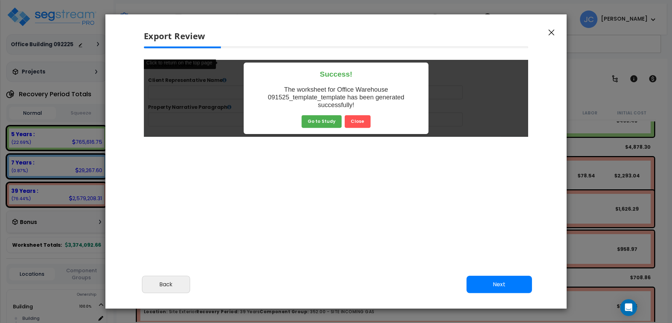
click at [0, 0] on div at bounding box center [0, 0] width 0 height 0
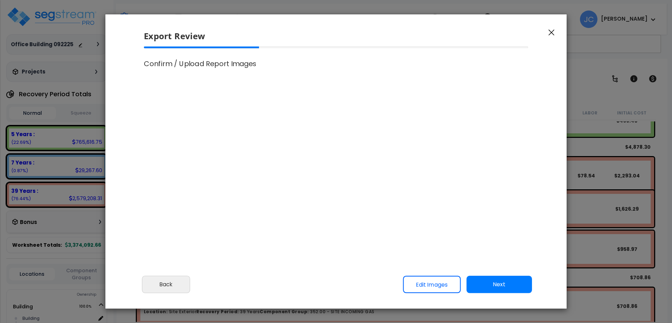
type input "3,000,000.0"
select select "2025"
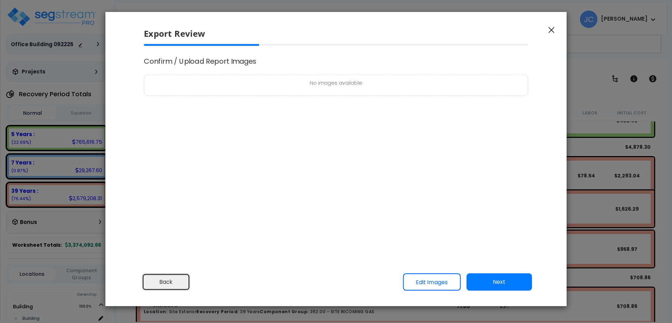
click at [177, 280] on button "Back" at bounding box center [166, 283] width 48 height 18
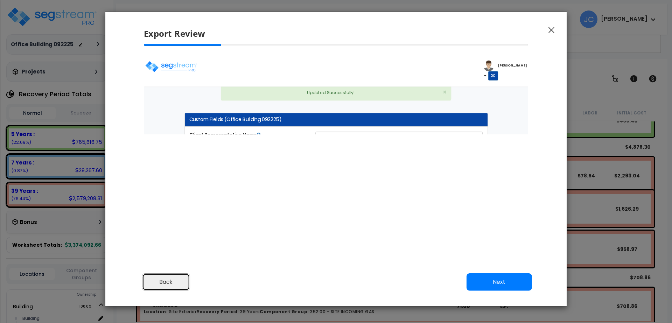
click at [172, 279] on button "Back" at bounding box center [166, 283] width 48 height 18
click at [553, 28] on icon "button" at bounding box center [552, 30] width 6 height 6
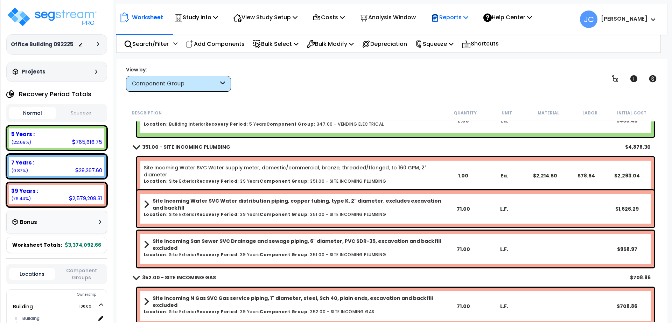
click at [455, 18] on p "Reports" at bounding box center [449, 17] width 37 height 9
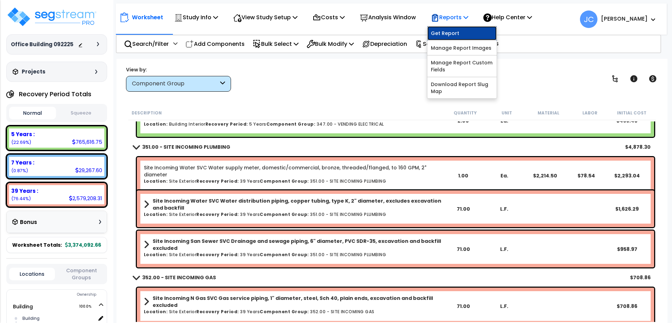
click at [459, 32] on link "Get Report" at bounding box center [462, 33] width 69 height 14
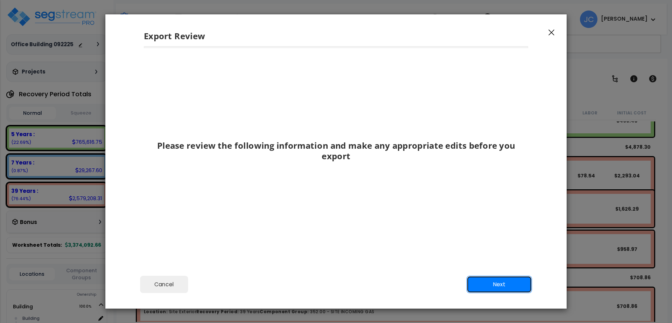
click at [494, 285] on button "Next" at bounding box center [499, 285] width 65 height 18
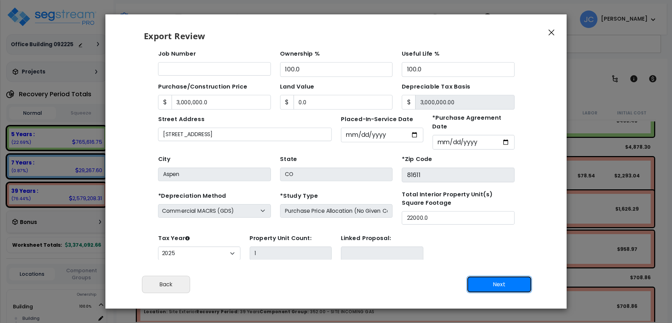
scroll to position [53, 0]
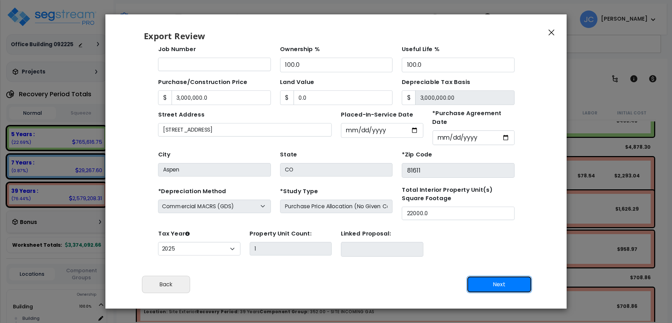
click at [509, 282] on button "Next" at bounding box center [499, 285] width 65 height 18
type input "3000000"
type input "0"
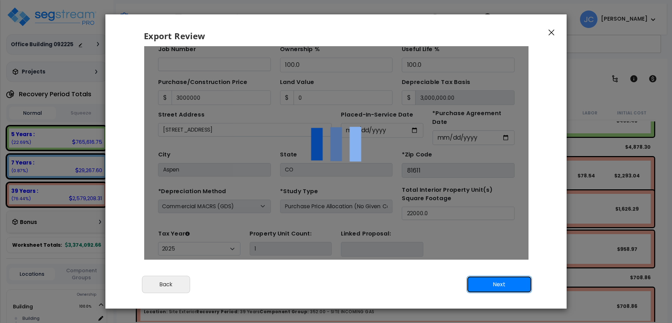
scroll to position [0, 0]
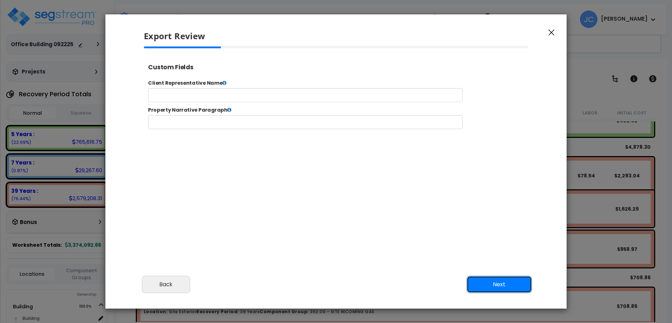
click at [504, 287] on button "Next" at bounding box center [499, 285] width 65 height 18
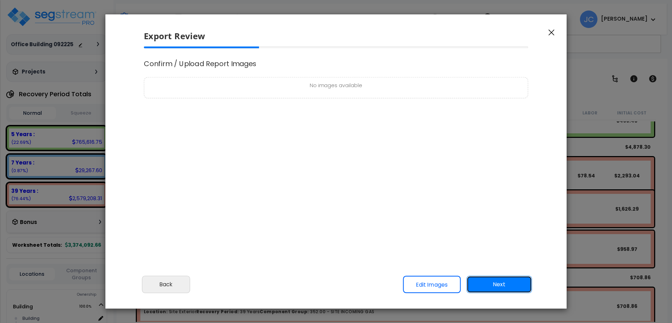
scroll to position [8, 0]
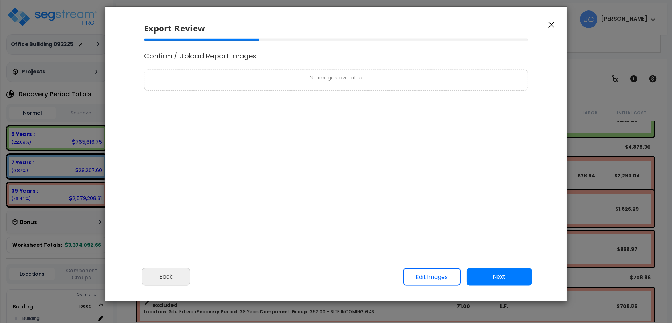
click at [505, 279] on button "Next" at bounding box center [499, 277] width 65 height 18
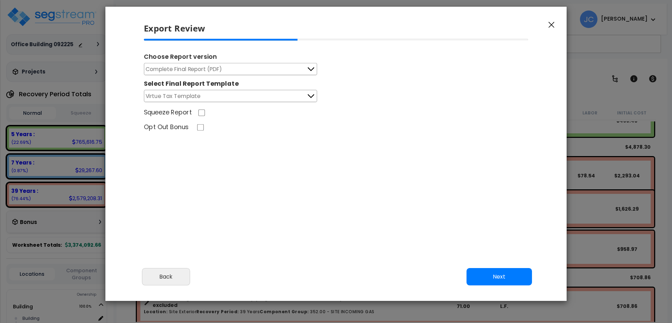
type input "3,000,000.0"
select select "2025"
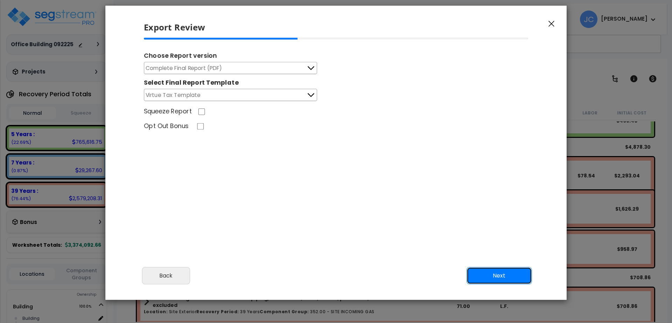
scroll to position [285, 17]
click at [508, 275] on button "Next" at bounding box center [499, 276] width 65 height 18
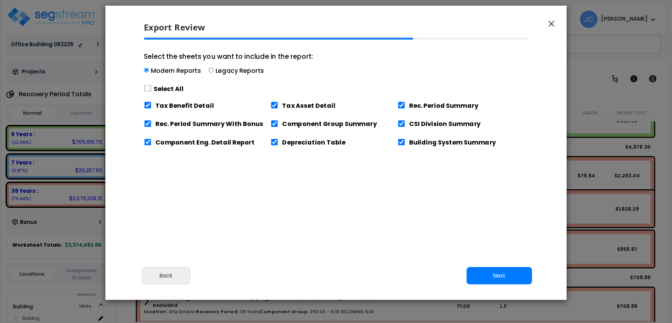
click at [178, 89] on label "Select All" at bounding box center [169, 88] width 30 height 9
click at [152, 89] on input "Select the sheets you want to include in the report: Modern Reports Legacy Repo…" at bounding box center [148, 88] width 8 height 7
checkbox input "true"
click at [500, 271] on button "Next" at bounding box center [499, 276] width 65 height 18
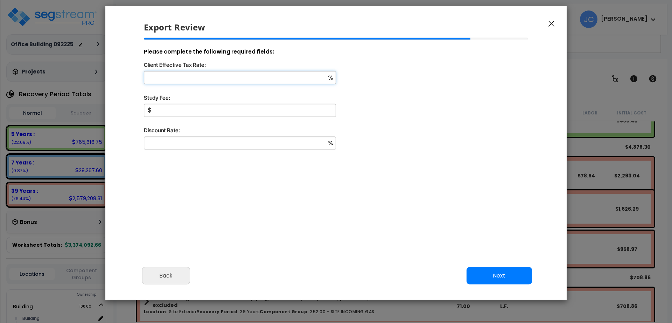
click at [255, 77] on input "Client Effective Tax Rate:" at bounding box center [240, 77] width 192 height 13
type input "32"
type input "5,000"
type input "9"
click at [494, 277] on button "Next" at bounding box center [499, 276] width 65 height 18
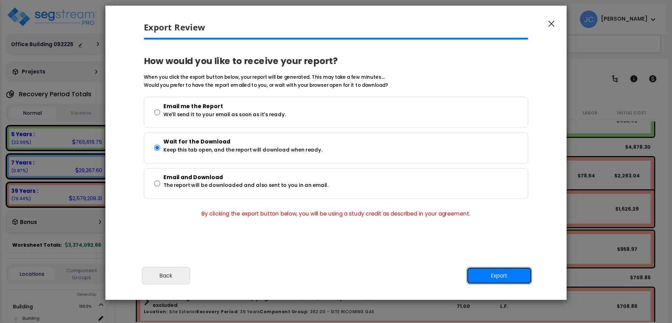
click at [499, 279] on button "Export" at bounding box center [499, 276] width 65 height 18
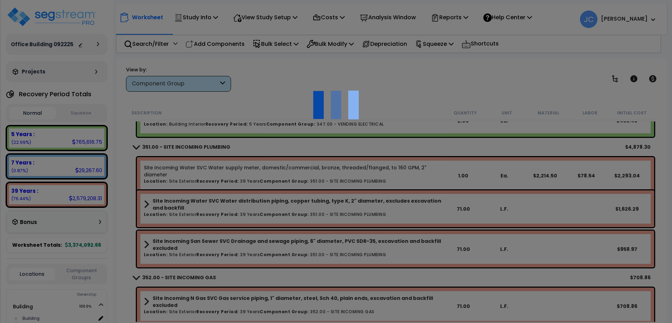
click at [432, 106] on div at bounding box center [336, 161] width 672 height 323
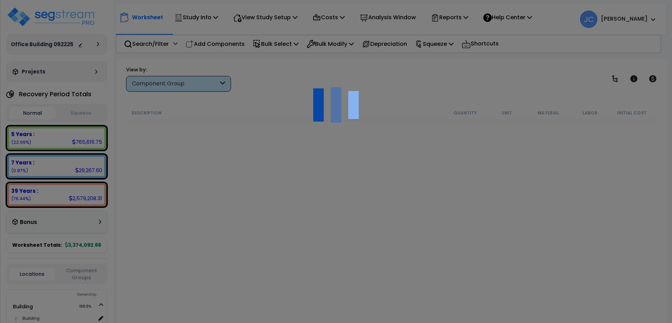
select select "2025"
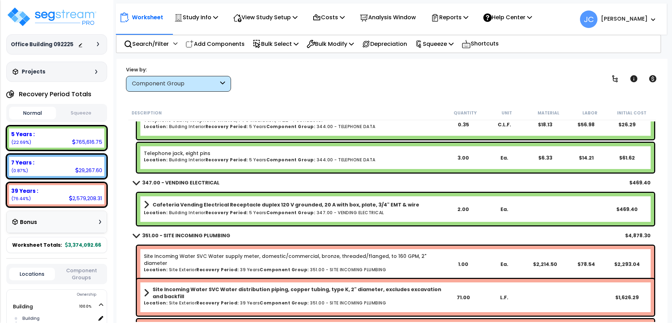
scroll to position [11542, 0]
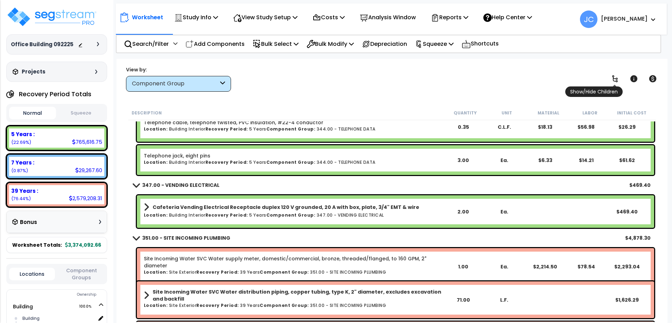
click at [618, 82] on icon at bounding box center [616, 78] width 6 height 7
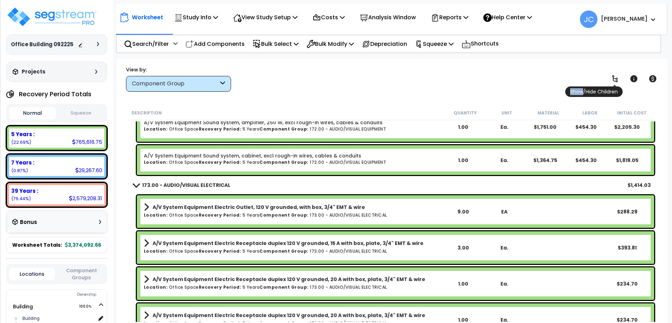
click at [618, 82] on icon at bounding box center [616, 78] width 6 height 7
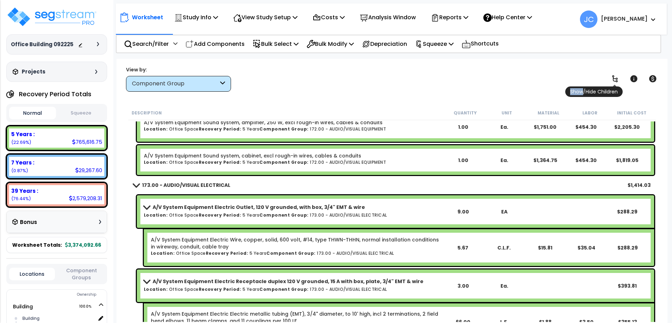
click at [617, 80] on icon at bounding box center [616, 78] width 6 height 7
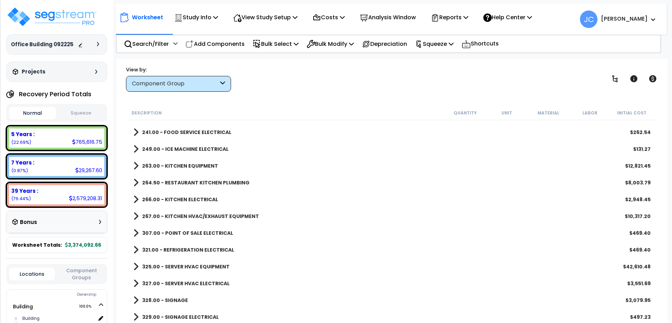
scroll to position [2520, 0]
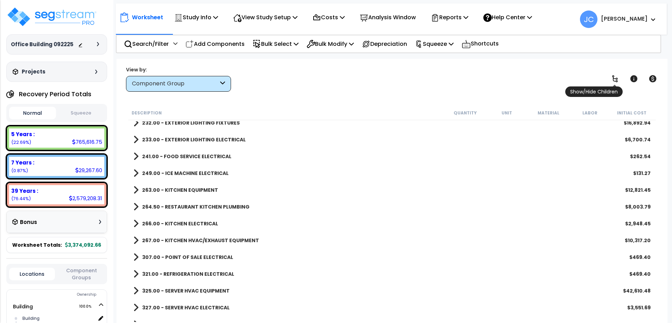
click at [613, 77] on icon at bounding box center [615, 79] width 8 height 8
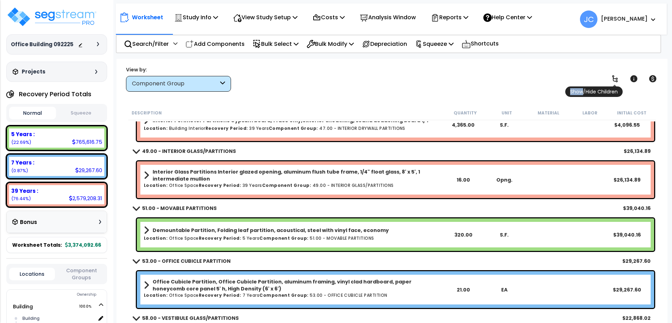
click at [613, 77] on icon at bounding box center [615, 79] width 8 height 8
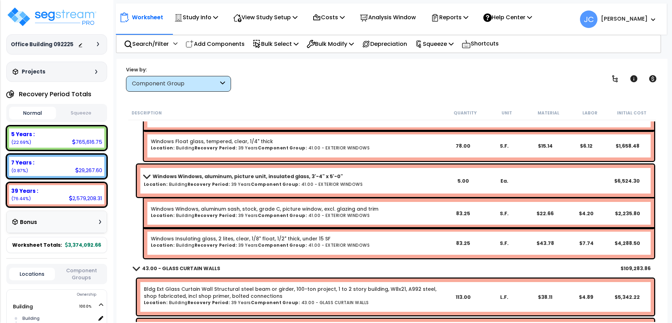
scroll to position [17, 0]
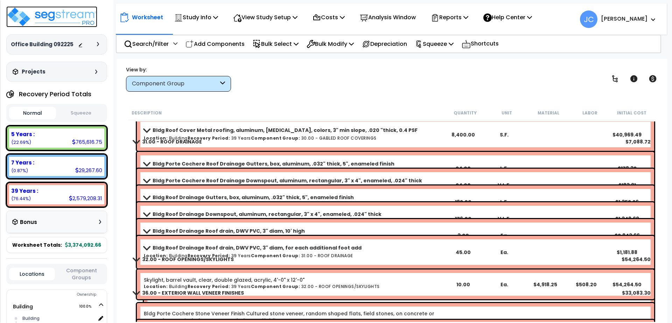
click at [73, 23] on img at bounding box center [51, 16] width 91 height 21
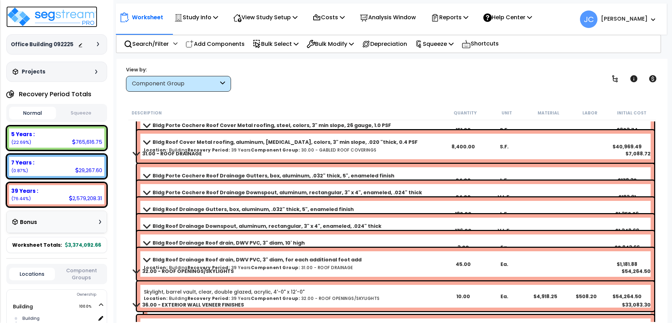
scroll to position [972, 0]
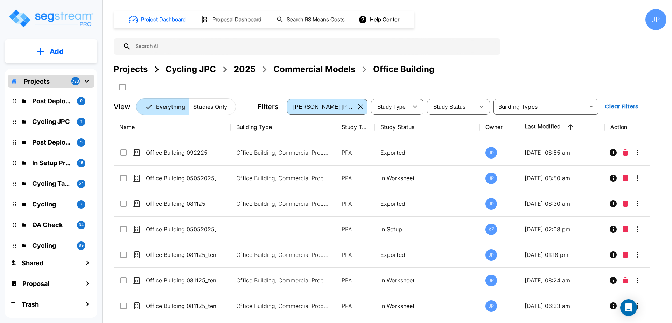
click at [489, 70] on div "Projects Cycling JPC 2025 Commercial Models Office Building" at bounding box center [390, 69] width 553 height 13
click at [242, 72] on div "2025" at bounding box center [245, 69] width 22 height 13
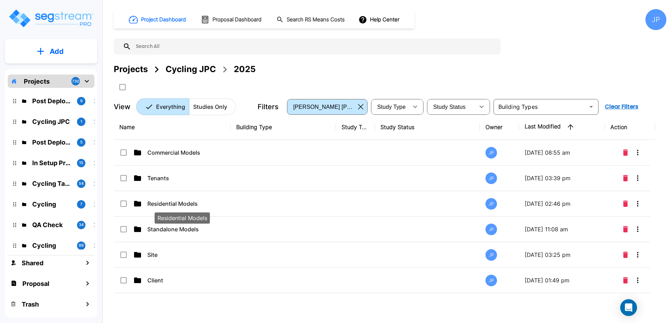
click at [194, 200] on p "Residential Models" at bounding box center [182, 204] width 70 height 8
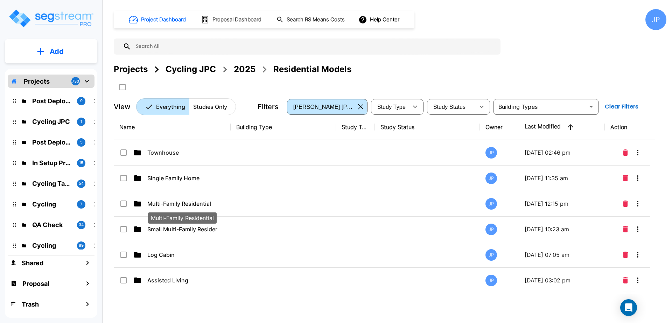
click at [204, 203] on p "Multi-Family Residential" at bounding box center [182, 204] width 70 height 8
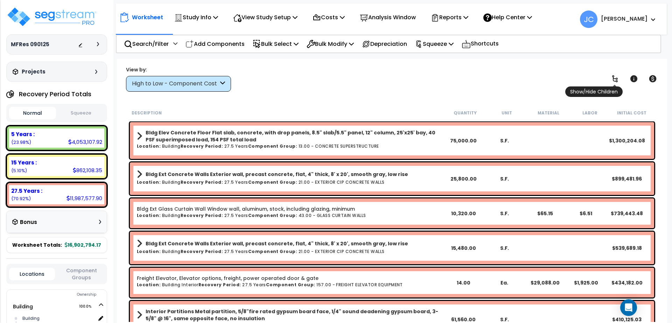
click at [614, 87] on span "Show/Hide Children" at bounding box center [594, 92] width 57 height 11
click at [615, 79] on icon at bounding box center [616, 78] width 6 height 7
click at [612, 77] on icon at bounding box center [615, 79] width 8 height 8
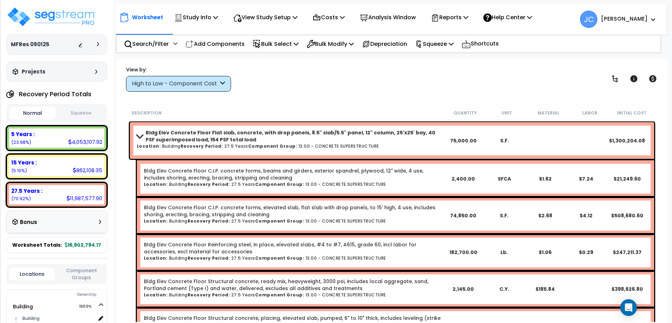
click at [213, 81] on div "High to Low - Component Cost" at bounding box center [175, 84] width 87 height 8
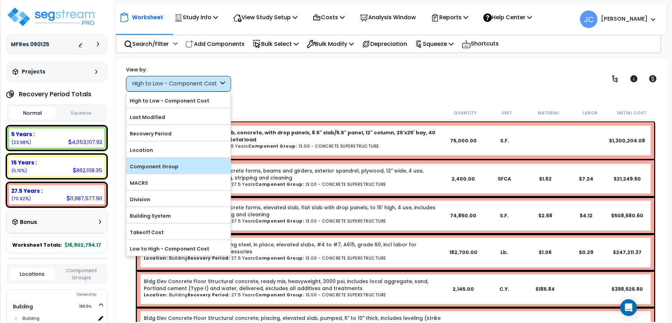
click at [194, 163] on label "Component Group" at bounding box center [178, 166] width 104 height 11
click at [0, 0] on input "Component Group" at bounding box center [0, 0] width 0 height 0
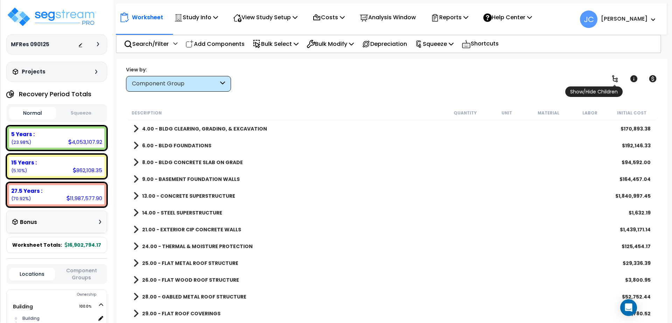
click at [615, 81] on icon at bounding box center [616, 78] width 6 height 7
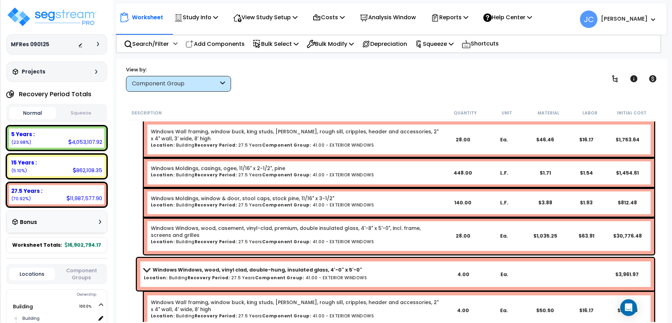
scroll to position [7117, 0]
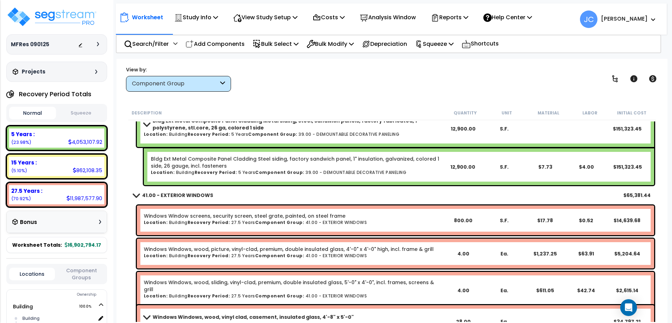
scroll to position [6898, 0]
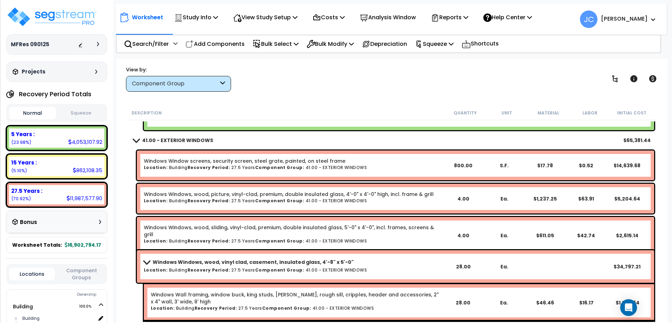
click at [373, 95] on div "Worksheet Study Info Study Setup Add Property Unit Template study Clone study JC" at bounding box center [392, 220] width 551 height 323
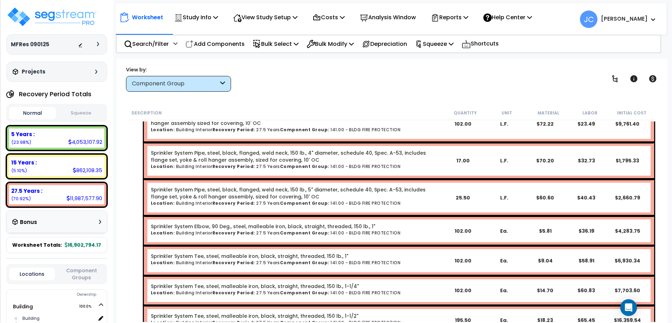
scroll to position [19012, 0]
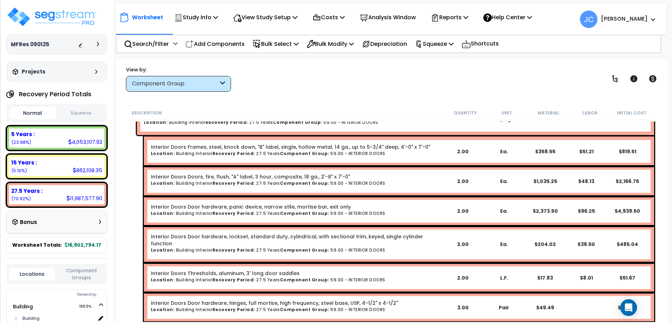
scroll to position [9208, 0]
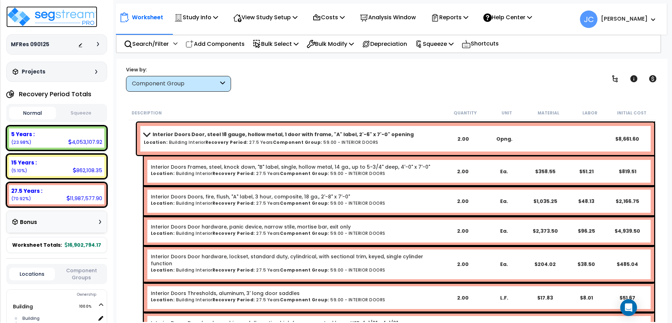
click at [87, 18] on img at bounding box center [51, 16] width 91 height 21
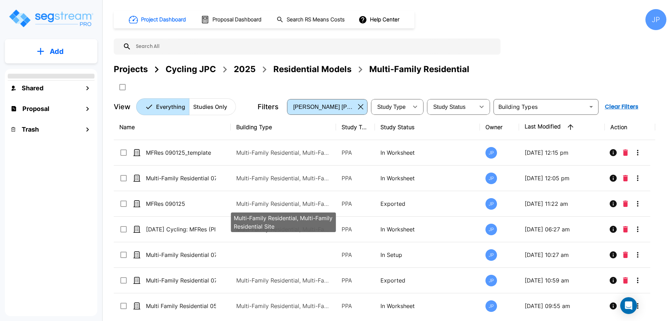
click at [277, 206] on p "Multi-Family Residential, Multi-Family Residential Site" at bounding box center [283, 204] width 95 height 8
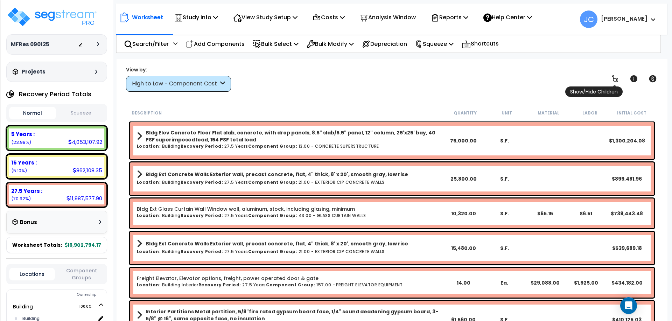
click at [618, 75] on icon at bounding box center [615, 79] width 8 height 8
click at [615, 81] on icon at bounding box center [616, 78] width 6 height 7
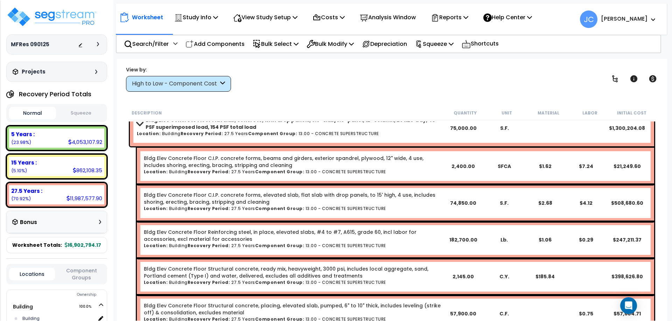
scroll to position [19, 0]
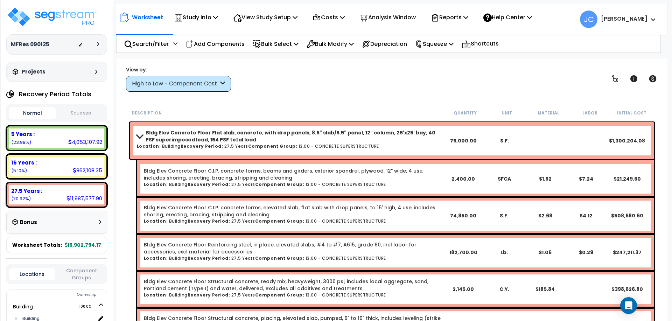
click at [216, 83] on div "High to Low - Component Cost" at bounding box center [175, 84] width 87 height 8
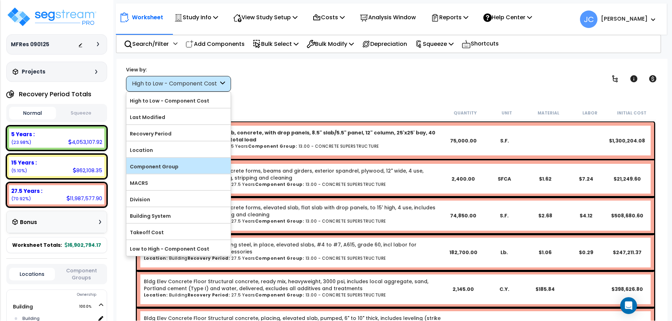
click at [205, 168] on label "Component Group" at bounding box center [178, 166] width 104 height 11
click at [0, 0] on input "Component Group" at bounding box center [0, 0] width 0 height 0
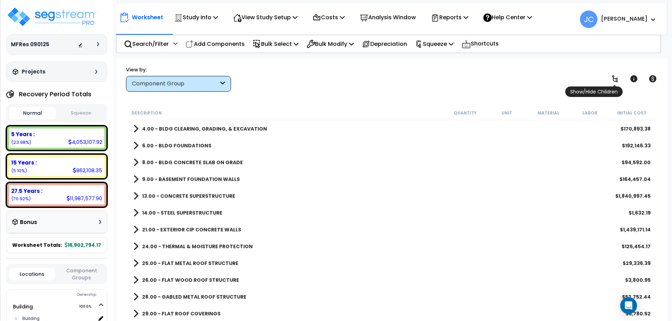
click at [613, 76] on icon at bounding box center [616, 78] width 6 height 7
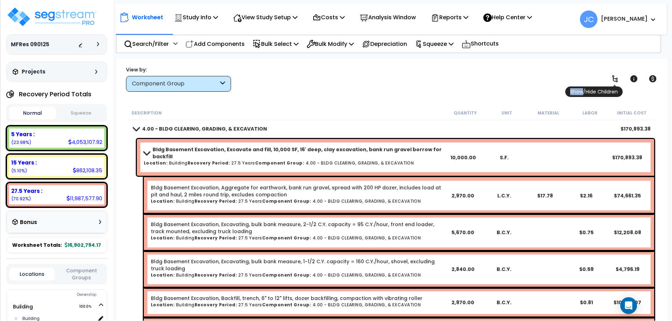
click at [613, 76] on icon at bounding box center [616, 78] width 6 height 7
click at [350, 81] on div "View by: Component Group High to Low - Component Cost" at bounding box center [392, 79] width 537 height 26
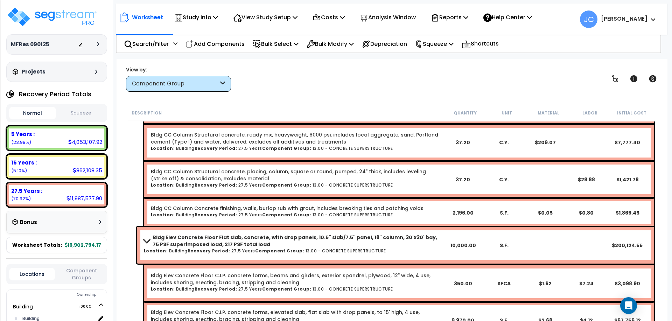
scroll to position [1827, 0]
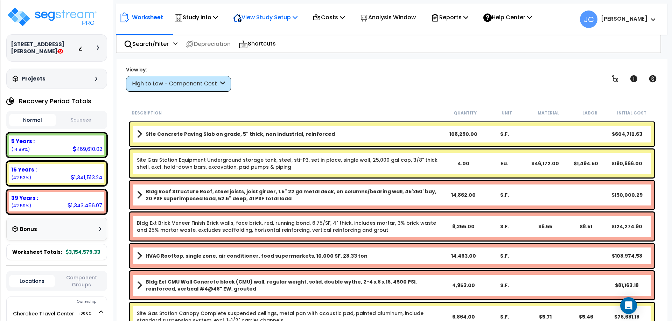
click at [260, 18] on p "View Study Setup" at bounding box center [265, 17] width 64 height 9
click at [263, 46] on link "View Questionnaire" at bounding box center [264, 48] width 69 height 14
click at [220, 83] on div "High to Low - Component Cost" at bounding box center [178, 84] width 105 height 16
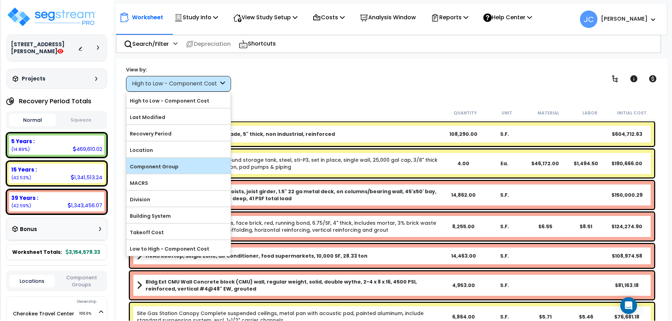
click at [185, 166] on label "Component Group" at bounding box center [178, 166] width 104 height 11
click at [0, 0] on input "Component Group" at bounding box center [0, 0] width 0 height 0
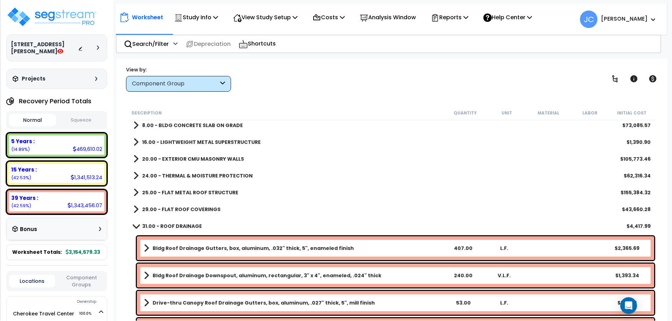
scroll to position [18, 0]
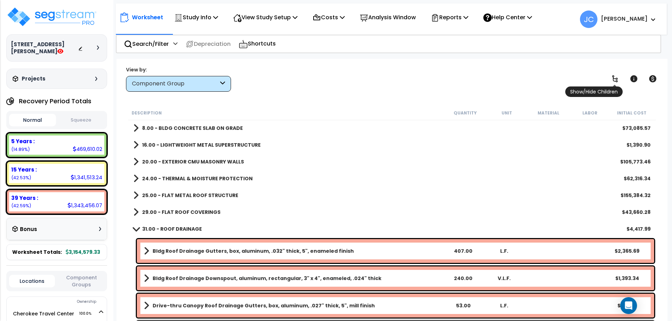
click at [614, 80] on icon at bounding box center [615, 79] width 8 height 8
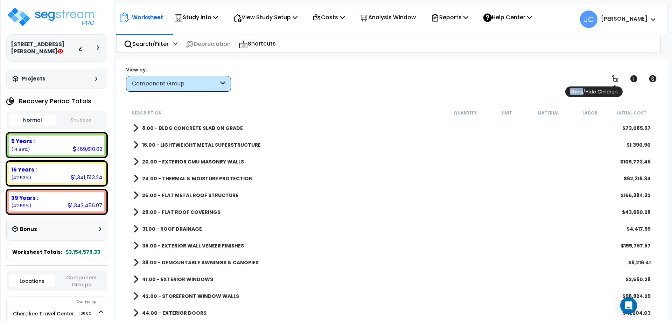
click at [614, 80] on icon at bounding box center [615, 79] width 8 height 8
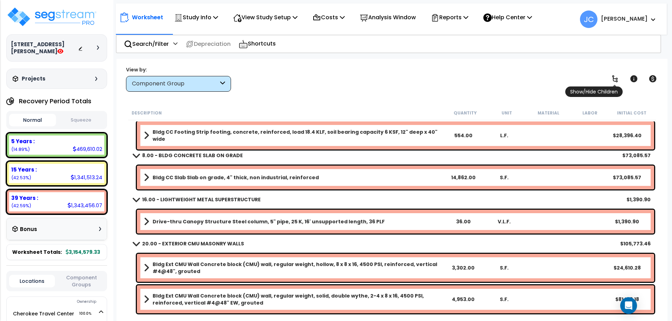
click at [614, 80] on icon at bounding box center [615, 79] width 8 height 8
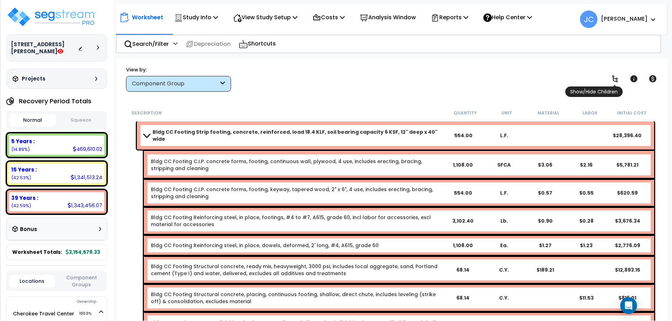
click at [614, 80] on icon at bounding box center [615, 79] width 8 height 8
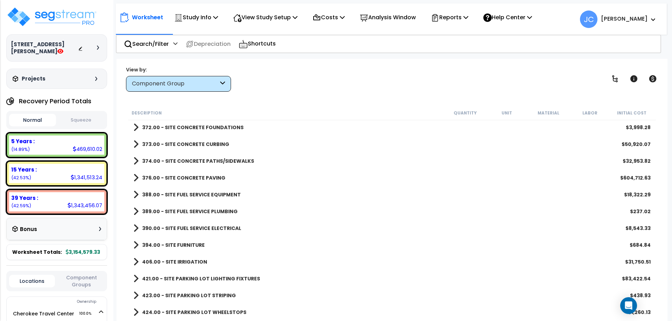
scroll to position [1221, 0]
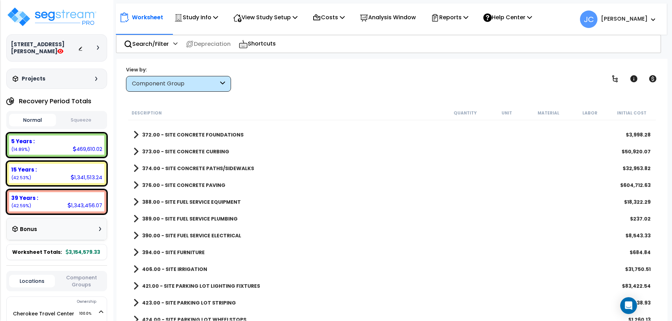
click at [209, 185] on b "376.00 - SITE CONCRETE PAVING" at bounding box center [183, 185] width 83 height 7
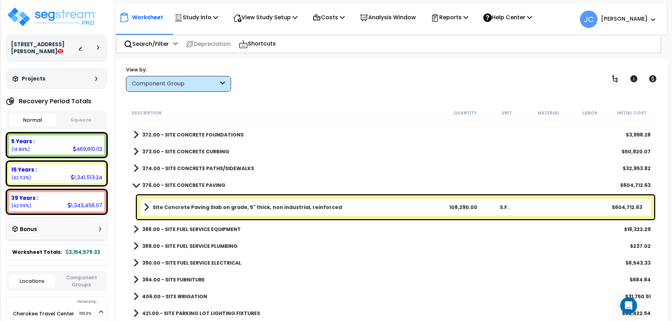
click at [208, 169] on b "374.00 - SITE CONCRETE PATHS/SIDEWALKS" at bounding box center [198, 168] width 112 height 7
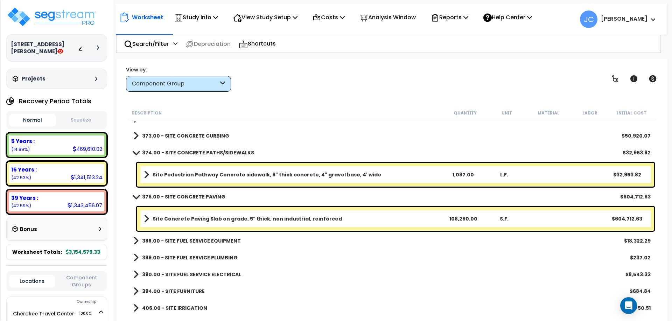
scroll to position [1238, 0]
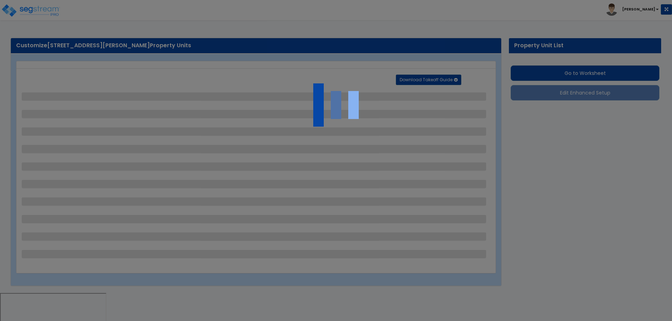
select select "2"
select select "1"
select select "2"
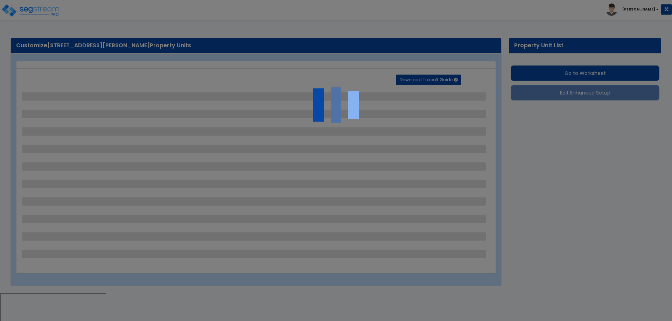
select select "1"
select select "2"
select select "1"
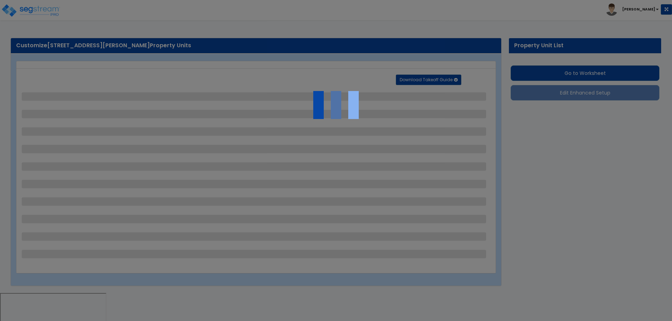
select select "1"
select select "2"
select select "1"
select select "5"
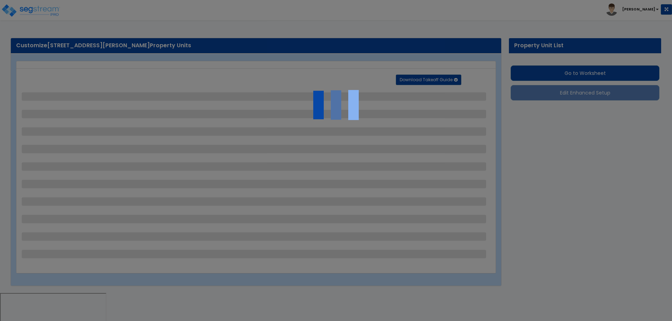
select select "2"
select select "1"
select select "2"
select select "5"
select select "1"
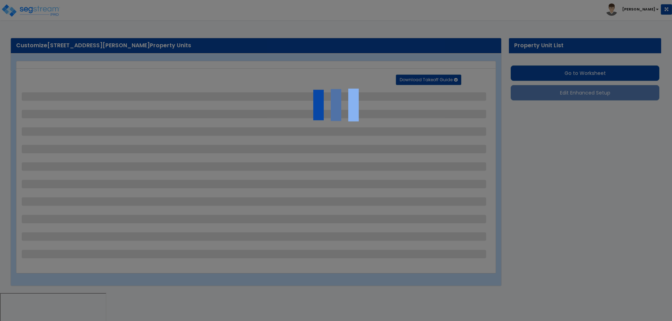
select select "1"
select select "4"
select select "2"
select select "4"
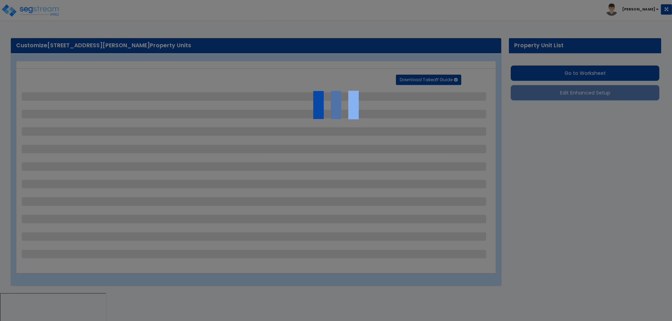
select select "2"
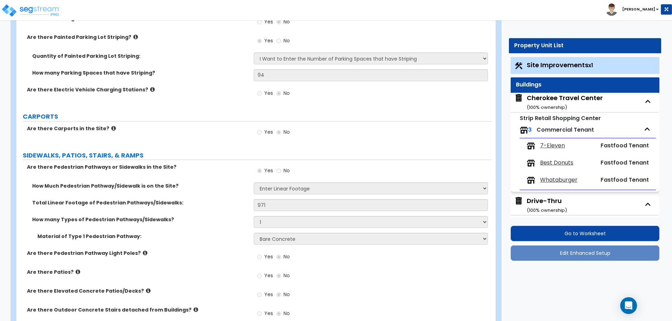
scroll to position [678, 0]
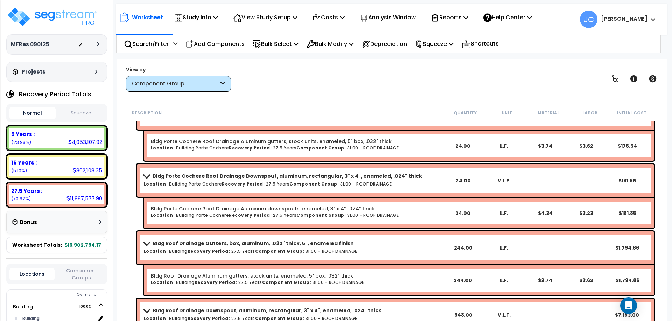
scroll to position [1350, 0]
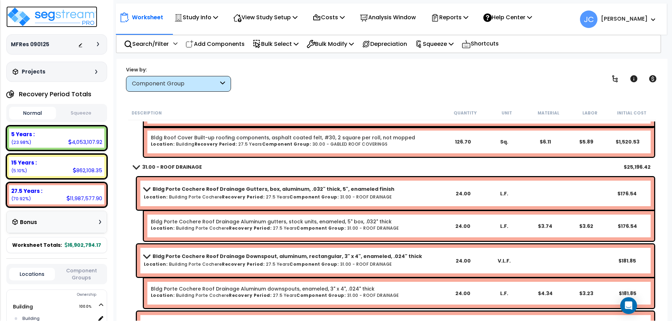
click at [75, 19] on img at bounding box center [51, 16] width 91 height 21
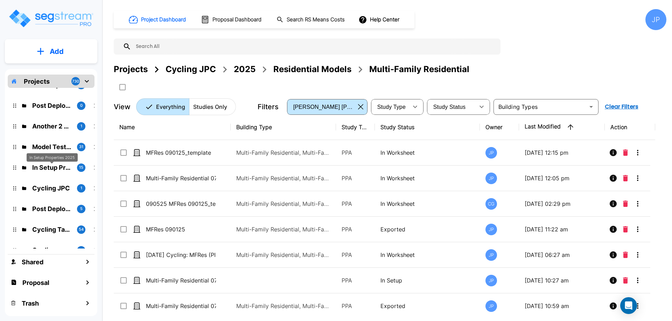
scroll to position [16, 0]
drag, startPoint x: 13, startPoint y: 182, endPoint x: 208, endPoint y: 1, distance: 266.4
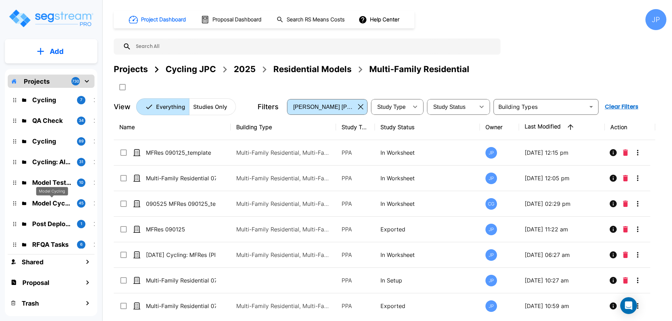
scroll to position [0, 0]
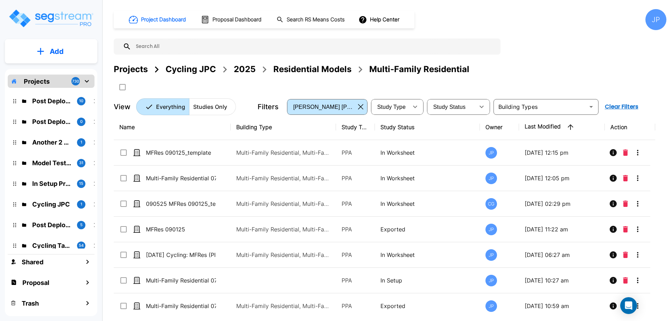
click at [131, 72] on div "Projects" at bounding box center [131, 69] width 34 height 13
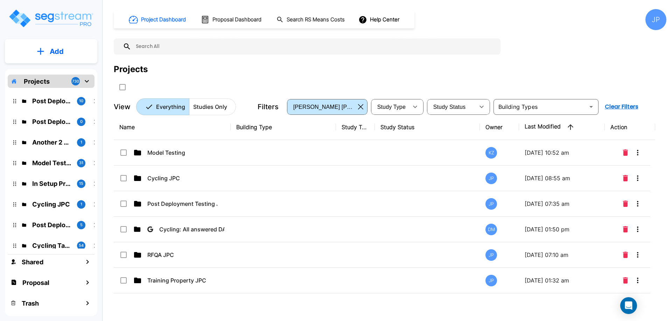
click at [360, 107] on icon "button" at bounding box center [360, 107] width 5 height 6
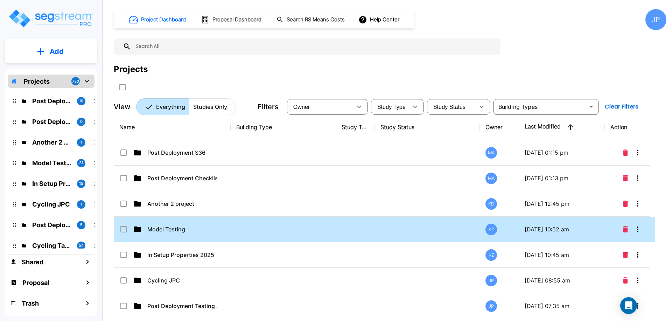
click at [125, 278] on input "select row Cycling JPC" at bounding box center [122, 279] width 7 height 6
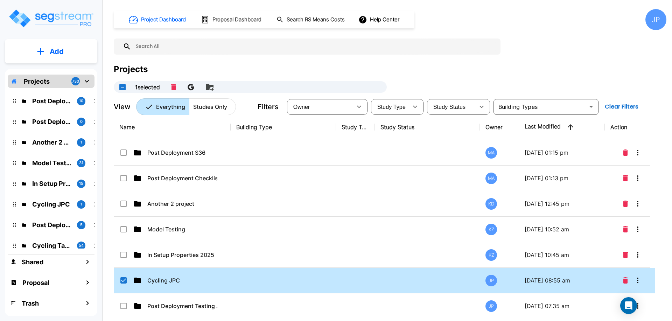
drag, startPoint x: 123, startPoint y: 279, endPoint x: 262, endPoint y: 207, distance: 157.0
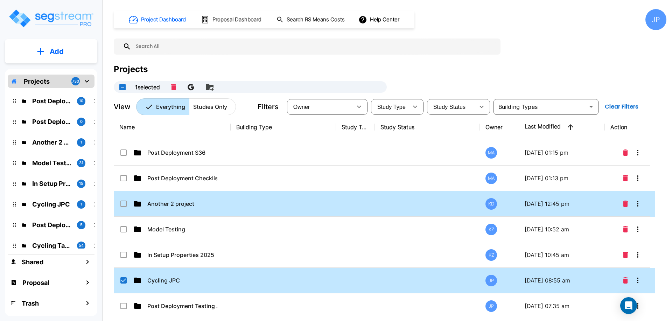
click at [123, 279] on input "select row Cycling JPC" at bounding box center [122, 279] width 7 height 6
checkbox input "false"
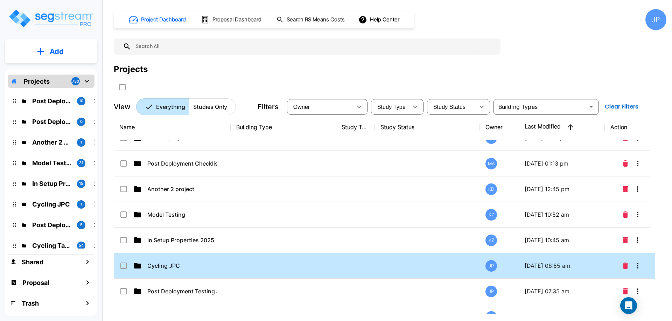
scroll to position [15, 0]
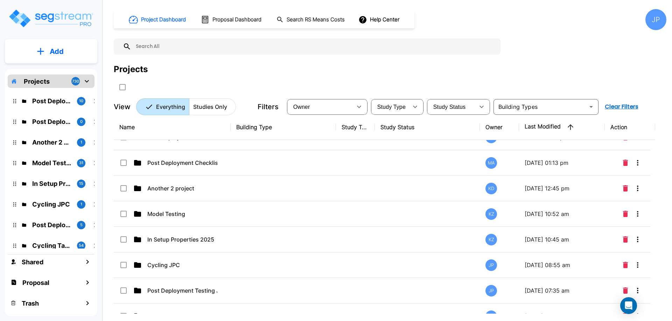
click at [94, 101] on icon "mailbox folders" at bounding box center [95, 101] width 8 height 8
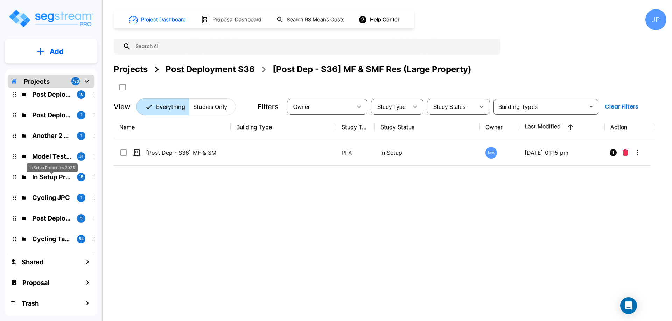
scroll to position [7, 0]
click at [44, 196] on p "Cycling JPC" at bounding box center [51, 197] width 39 height 9
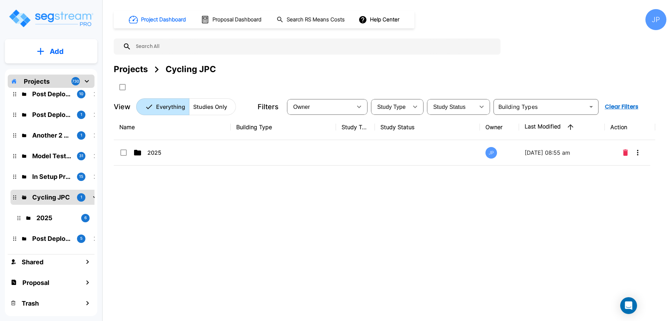
click at [283, 154] on td at bounding box center [283, 153] width 105 height 26
click at [282, 154] on td at bounding box center [283, 153] width 105 height 26
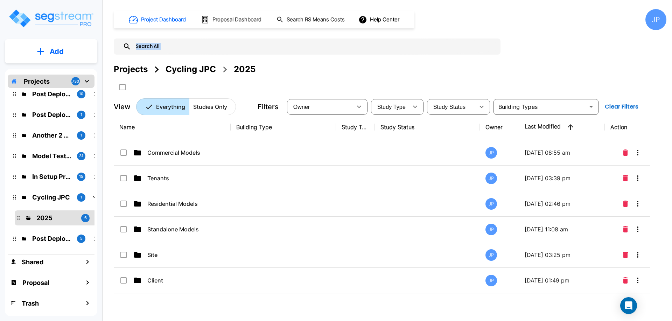
drag, startPoint x: 99, startPoint y: 93, endPoint x: 107, endPoint y: 94, distance: 7.4
click at [107, 94] on div "Add Projects 730 Post Deployment S36 10 Post Deployment Checklist - Sprint 36 1…" at bounding box center [336, 160] width 672 height 321
click at [102, 92] on div "Add Projects 730 Post Deployment S36 10 Post Deployment Checklist - Sprint 36 1…" at bounding box center [51, 160] width 102 height 321
click at [101, 90] on div "Add Projects 730 Post Deployment S36 10 Post Deployment Checklist - Sprint 36 1…" at bounding box center [51, 160] width 102 height 321
click at [99, 80] on div "Add Projects 730 Post Deployment S36 10 Post Deployment Checklist - Sprint 36 1…" at bounding box center [51, 160] width 102 height 321
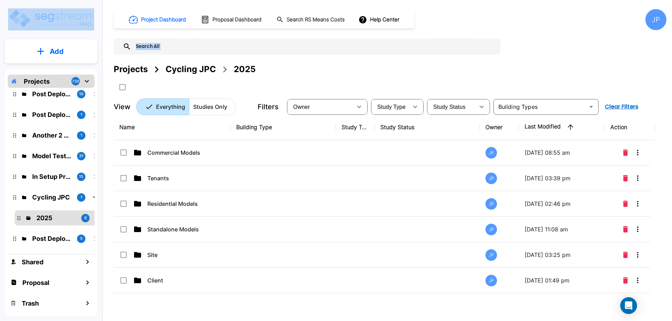
drag, startPoint x: 104, startPoint y: 71, endPoint x: 107, endPoint y: 73, distance: 3.9
click at [107, 73] on div "Add Projects 730 Post Deployment S36 10 Post Deployment Checklist - Sprint 36 1…" at bounding box center [336, 160] width 672 height 321
click at [104, 74] on div "Add Projects 730 Post Deployment S36 10 Post Deployment Checklist - Sprint 36 1…" at bounding box center [336, 160] width 672 height 321
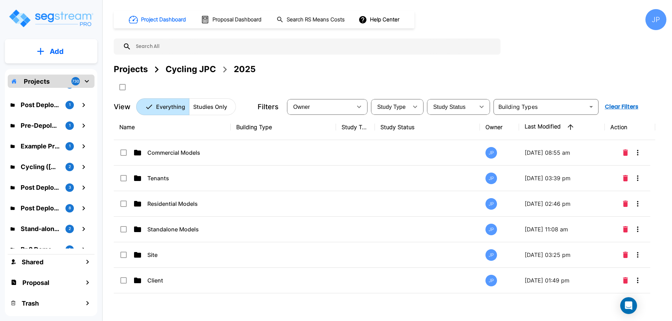
scroll to position [3963, 12]
drag, startPoint x: 230, startPoint y: 126, endPoint x: 209, endPoint y: 131, distance: 21.4
click at [367, 19] on icon "button" at bounding box center [363, 19] width 9 height 9
click at [483, 30] on div at bounding box center [336, 160] width 672 height 321
click at [389, 24] on button "Help Center" at bounding box center [379, 19] width 45 height 13
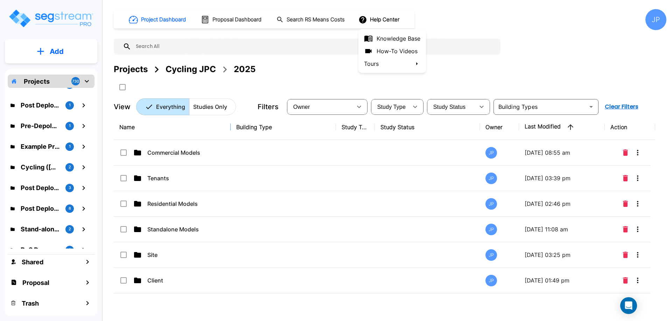
click at [461, 23] on div at bounding box center [336, 160] width 672 height 321
click at [386, 20] on button "Help Center" at bounding box center [379, 19] width 45 height 13
click at [392, 54] on link "How-To Videos" at bounding box center [393, 51] width 68 height 13
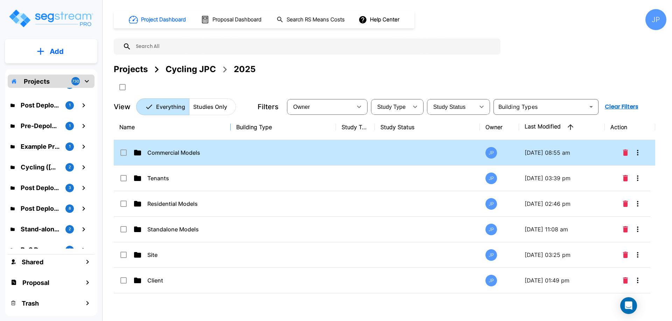
click at [221, 157] on div "Commercial Models" at bounding box center [171, 153] width 105 height 8
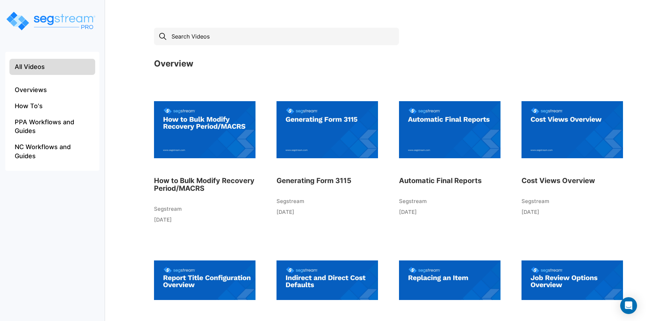
click at [316, 145] on img at bounding box center [328, 129] width 102 height 77
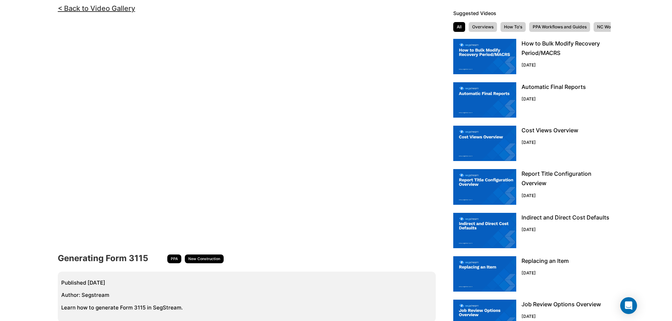
scroll to position [68, 0]
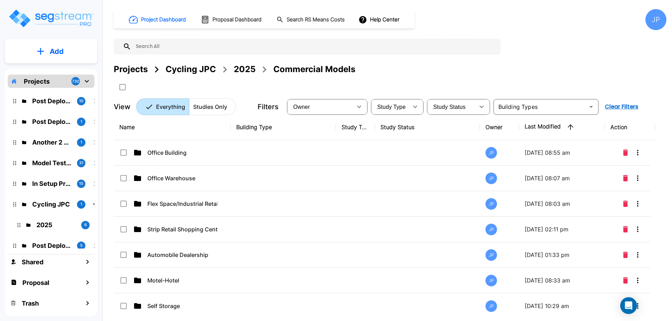
scroll to position [3963, 12]
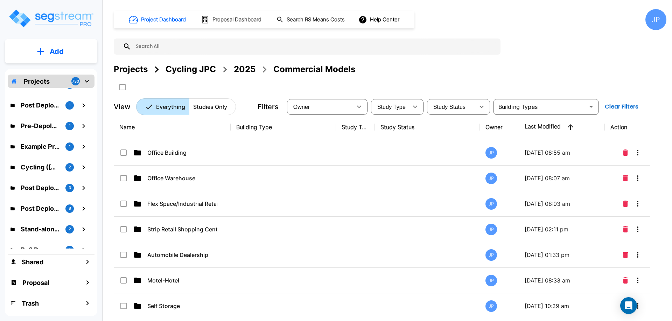
click at [658, 23] on div "JP" at bounding box center [656, 19] width 21 height 21
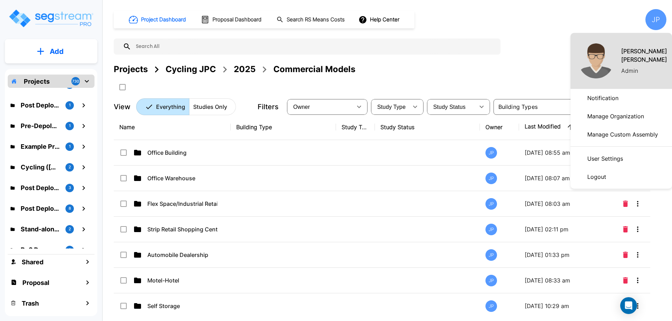
click at [425, 69] on div at bounding box center [336, 160] width 672 height 321
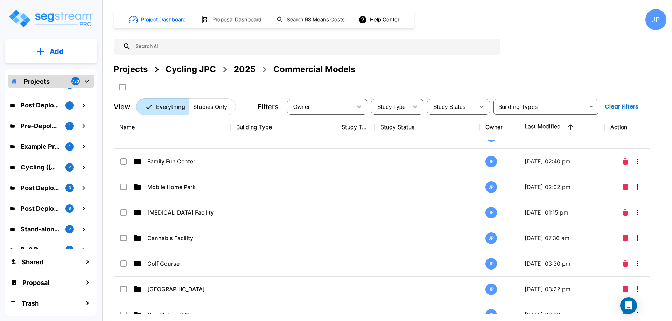
scroll to position [0, 0]
